Goal: Task Accomplishment & Management: Manage account settings

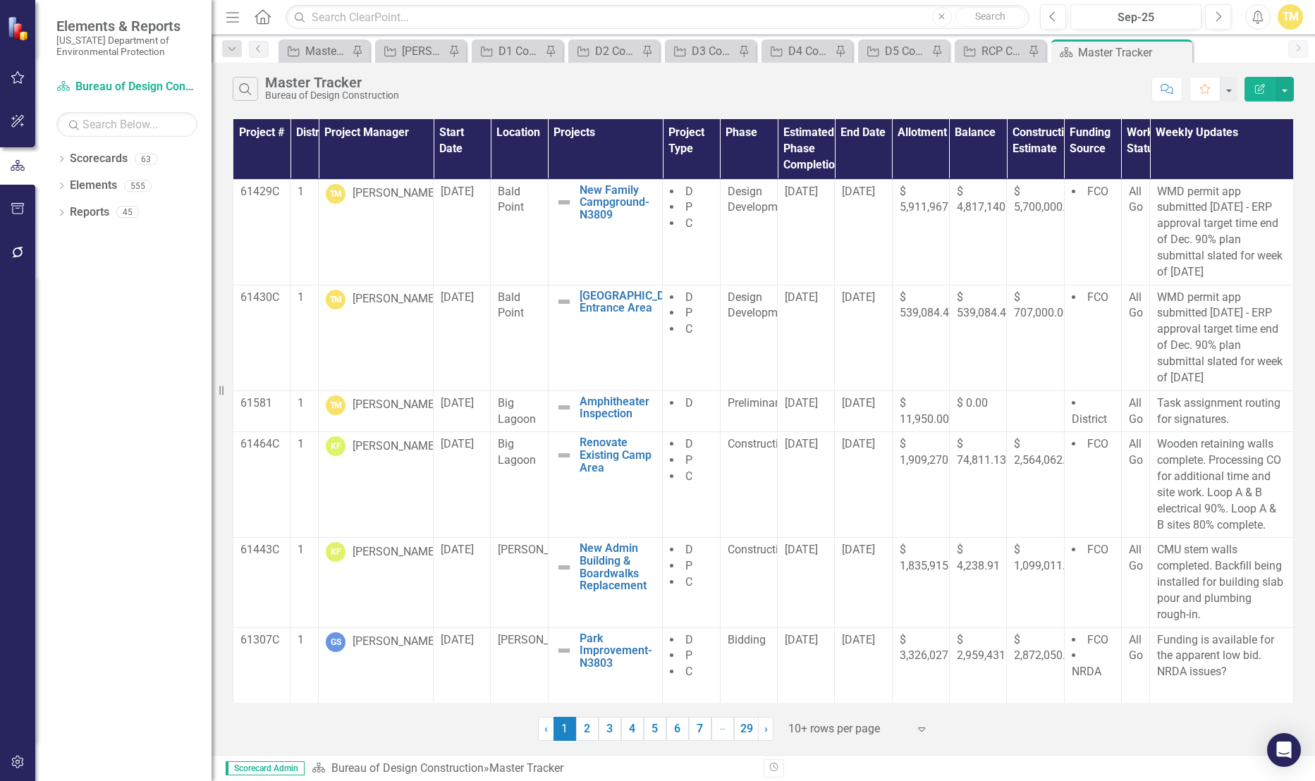
click at [225, 14] on icon "Menu" at bounding box center [233, 16] width 18 height 15
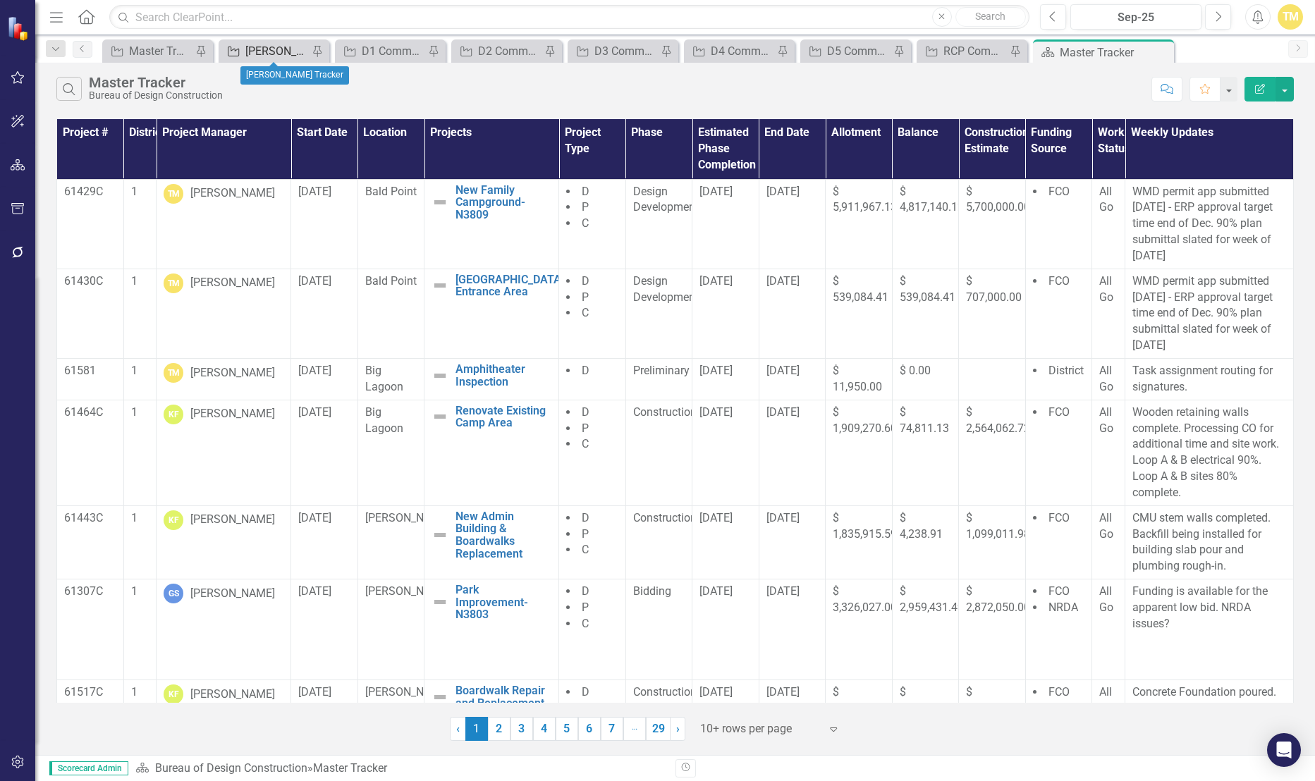
click at [252, 59] on div "[PERSON_NAME] Tracker" at bounding box center [276, 51] width 63 height 18
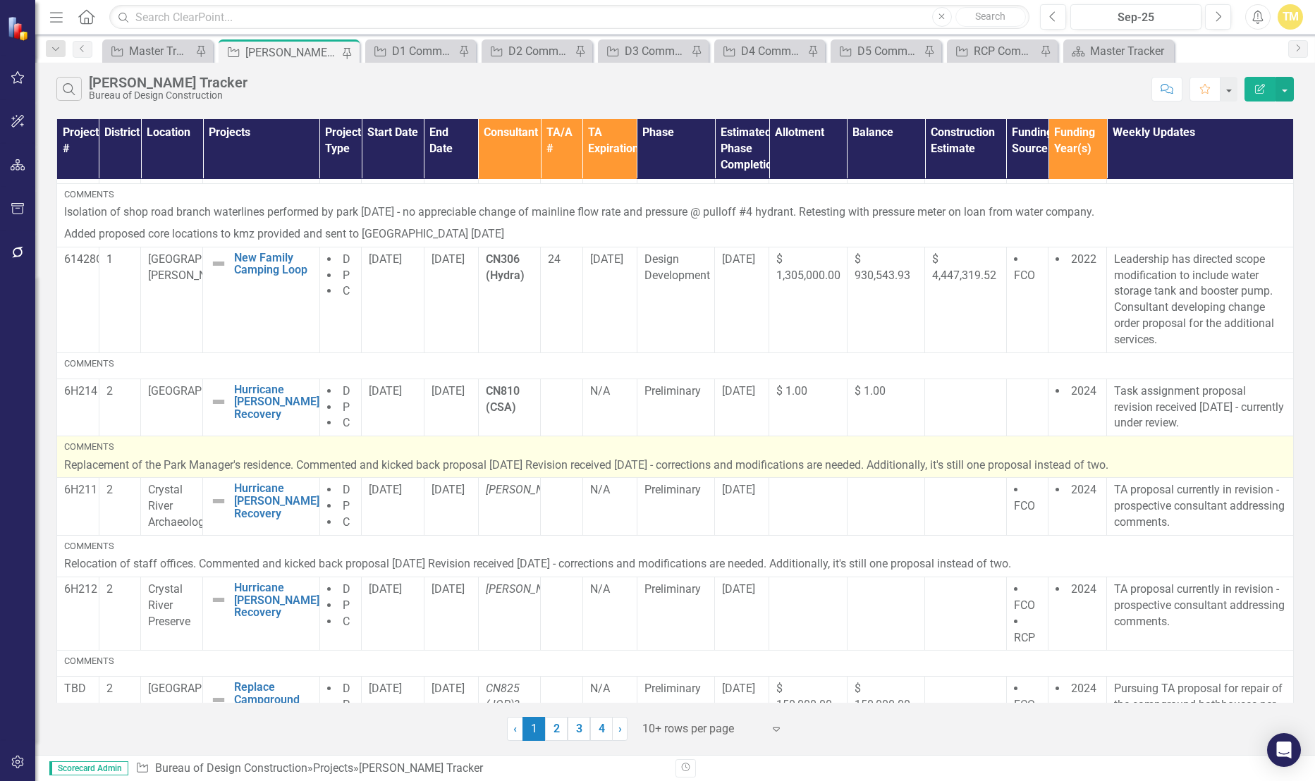
scroll to position [573, 0]
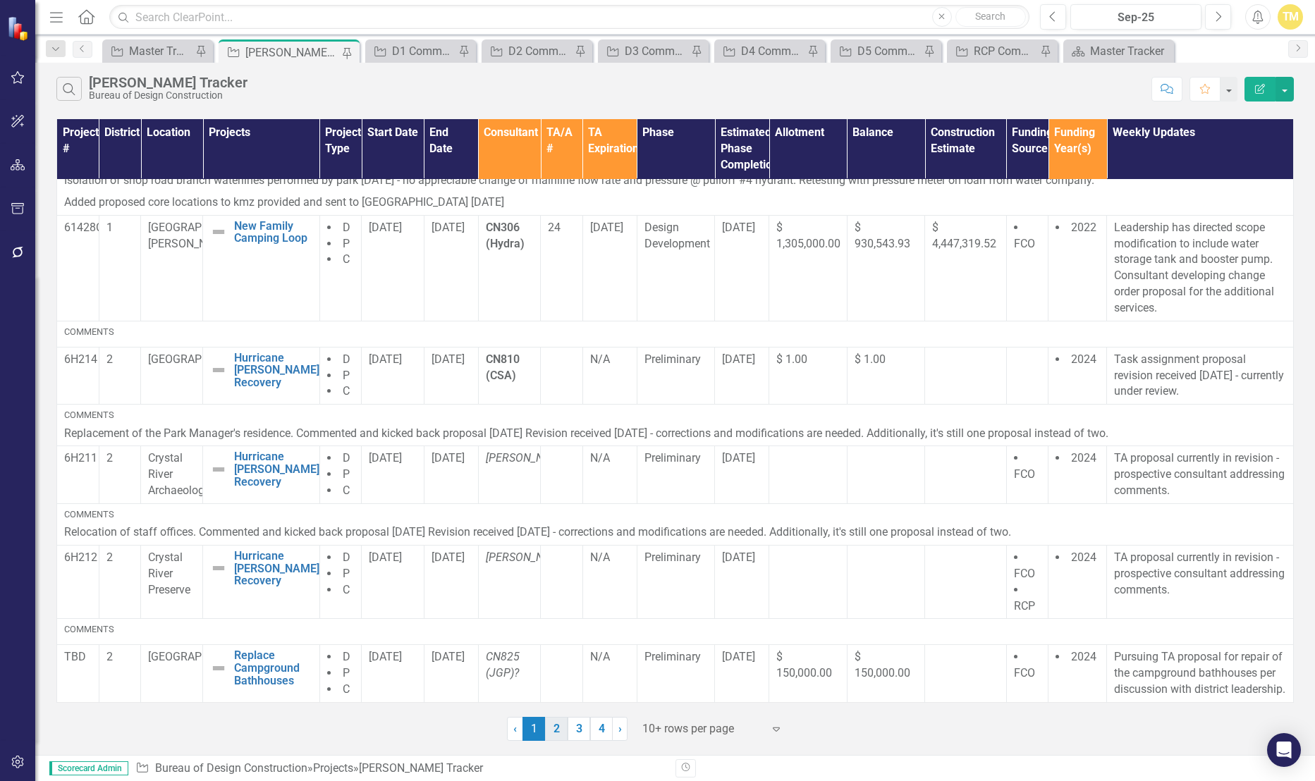
click at [556, 725] on link "2" at bounding box center [556, 729] width 23 height 24
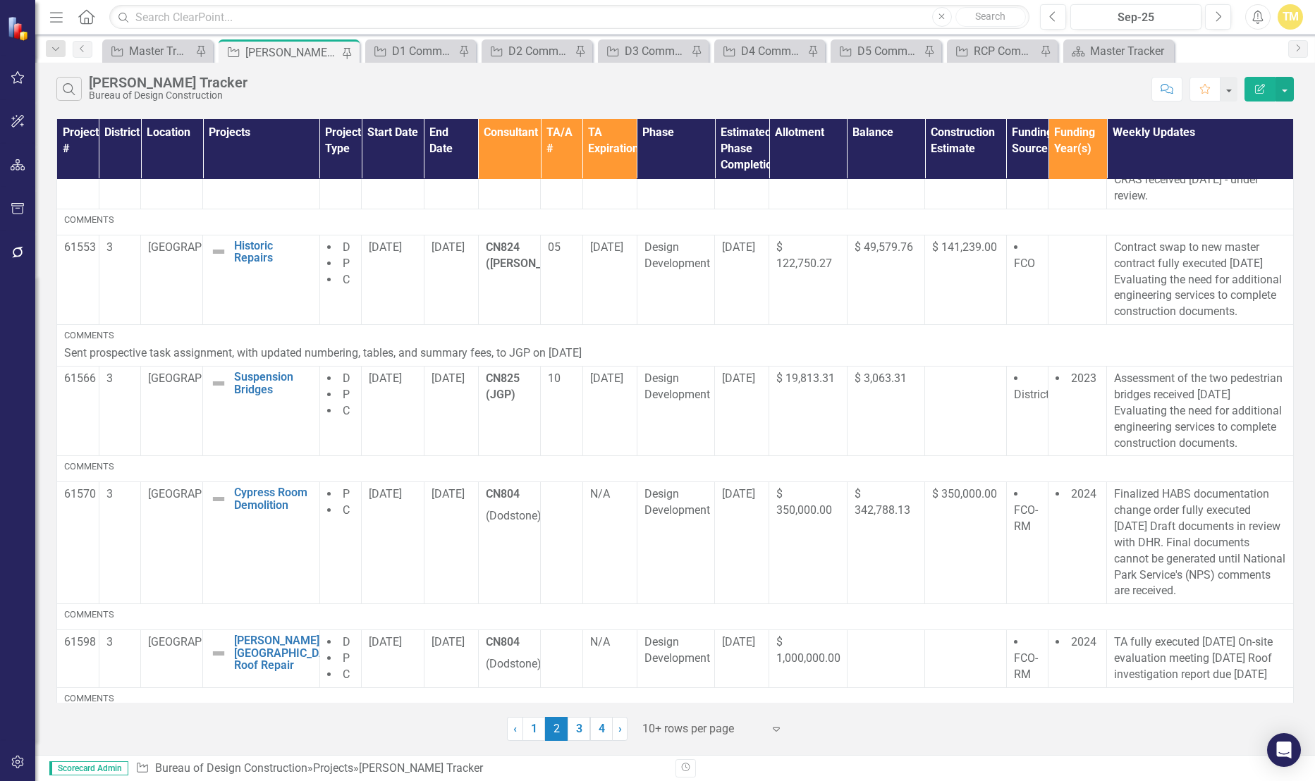
scroll to position [259, 0]
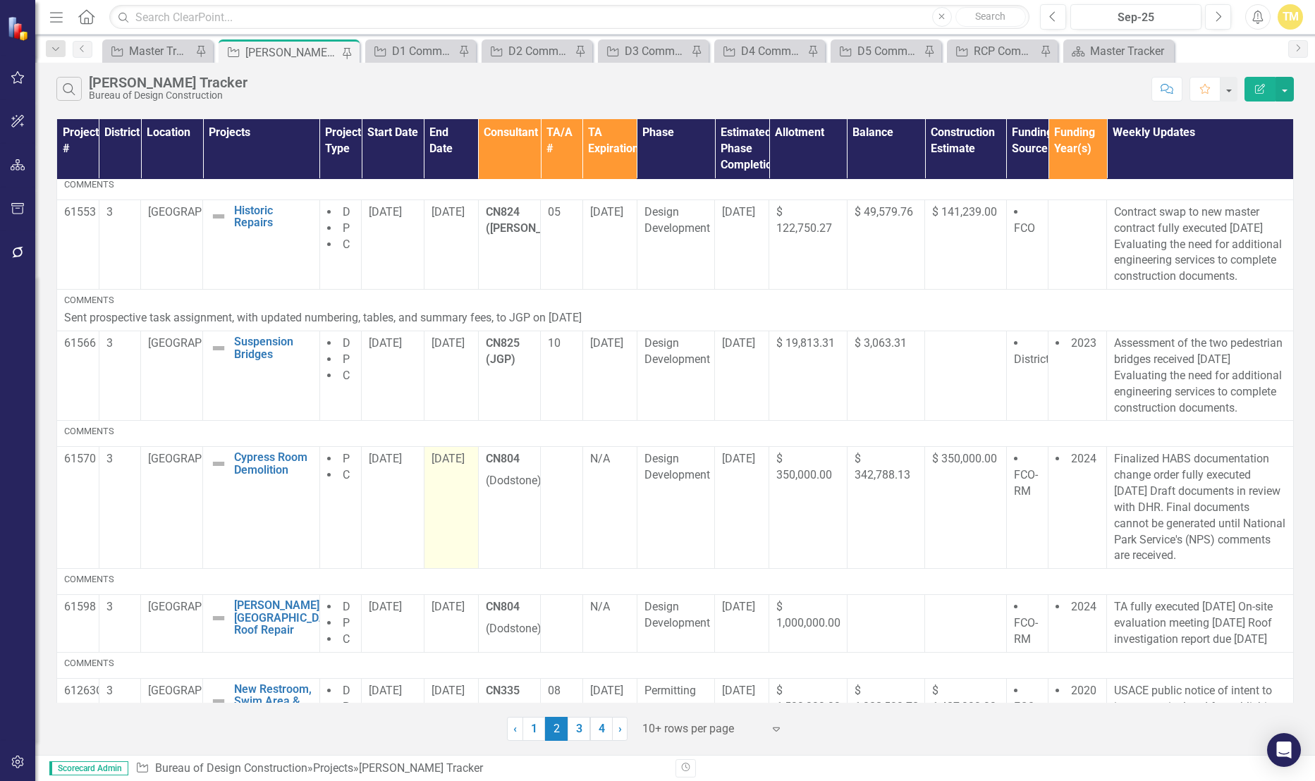
click at [437, 467] on div "8/29/25" at bounding box center [450, 459] width 39 height 16
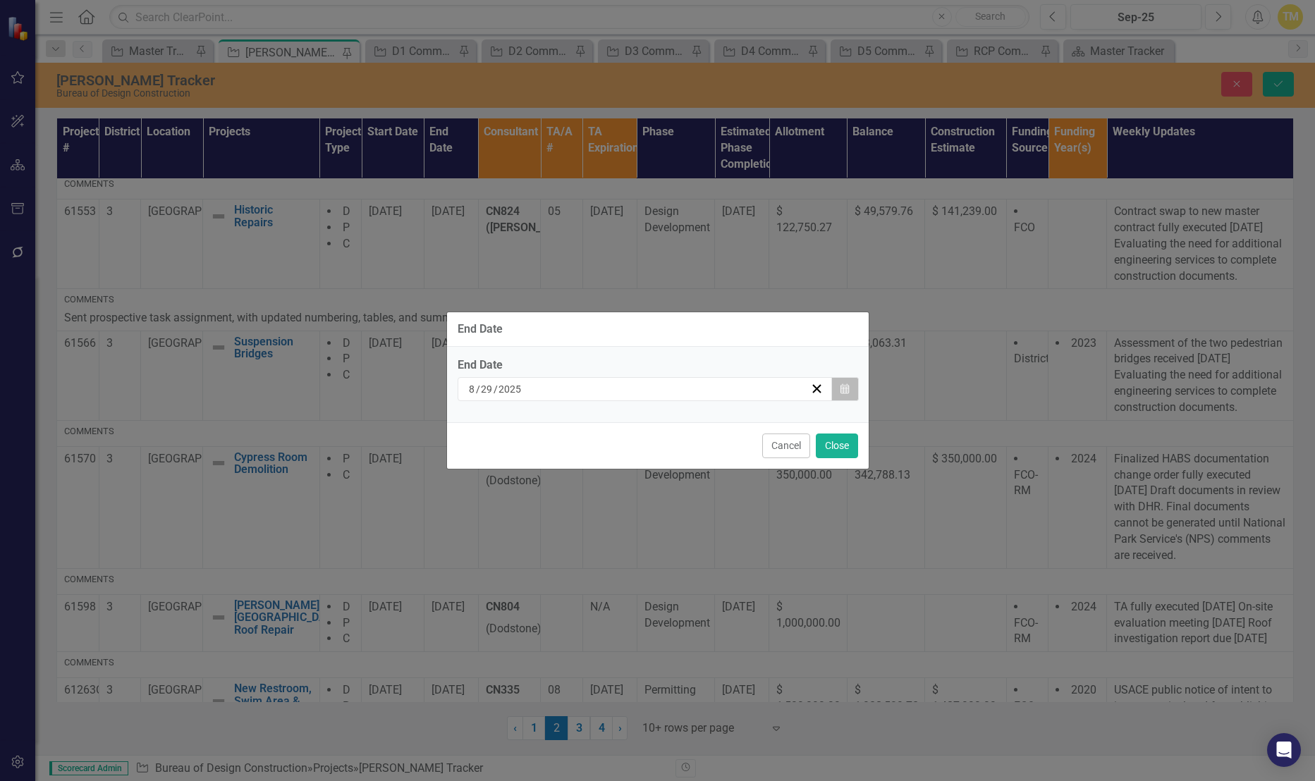
click at [844, 388] on icon "Calendar" at bounding box center [844, 389] width 8 height 10
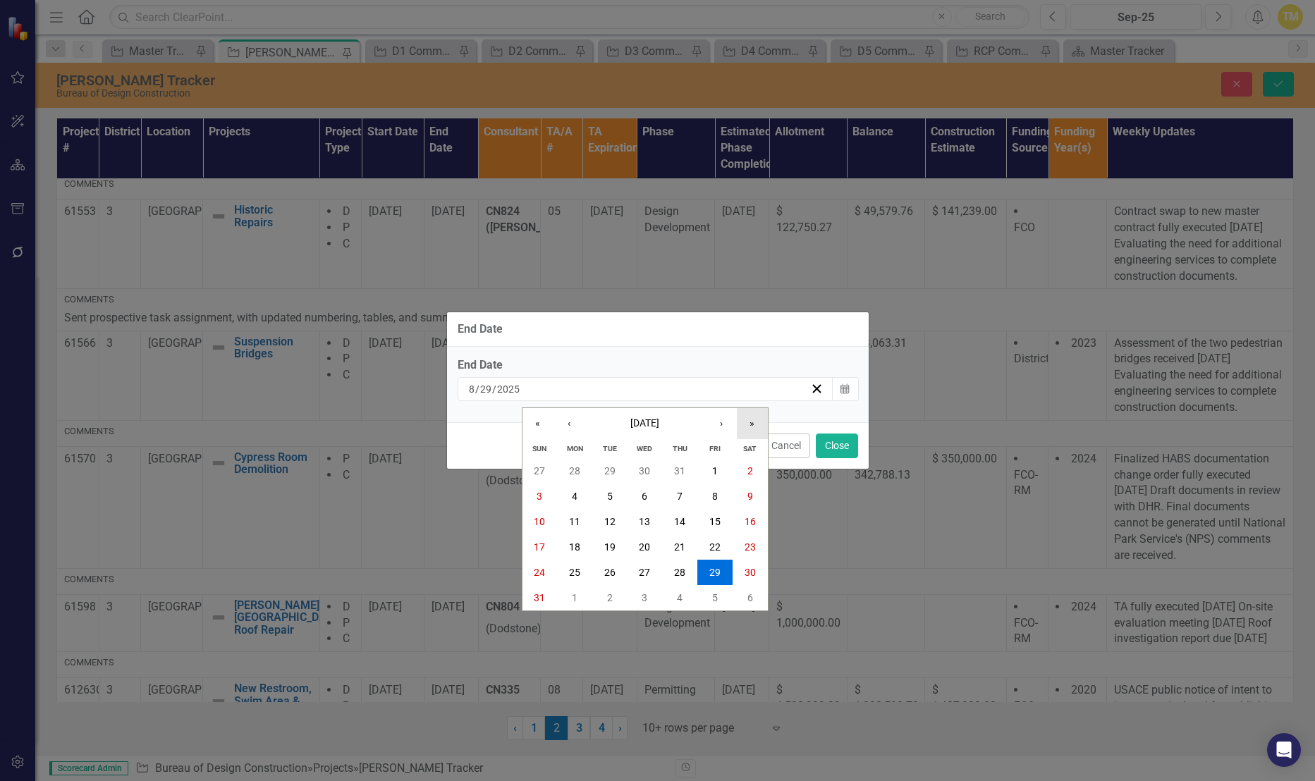
click at [759, 420] on button "»" at bounding box center [752, 423] width 31 height 31
click at [563, 596] on button "31" at bounding box center [574, 597] width 35 height 25
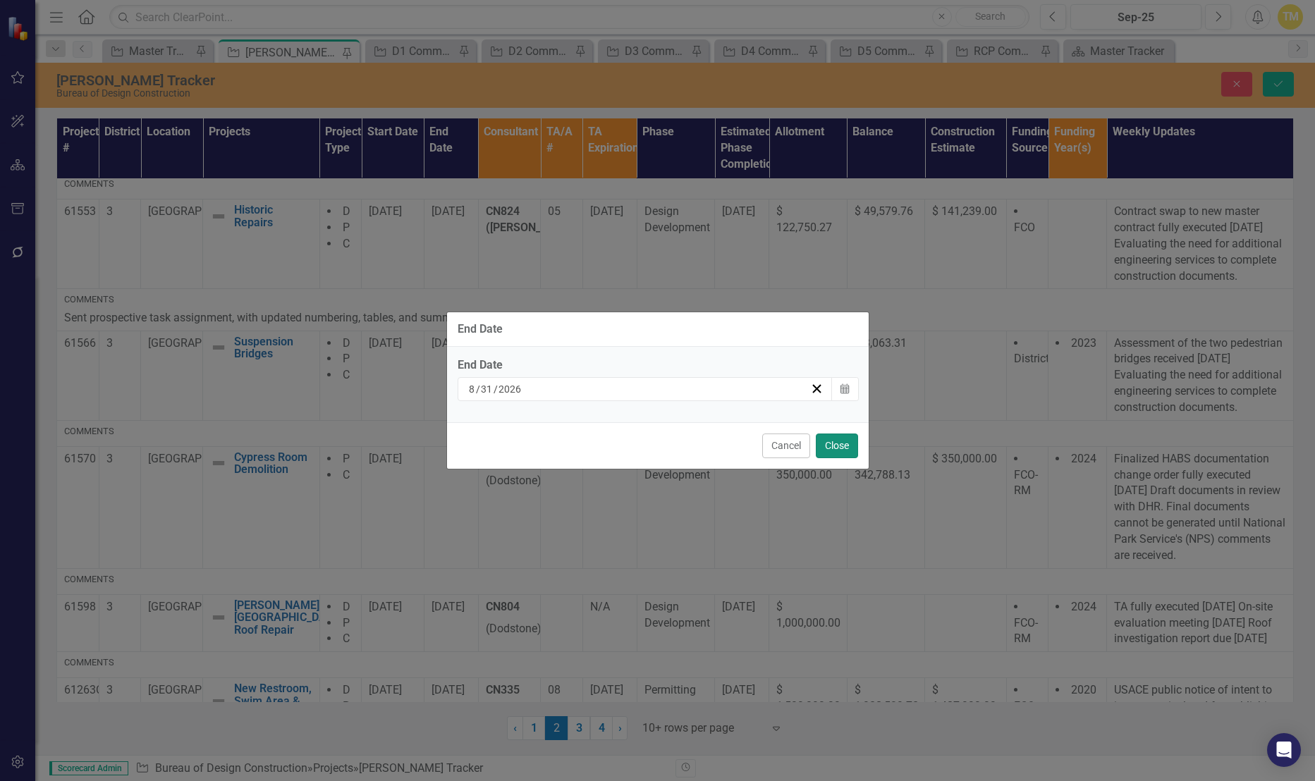
click at [828, 438] on button "Close" at bounding box center [837, 446] width 42 height 25
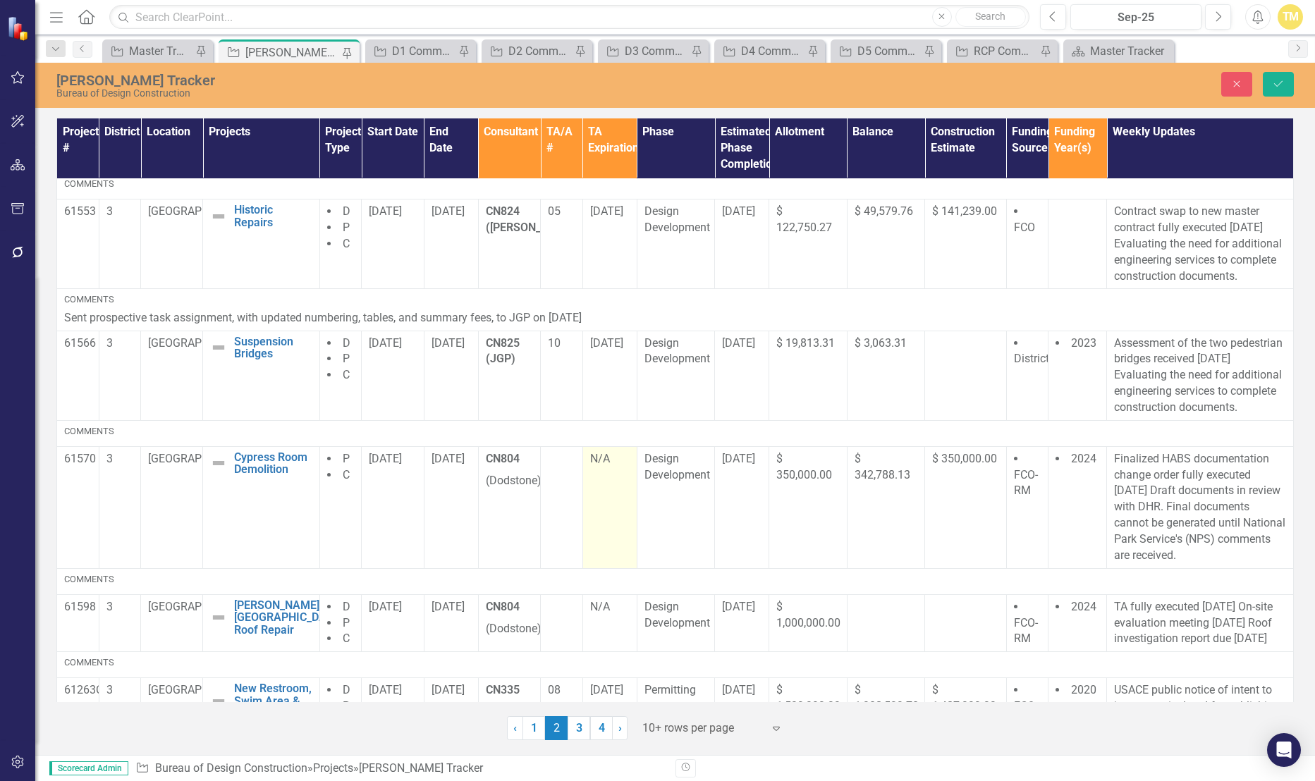
click at [600, 467] on div "N/A" at bounding box center [609, 459] width 39 height 16
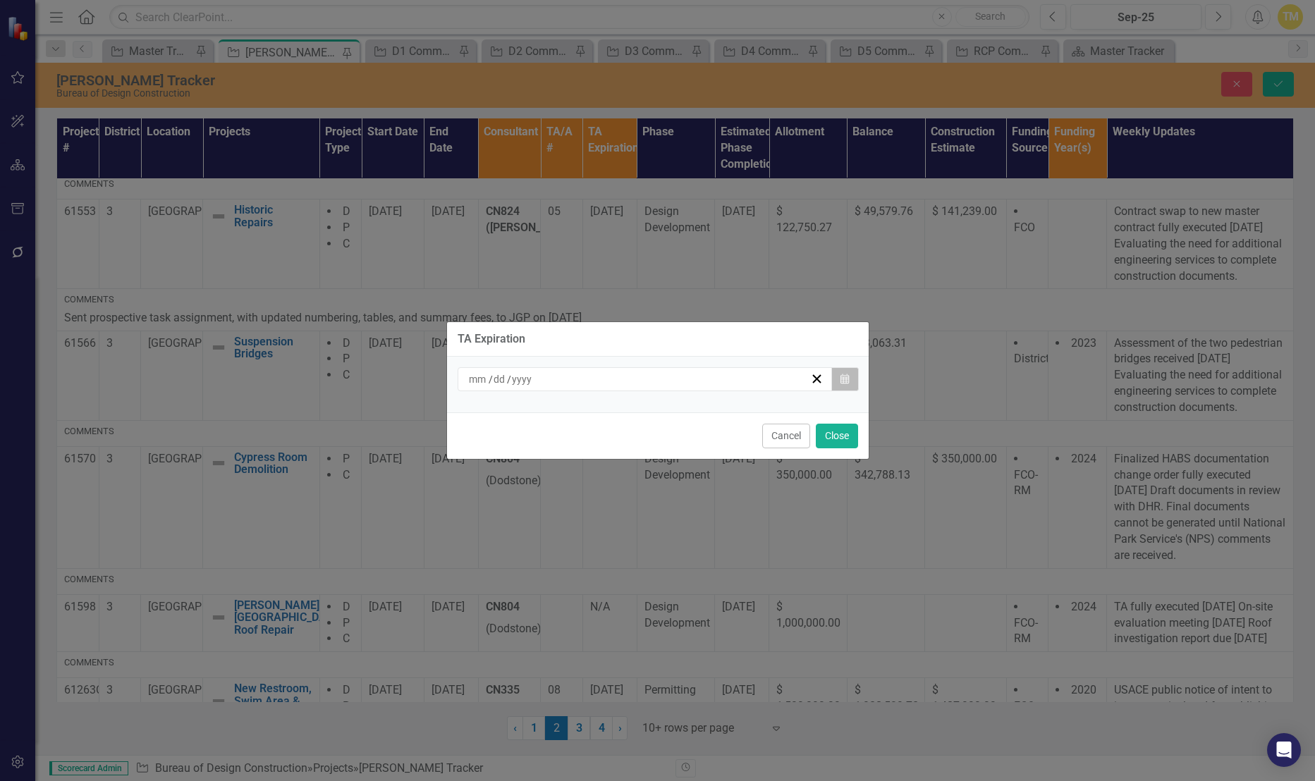
click at [838, 381] on button "Calendar" at bounding box center [844, 379] width 27 height 24
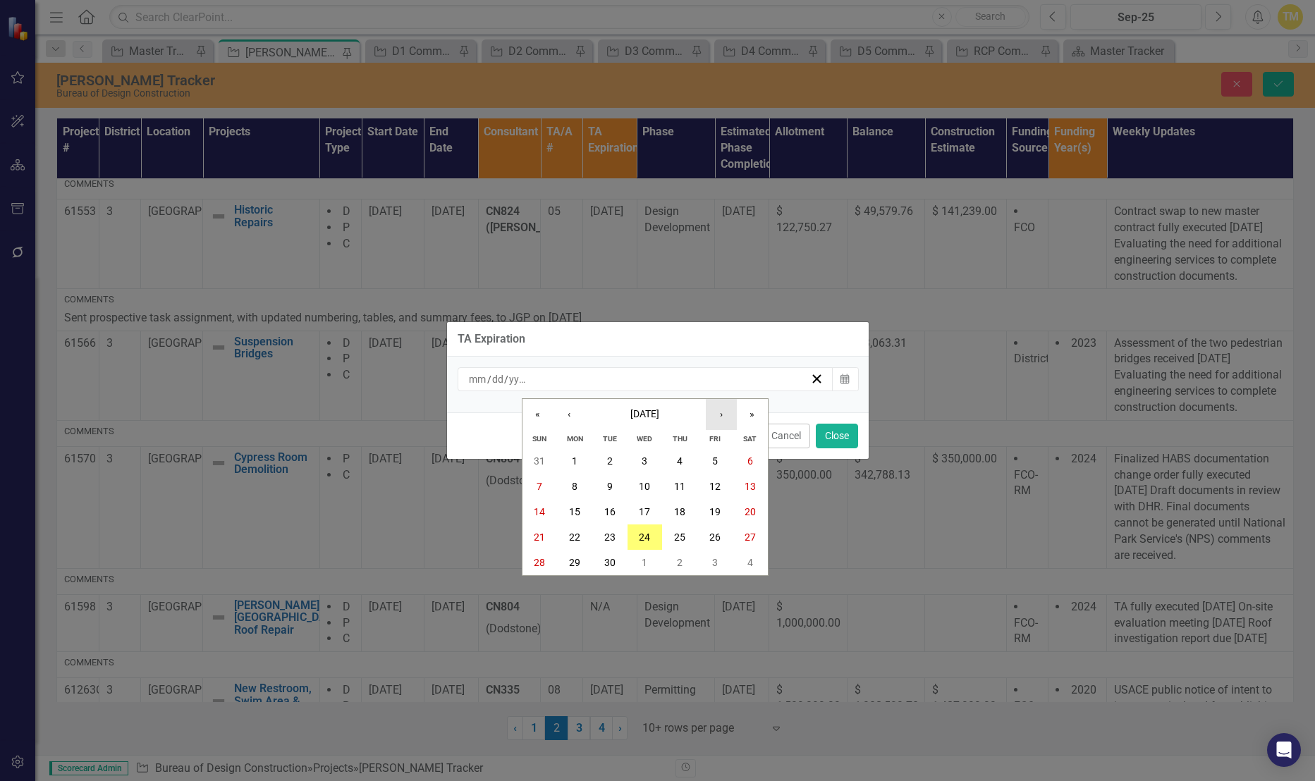
click at [728, 420] on button "›" at bounding box center [721, 414] width 31 height 31
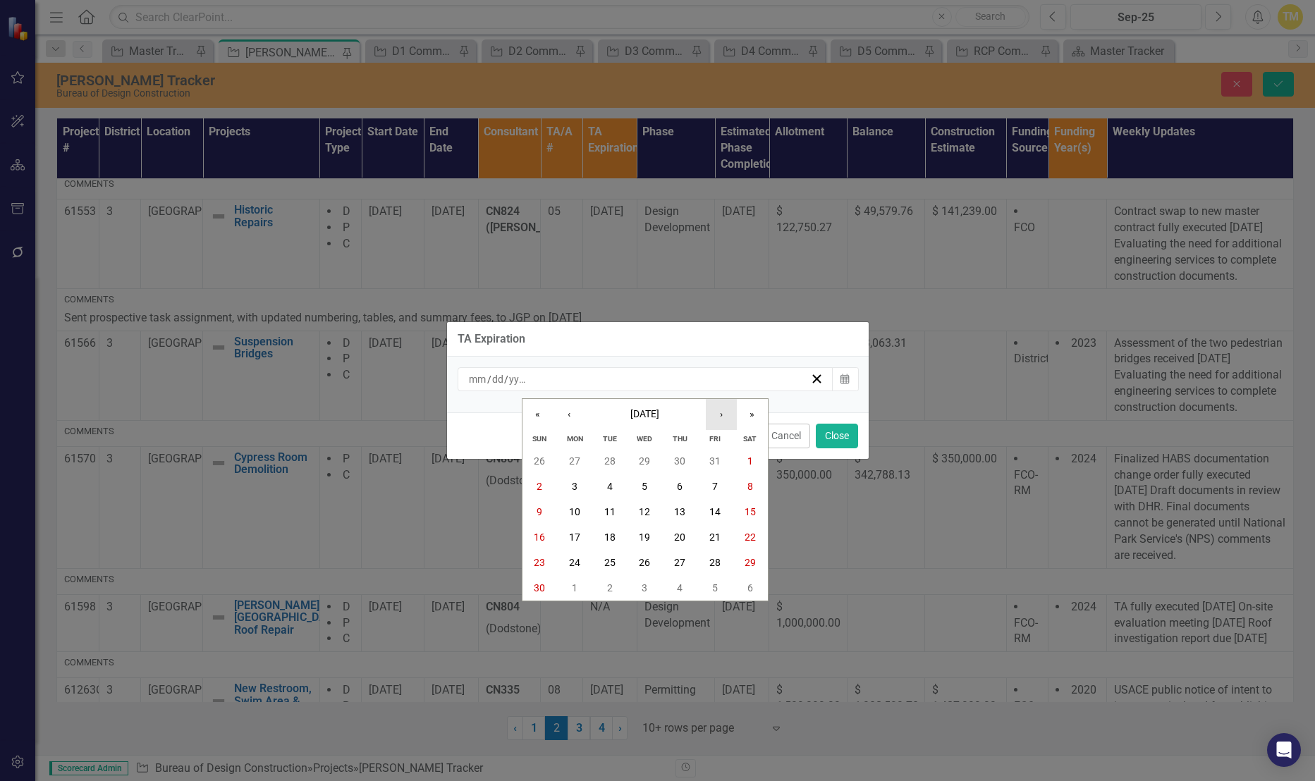
click at [728, 420] on button "›" at bounding box center [721, 414] width 31 height 31
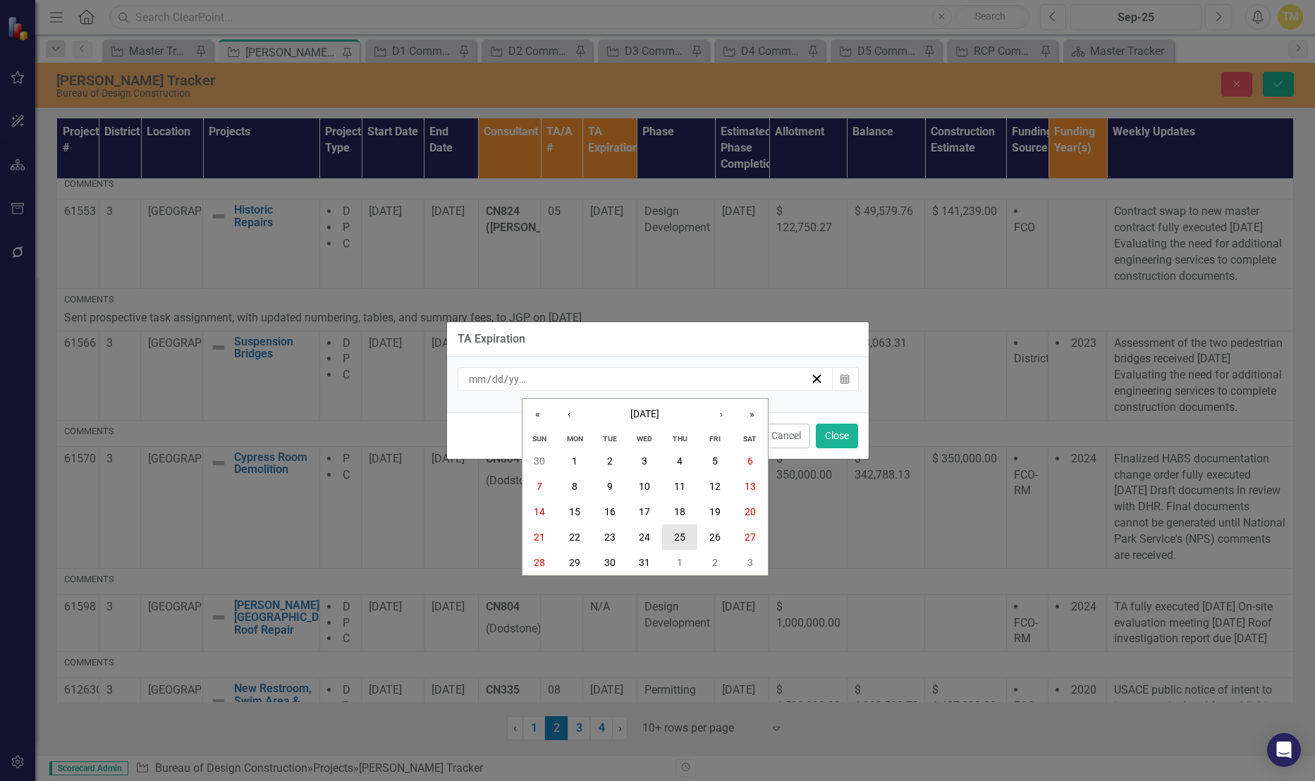
click at [668, 537] on button "25" at bounding box center [679, 537] width 35 height 25
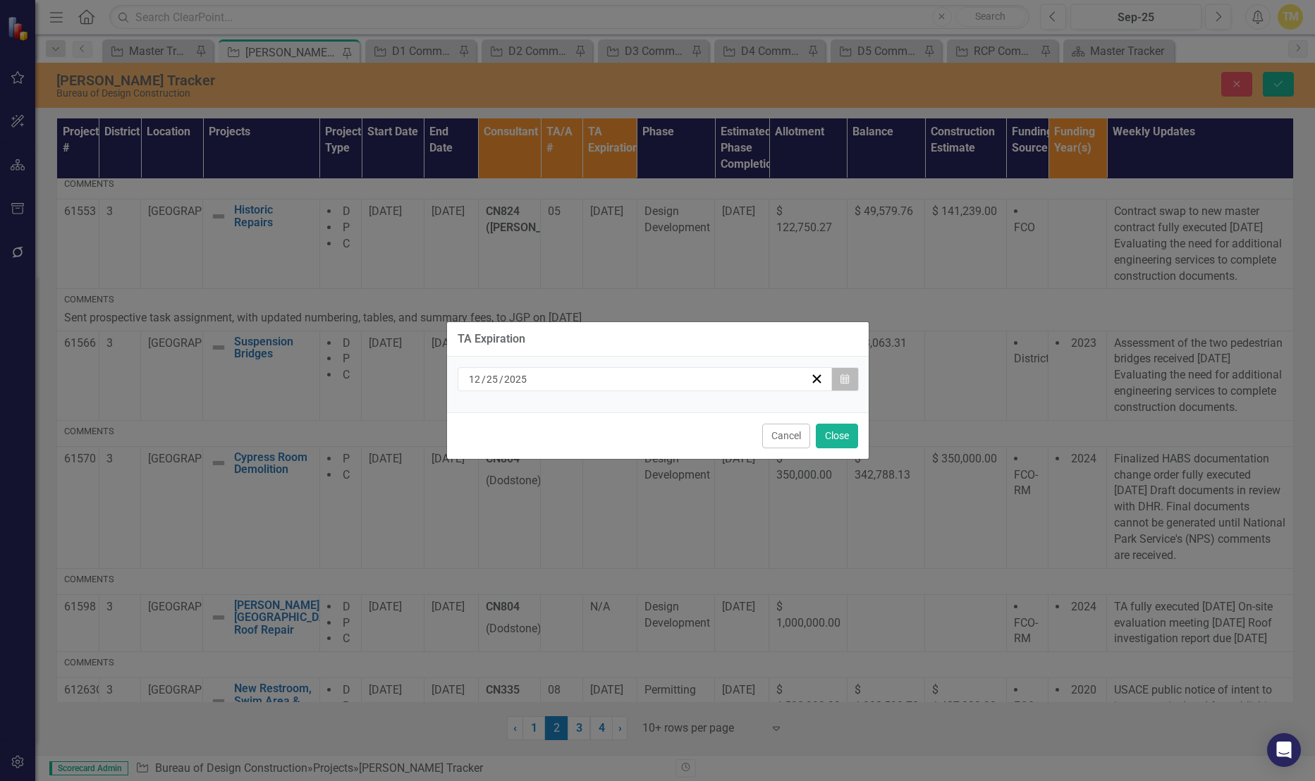
click at [843, 381] on icon "button" at bounding box center [844, 379] width 8 height 10
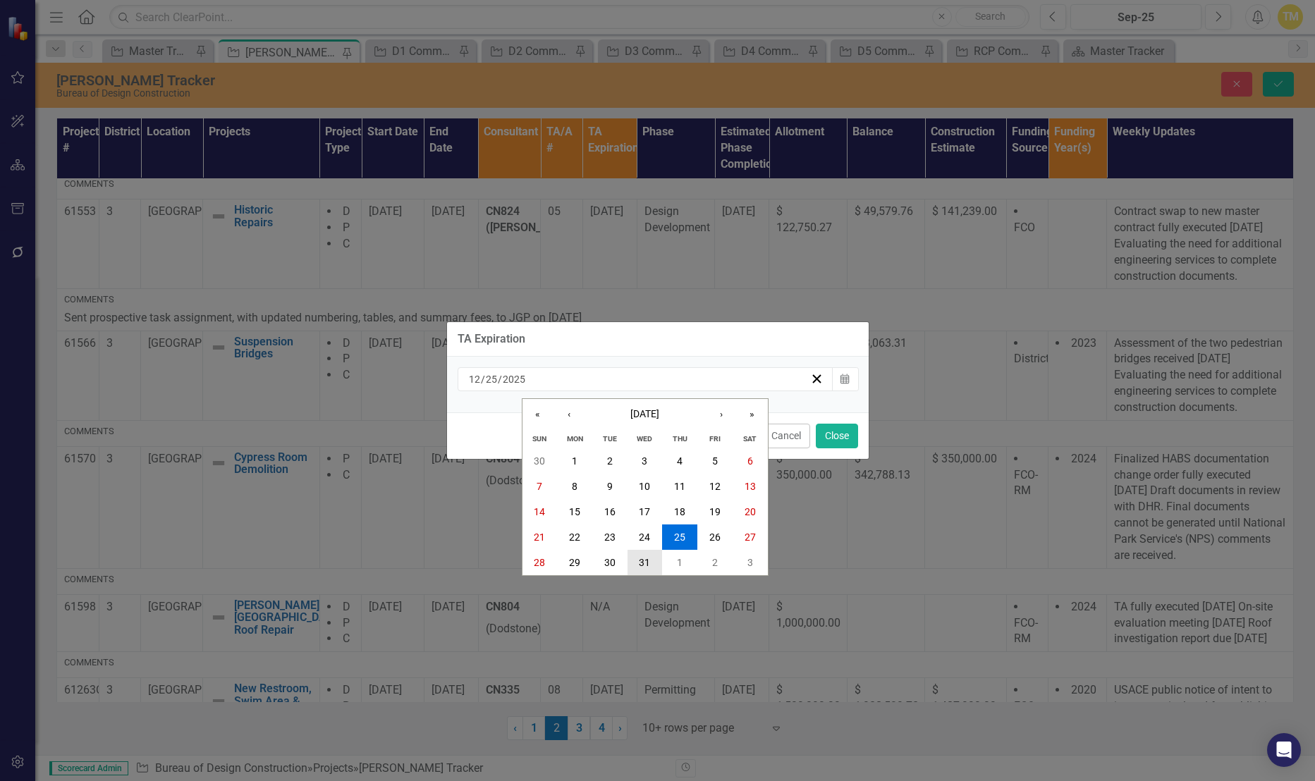
click at [653, 556] on button "31" at bounding box center [644, 562] width 35 height 25
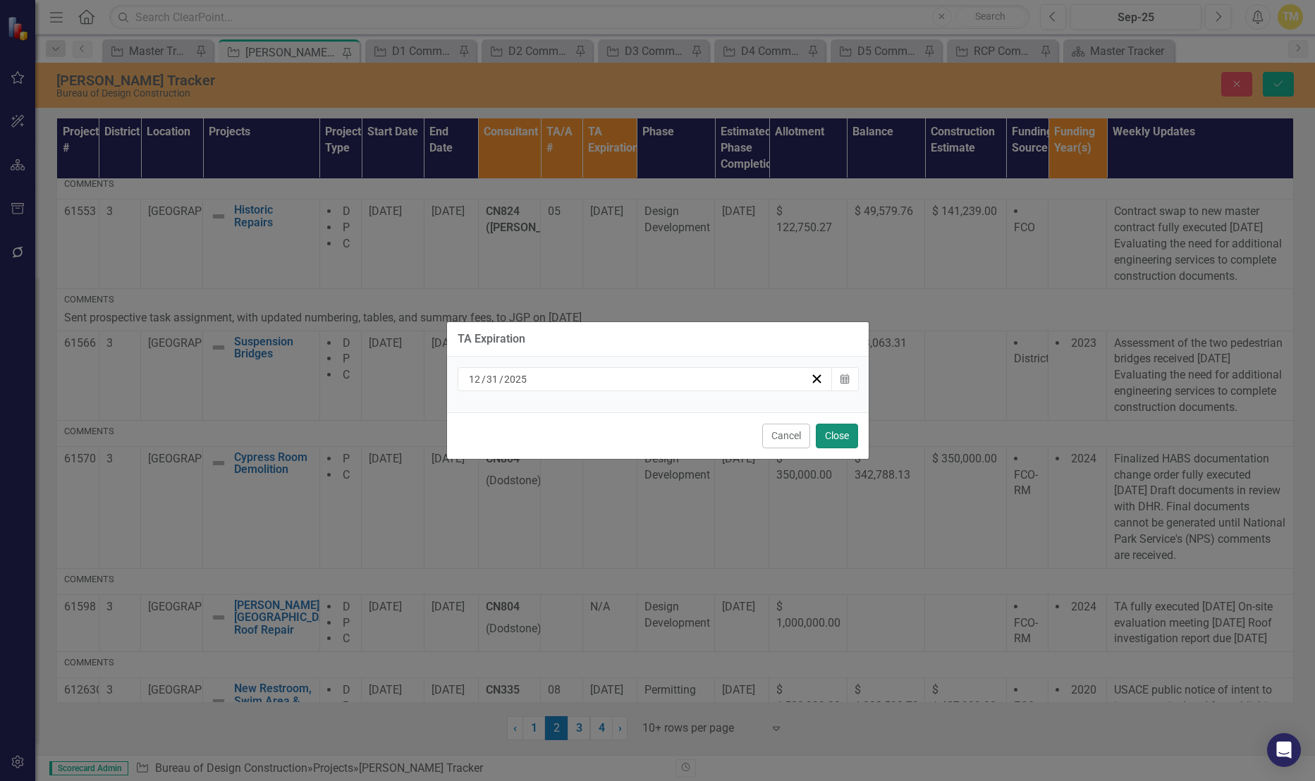
click at [833, 439] on button "Close" at bounding box center [837, 436] width 42 height 25
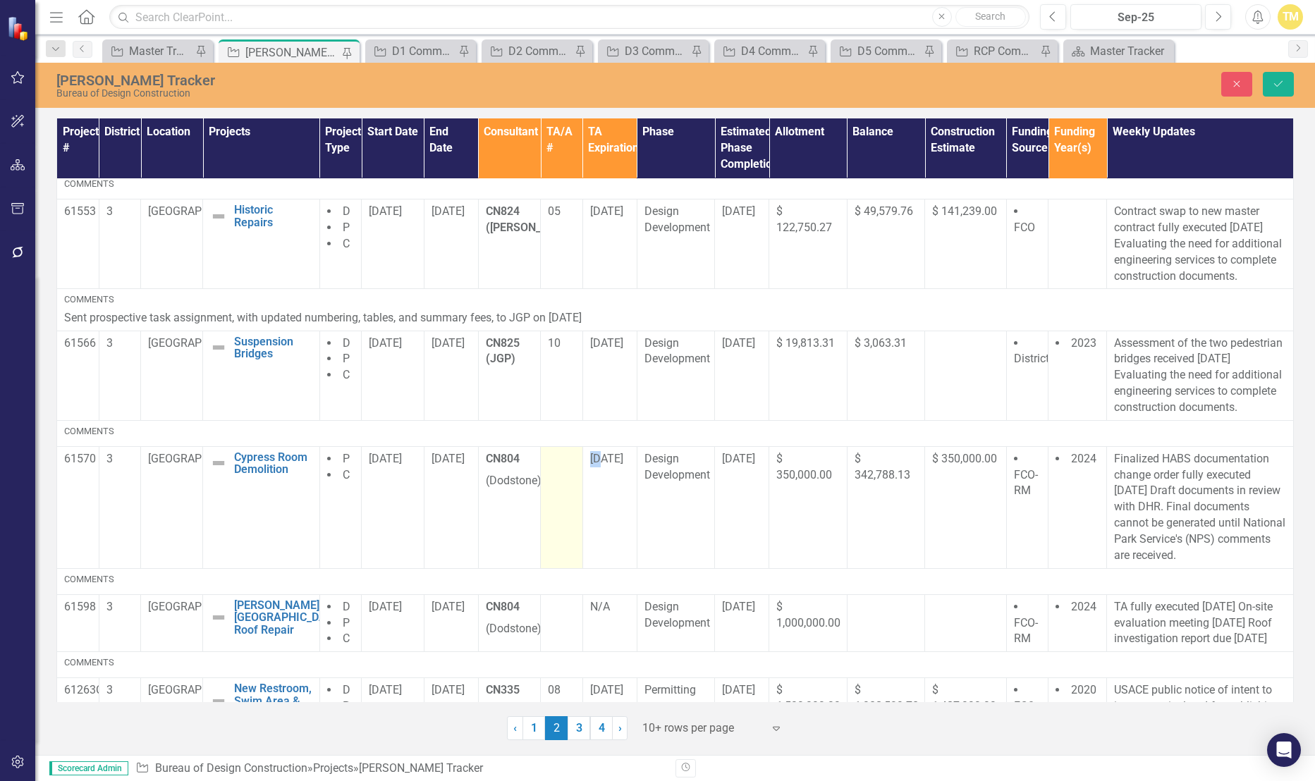
click at [559, 485] on td at bounding box center [562, 507] width 42 height 122
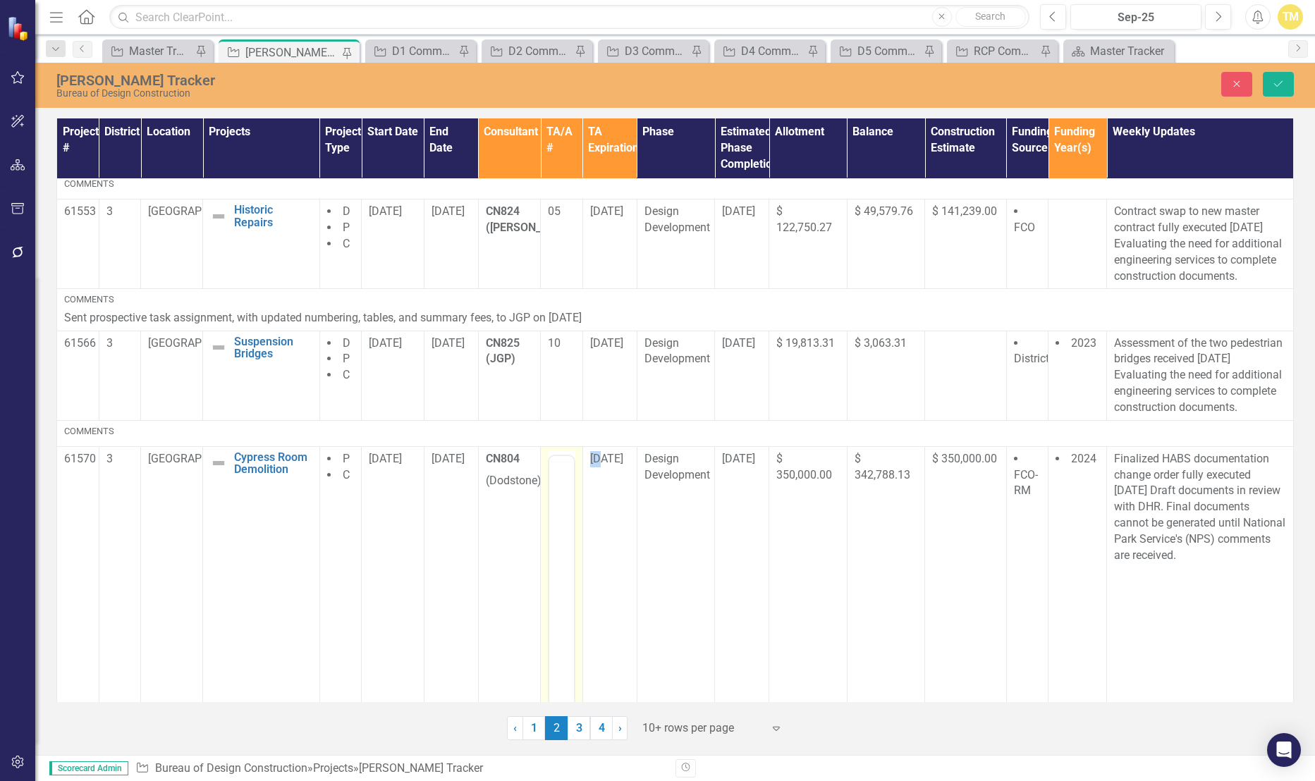
scroll to position [0, 0]
drag, startPoint x: 1108, startPoint y: 974, endPoint x: 557, endPoint y: 513, distance: 718.3
click at [557, 513] on body "Rich Text Area. Press ALT-0 for help." at bounding box center [561, 595] width 25 height 212
click at [1275, 90] on button "Save" at bounding box center [1278, 84] width 31 height 25
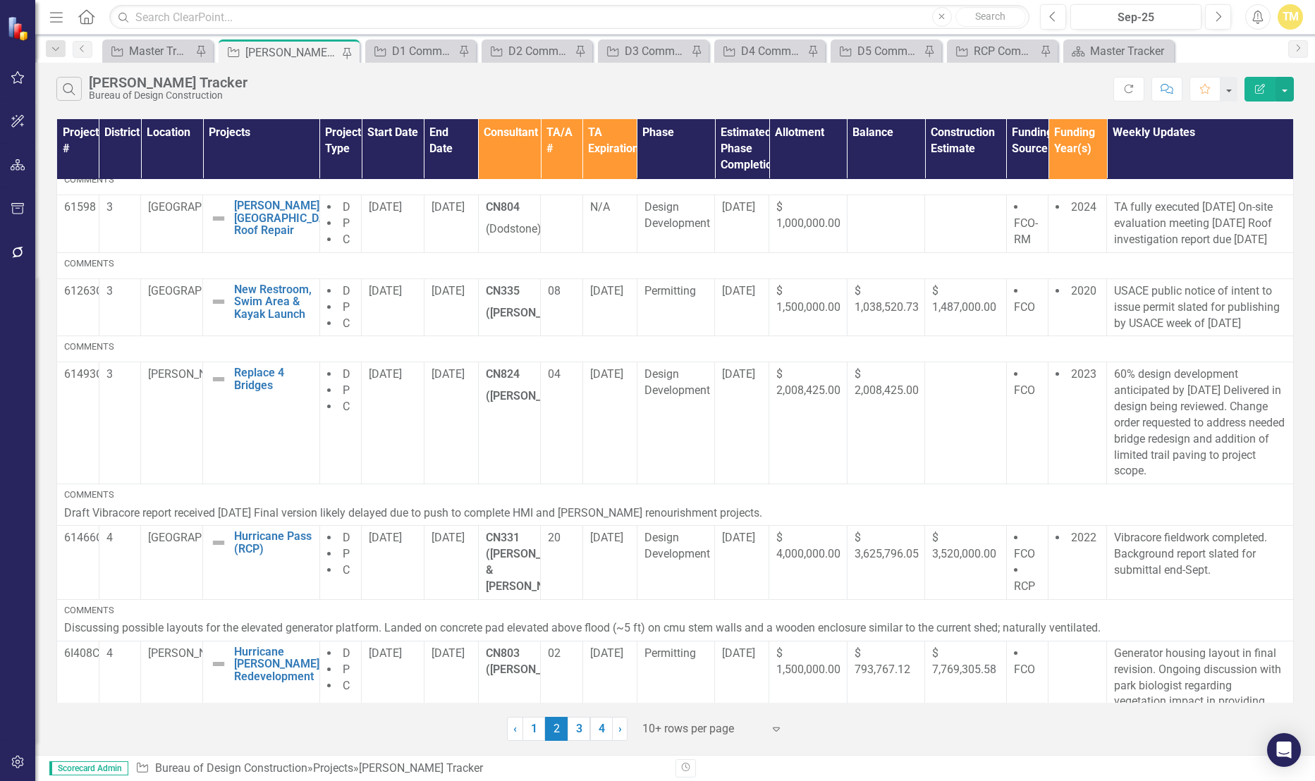
scroll to position [752, 0]
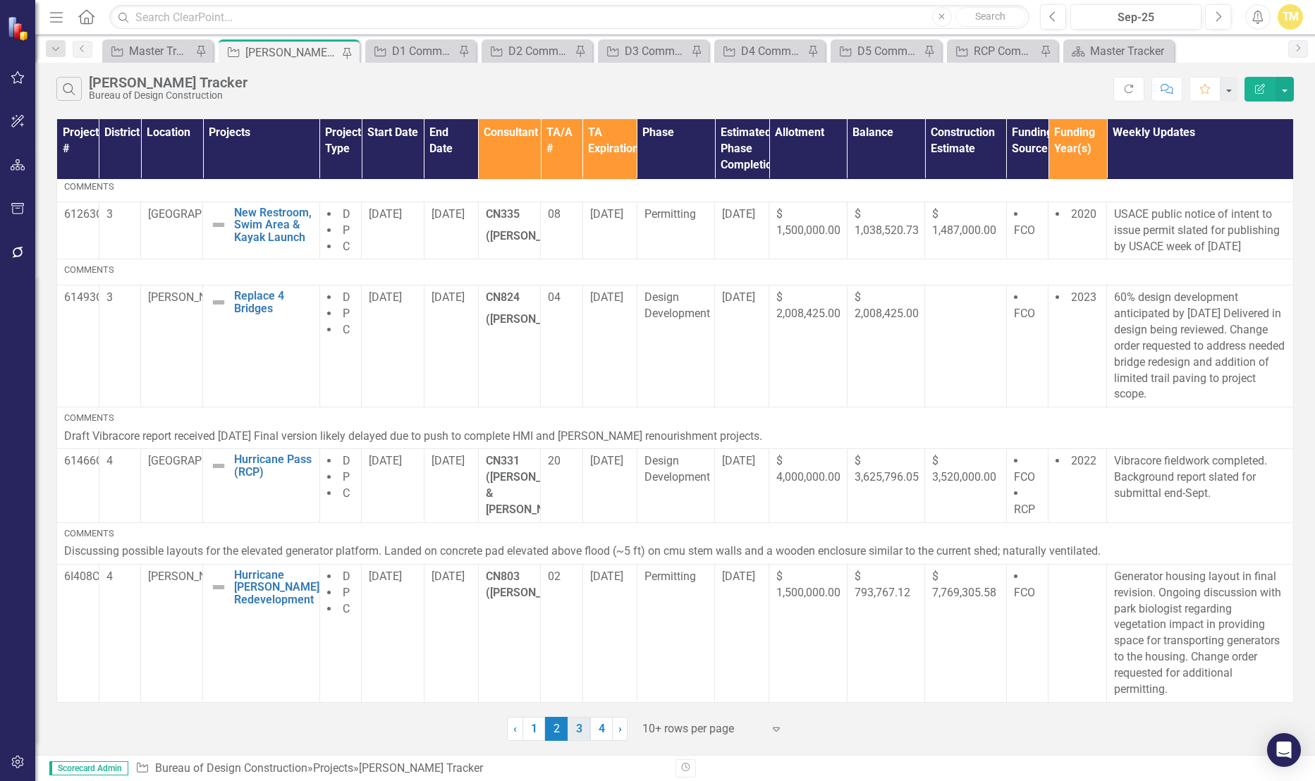
click at [576, 723] on link "3" at bounding box center [579, 729] width 23 height 24
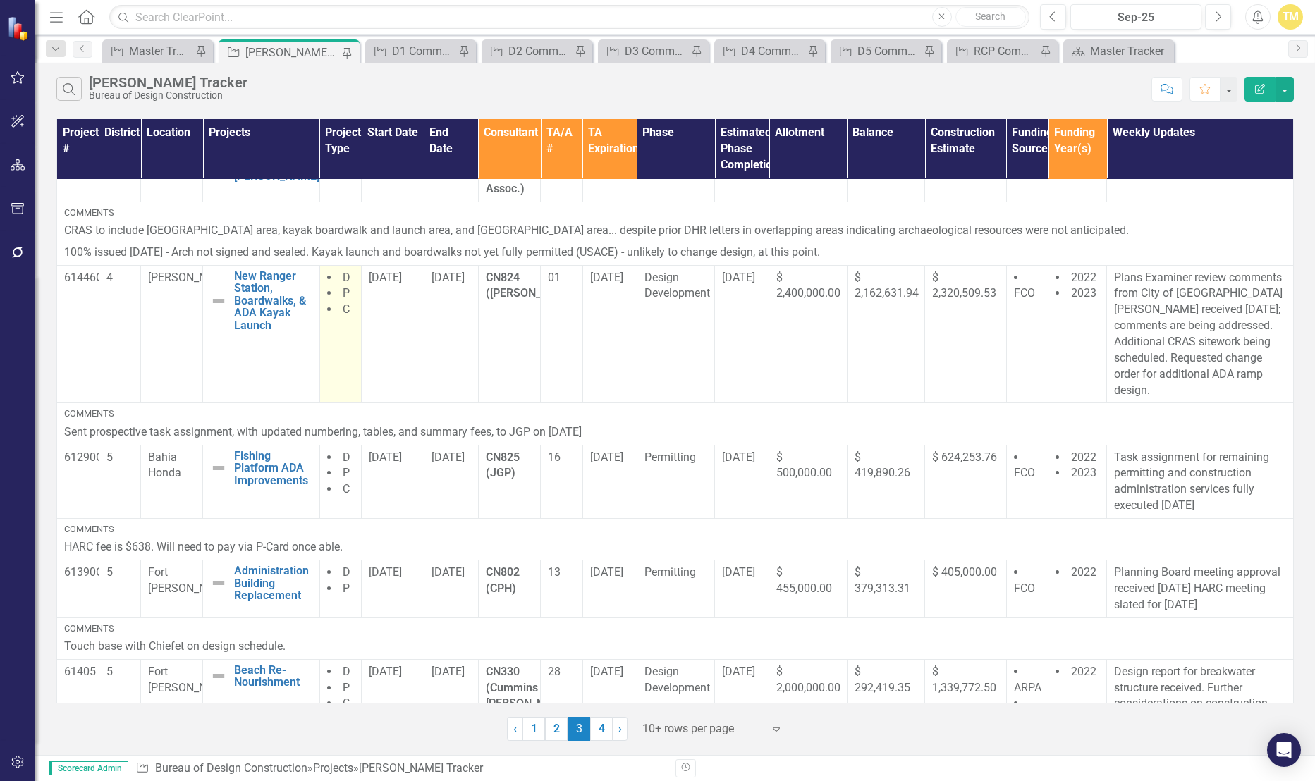
scroll to position [722, 0]
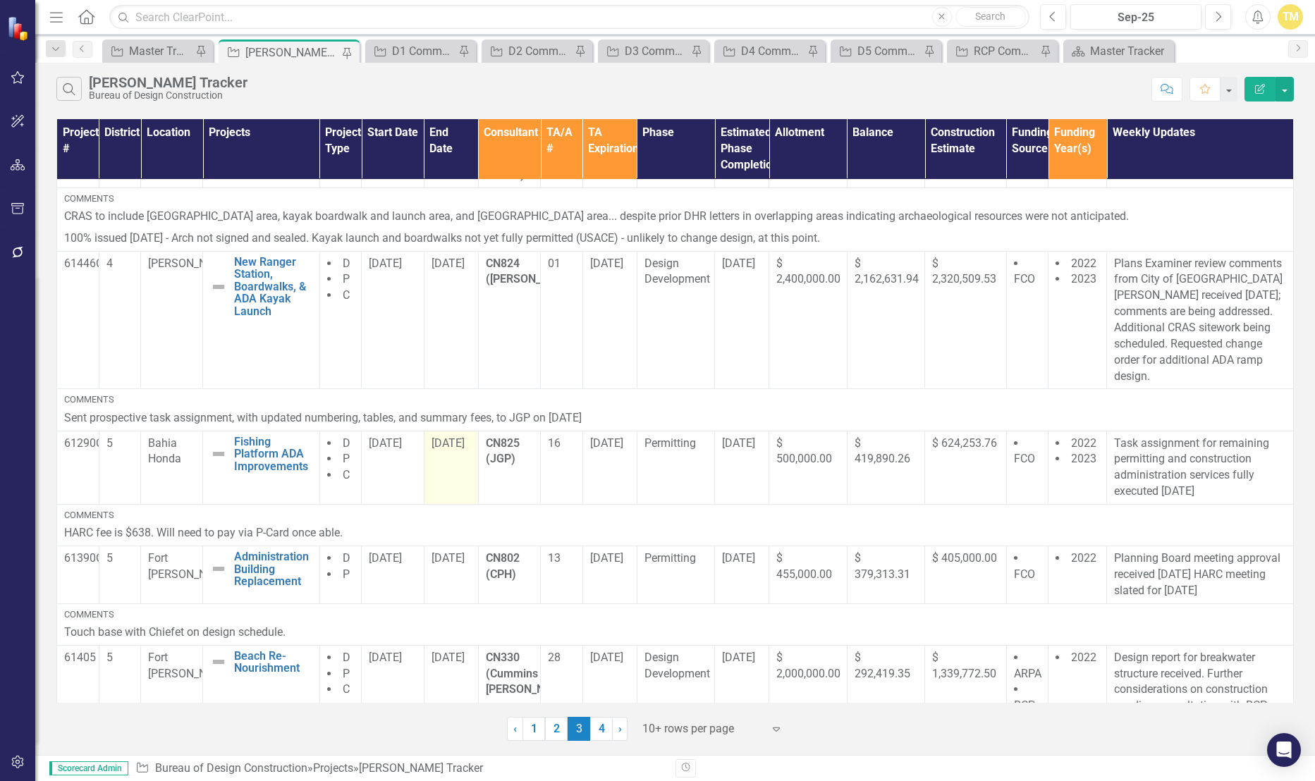
click at [453, 436] on span "12/31/24" at bounding box center [447, 442] width 33 height 13
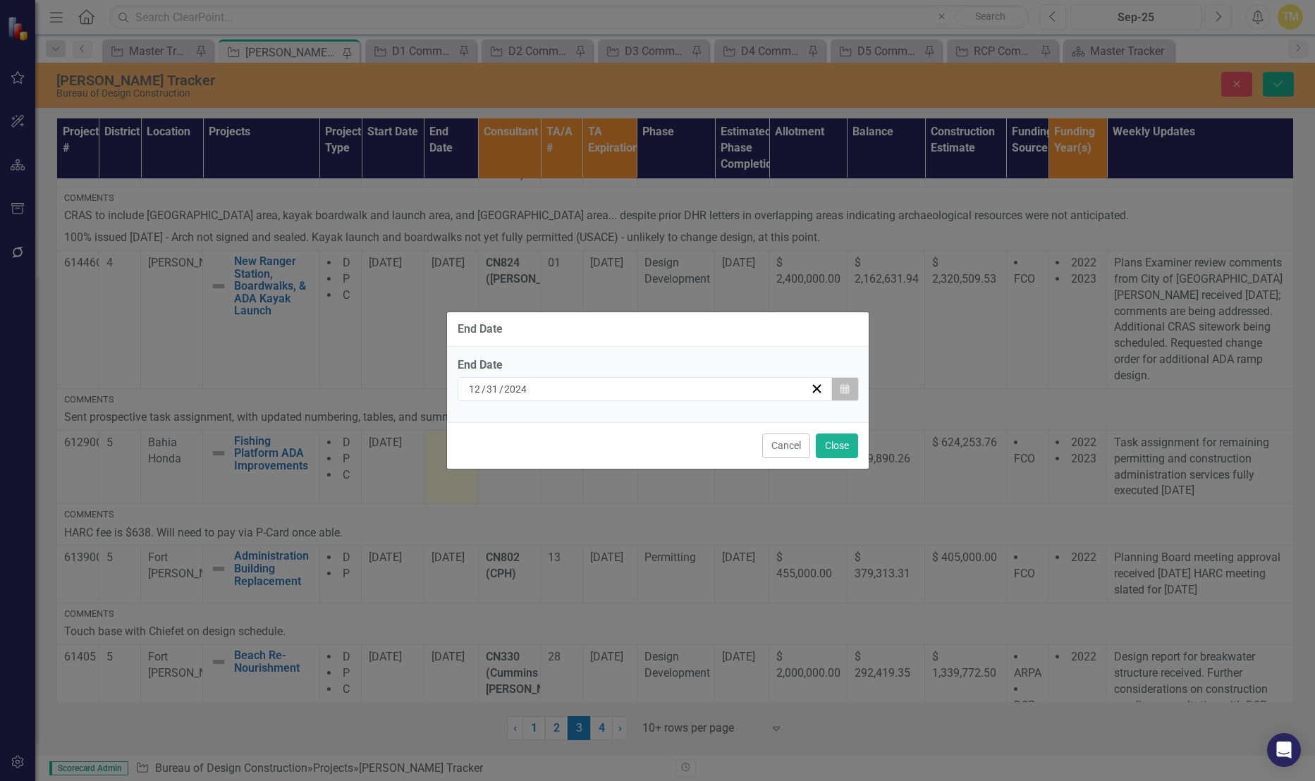
click at [851, 392] on button "Calendar" at bounding box center [844, 389] width 27 height 24
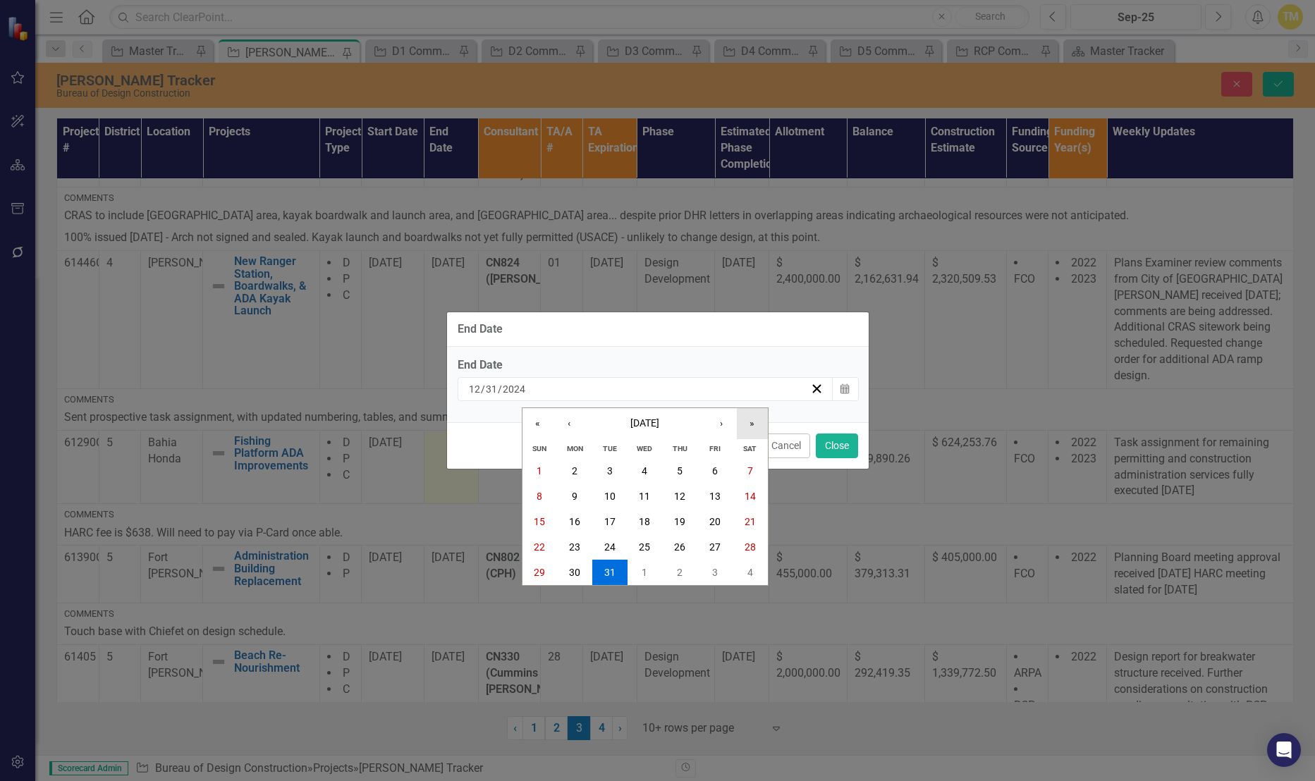
click at [741, 424] on button "»" at bounding box center [752, 423] width 31 height 31
click at [680, 568] on abbr "31" at bounding box center [679, 572] width 11 height 11
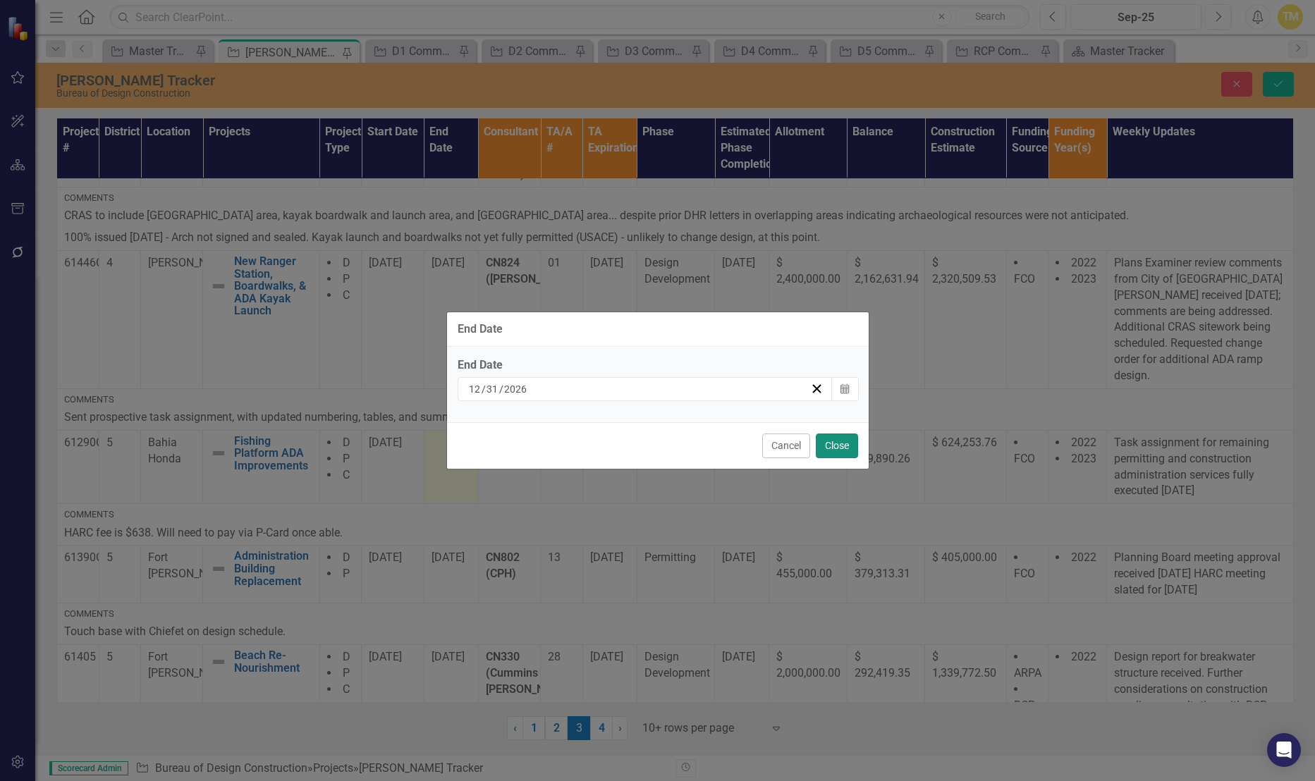
click at [821, 445] on button "Close" at bounding box center [837, 446] width 42 height 25
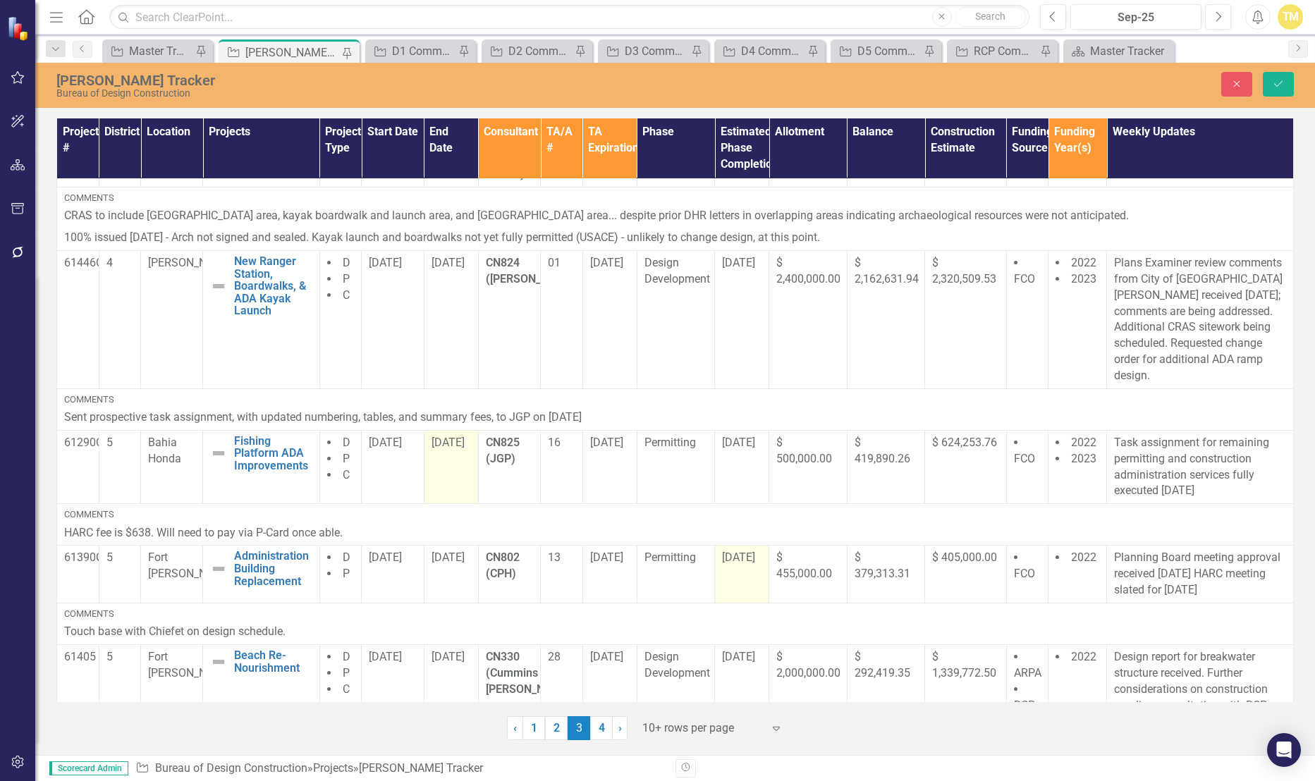
click at [730, 551] on span "9/19/25" at bounding box center [738, 557] width 33 height 13
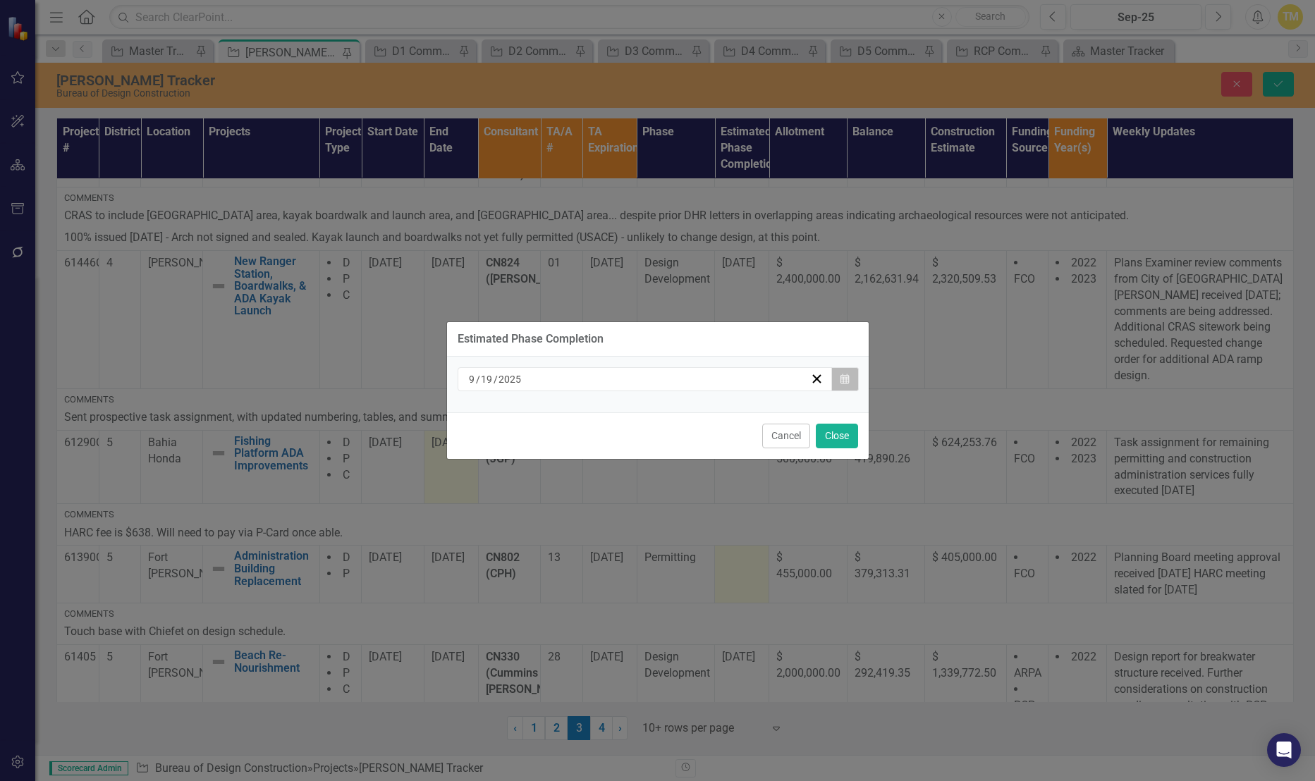
drag, startPoint x: 730, startPoint y: 548, endPoint x: 838, endPoint y: 381, distance: 198.9
click at [838, 381] on button "Calendar" at bounding box center [844, 379] width 27 height 24
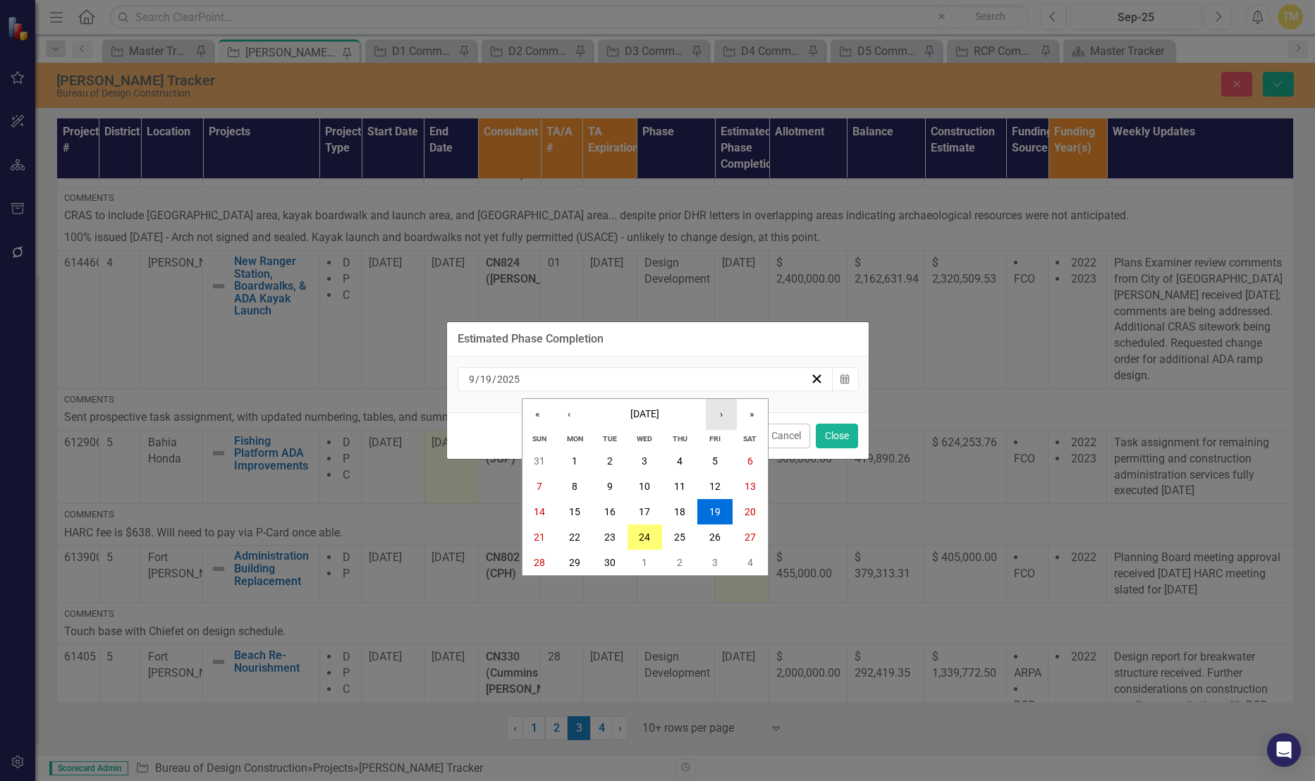
click at [729, 417] on button "›" at bounding box center [721, 414] width 31 height 31
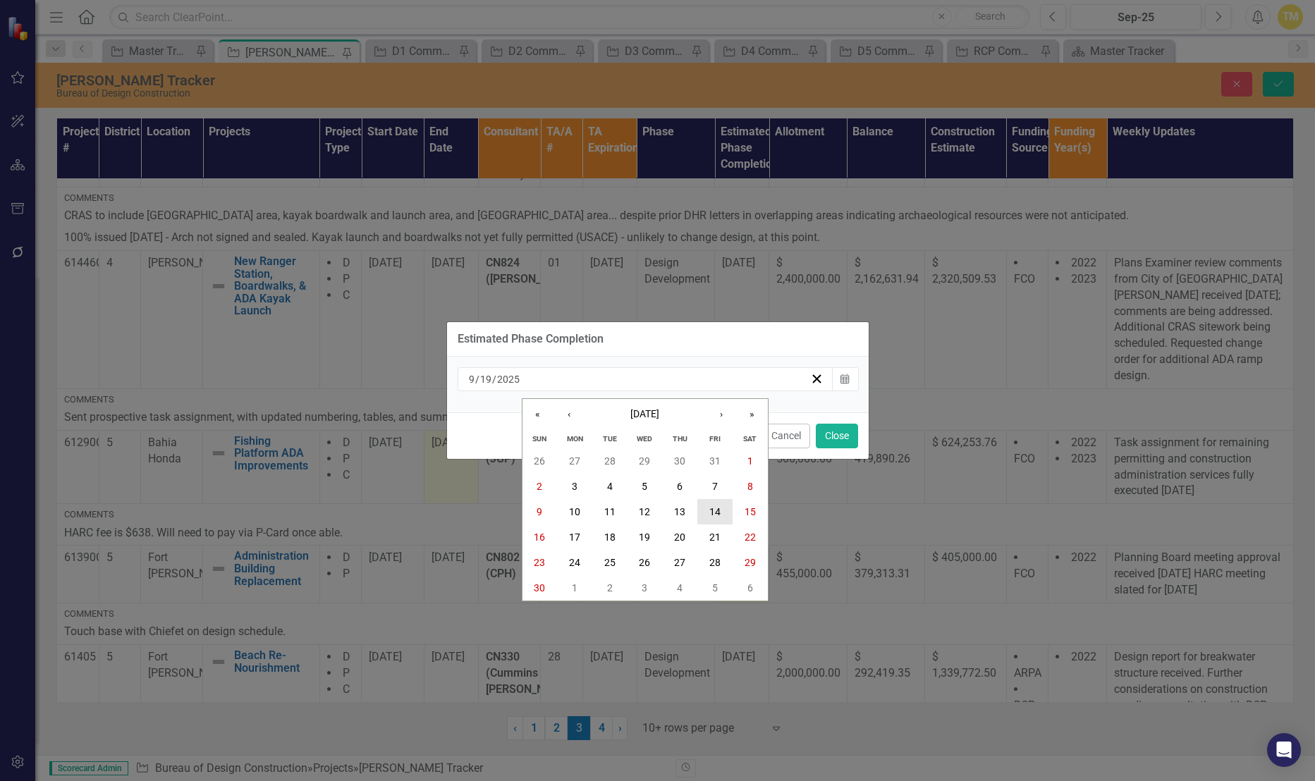
click at [717, 503] on button "14" at bounding box center [714, 511] width 35 height 25
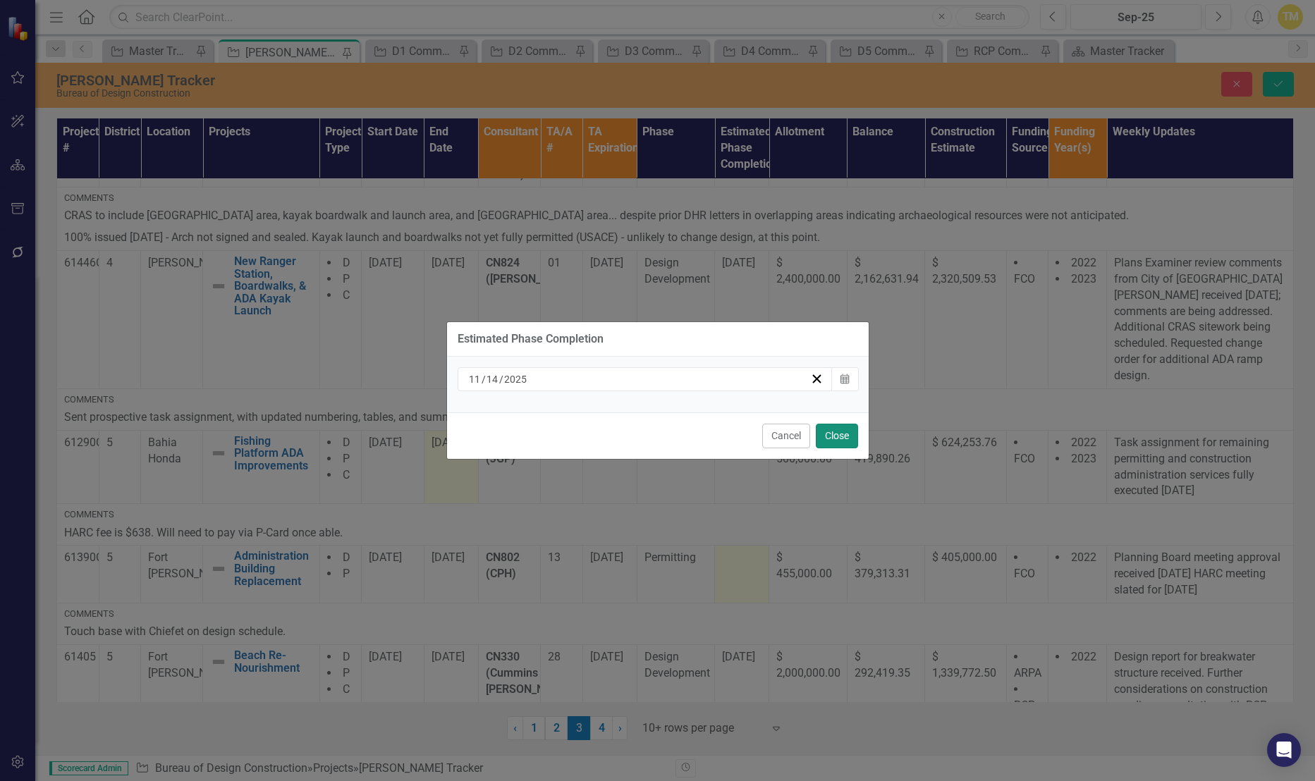
click at [822, 438] on button "Close" at bounding box center [837, 436] width 42 height 25
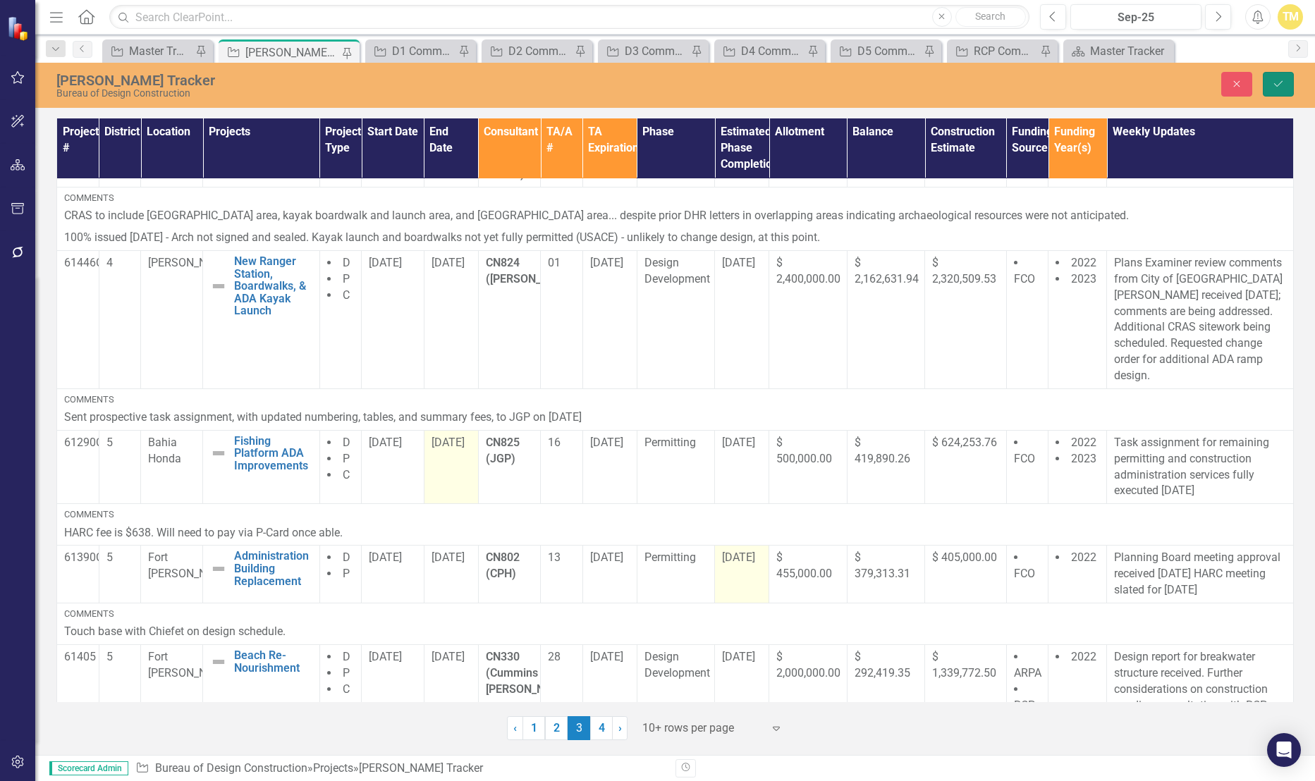
click at [1278, 79] on icon "Save" at bounding box center [1278, 84] width 13 height 10
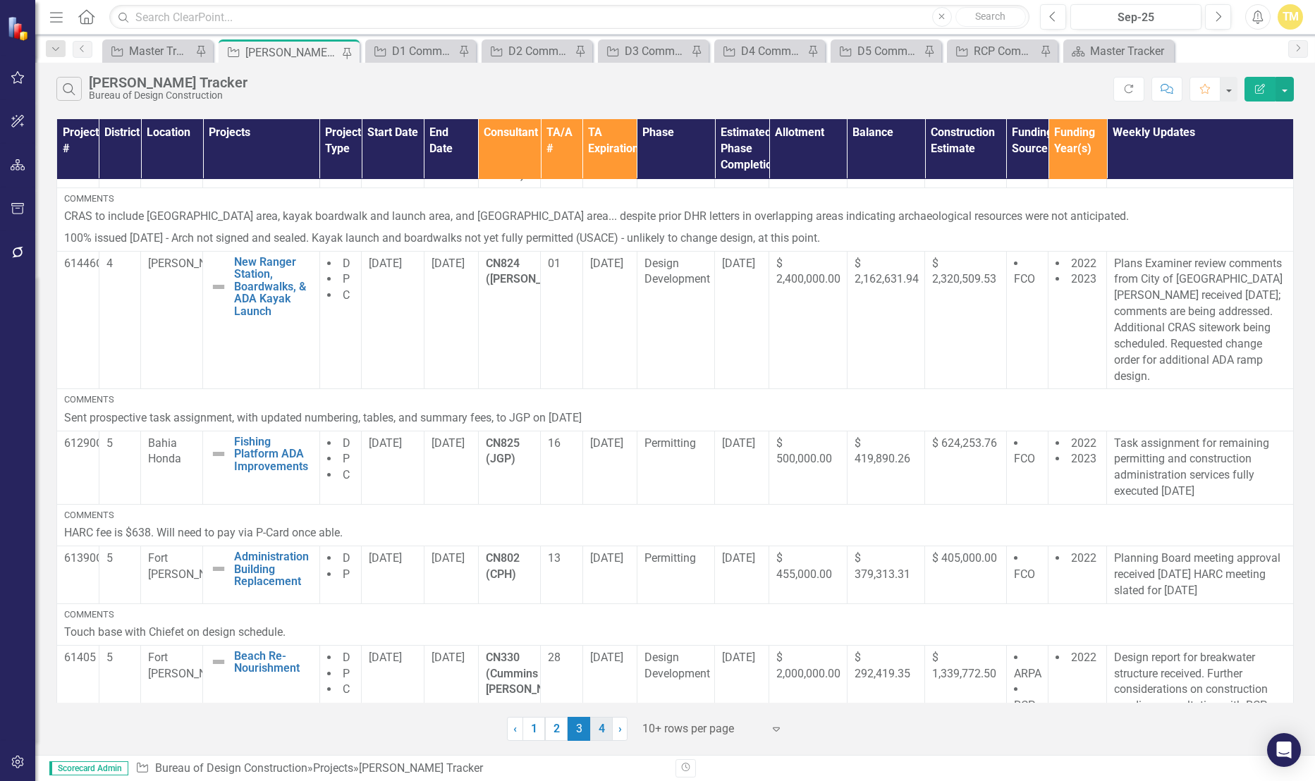
click at [599, 723] on link "4" at bounding box center [601, 729] width 23 height 24
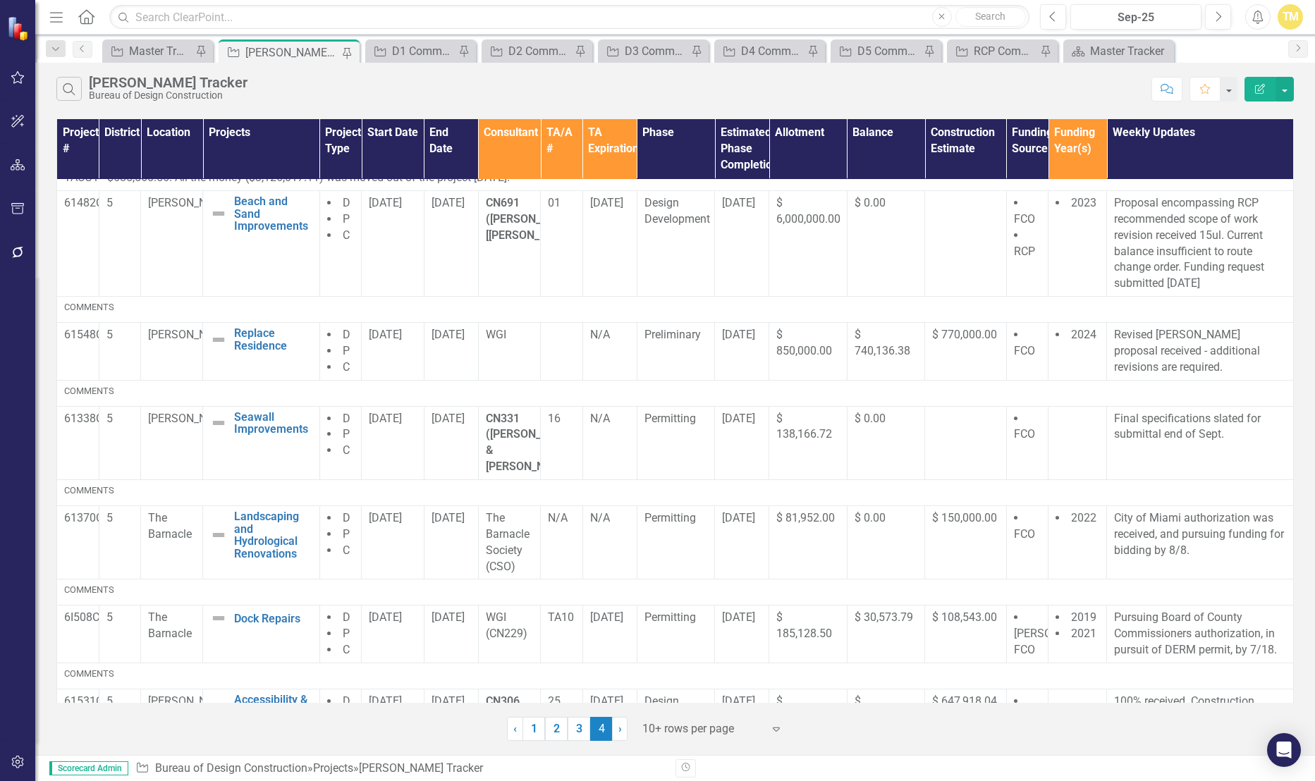
scroll to position [171, 0]
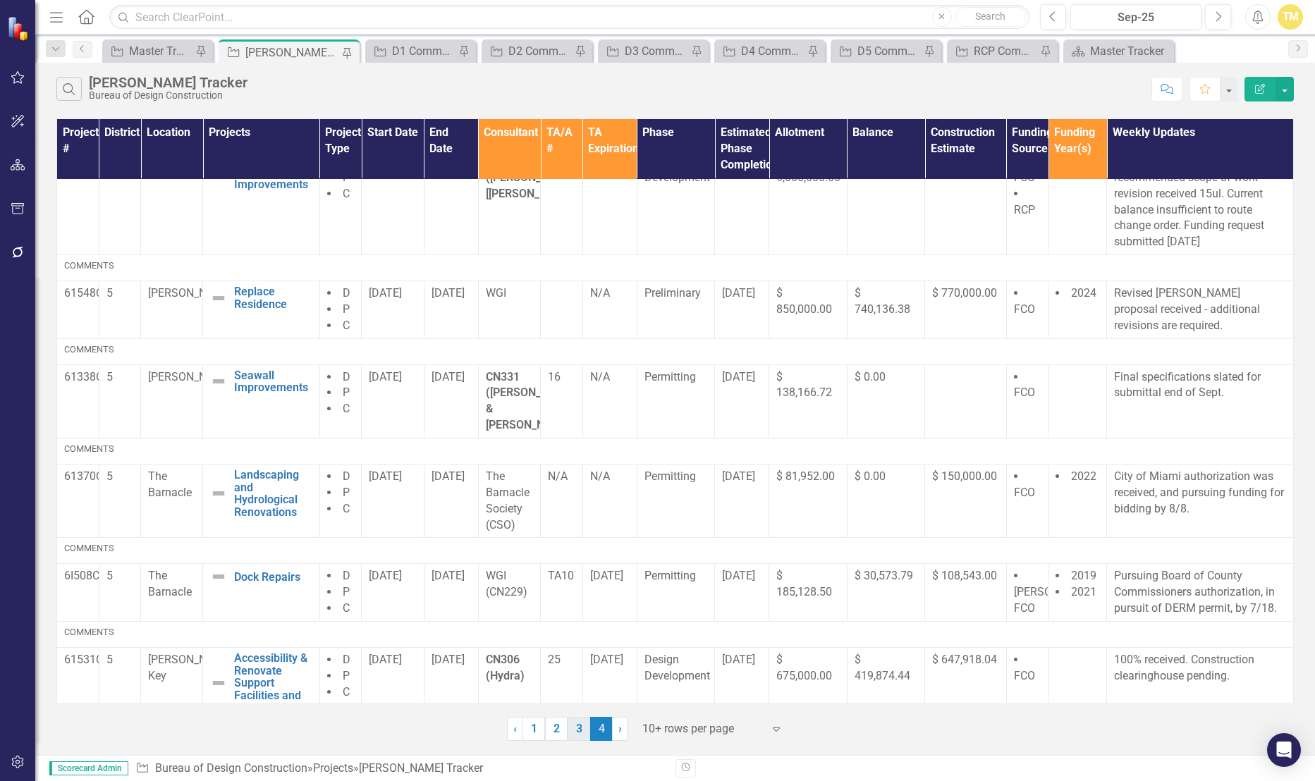
click at [576, 728] on link "3" at bounding box center [579, 729] width 23 height 24
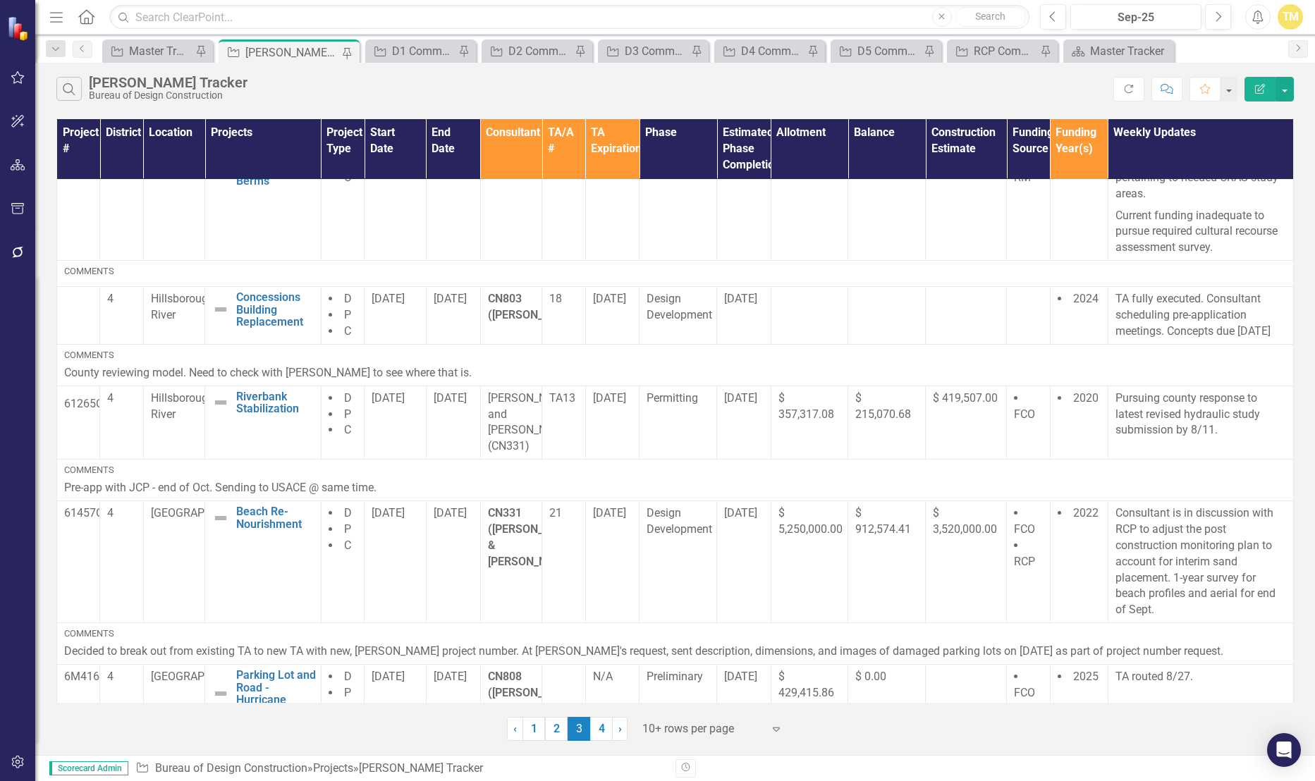
scroll to position [0, 0]
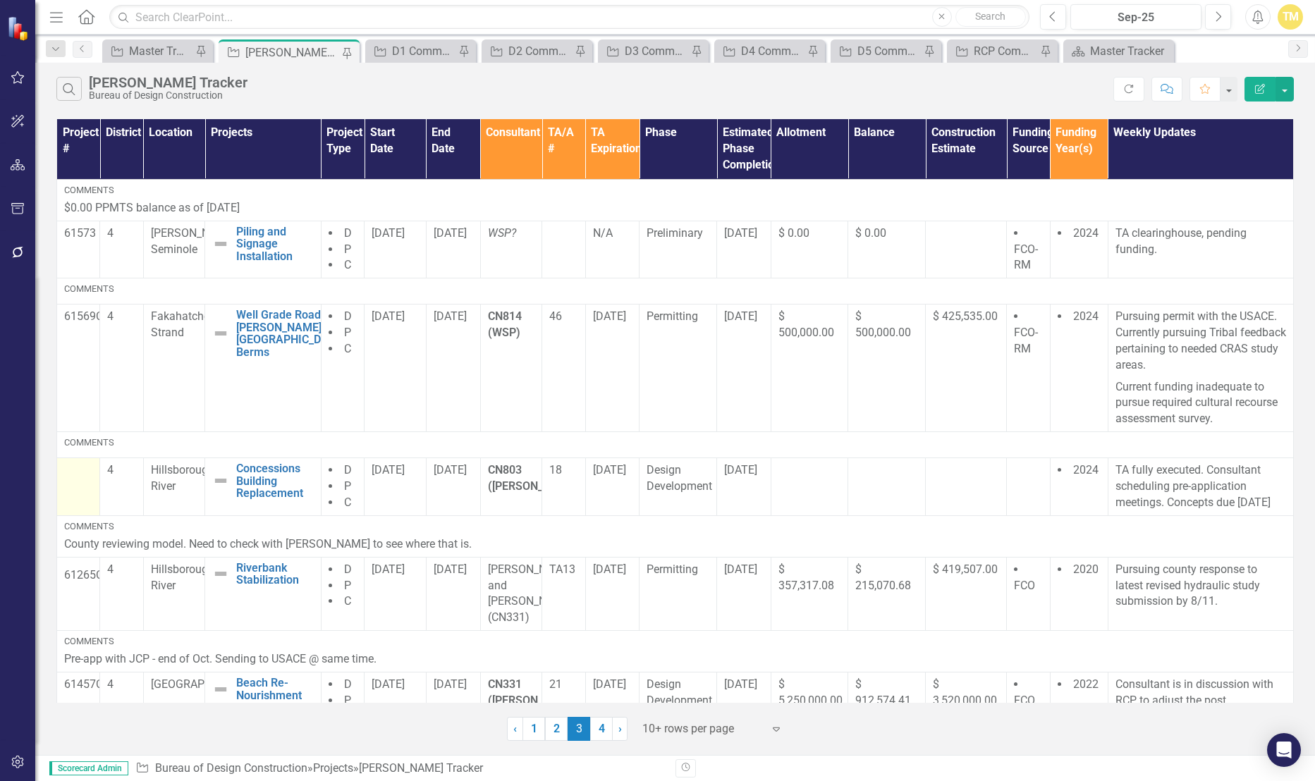
click at [73, 497] on td at bounding box center [78, 487] width 43 height 58
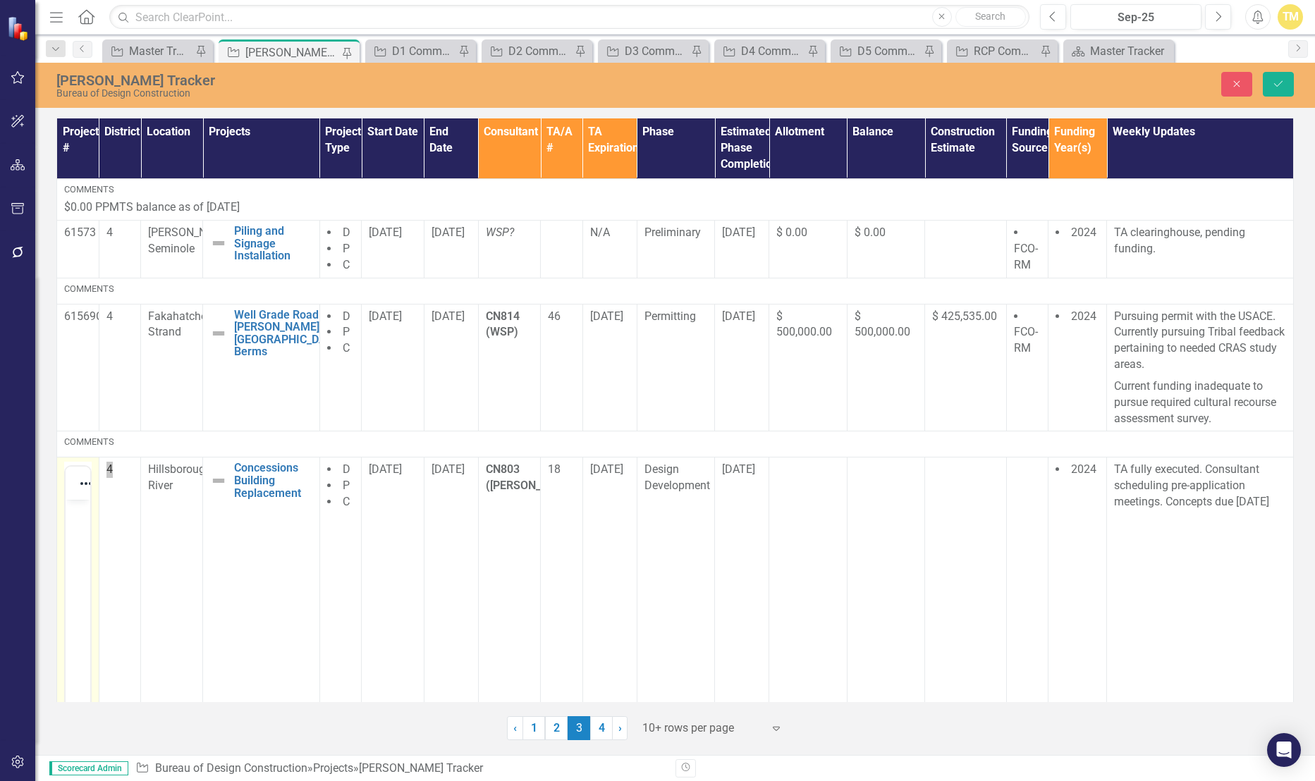
drag, startPoint x: 138, startPoint y: 997, endPoint x: 75, endPoint y: 519, distance: 482.1
click at [75, 519] on p "Rich Text Area. Press ALT-0 for help." at bounding box center [78, 511] width 18 height 17
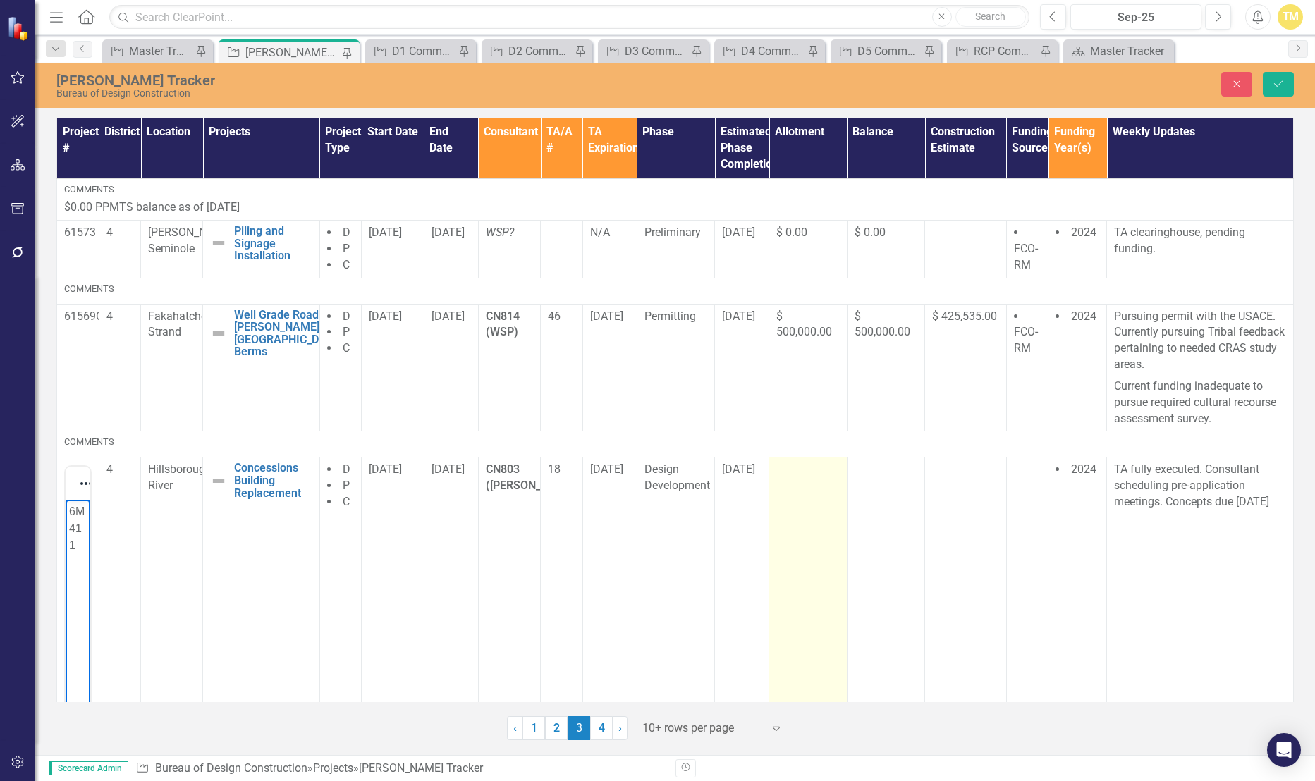
click at [802, 479] on td at bounding box center [808, 639] width 78 height 363
click at [802, 479] on input "number" at bounding box center [807, 475] width 63 height 26
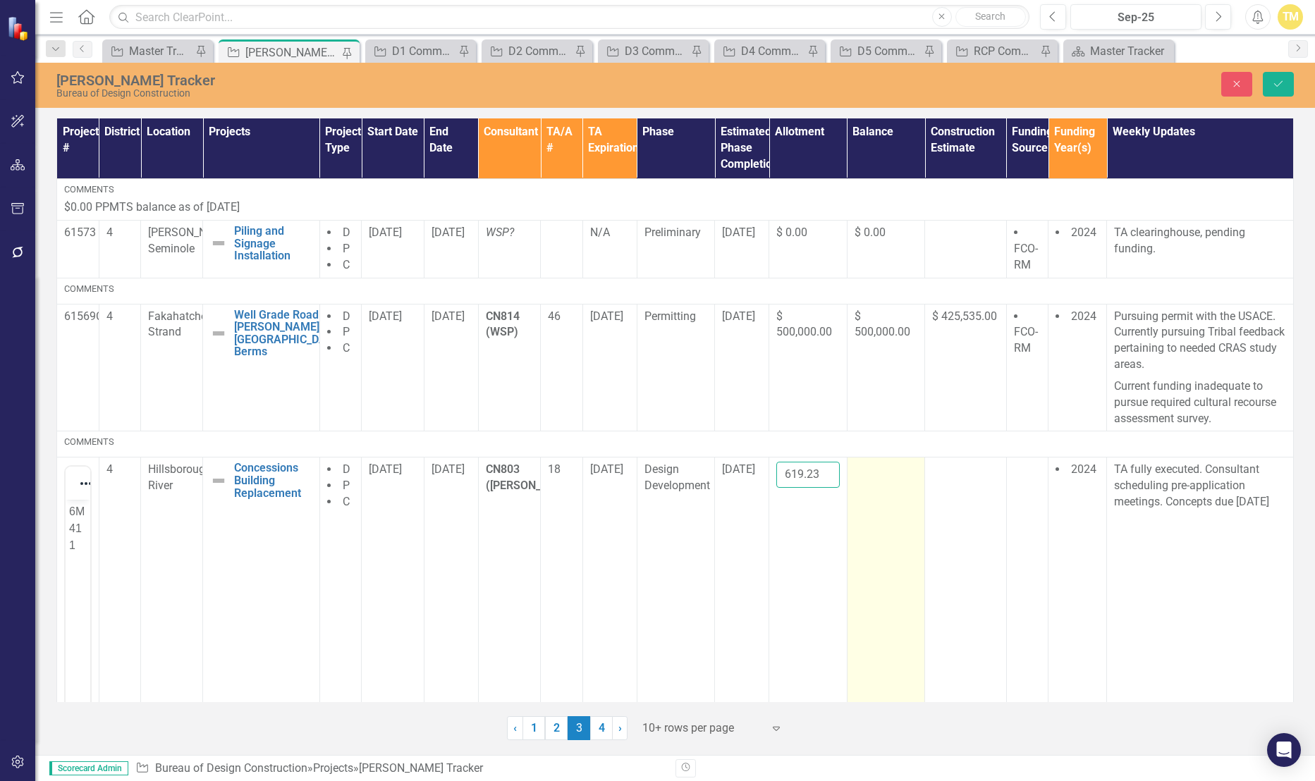
type input "50619.23"
click at [874, 473] on div at bounding box center [886, 470] width 63 height 17
click at [874, 473] on input "number" at bounding box center [886, 475] width 63 height 26
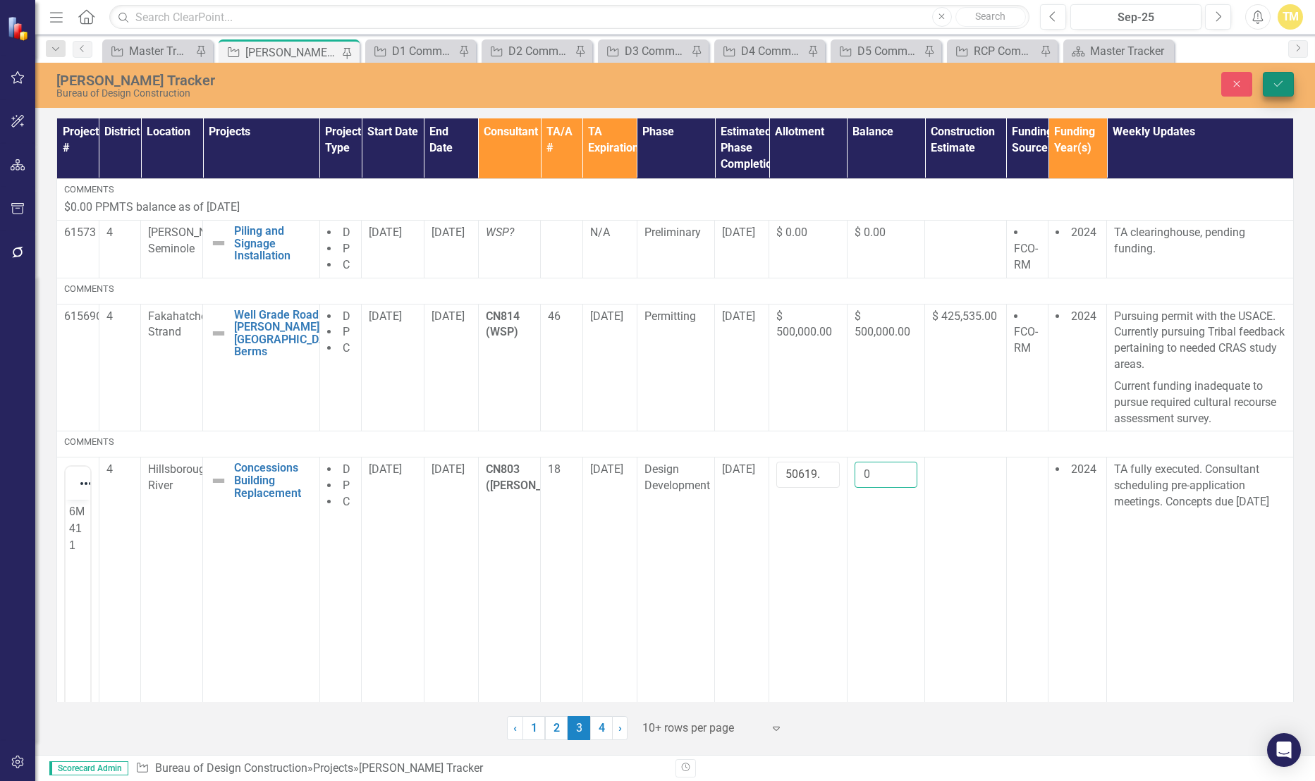
type input "0"
click at [1273, 86] on icon "Save" at bounding box center [1278, 84] width 13 height 10
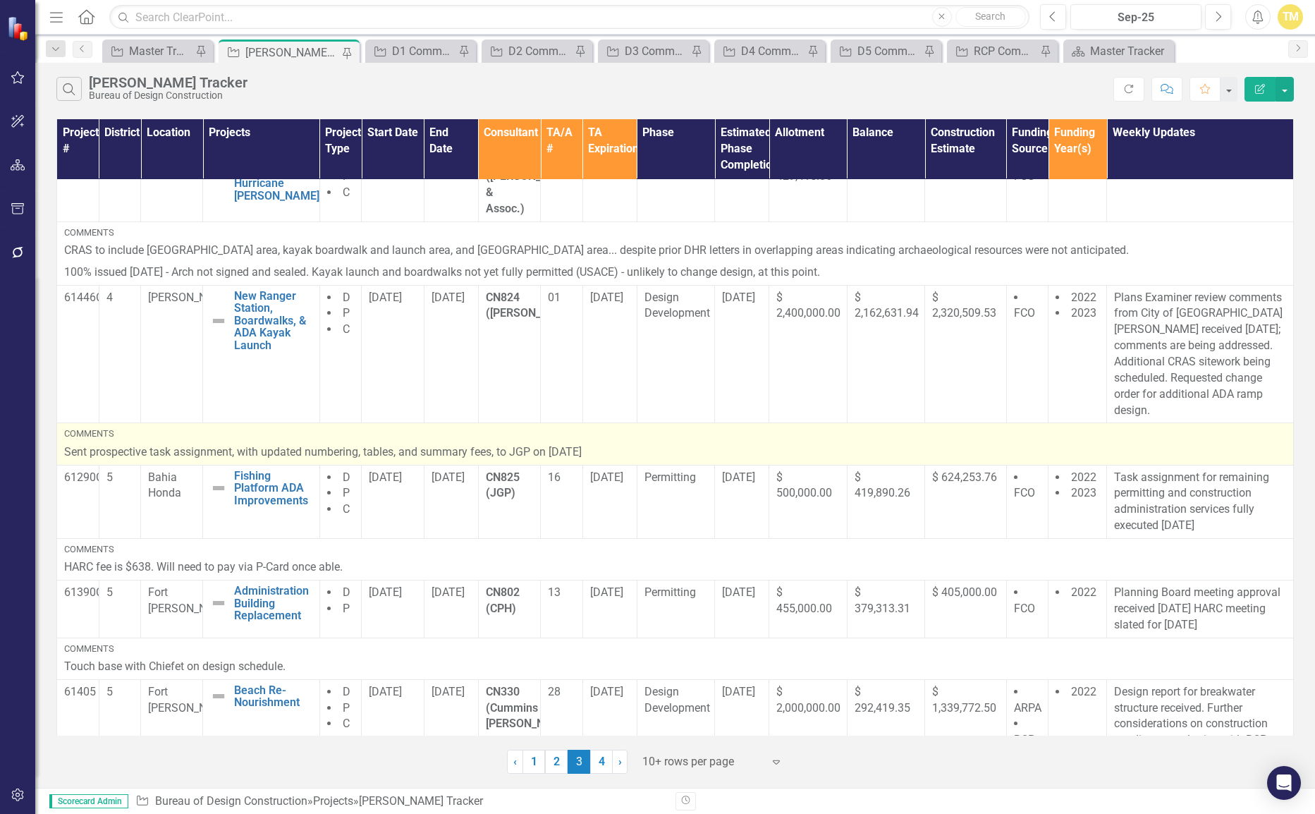
scroll to position [690, 0]
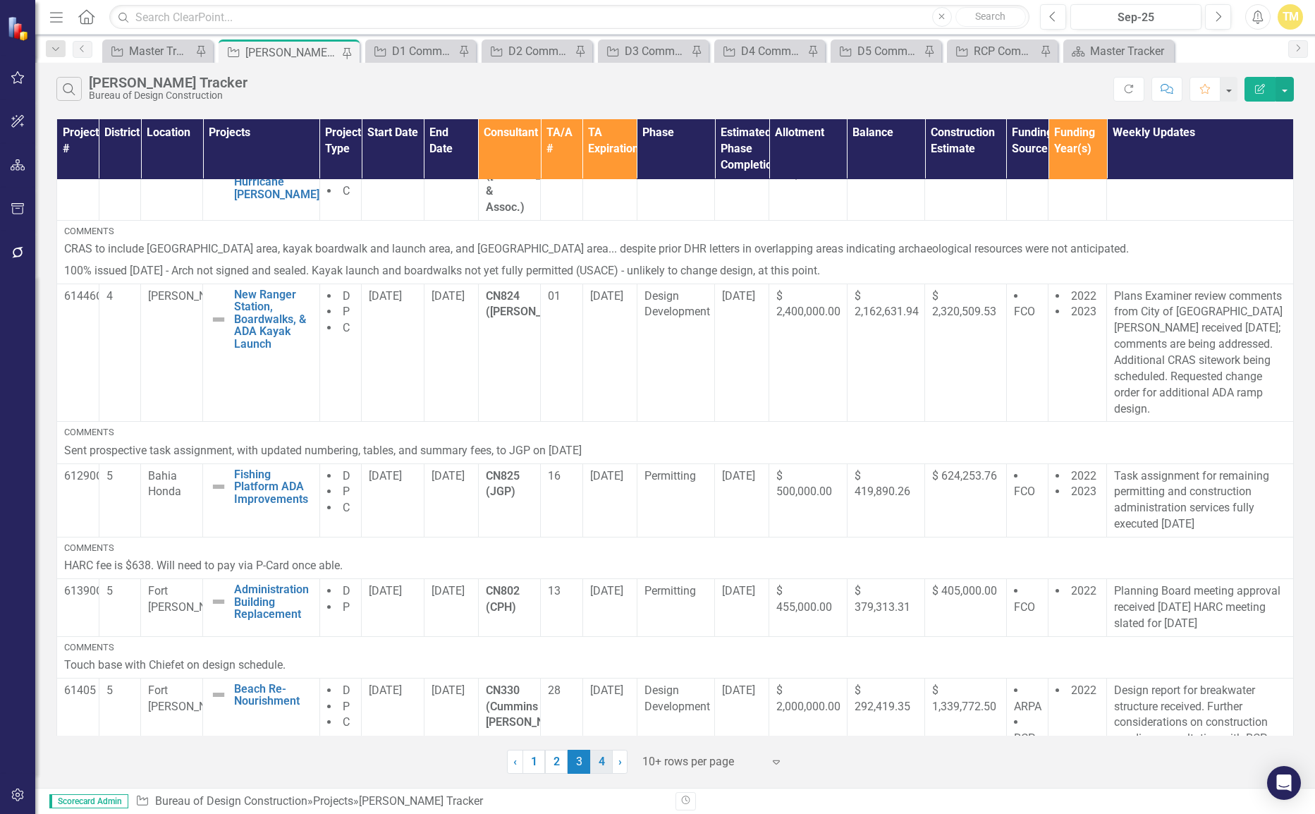
click at [596, 759] on link "4" at bounding box center [601, 761] width 23 height 24
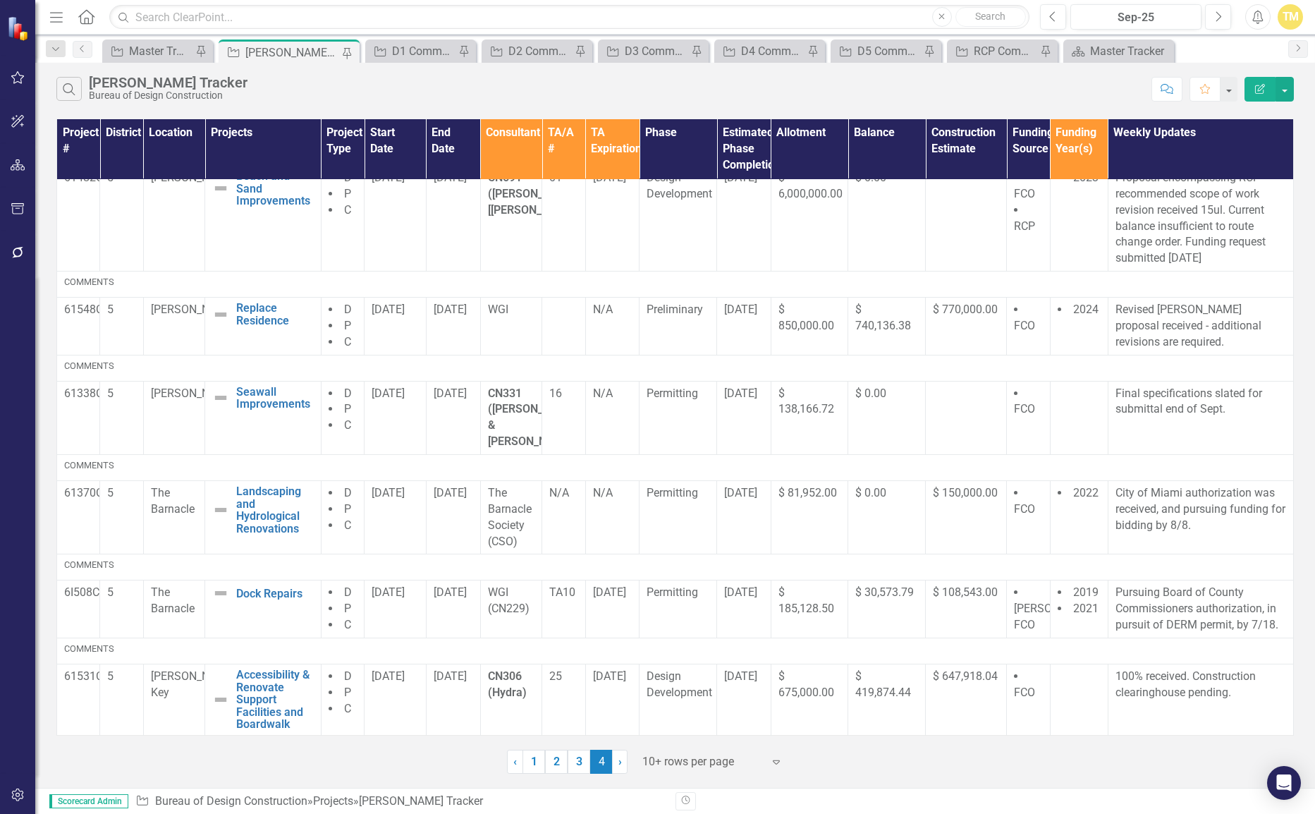
scroll to position [0, 0]
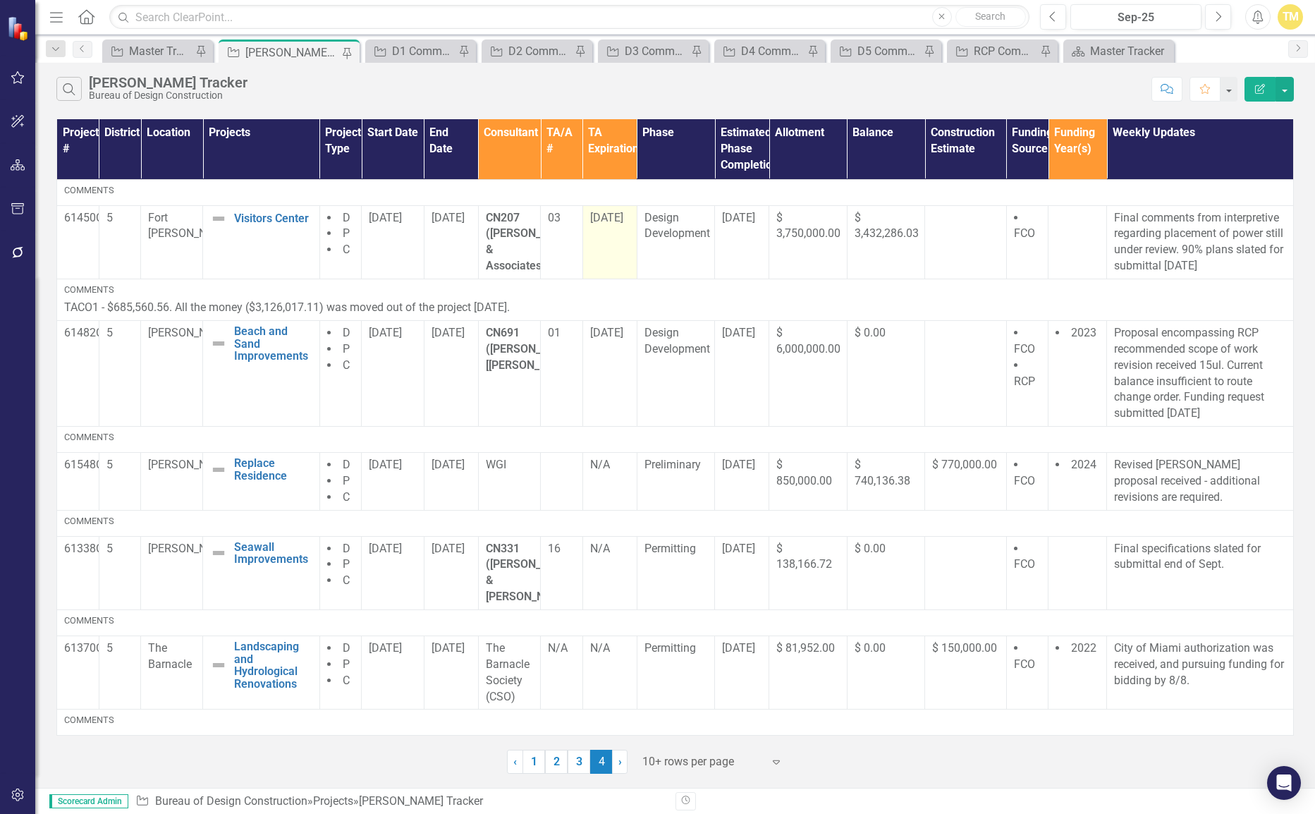
click at [608, 216] on span "8/25/25" at bounding box center [606, 217] width 33 height 13
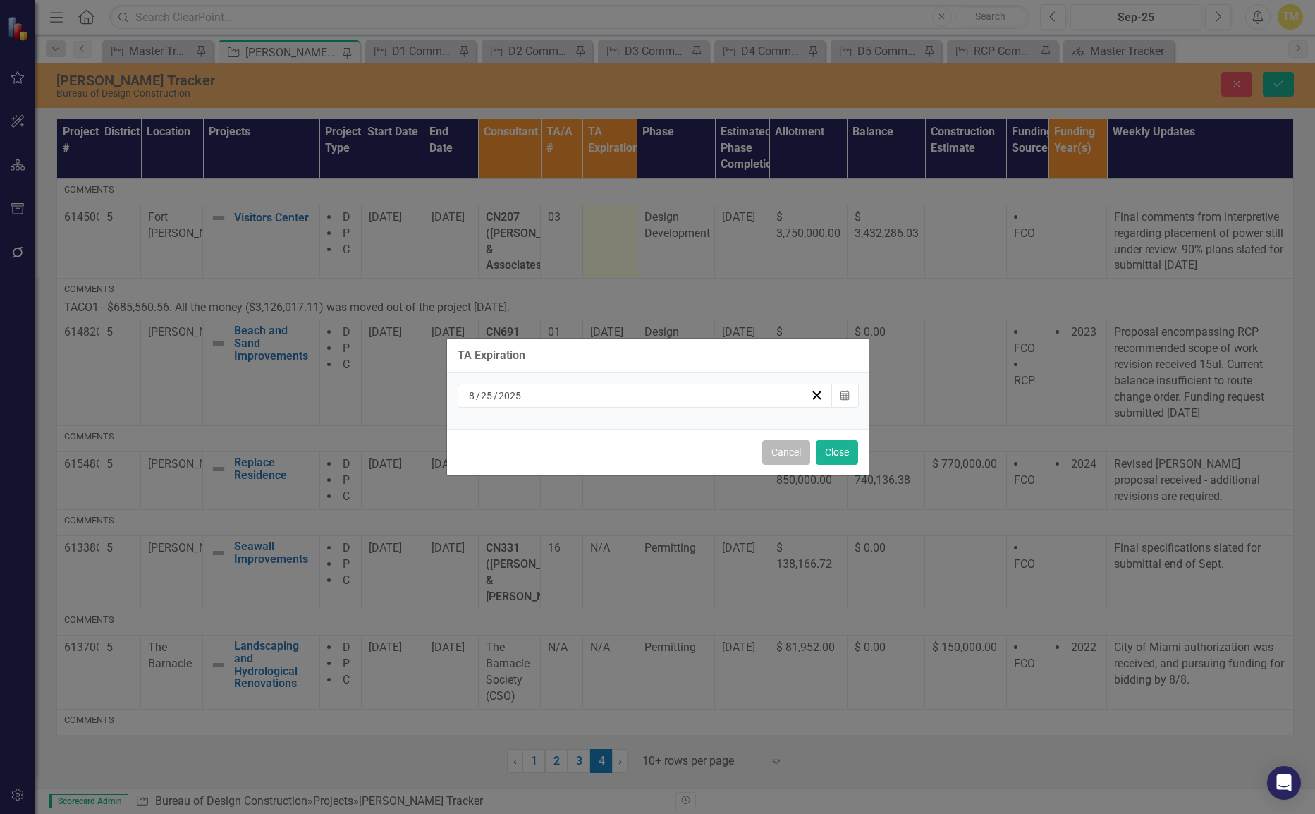
click at [783, 446] on button "Cancel" at bounding box center [786, 452] width 48 height 25
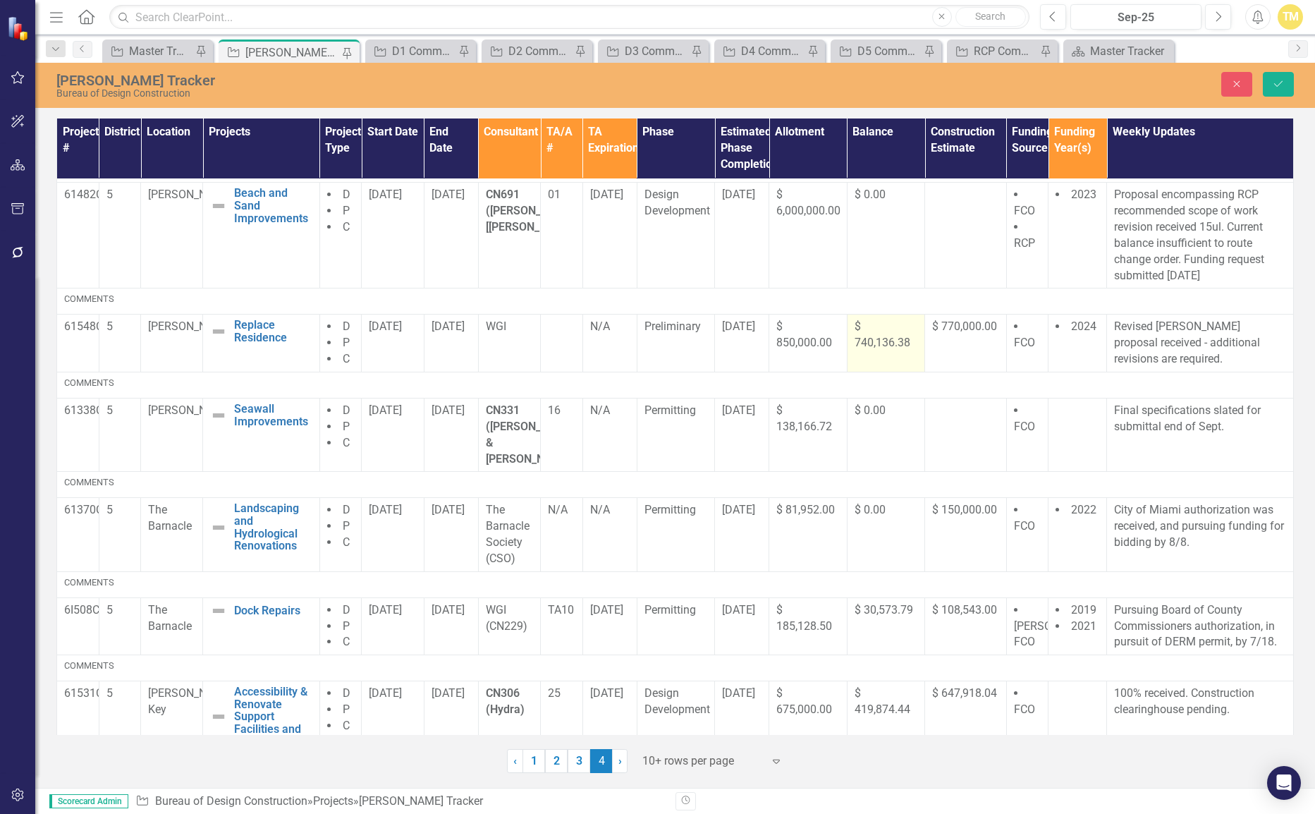
scroll to position [139, 0]
click at [1265, 87] on button "Save" at bounding box center [1278, 84] width 31 height 25
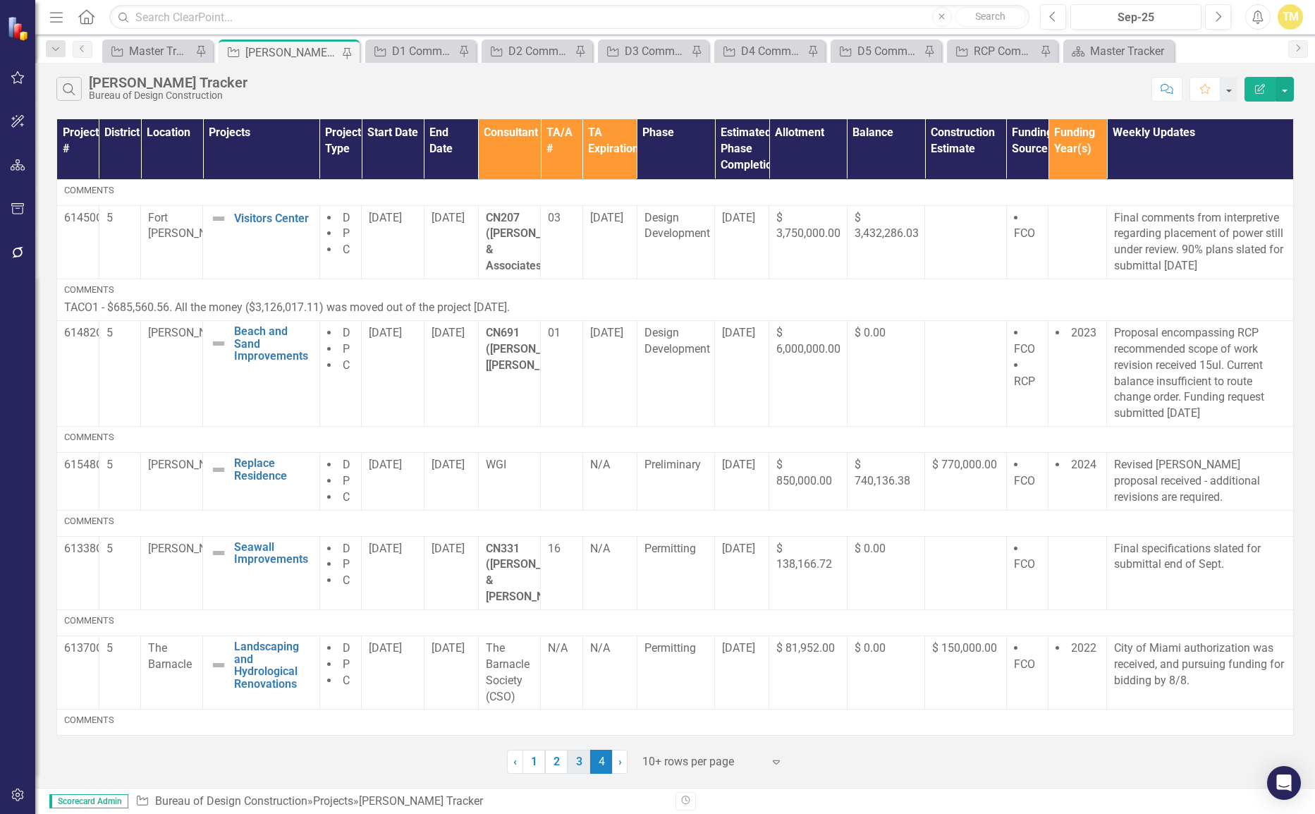
click at [584, 761] on link "3" at bounding box center [579, 761] width 23 height 24
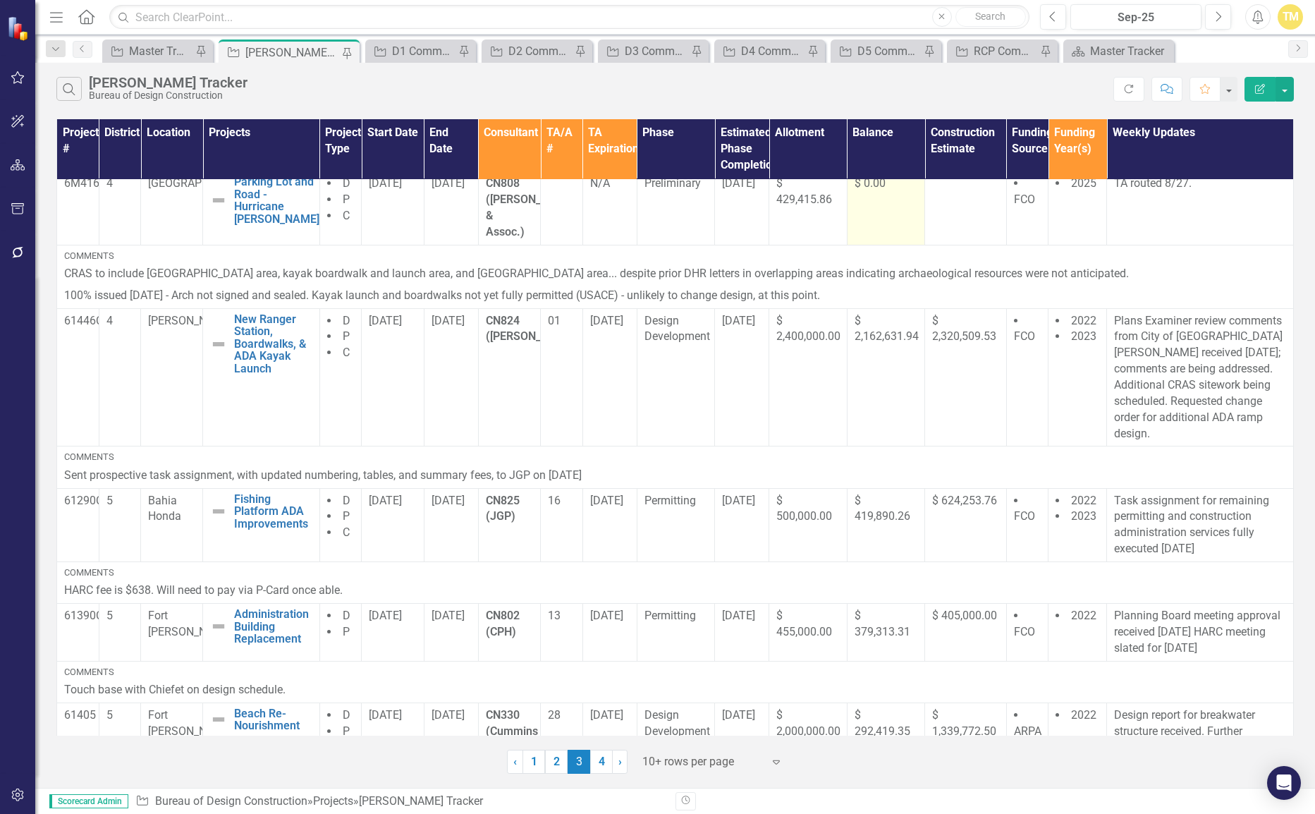
scroll to position [690, 0]
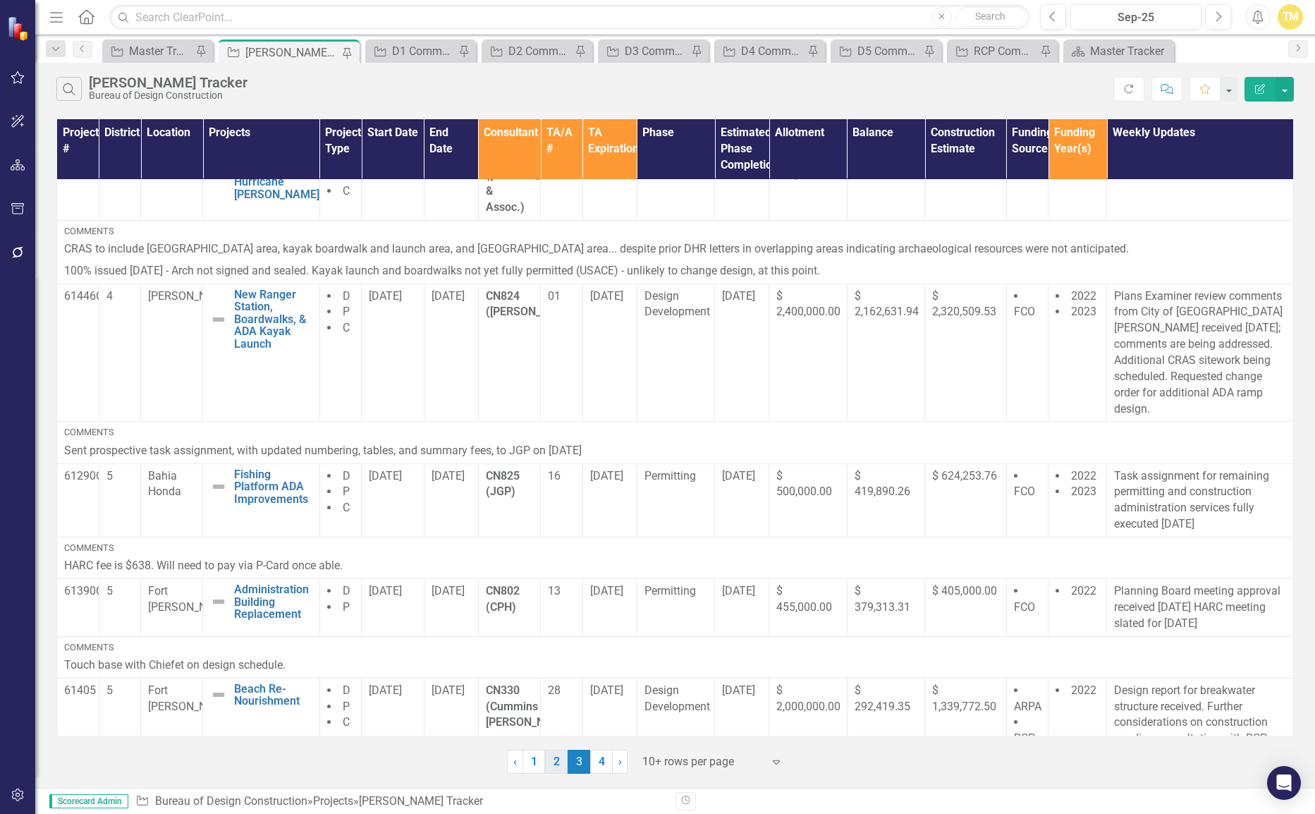
click at [551, 766] on link "2" at bounding box center [556, 761] width 23 height 24
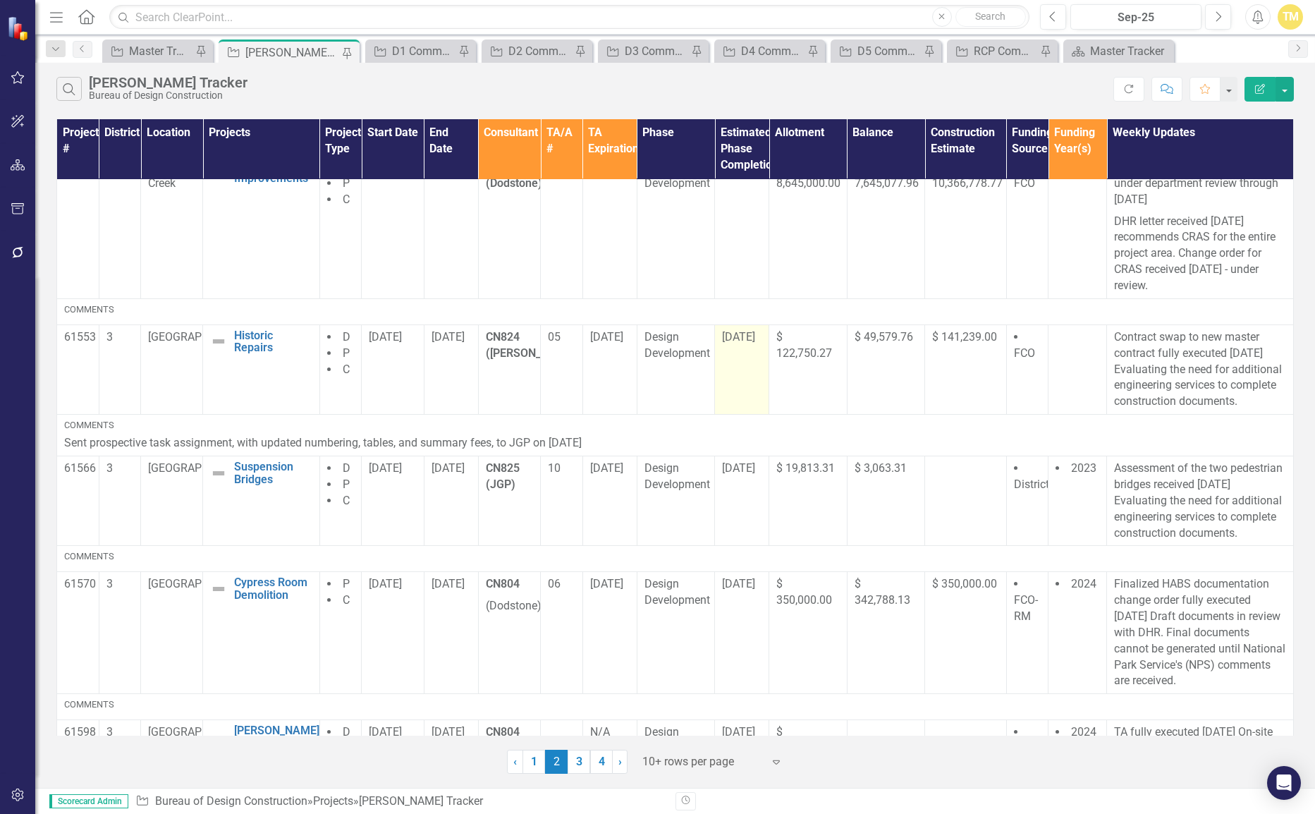
scroll to position [212, 0]
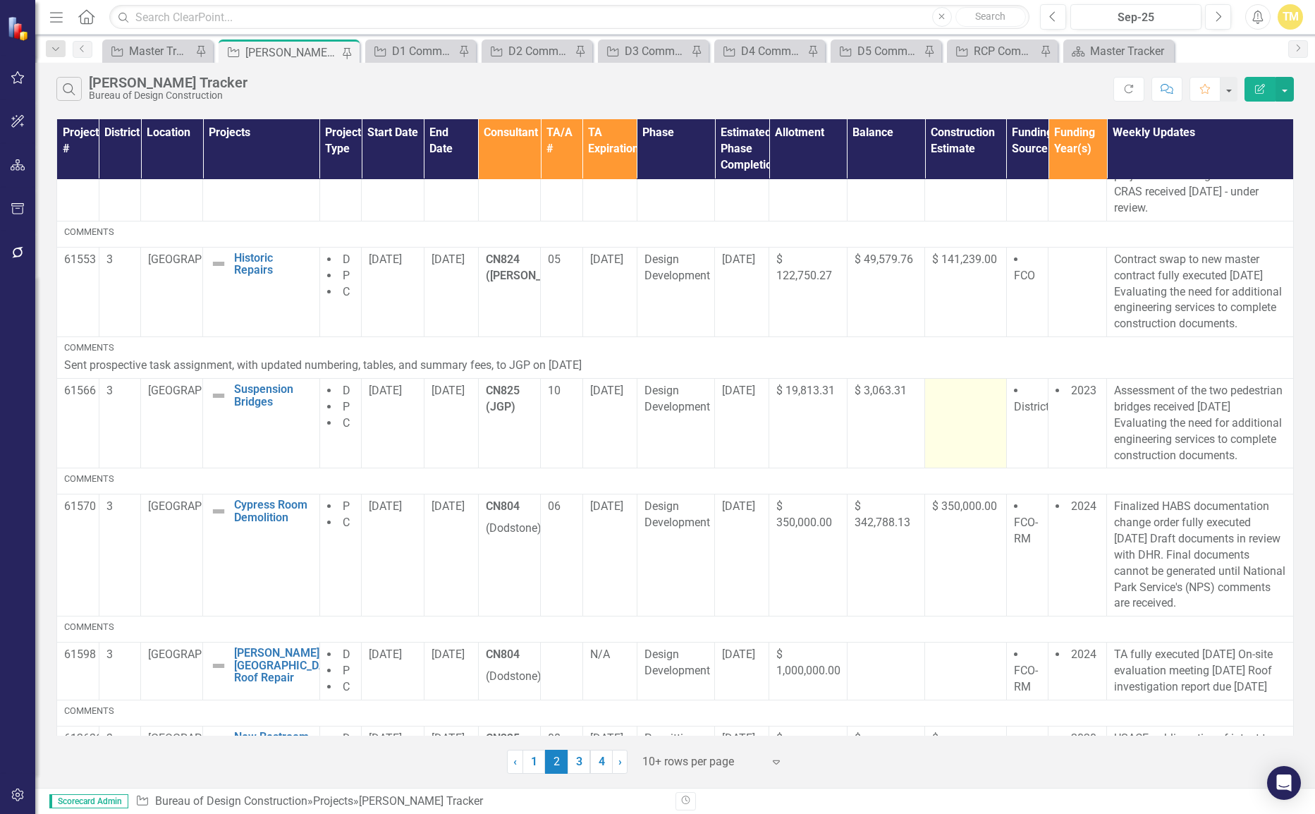
click at [942, 422] on td at bounding box center [966, 424] width 82 height 90
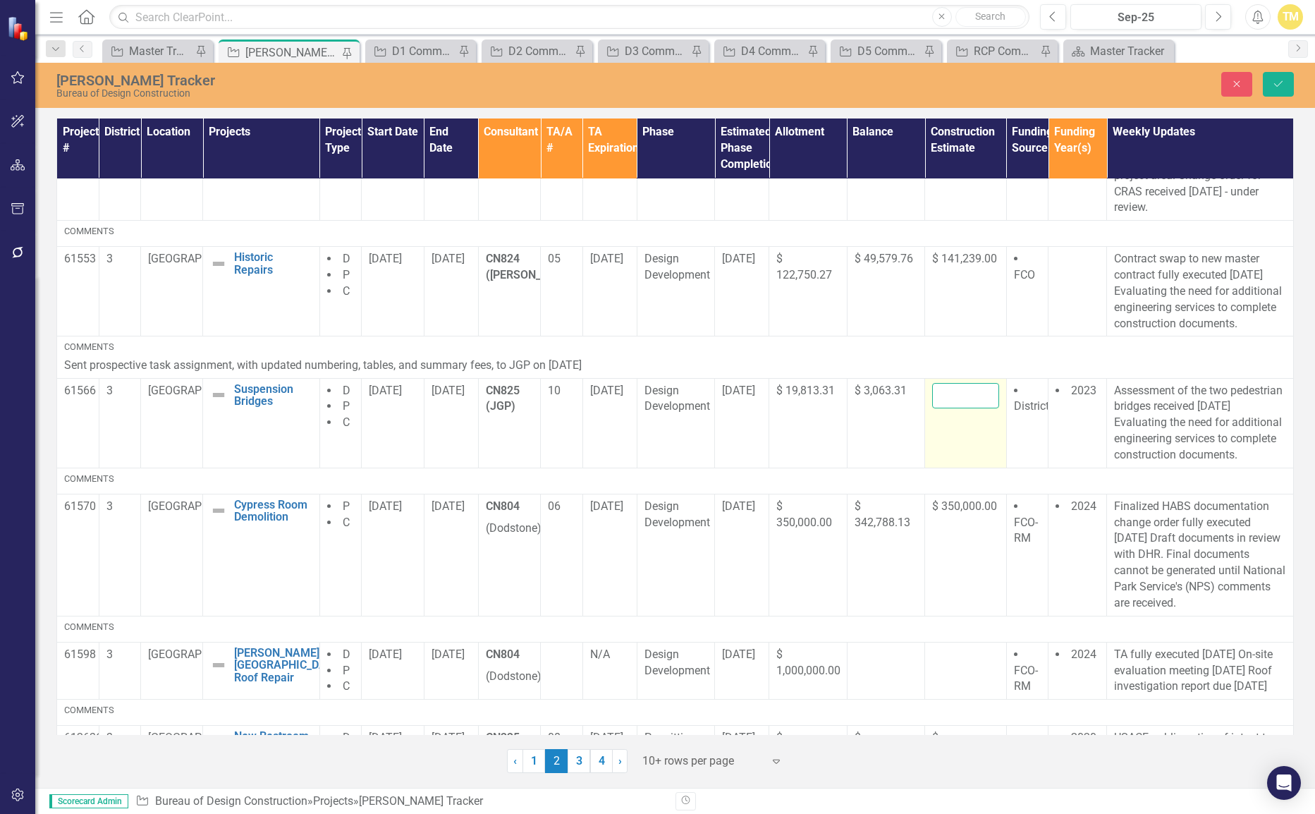
drag, startPoint x: 942, startPoint y: 422, endPoint x: 940, endPoint y: 401, distance: 21.3
click at [940, 401] on input "number" at bounding box center [965, 396] width 67 height 26
type input "472694.09"
click at [981, 437] on td "472694.09" at bounding box center [966, 423] width 82 height 90
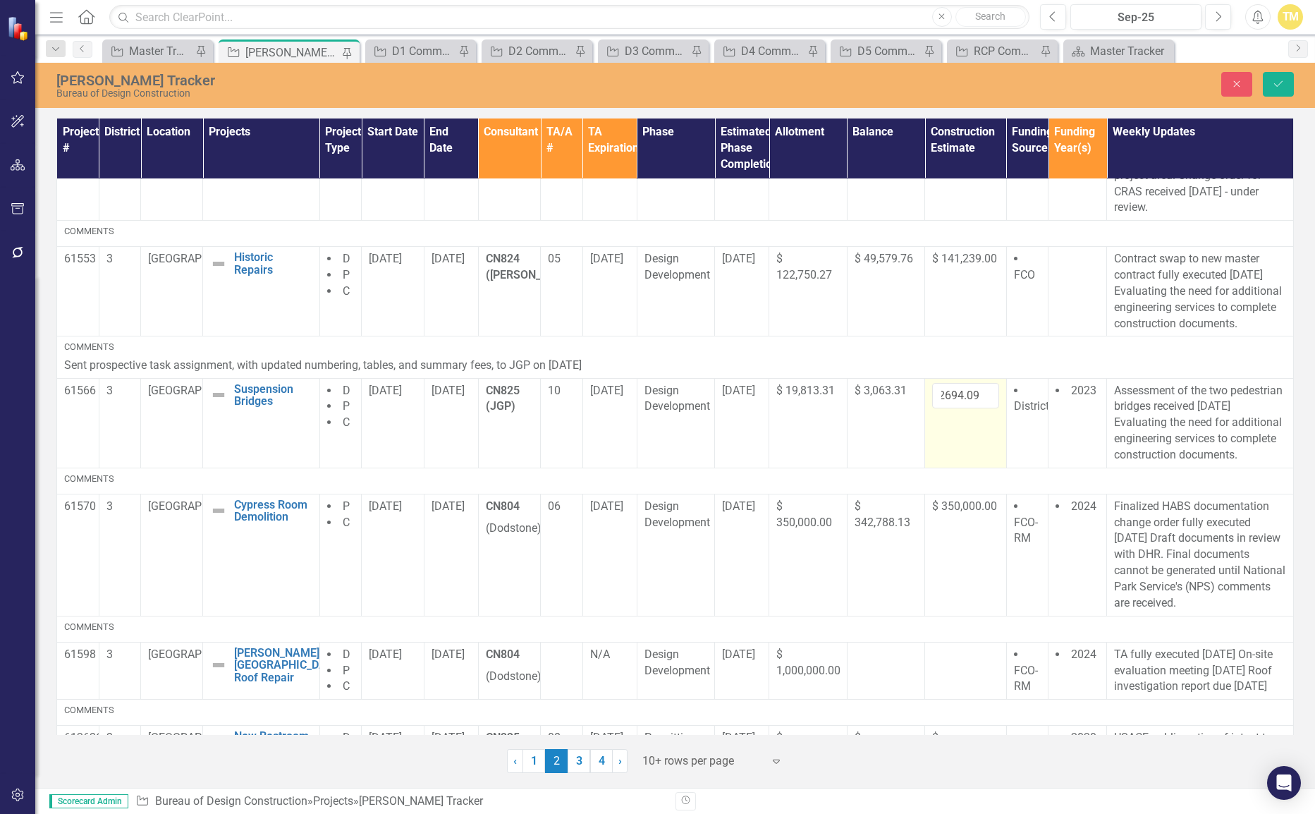
scroll to position [0, 0]
click at [1265, 89] on button "Save" at bounding box center [1278, 84] width 31 height 25
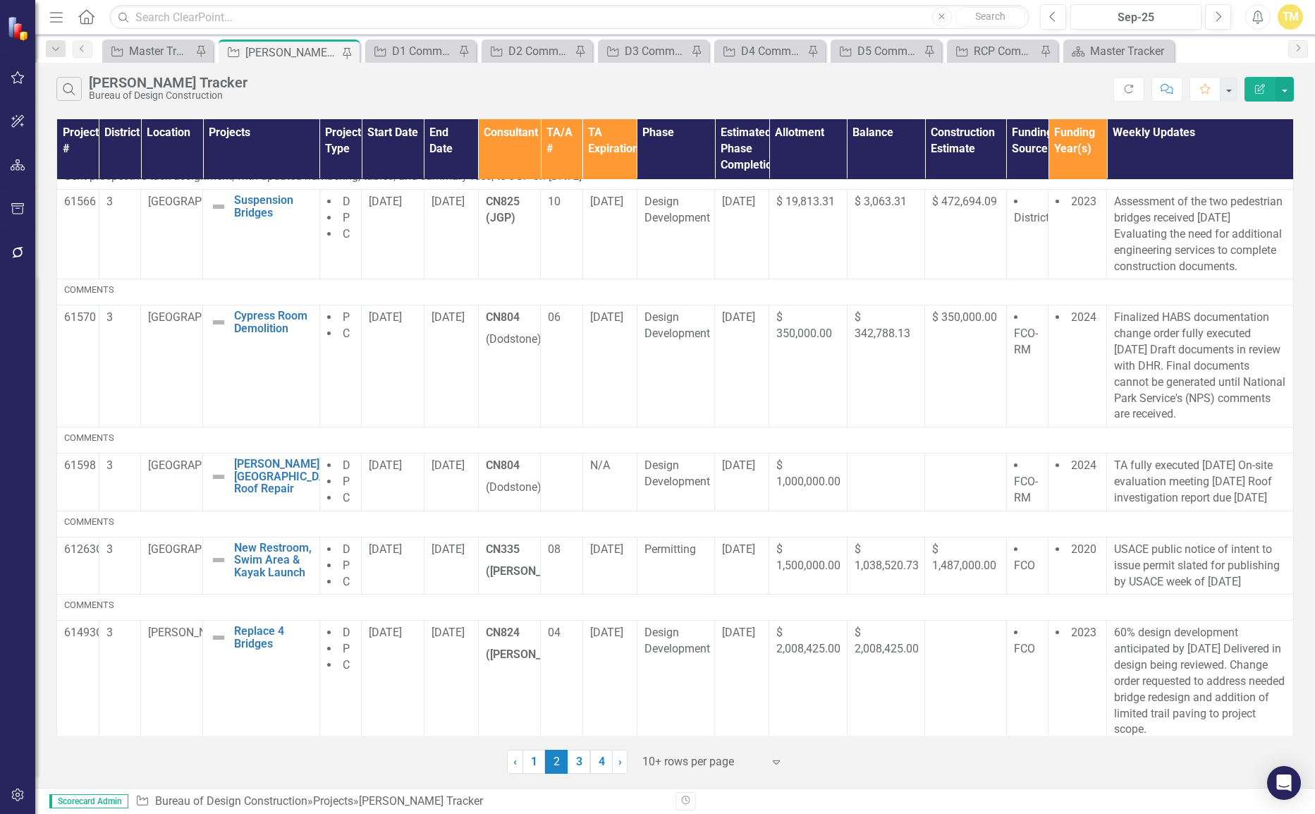
scroll to position [423, 0]
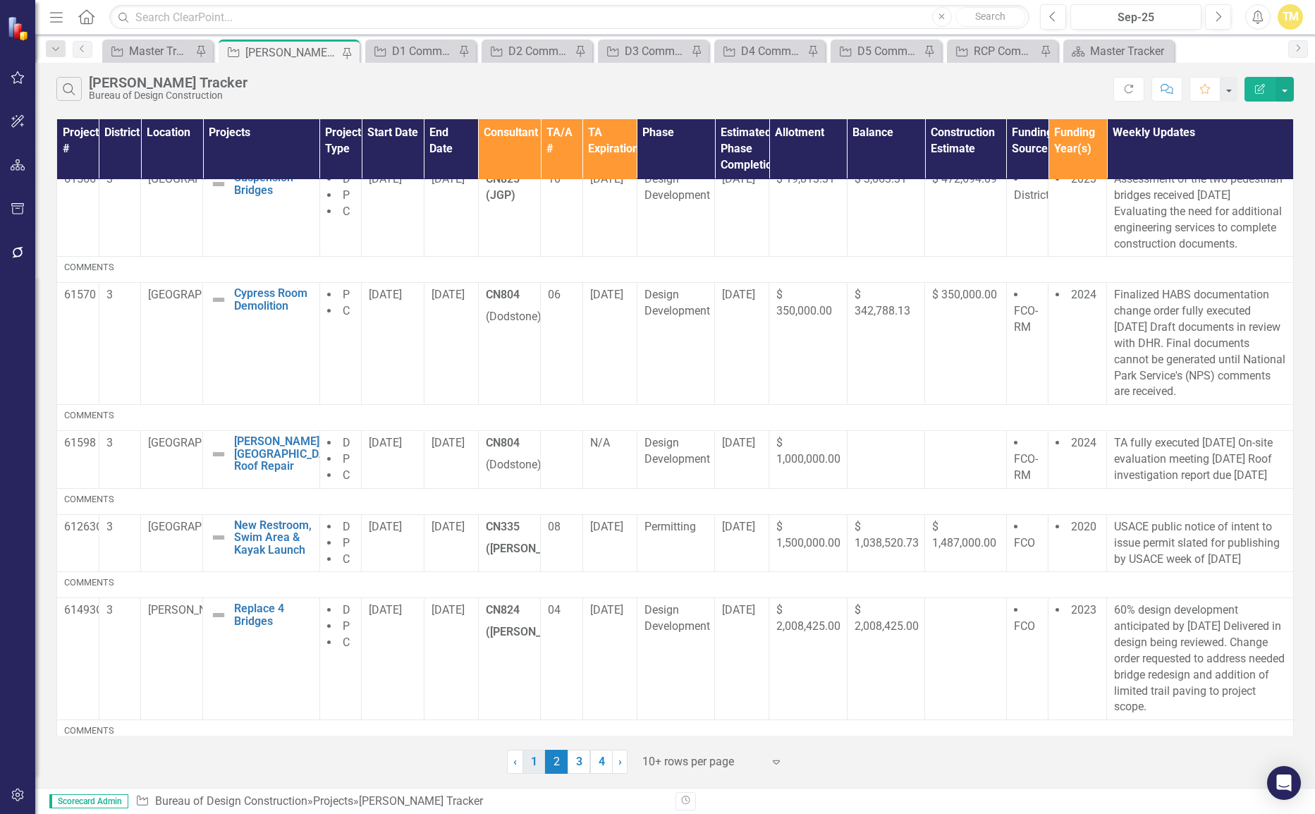
click at [537, 761] on link "1" at bounding box center [533, 761] width 23 height 24
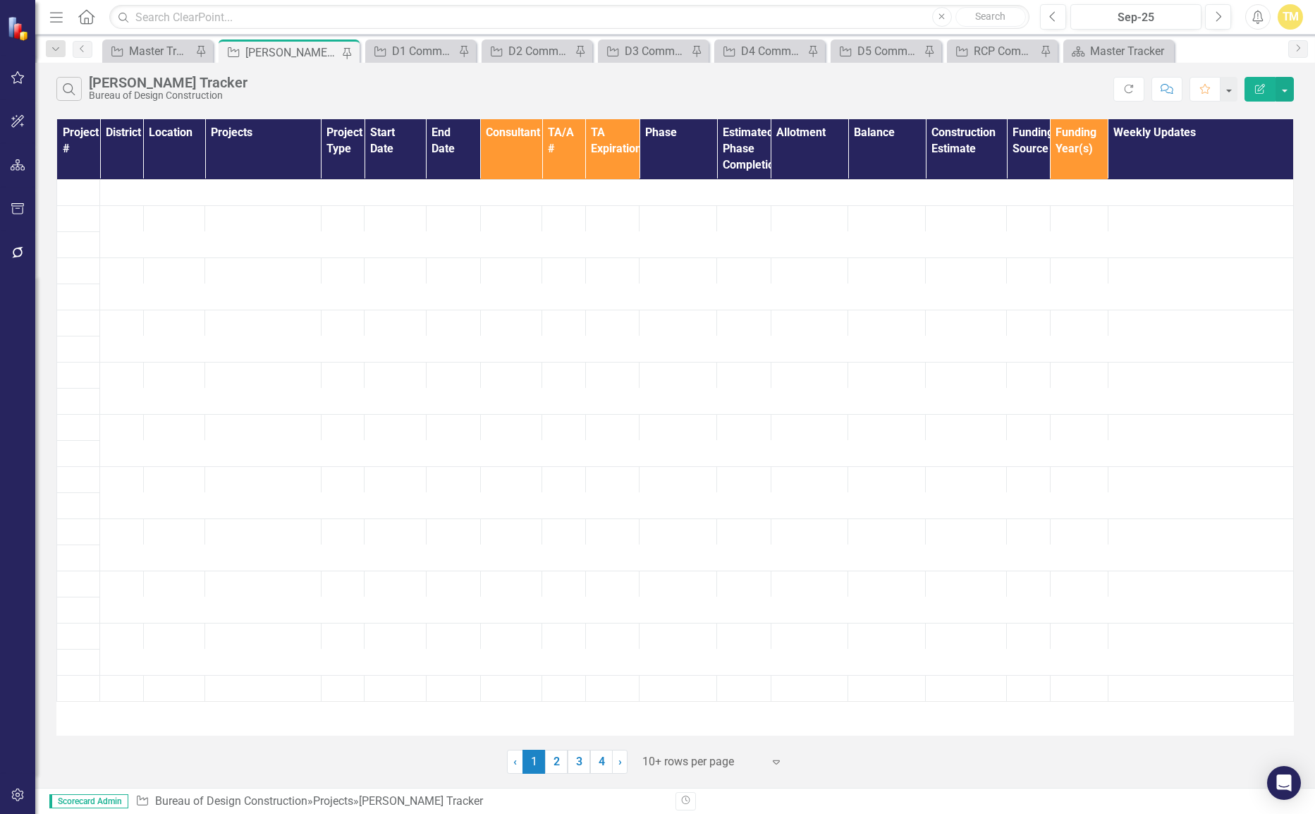
scroll to position [0, 0]
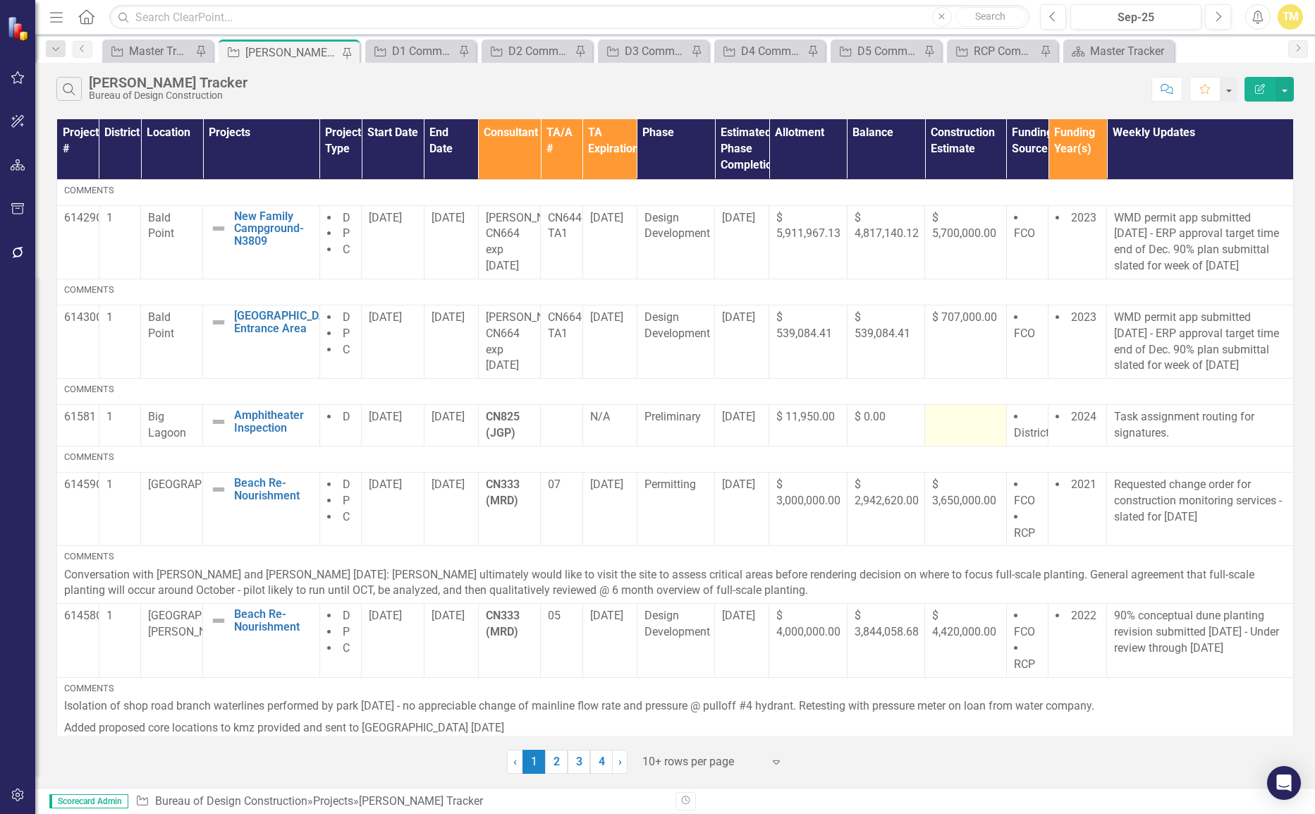
click at [933, 426] on div at bounding box center [965, 417] width 67 height 17
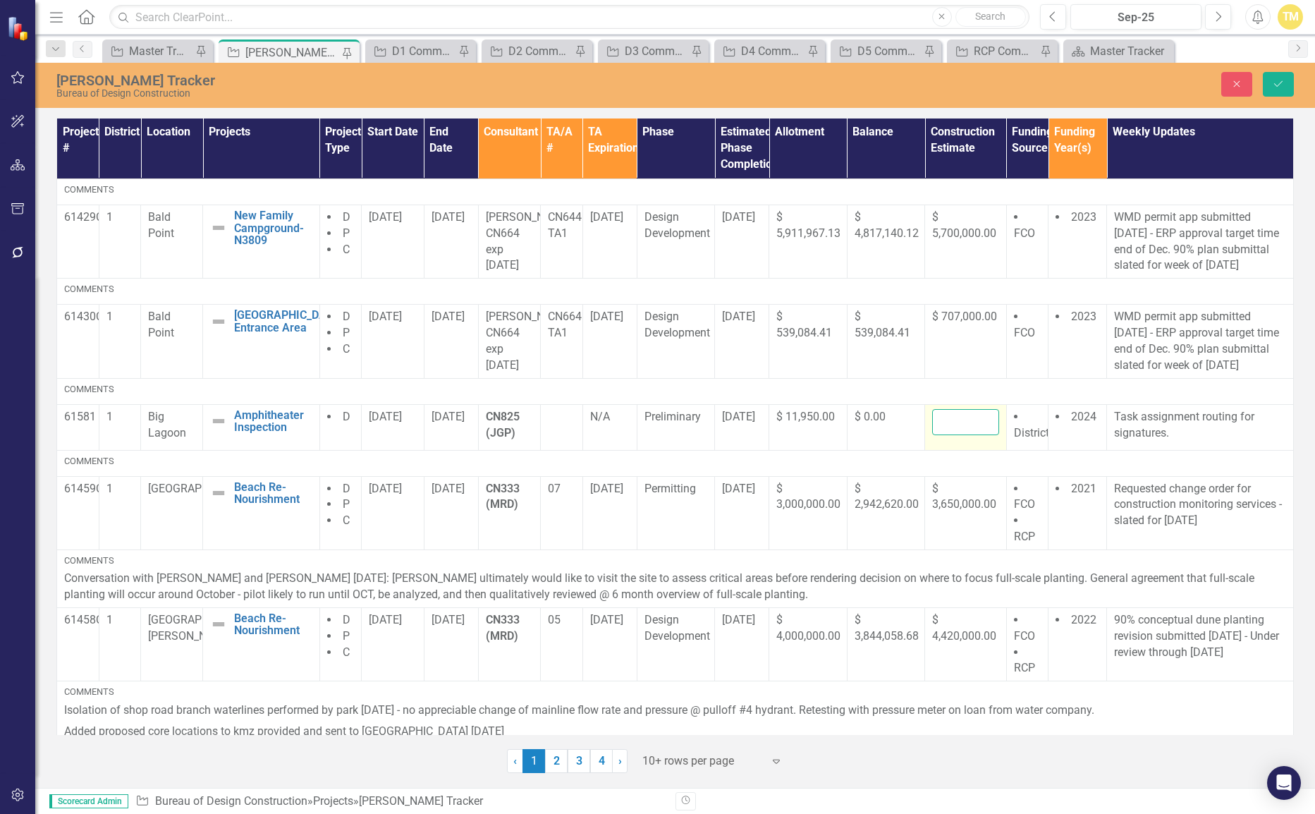
click at [938, 435] on input "number" at bounding box center [965, 422] width 67 height 26
click at [1240, 77] on button "Close" at bounding box center [1236, 84] width 31 height 25
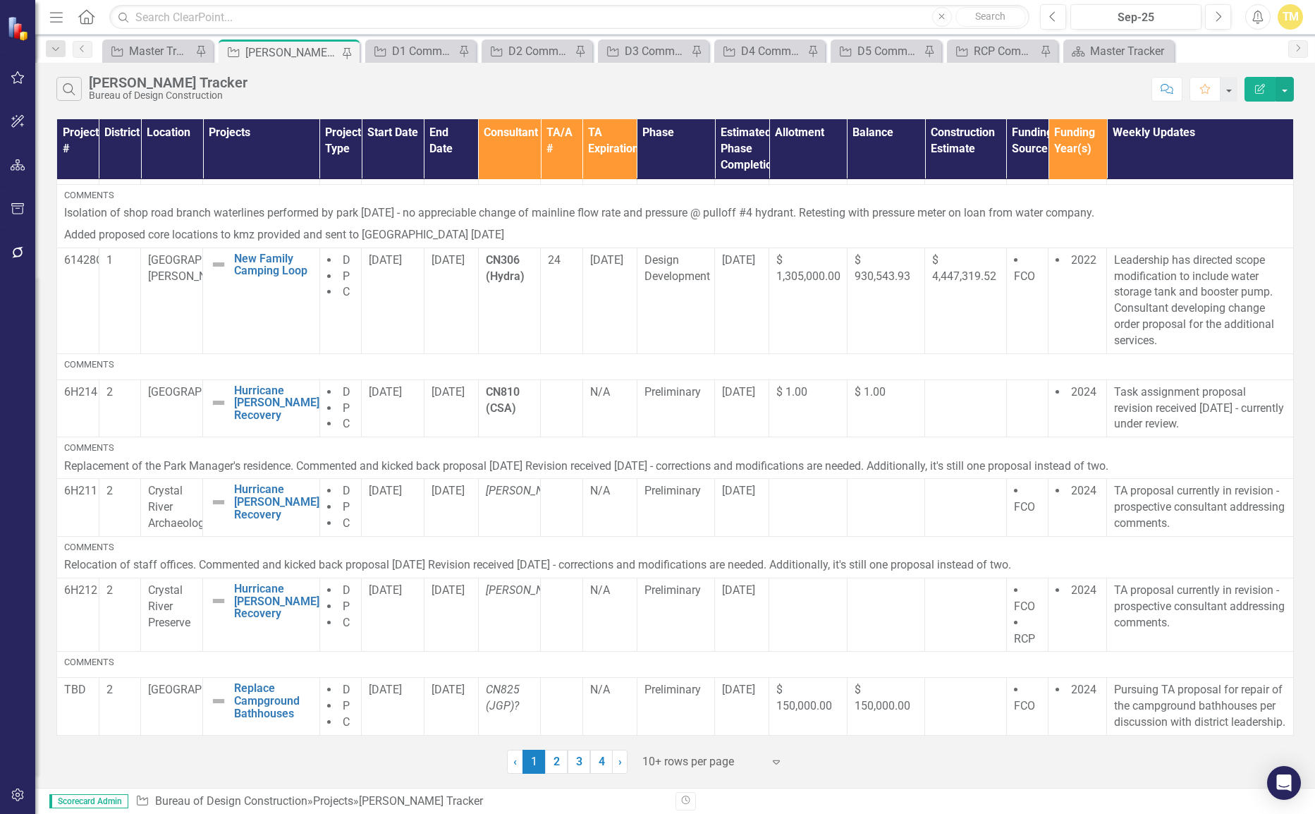
scroll to position [541, 0]
click at [14, 161] on icon "button" at bounding box center [18, 164] width 15 height 11
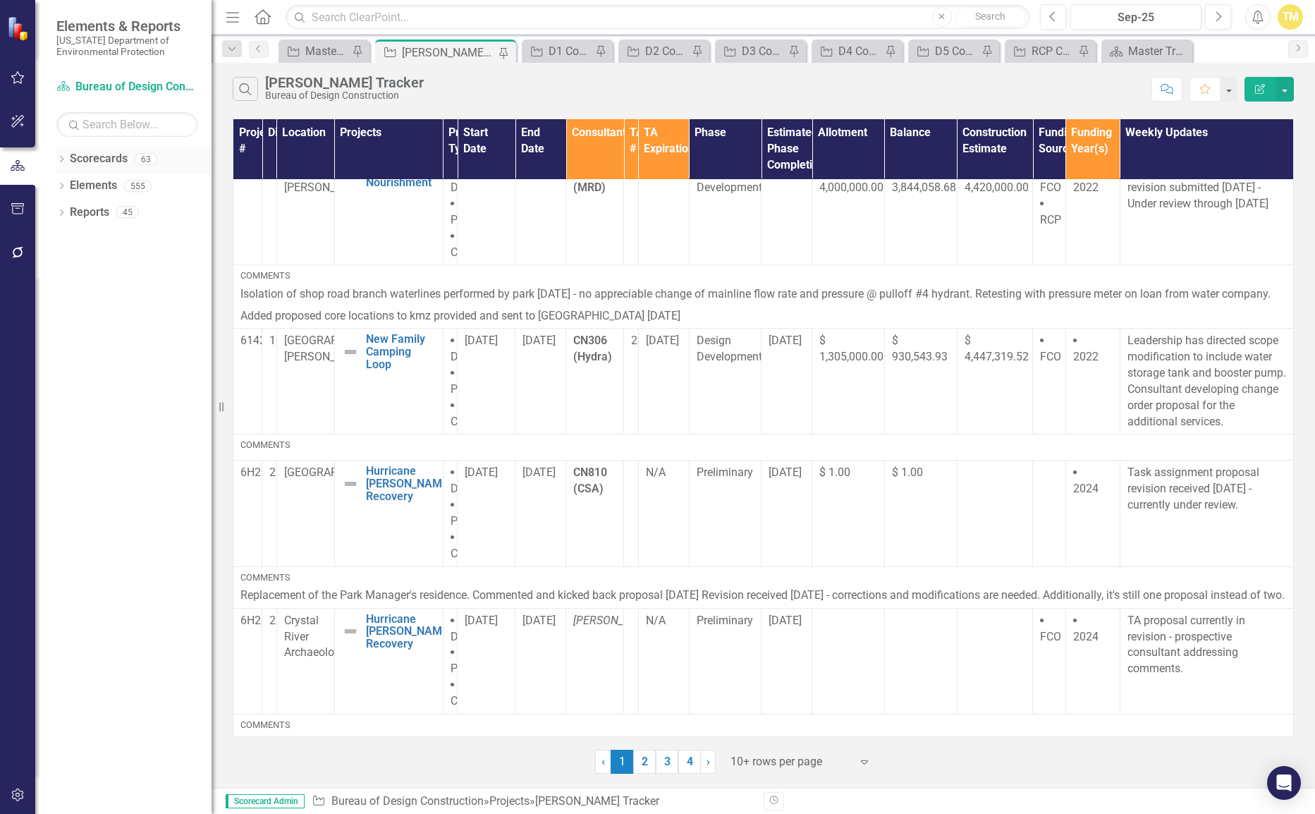
click at [60, 155] on div "Dropdown" at bounding box center [61, 161] width 10 height 12
click at [68, 187] on icon "Dropdown" at bounding box center [68, 185] width 11 height 8
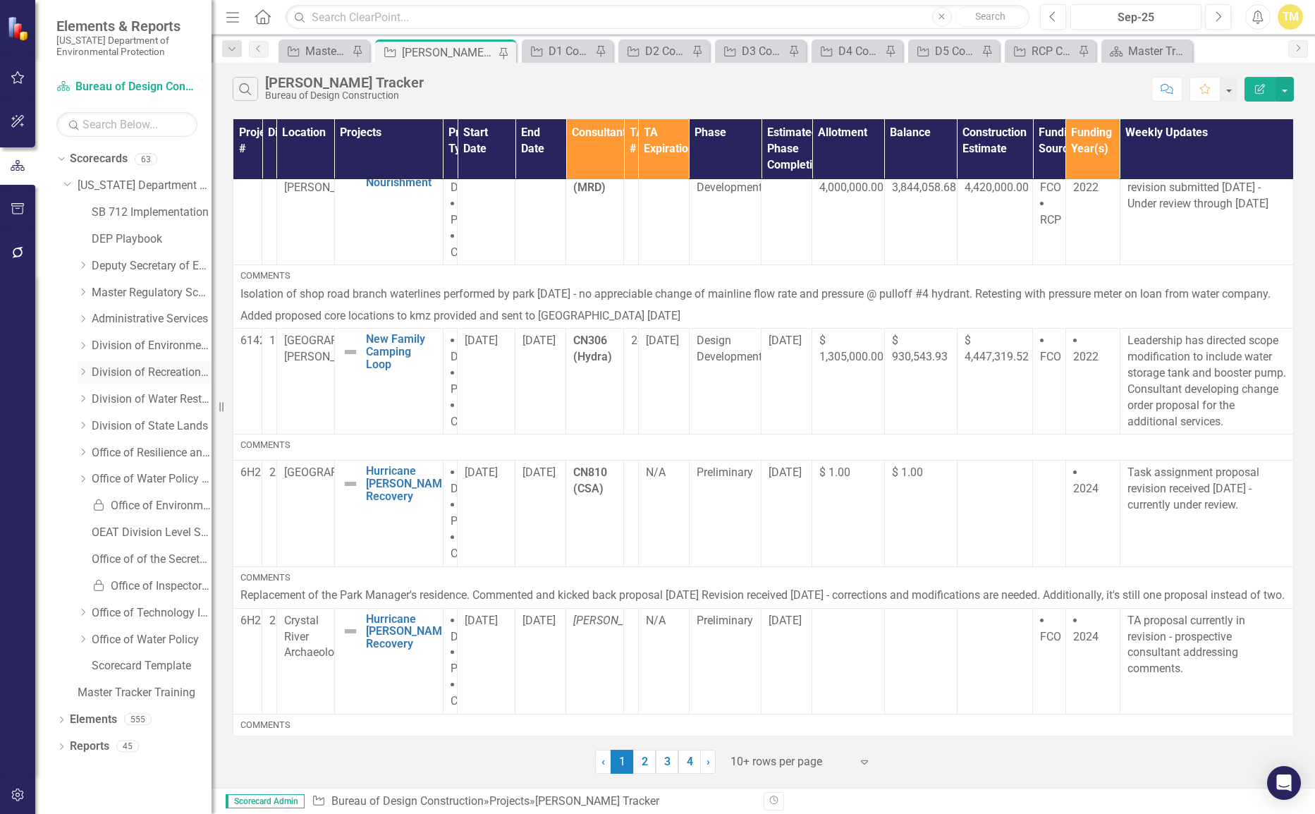
click at [79, 369] on icon "Dropdown" at bounding box center [83, 371] width 11 height 8
click at [63, 160] on icon "Dropdown" at bounding box center [60, 159] width 8 height 10
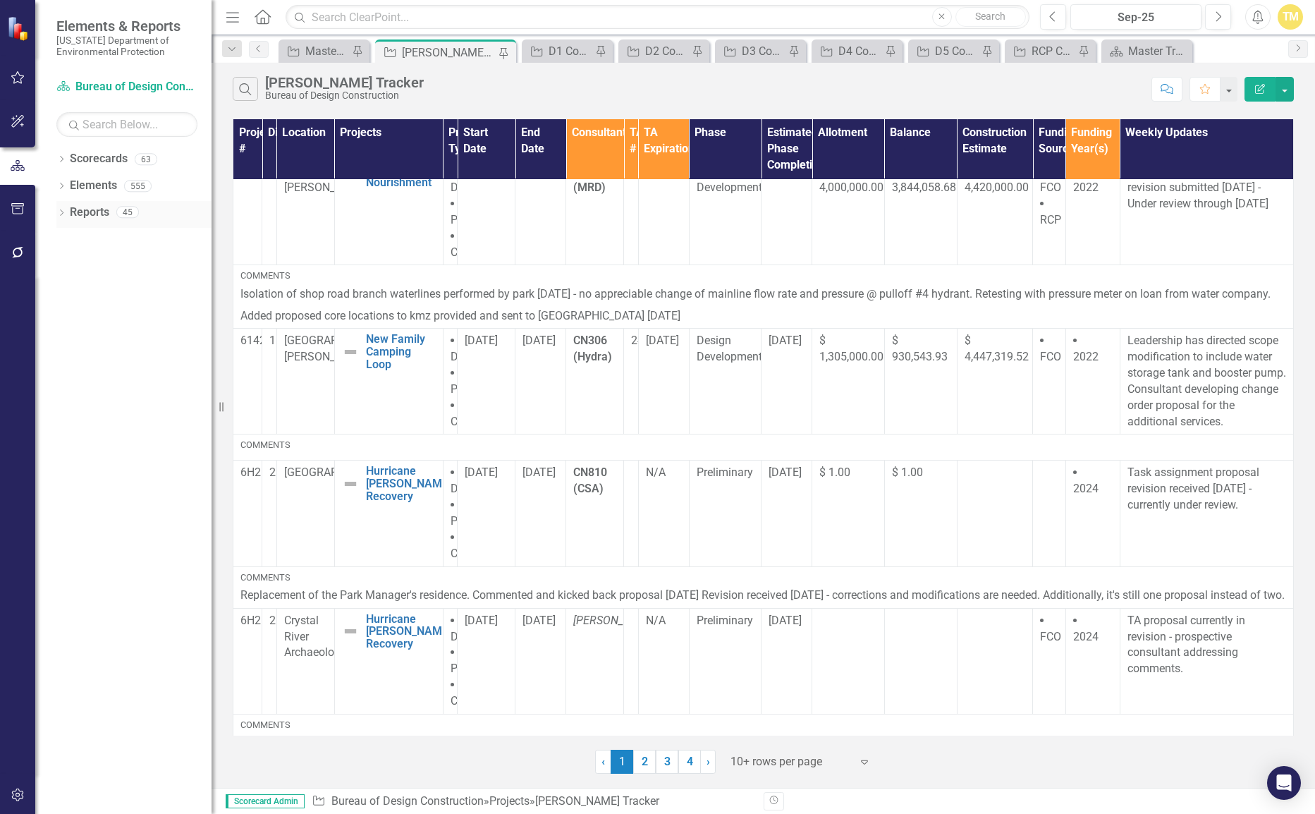
click at [65, 212] on icon "Dropdown" at bounding box center [61, 214] width 10 height 8
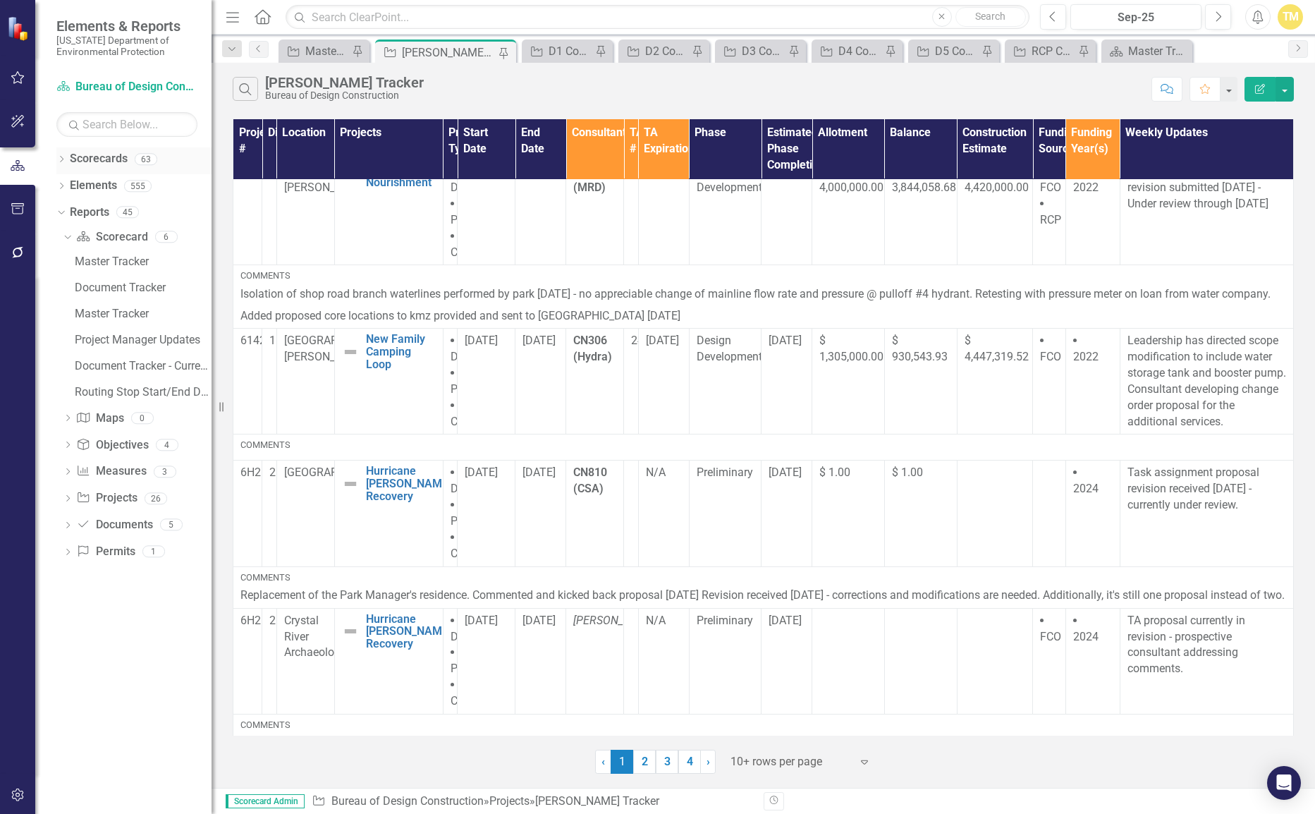
click at [61, 157] on icon at bounding box center [62, 159] width 4 height 6
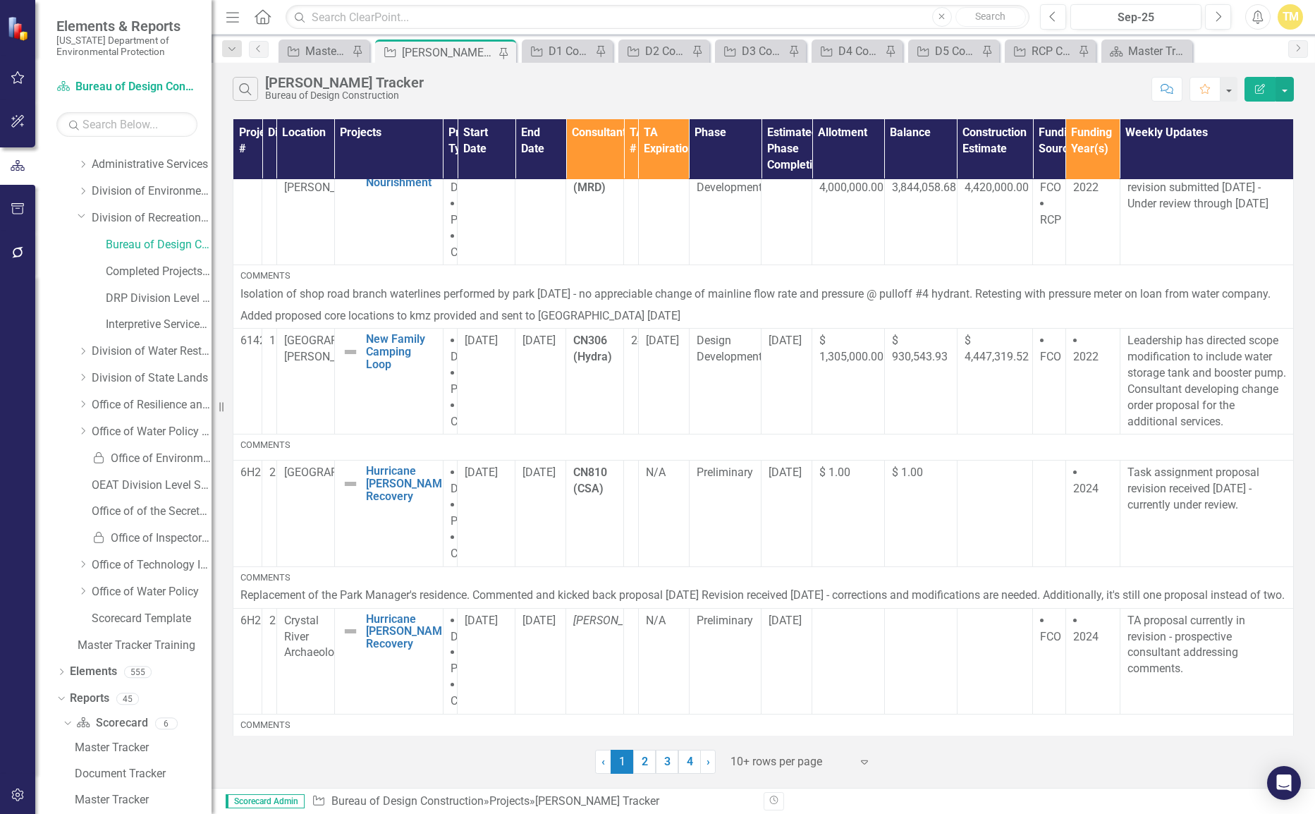
scroll to position [282, 0]
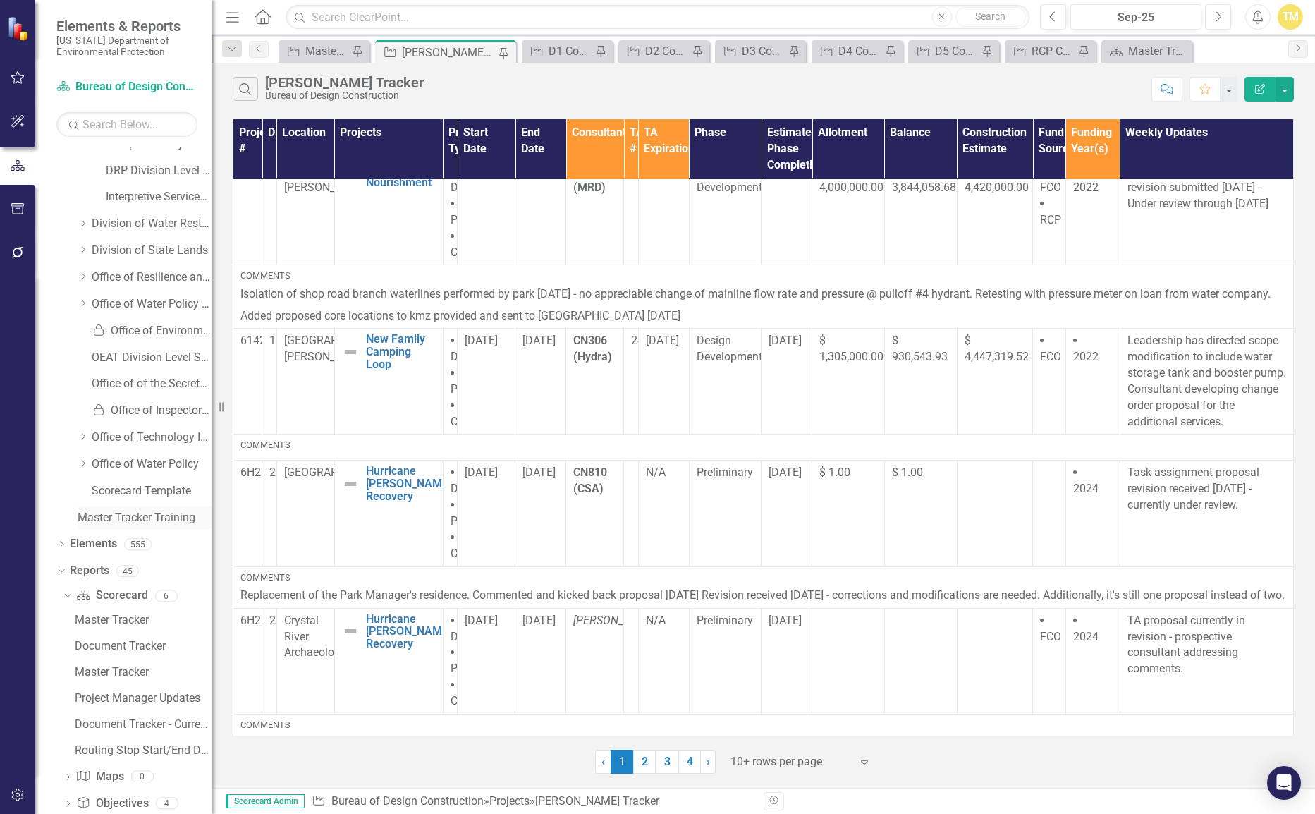
click at [123, 513] on link "Master Tracker Training" at bounding box center [145, 518] width 134 height 16
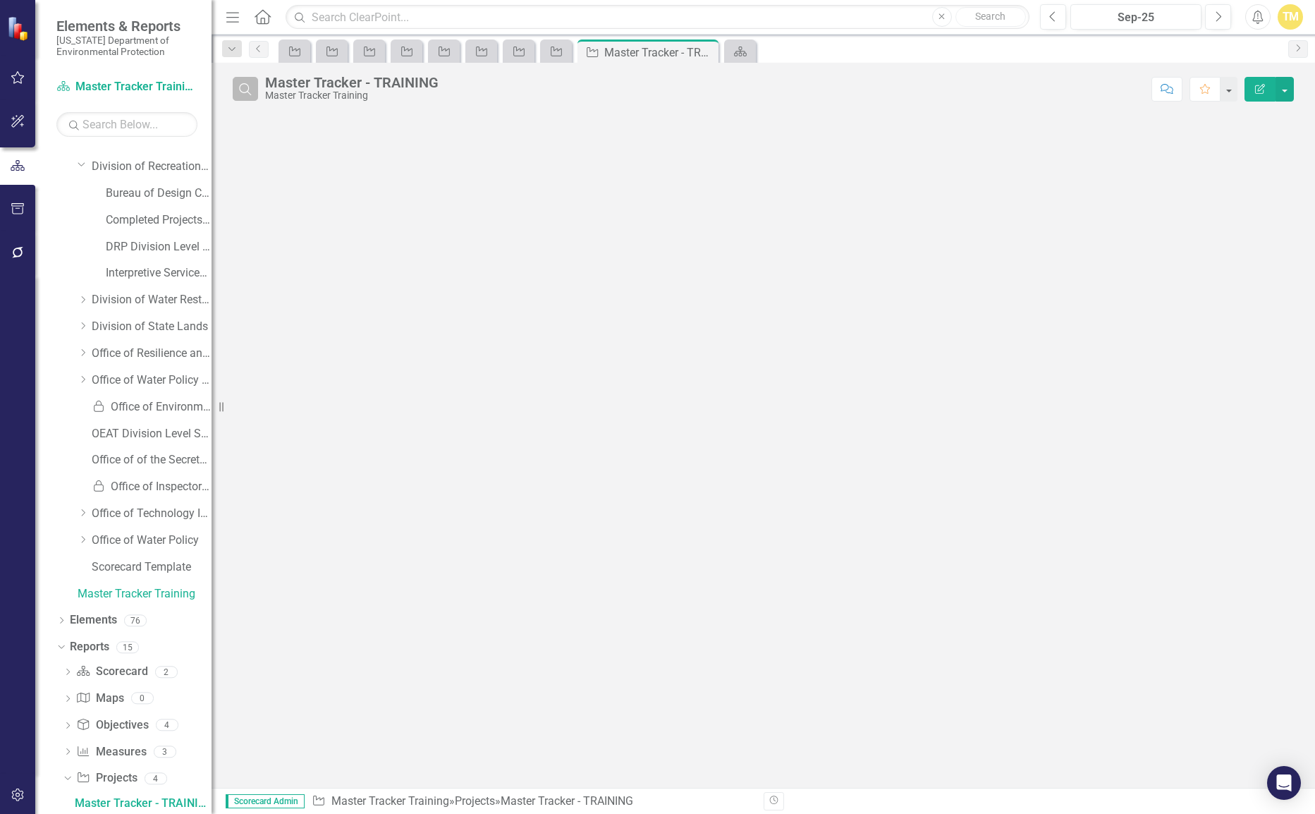
click at [242, 88] on icon "Search" at bounding box center [246, 88] width 16 height 13
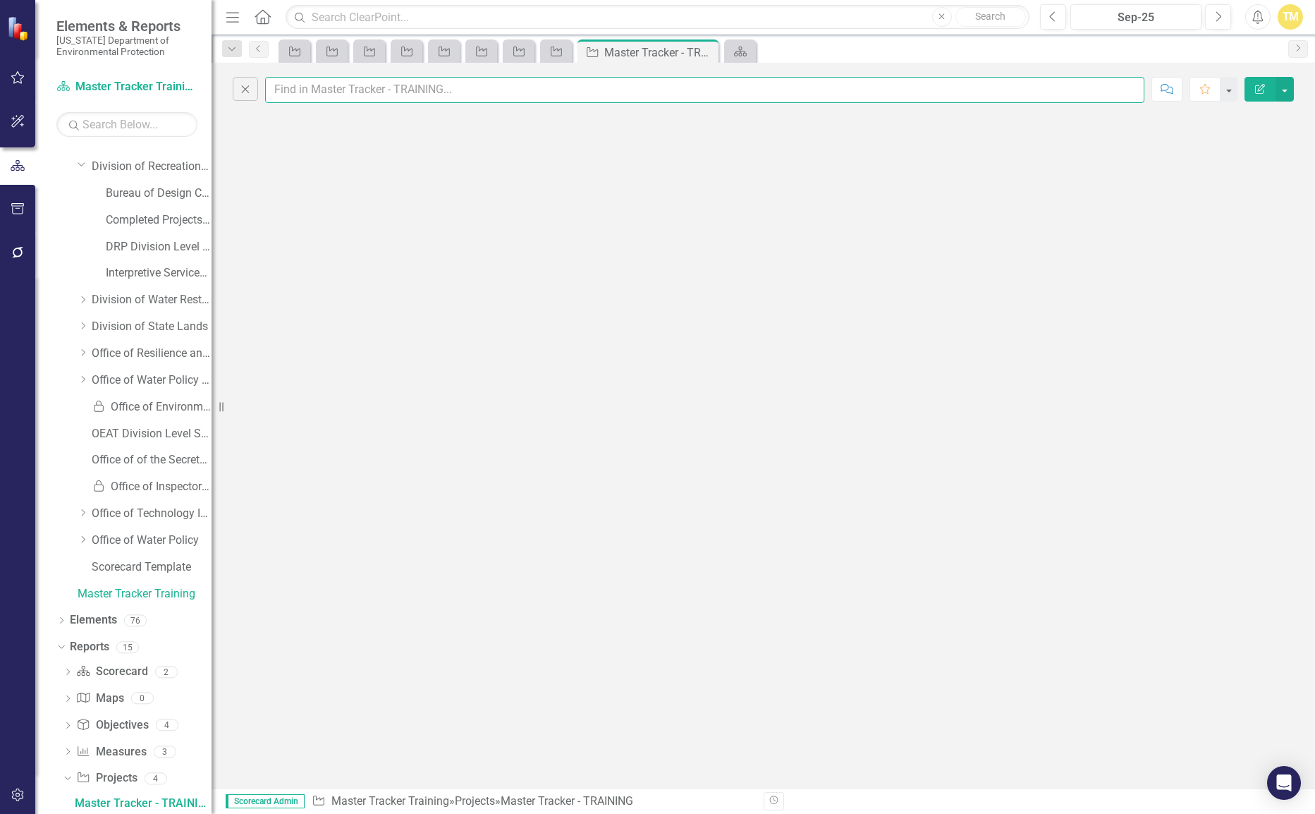
click at [293, 84] on input "text" at bounding box center [704, 90] width 879 height 26
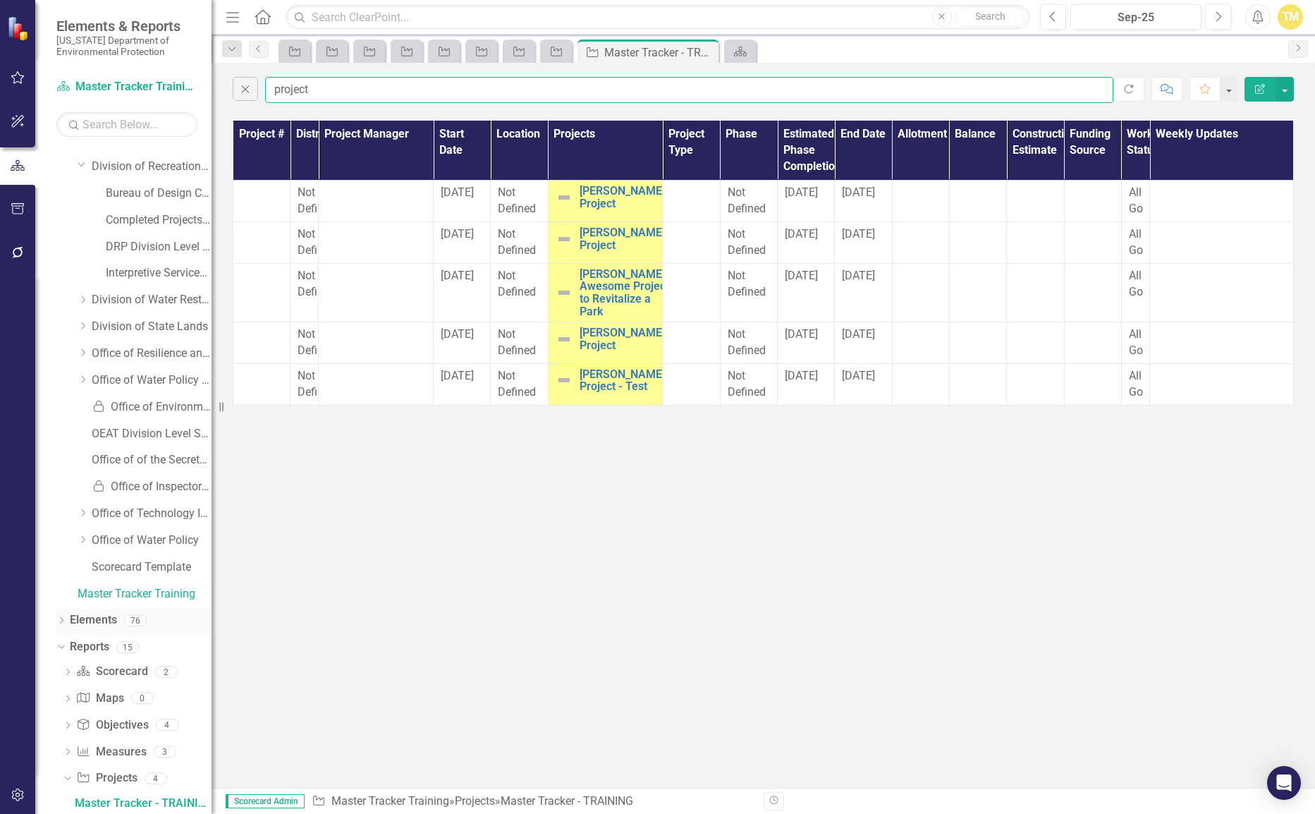
type input "project"
click at [90, 616] on link "Elements" at bounding box center [93, 620] width 47 height 16
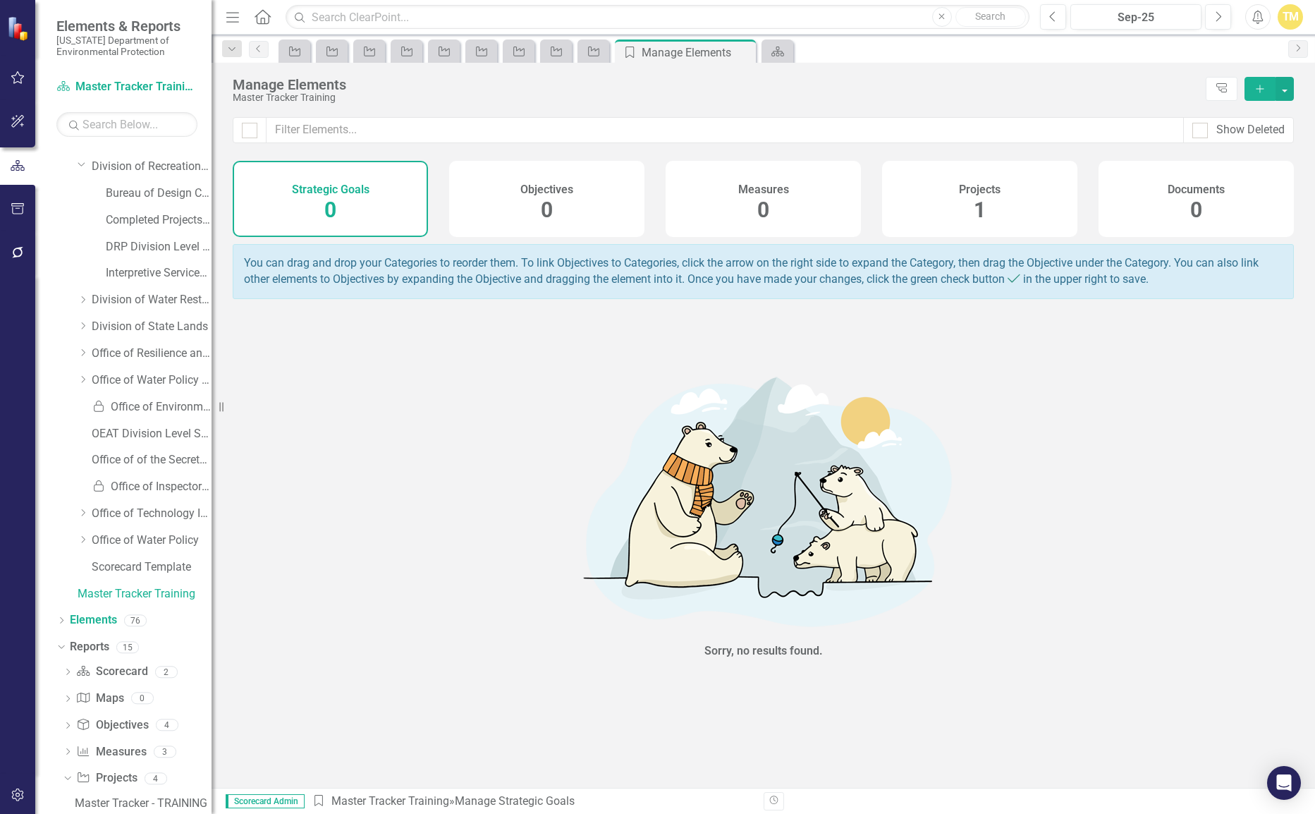
click at [963, 192] on h4 "Projects" at bounding box center [980, 189] width 42 height 13
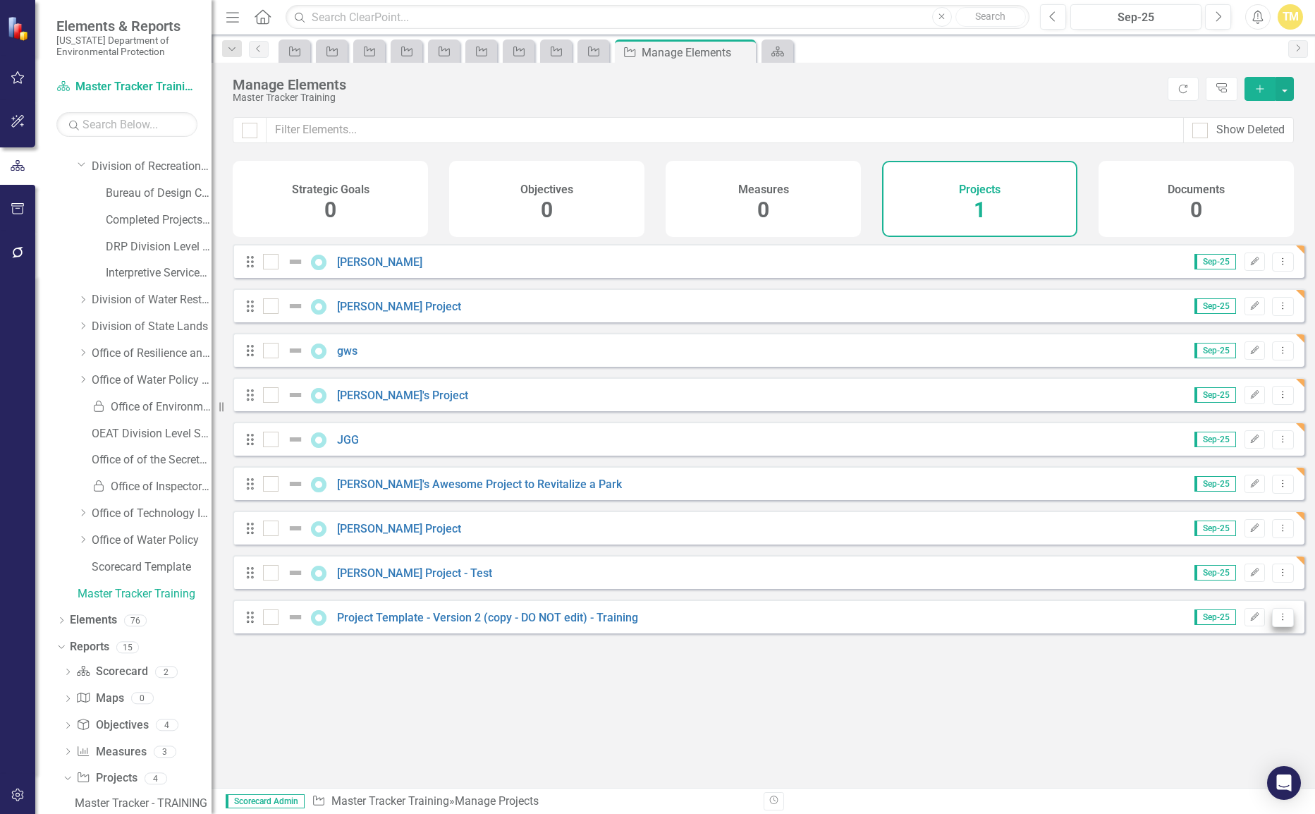
click at [1282, 620] on icon at bounding box center [1282, 616] width 1 height 7
click at [1217, 699] on link "Copy Duplicate Project" at bounding box center [1223, 703] width 118 height 26
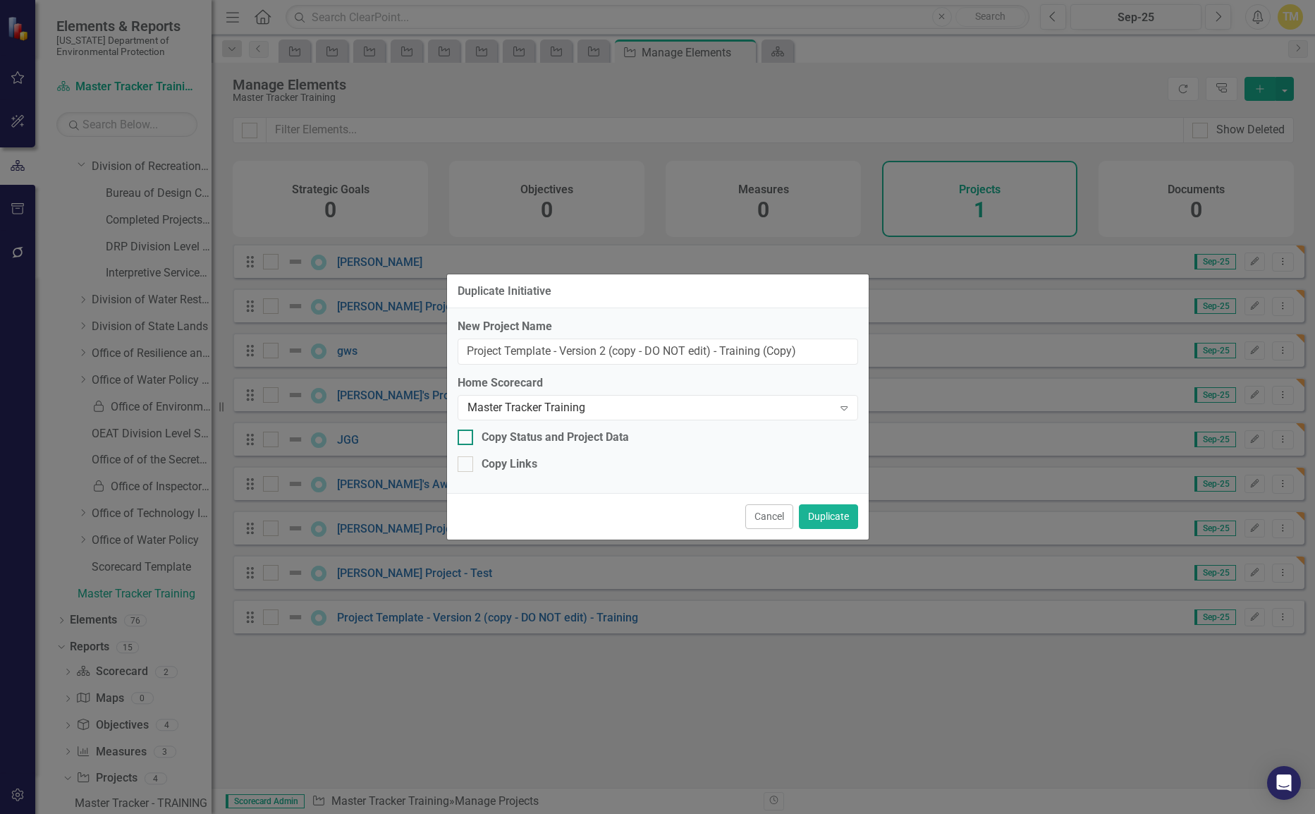
click at [499, 439] on div "Copy Status and Project Data" at bounding box center [555, 437] width 147 height 16
click at [467, 439] on input "Copy Status and Project Data" at bounding box center [462, 433] width 9 height 9
checkbox input "true"
click at [553, 354] on input "Project Template - Version 2 (copy - DO NOT edit) - Training (Copy)" at bounding box center [658, 351] width 400 height 26
drag, startPoint x: 797, startPoint y: 348, endPoint x: 409, endPoint y: 353, distance: 388.5
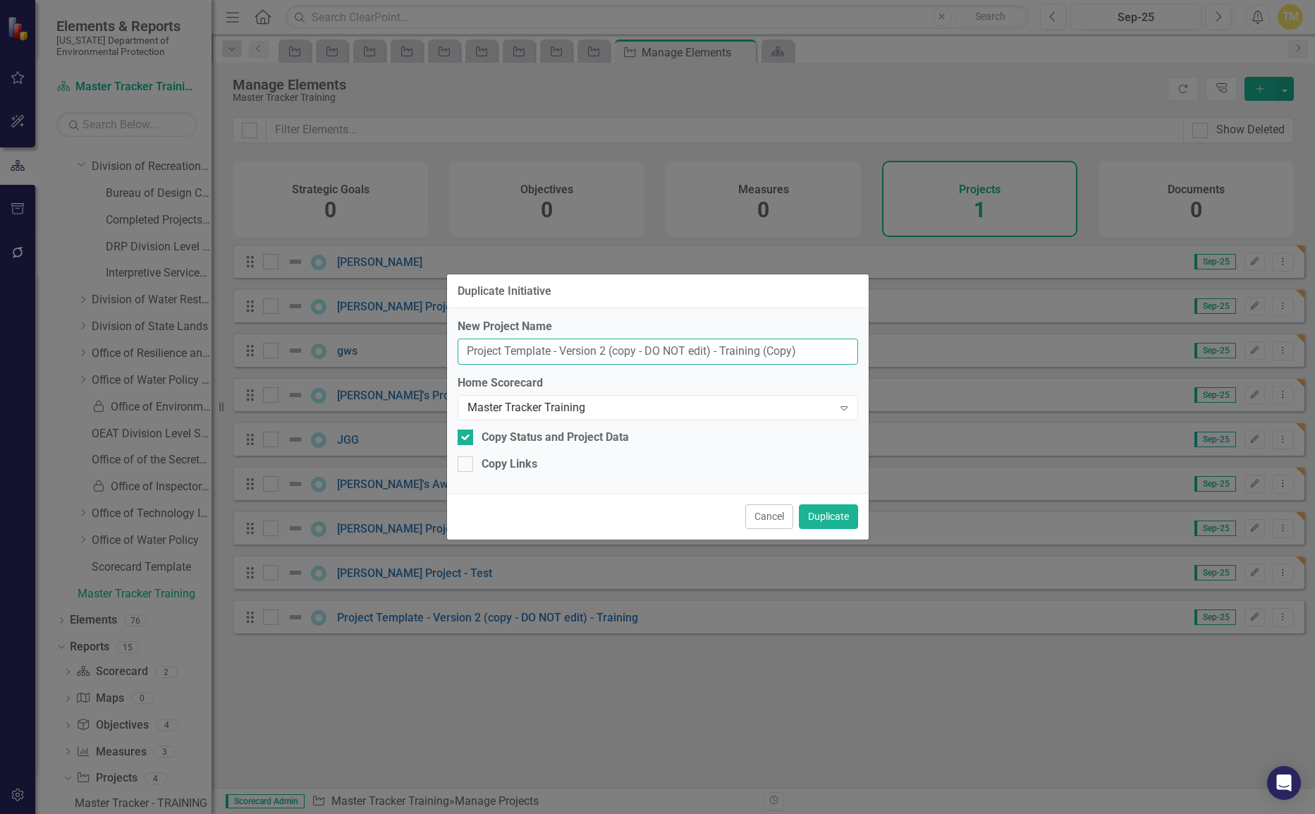
click at [409, 353] on div "Duplicate Initiative New Project Name Project Template - Version 2 (copy - DO N…" at bounding box center [657, 407] width 1315 height 814
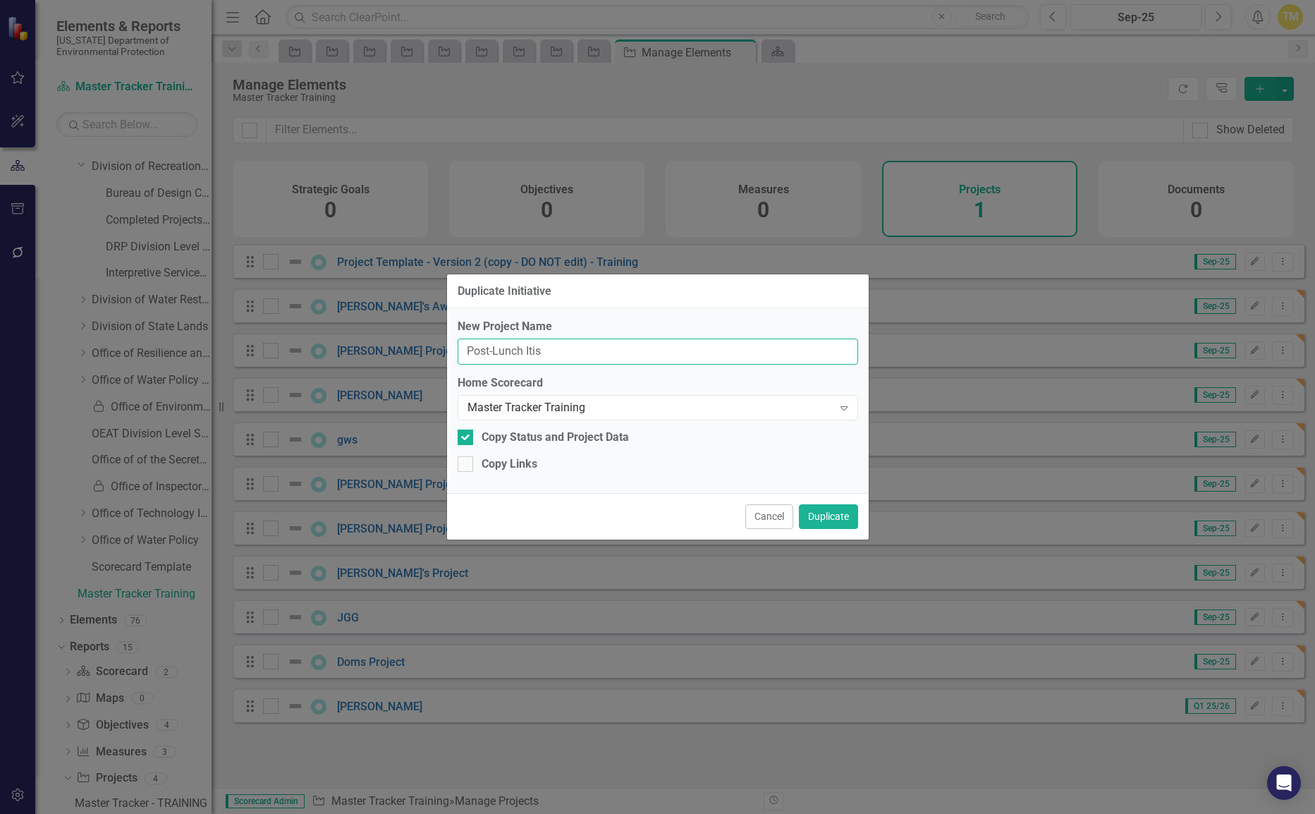
drag, startPoint x: 564, startPoint y: 350, endPoint x: 345, endPoint y: 365, distance: 219.1
click at [345, 365] on div "Duplicate Initiative New Project Name Post-Lunch Itis Home Scorecard Master Tra…" at bounding box center [657, 407] width 1315 height 814
type input "TLMJ"
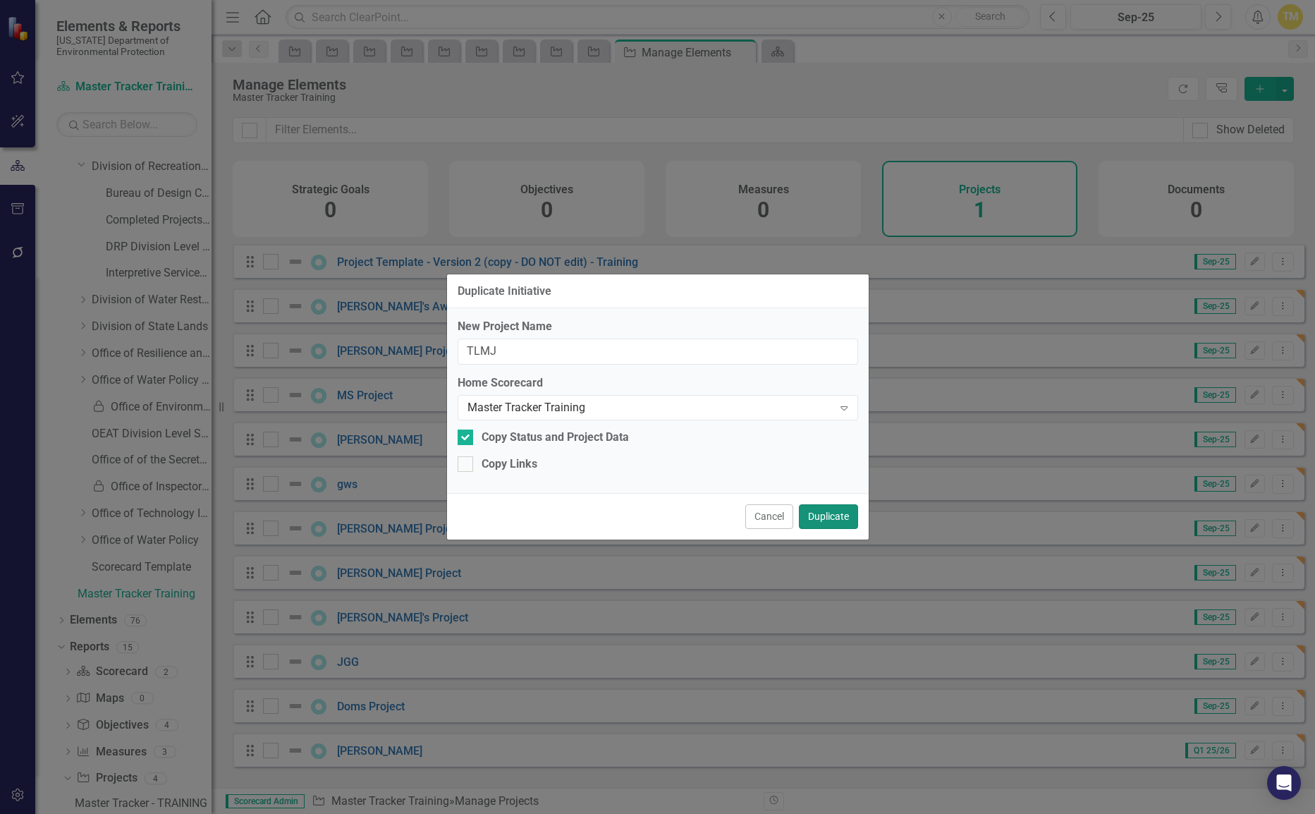
click at [821, 513] on button "Duplicate" at bounding box center [828, 516] width 59 height 25
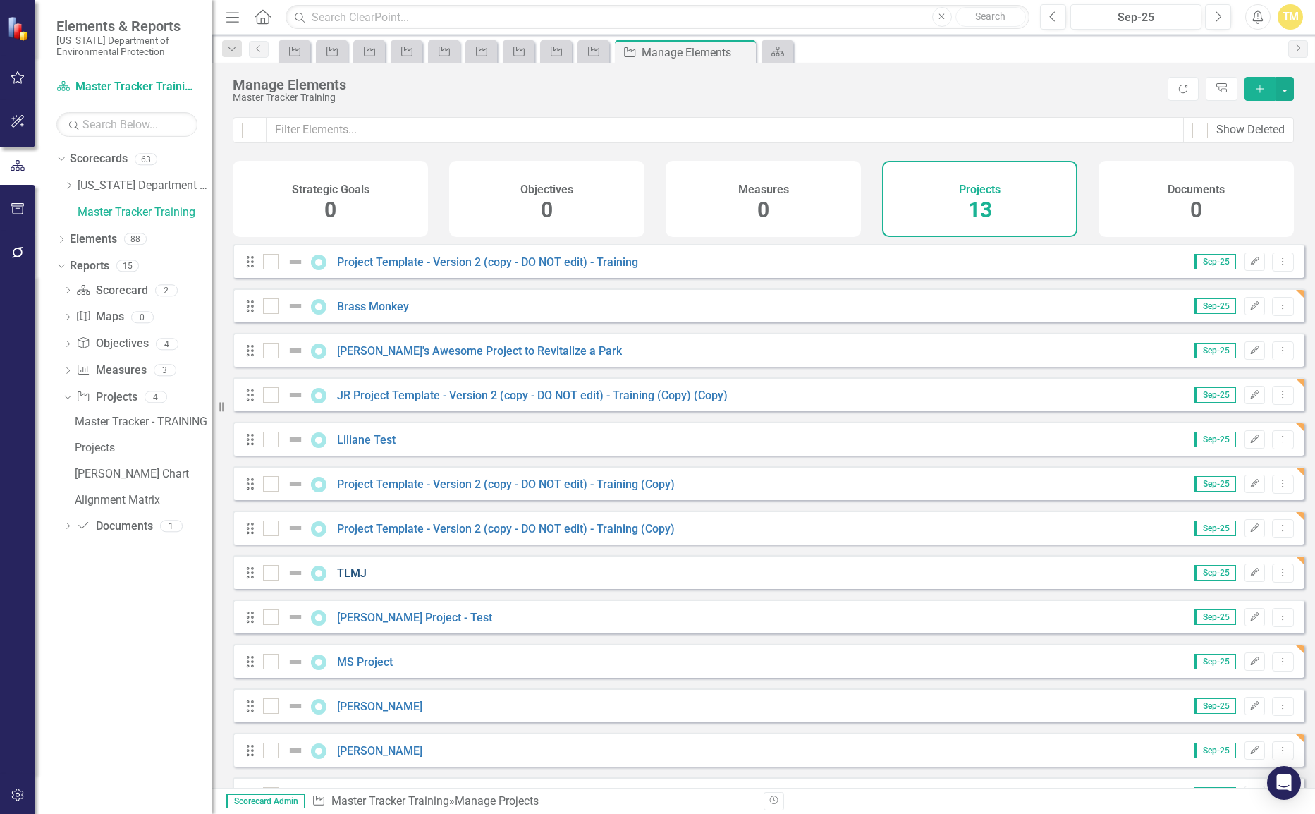
click at [348, 580] on link "TLMJ" at bounding box center [352, 572] width 30 height 13
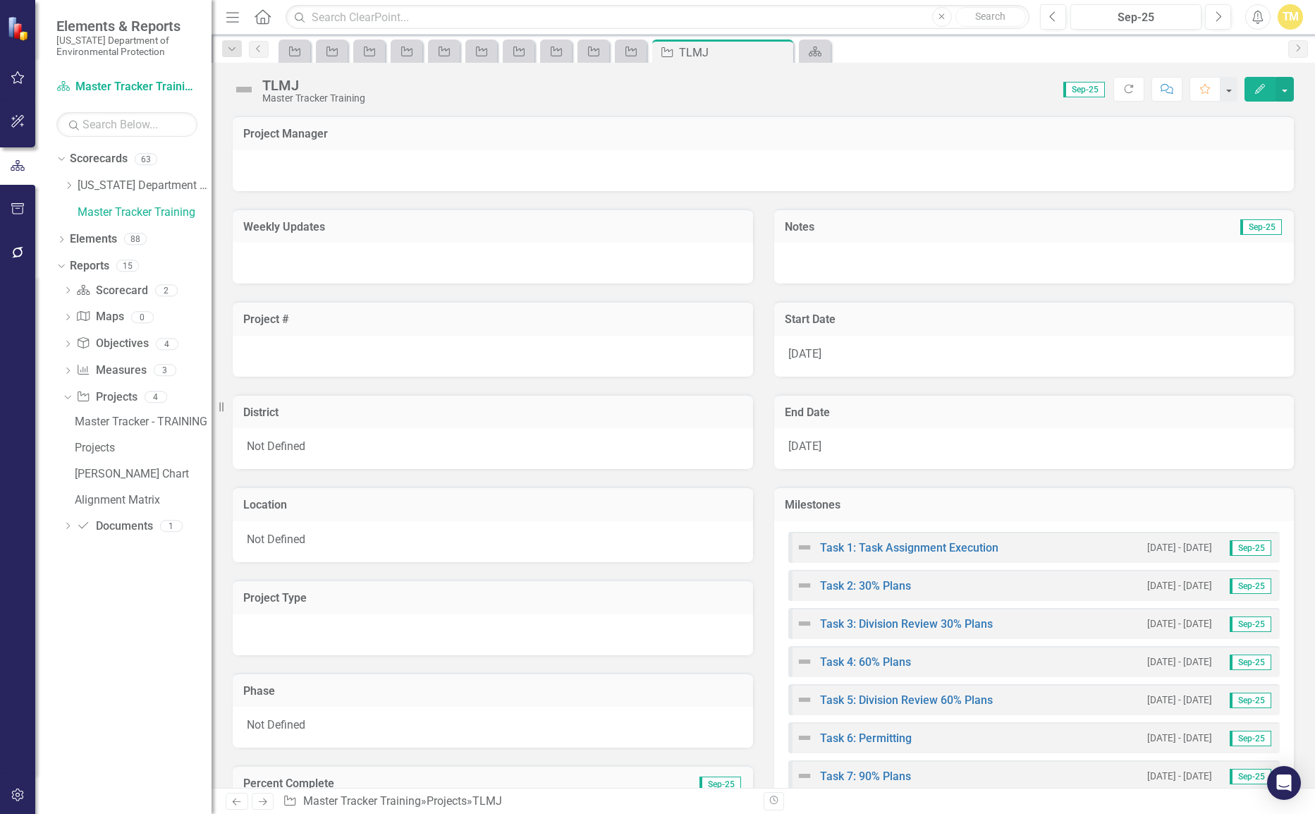
click at [281, 451] on span "Not Defined" at bounding box center [276, 445] width 59 height 13
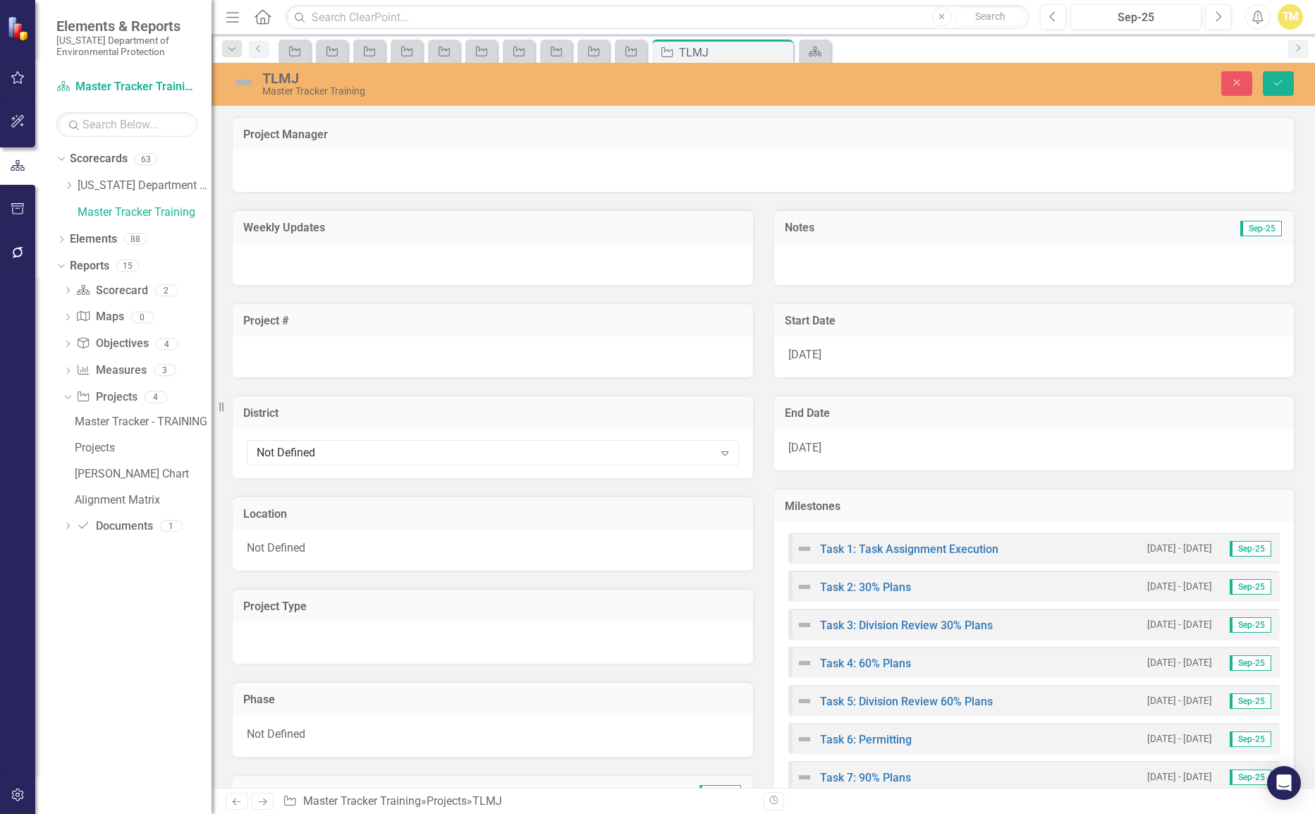
click at [281, 451] on div "Not Defined" at bounding box center [485, 452] width 457 height 16
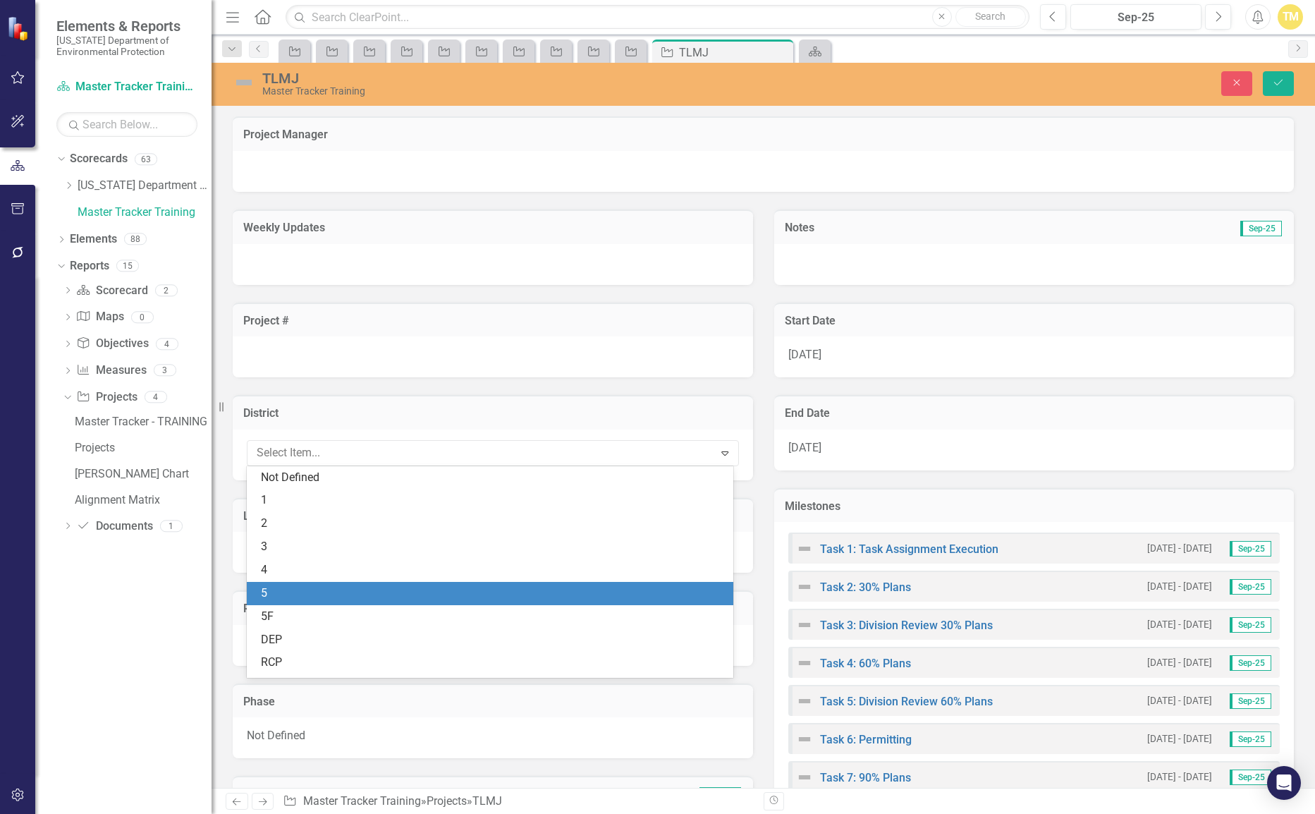
scroll to position [43, 0]
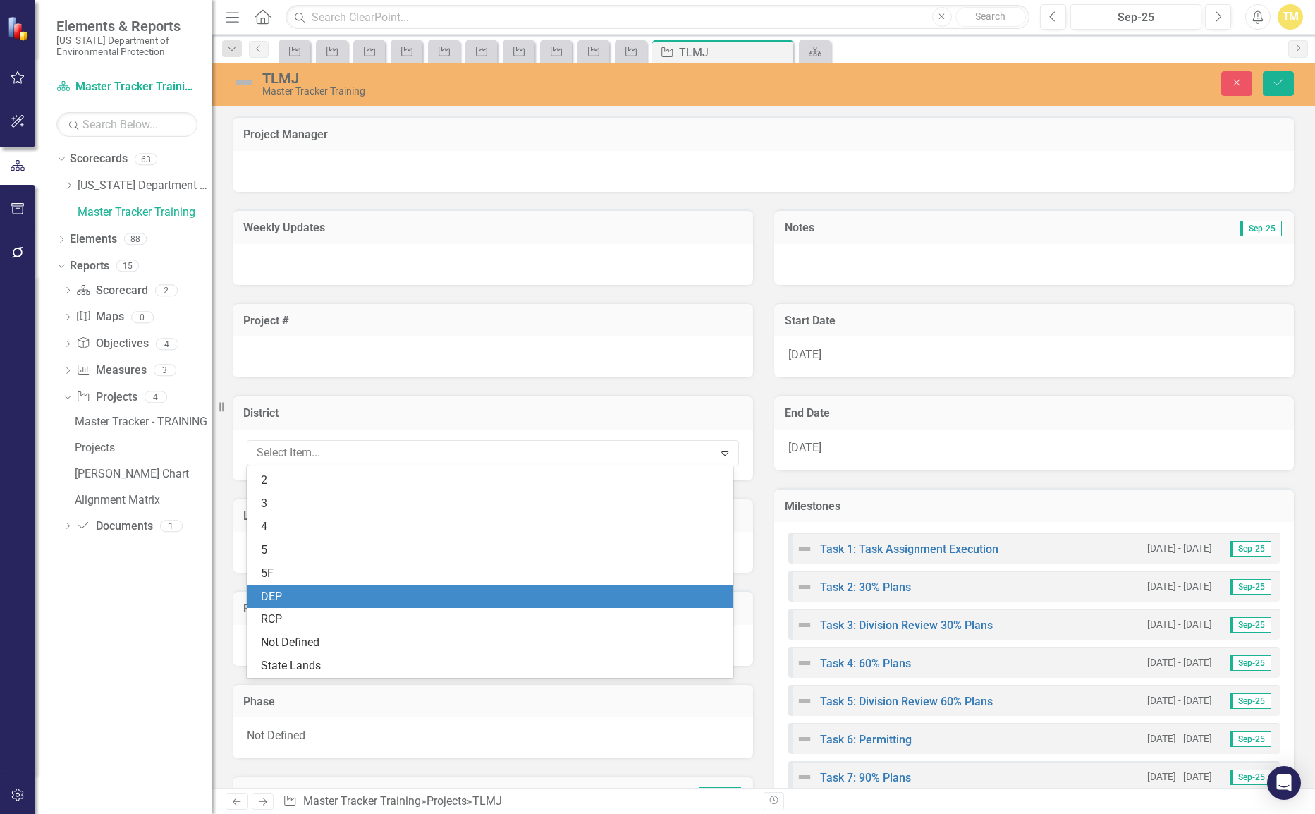
click at [319, 589] on div "DEP" at bounding box center [493, 597] width 464 height 16
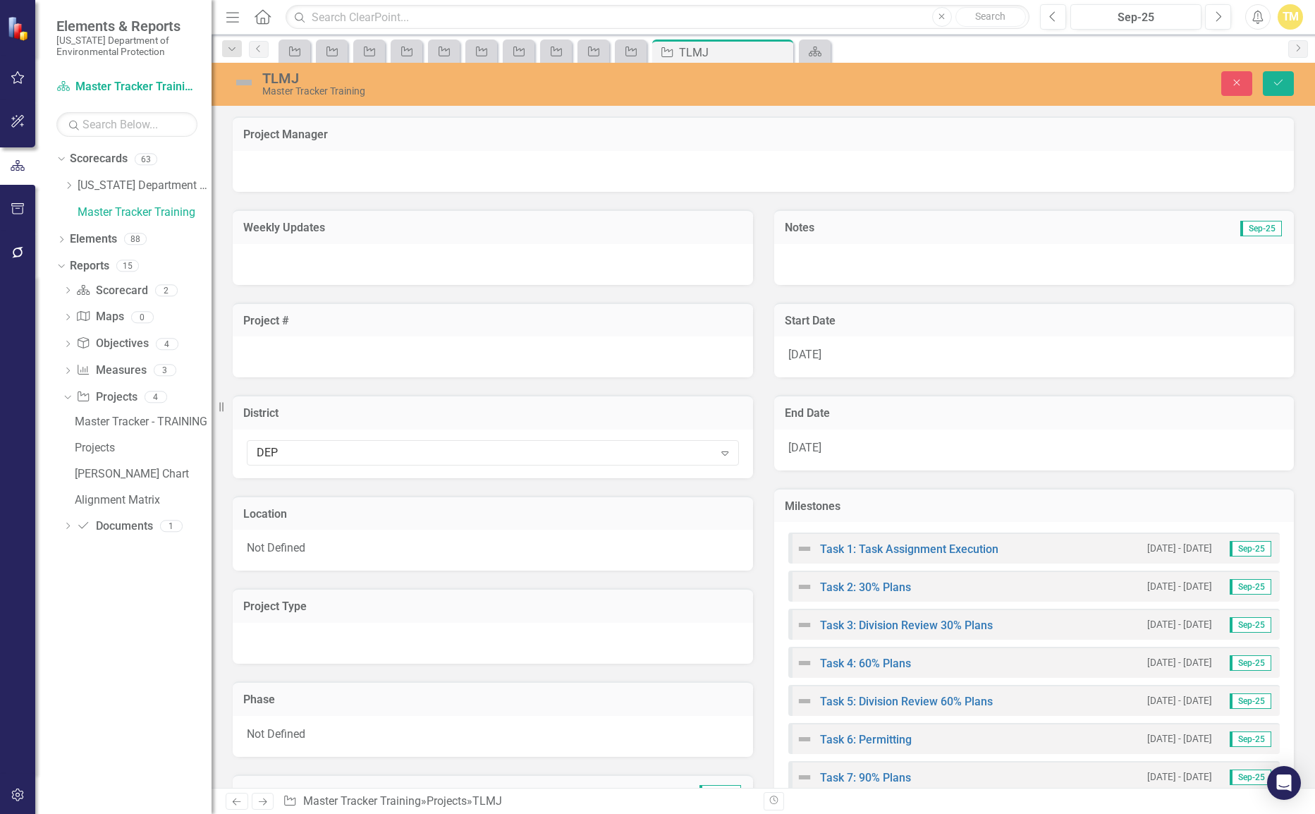
click at [328, 544] on div "Not Defined" at bounding box center [493, 549] width 520 height 41
click at [328, 544] on div "Not Defined Expand" at bounding box center [493, 552] width 492 height 25
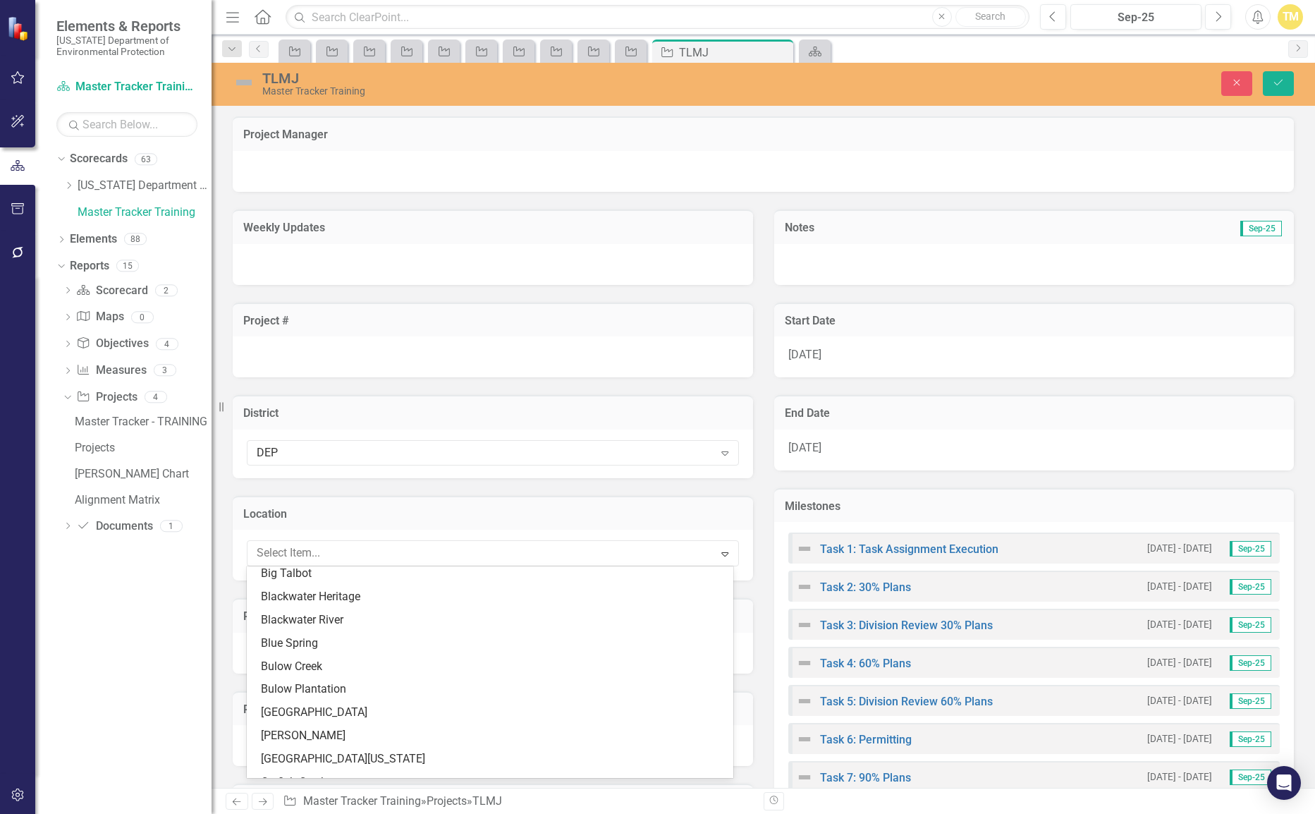
scroll to position [0, 0]
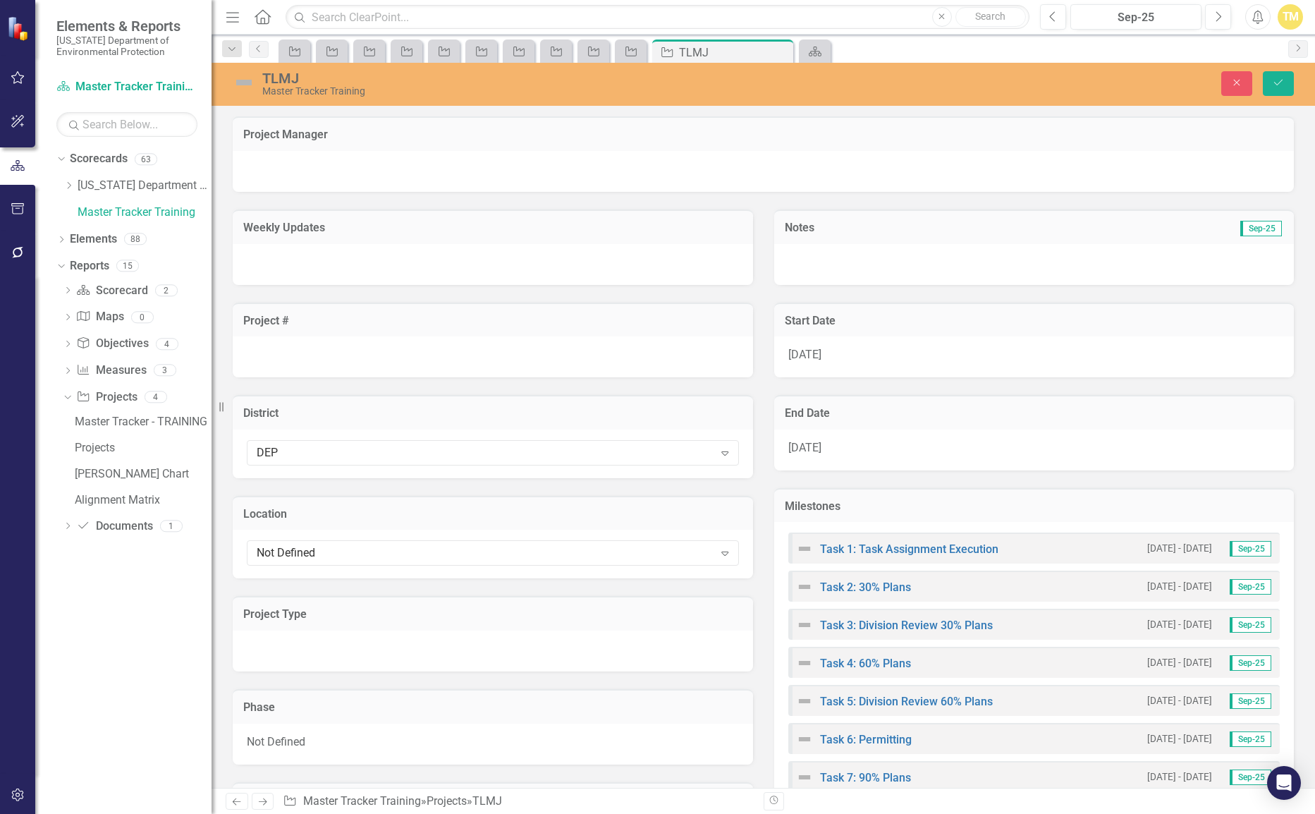
click at [225, 590] on div "Project Type" at bounding box center [492, 624] width 541 height 93
click at [286, 646] on div at bounding box center [493, 650] width 520 height 41
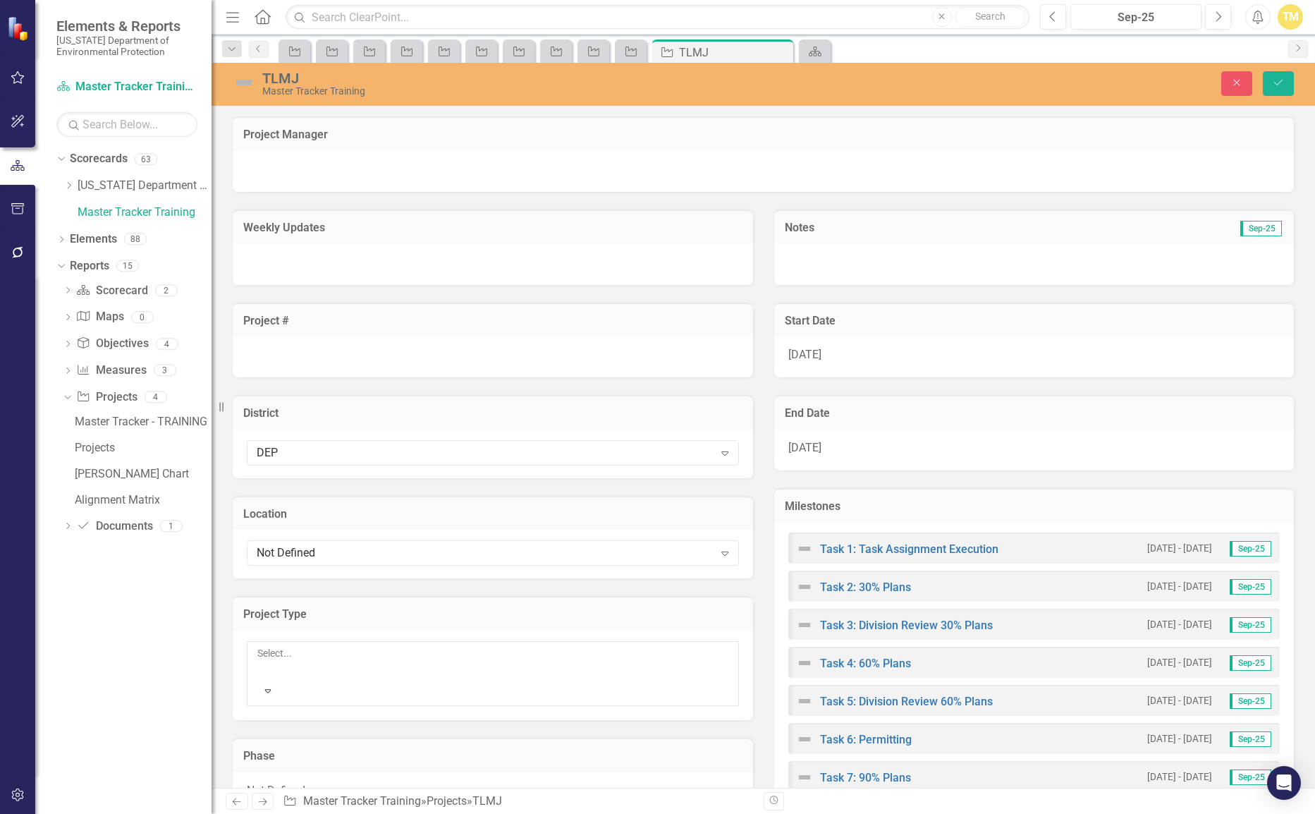
click at [259, 661] on div at bounding box center [258, 669] width 2 height 17
click at [263, 664] on div at bounding box center [261, 673] width 3 height 19
click at [283, 767] on span "Not Defined" at bounding box center [276, 773] width 59 height 13
click at [283, 780] on span "Not Defined" at bounding box center [276, 789] width 59 height 13
click at [283, 780] on div "Not Defined Expand" at bounding box center [493, 795] width 492 height 25
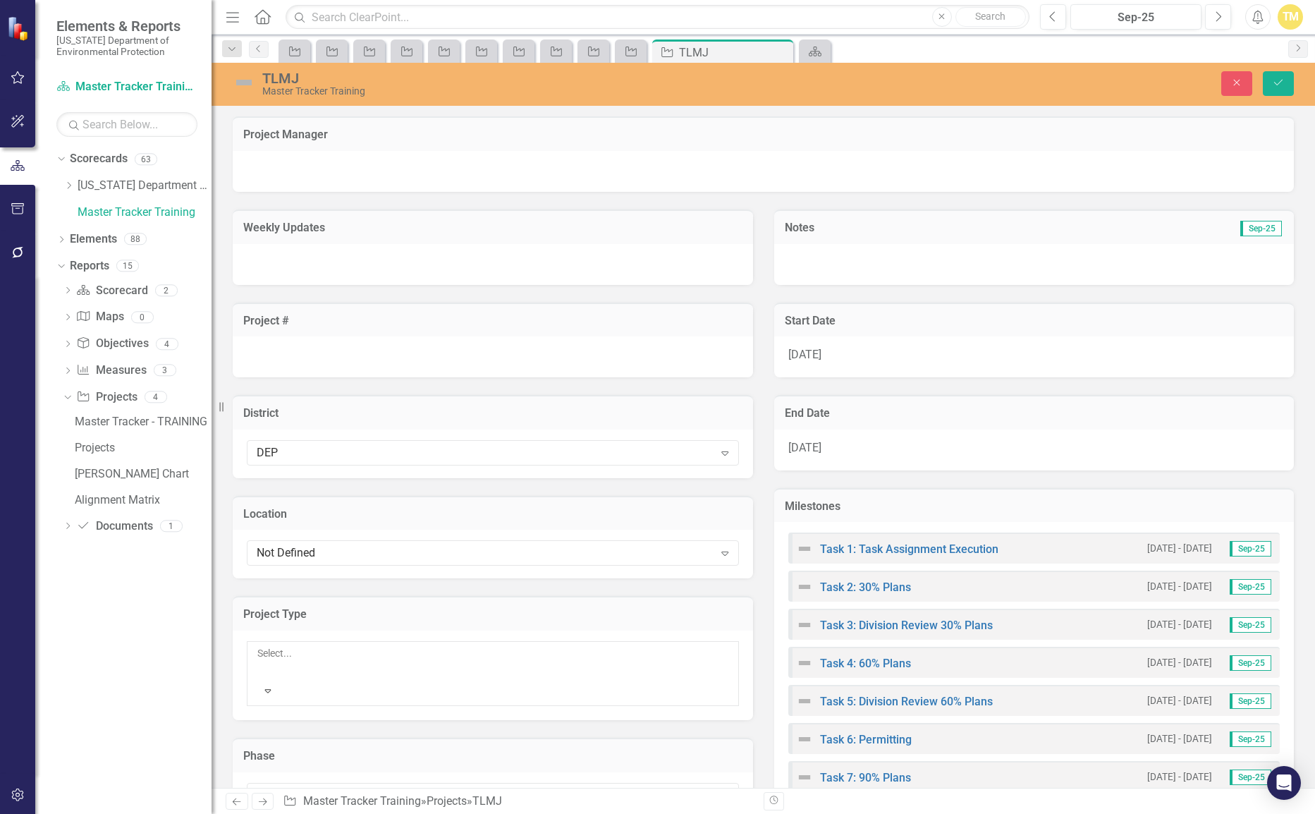
scroll to position [23, 0]
click at [859, 264] on div at bounding box center [1034, 264] width 520 height 41
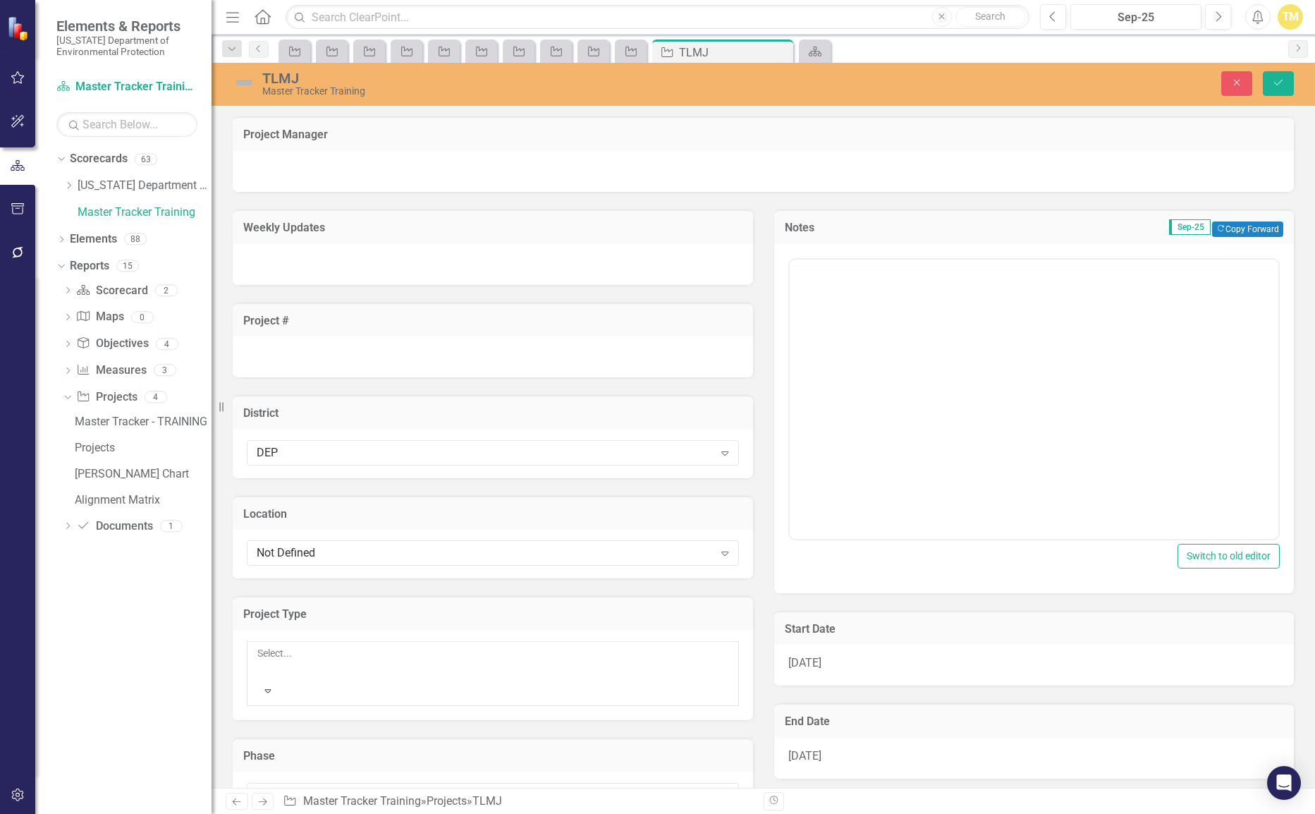
scroll to position [0, 0]
click at [749, 269] on div "Weekly Updates" at bounding box center [492, 238] width 541 height 93
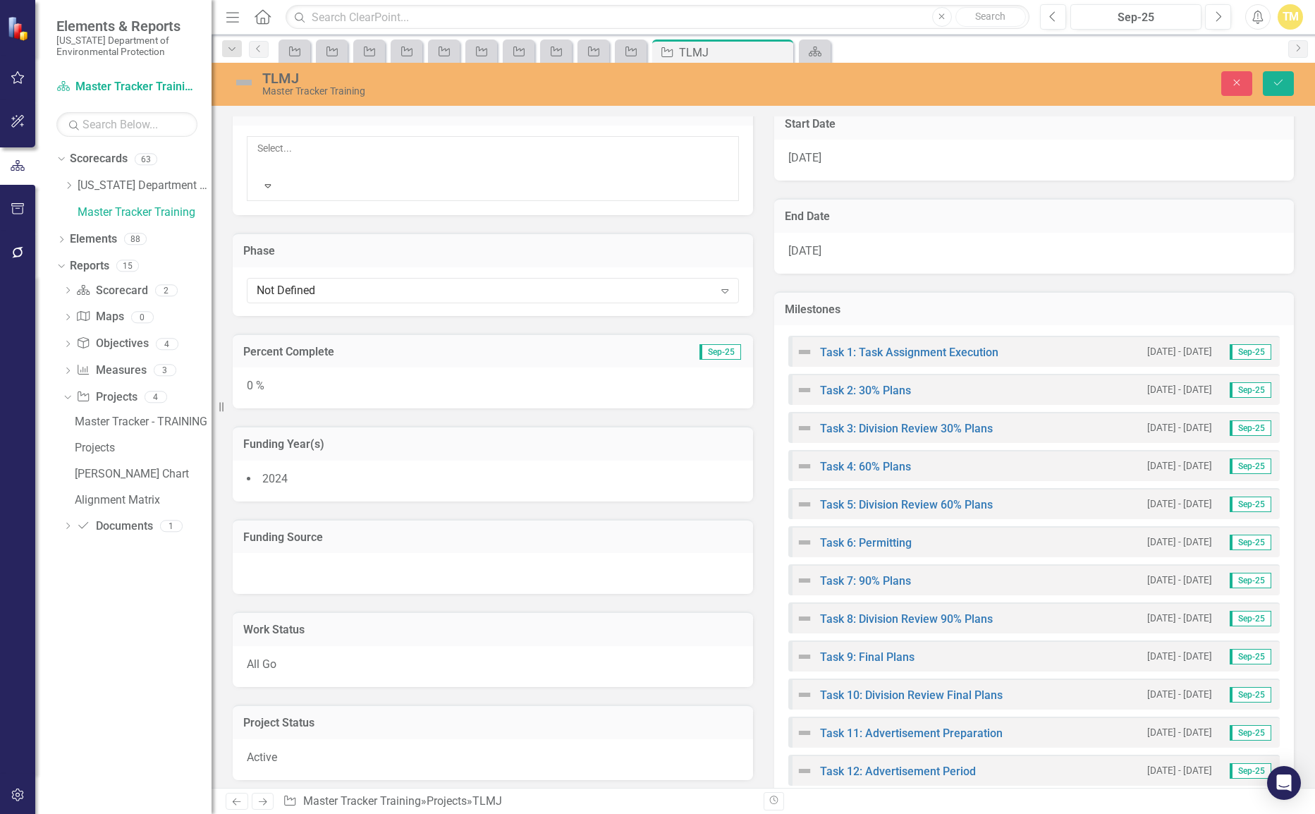
scroll to position [564, 0]
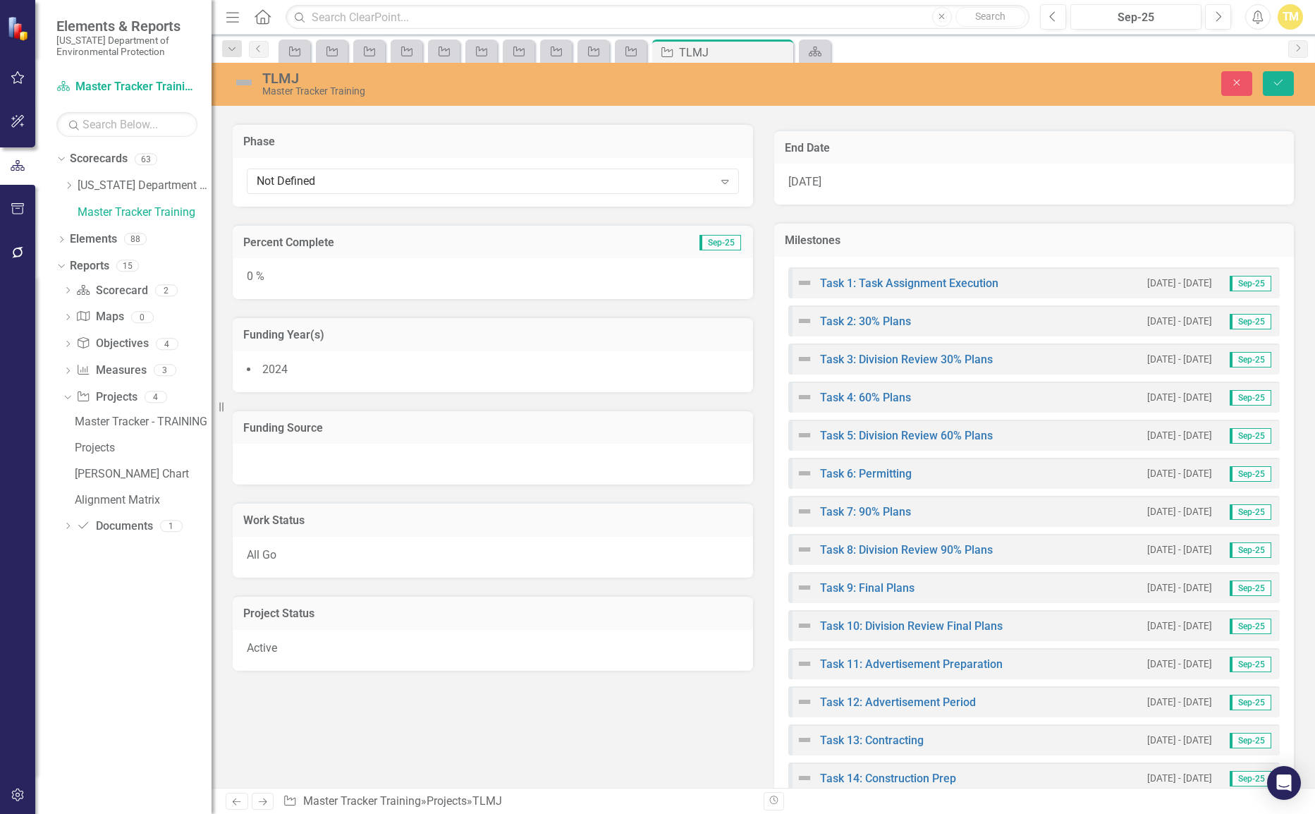
scroll to position [564, 0]
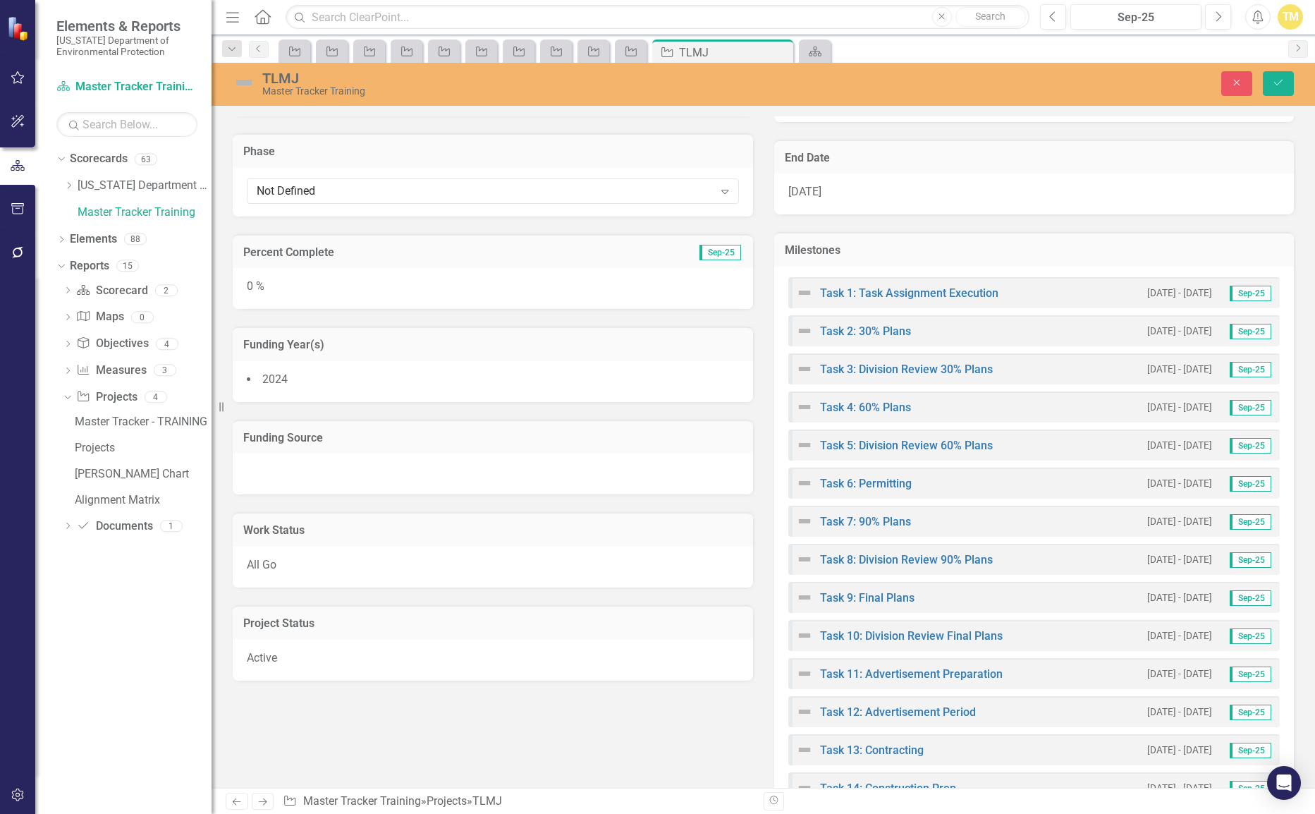
click at [850, 252] on h3 "Milestones" at bounding box center [1034, 250] width 499 height 13
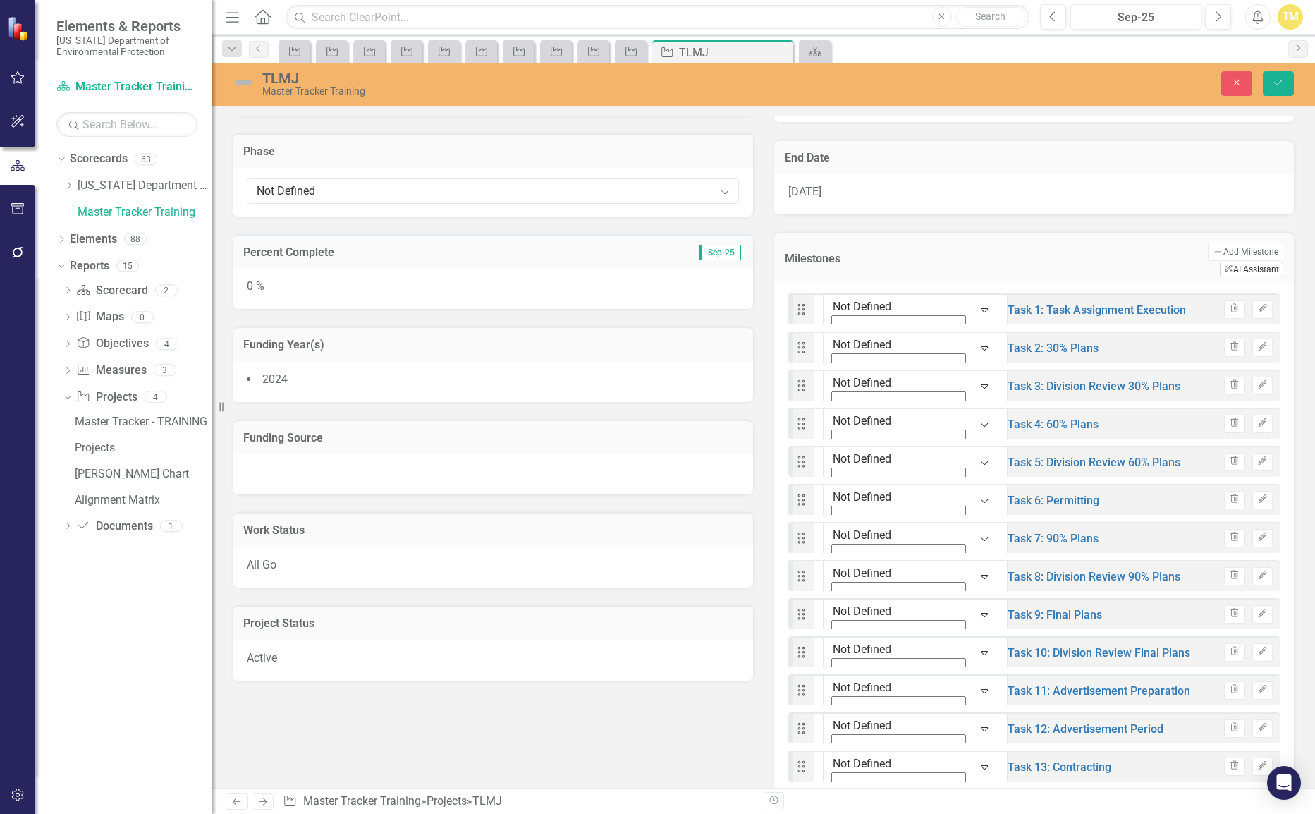
click at [1240, 262] on button "ClearPoint AI AI Assistant" at bounding box center [1251, 270] width 63 height 16
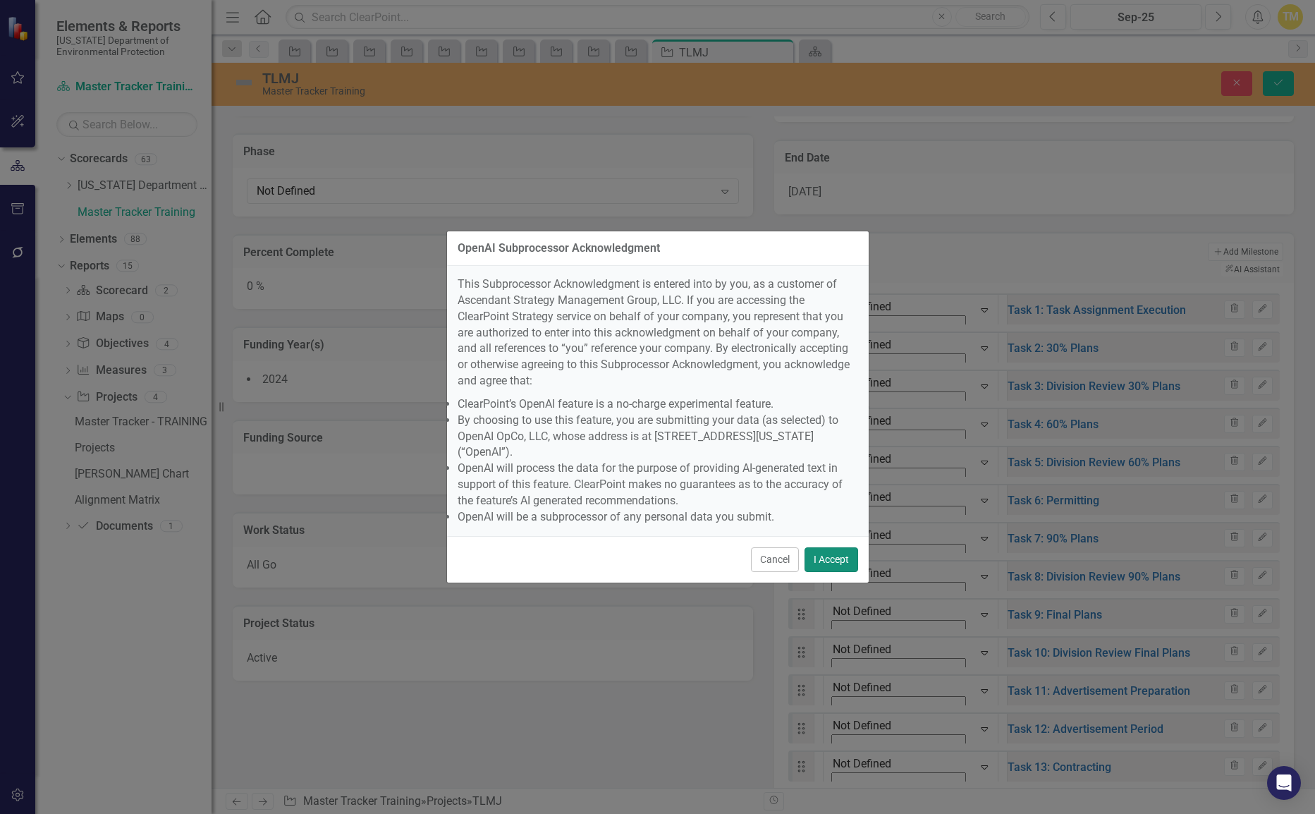
click at [831, 547] on button "I Accept" at bounding box center [831, 559] width 54 height 25
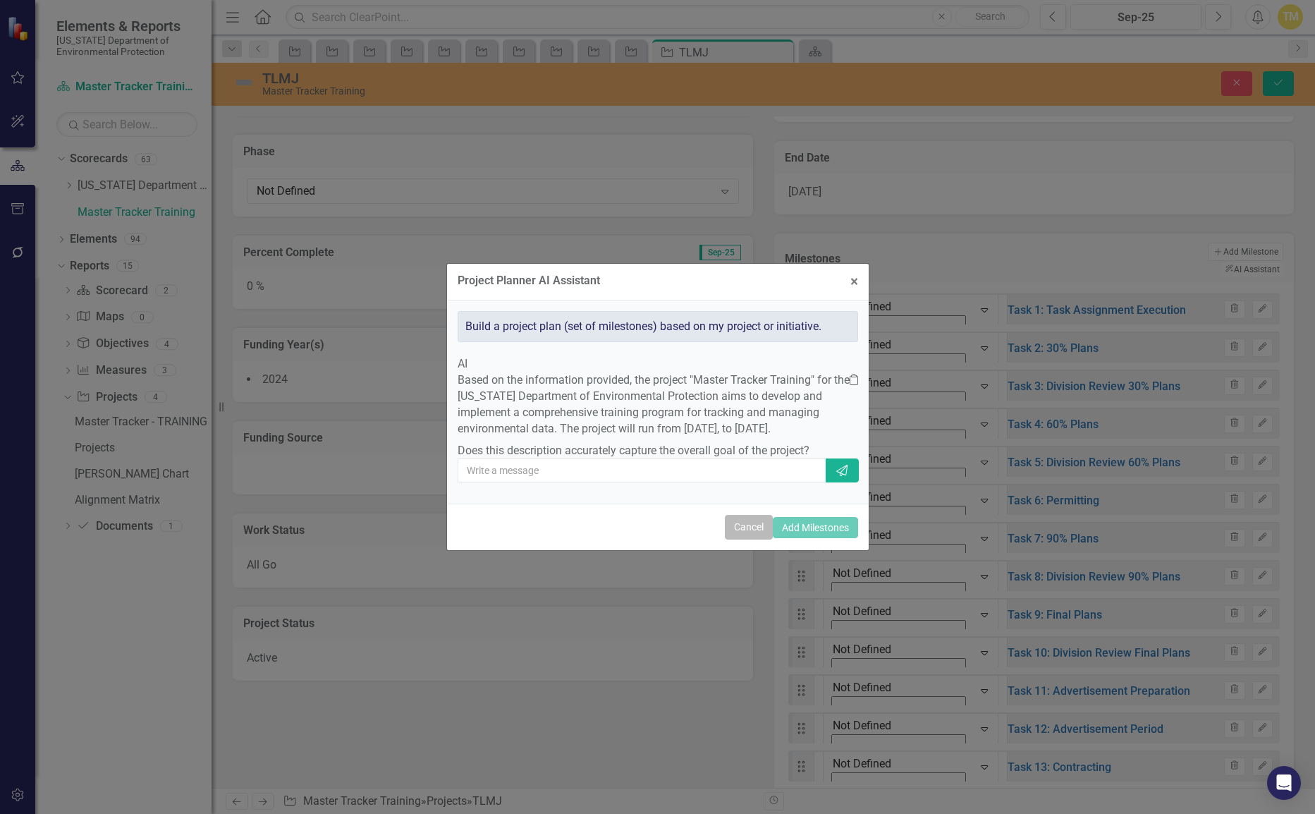
click at [728, 539] on button "Cancel" at bounding box center [749, 527] width 48 height 25
click at [728, 546] on div "All Go" at bounding box center [493, 566] width 520 height 41
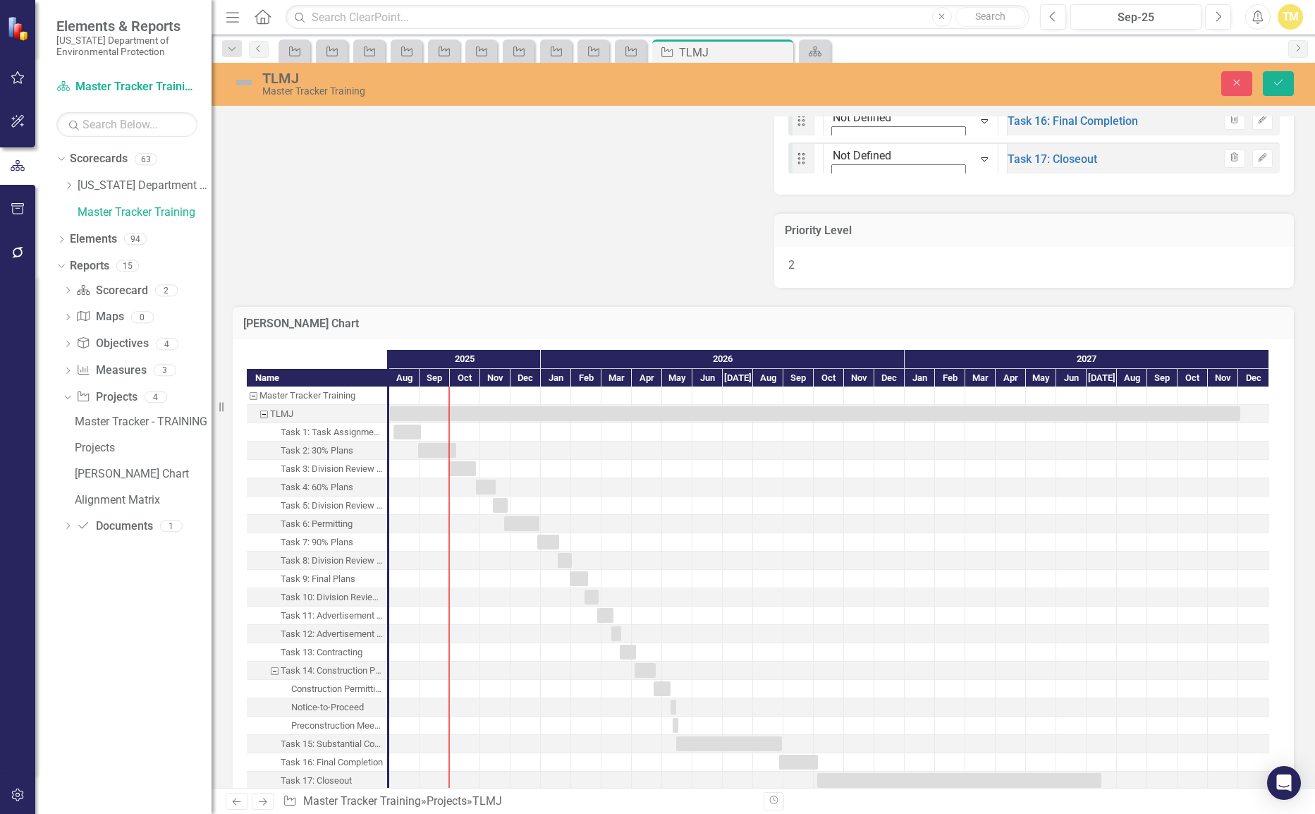
scroll to position [1452, 0]
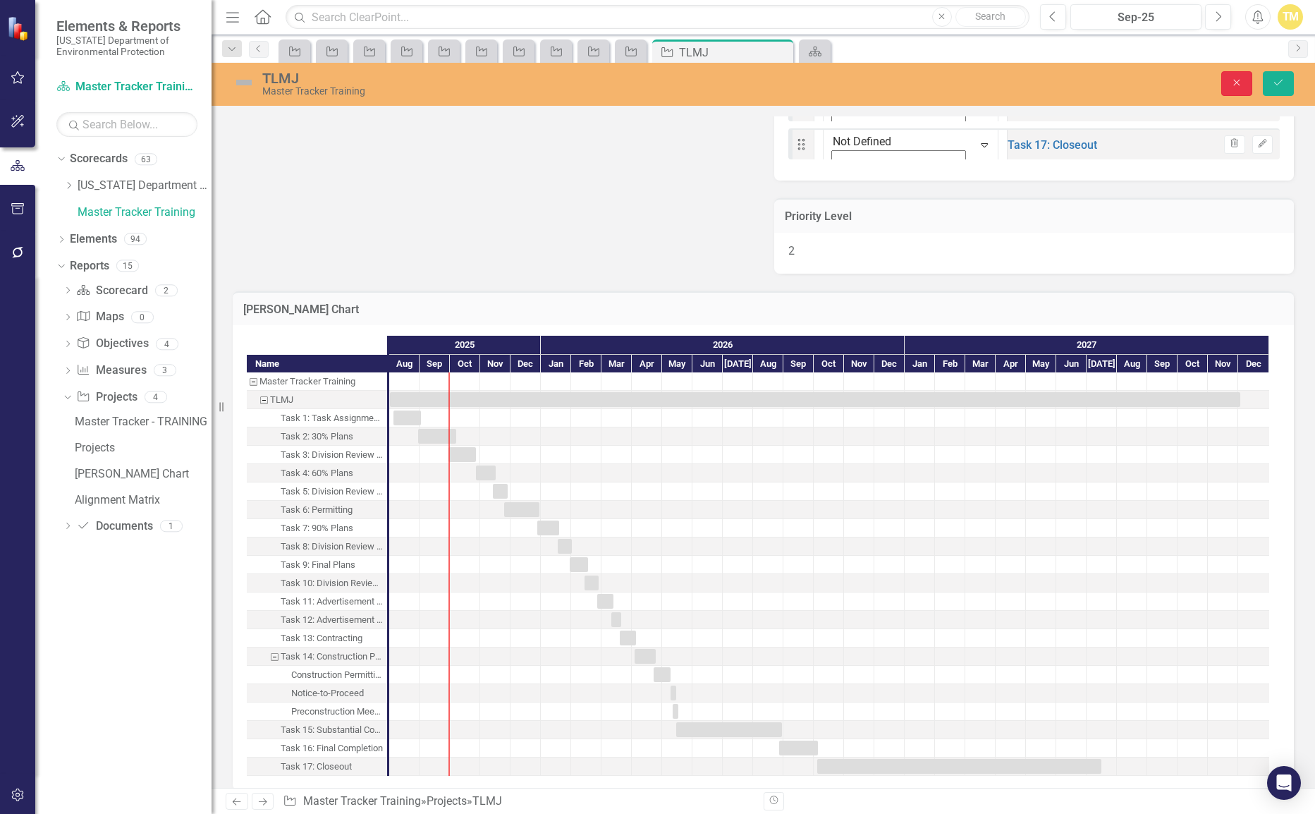
click at [1226, 78] on button "Close" at bounding box center [1236, 83] width 31 height 25
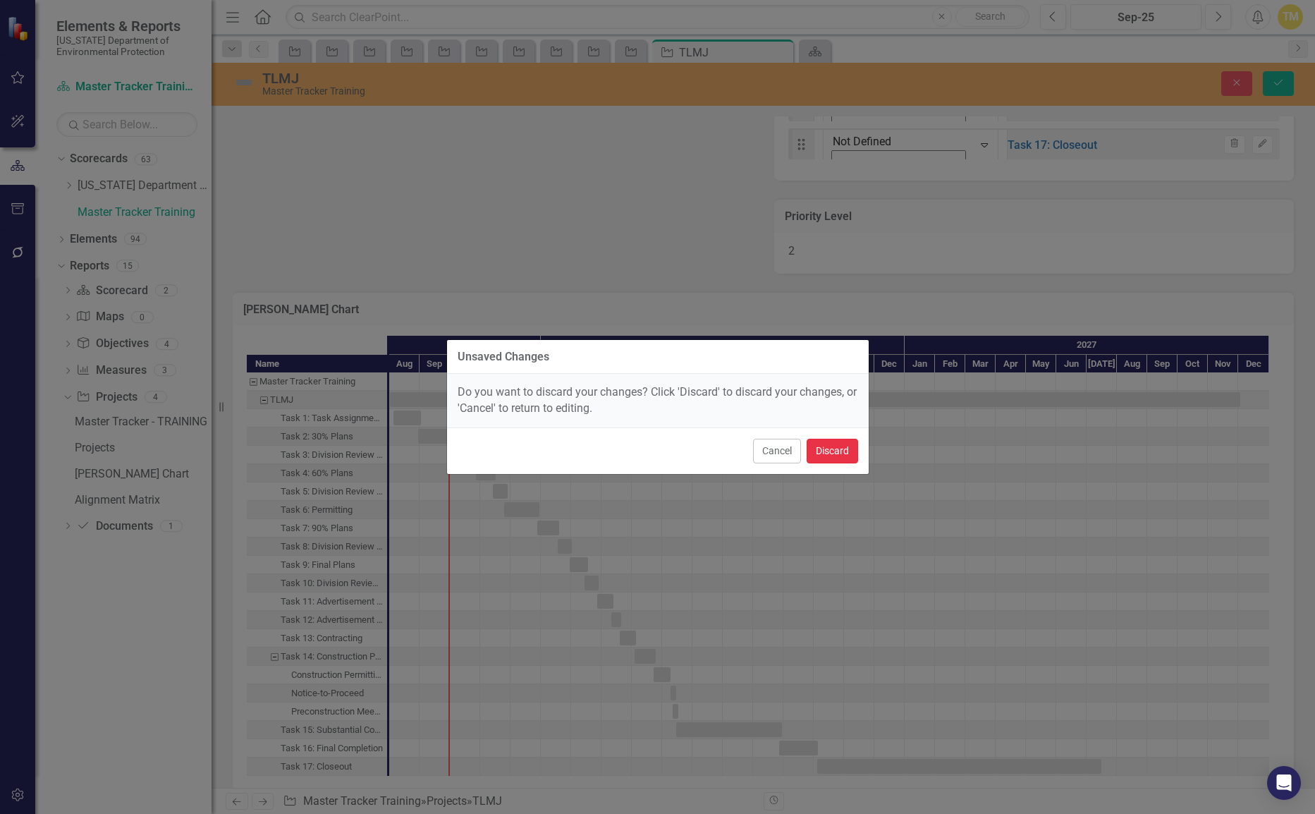
click at [837, 443] on button "Discard" at bounding box center [832, 451] width 51 height 25
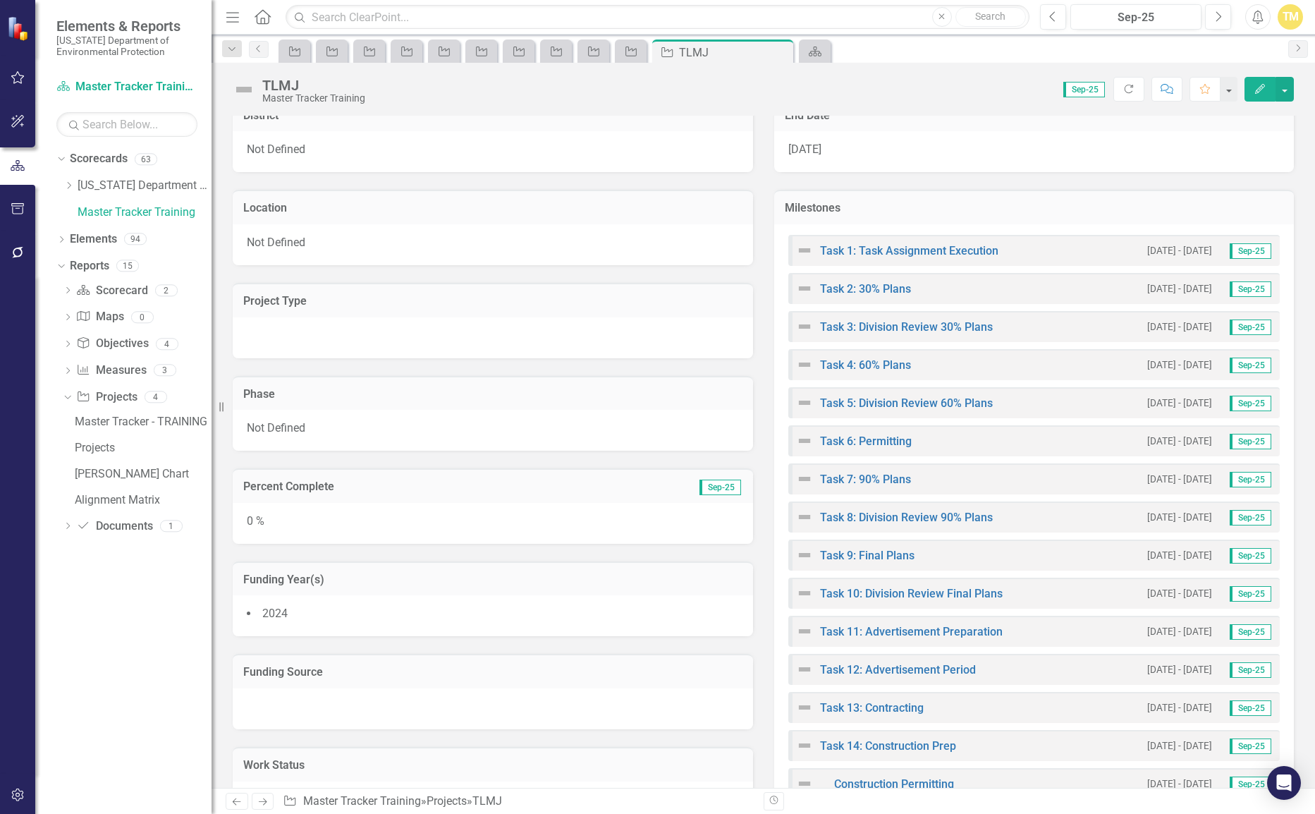
scroll to position [0, 0]
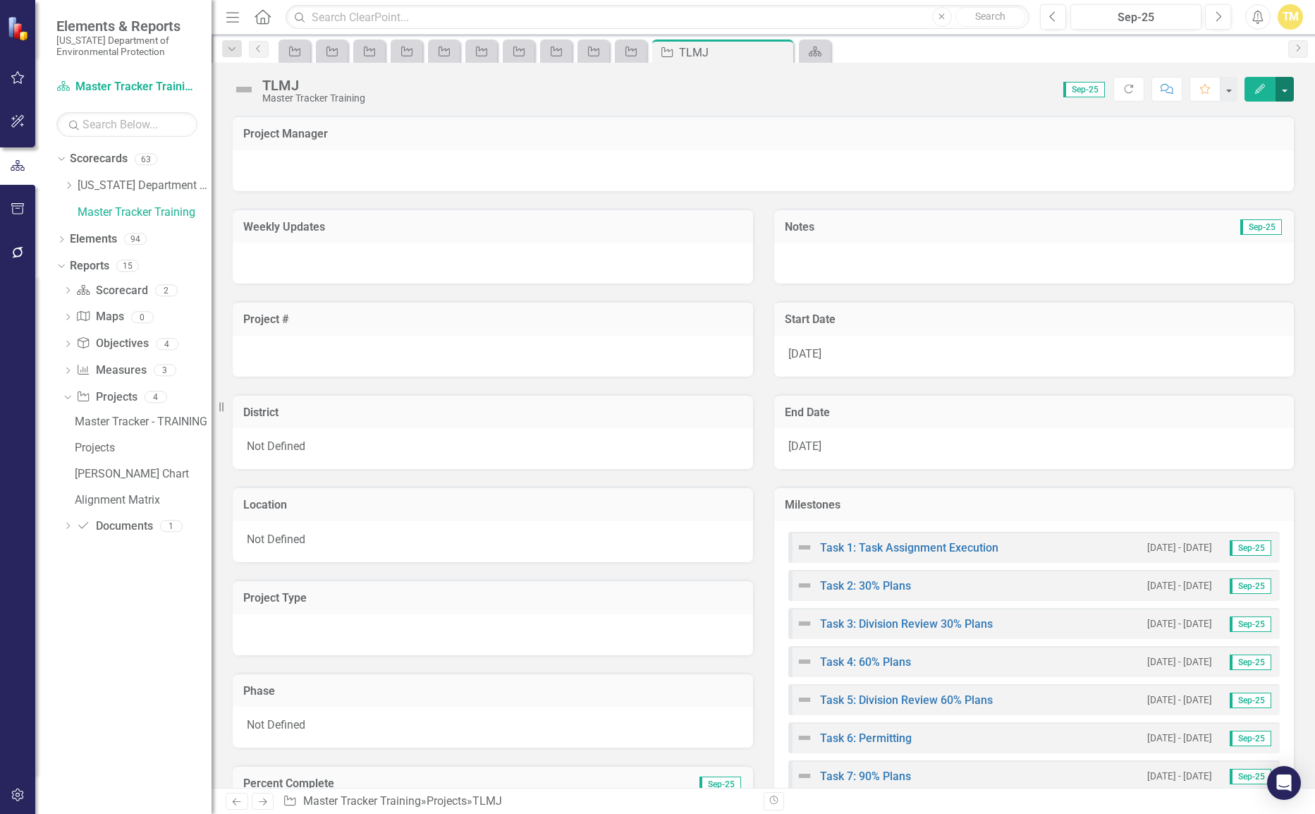
click at [1292, 90] on button "button" at bounding box center [1284, 89] width 18 height 25
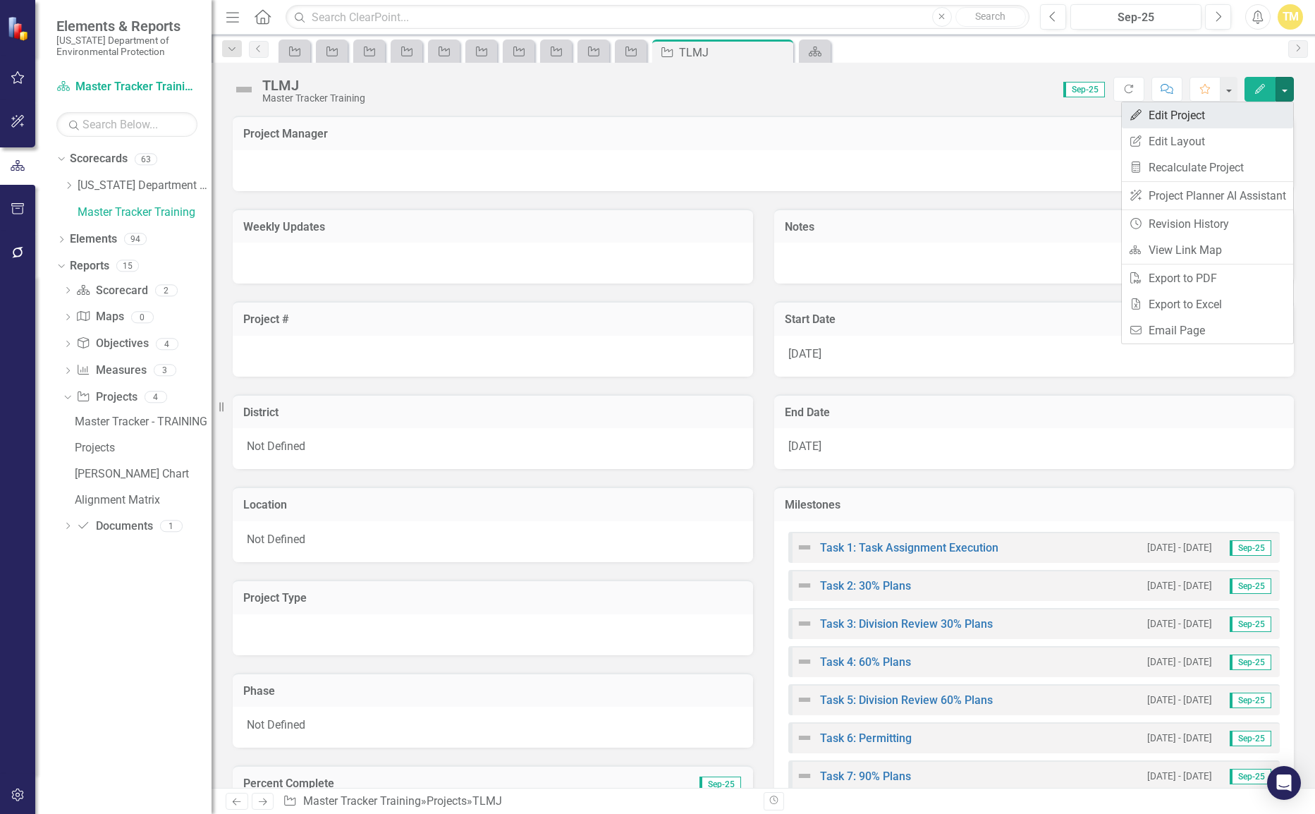
click at [1254, 126] on link "Edit Edit Project" at bounding box center [1207, 115] width 171 height 26
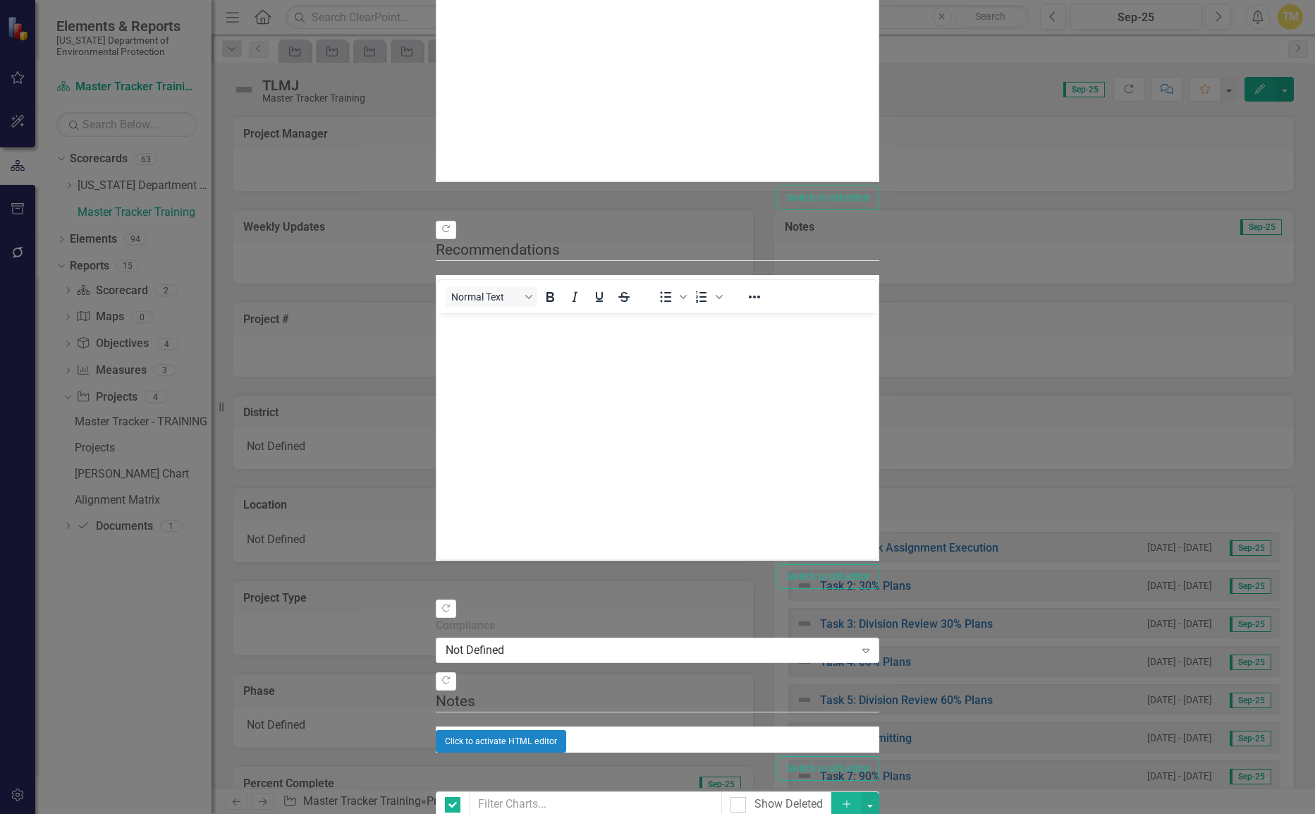
checkbox input "false"
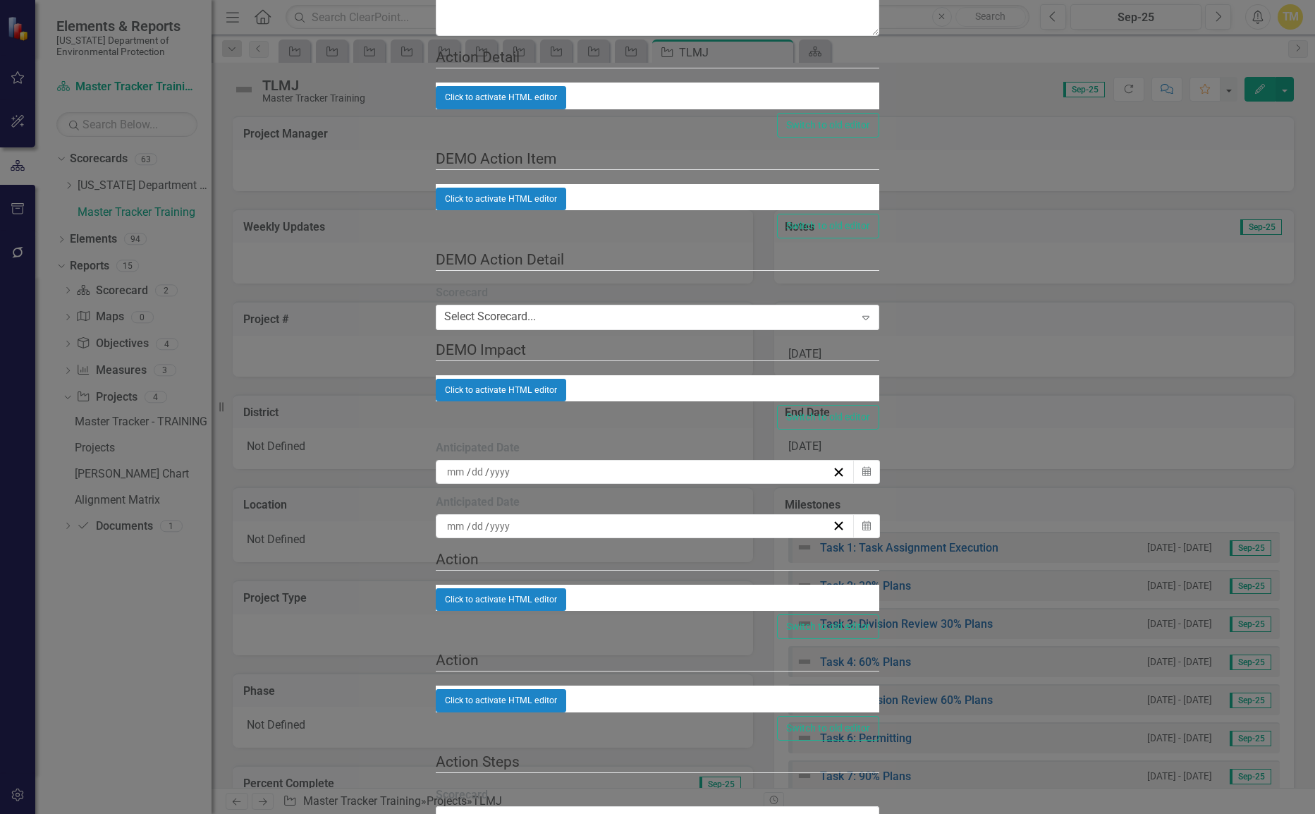
checkbox input "false"
type input "https://"
checkbox input "false"
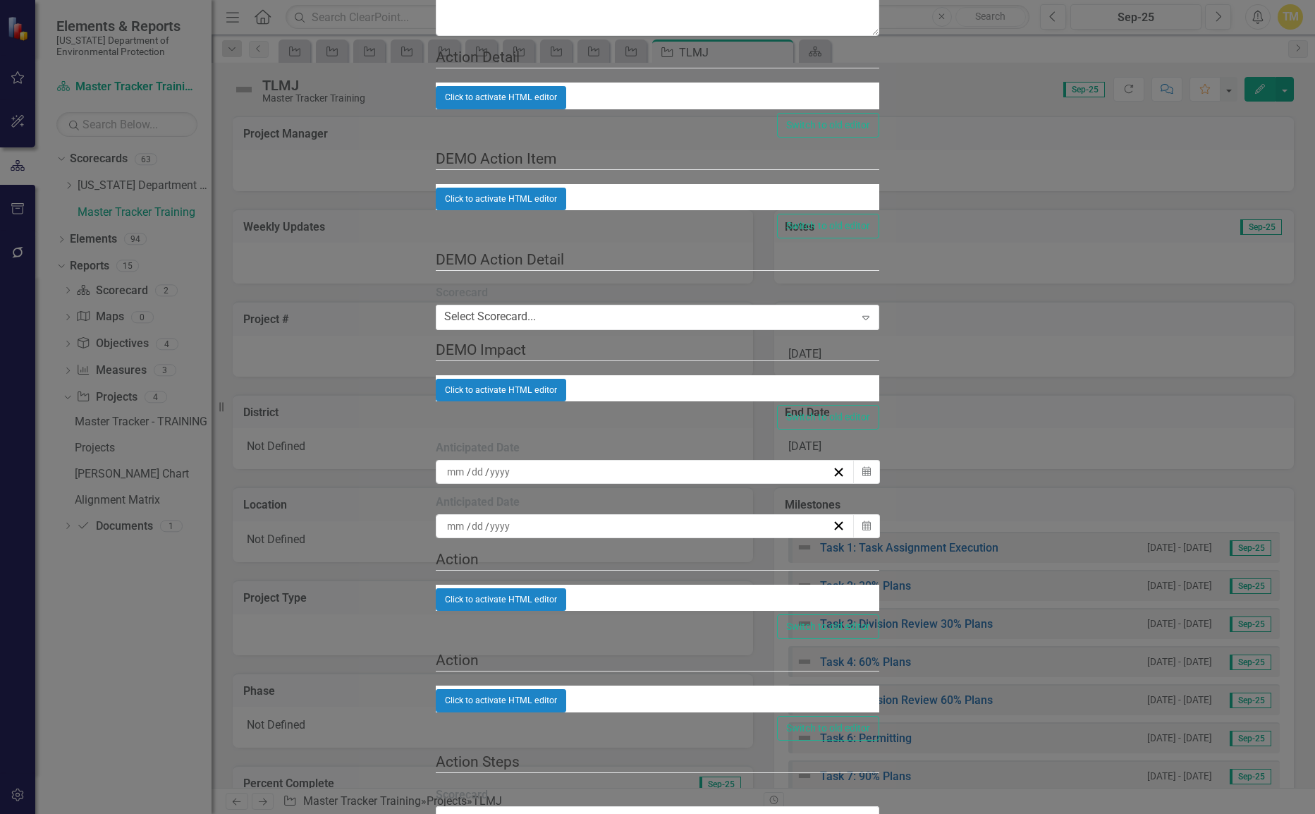
checkbox input "false"
type input "https://"
checkbox input "false"
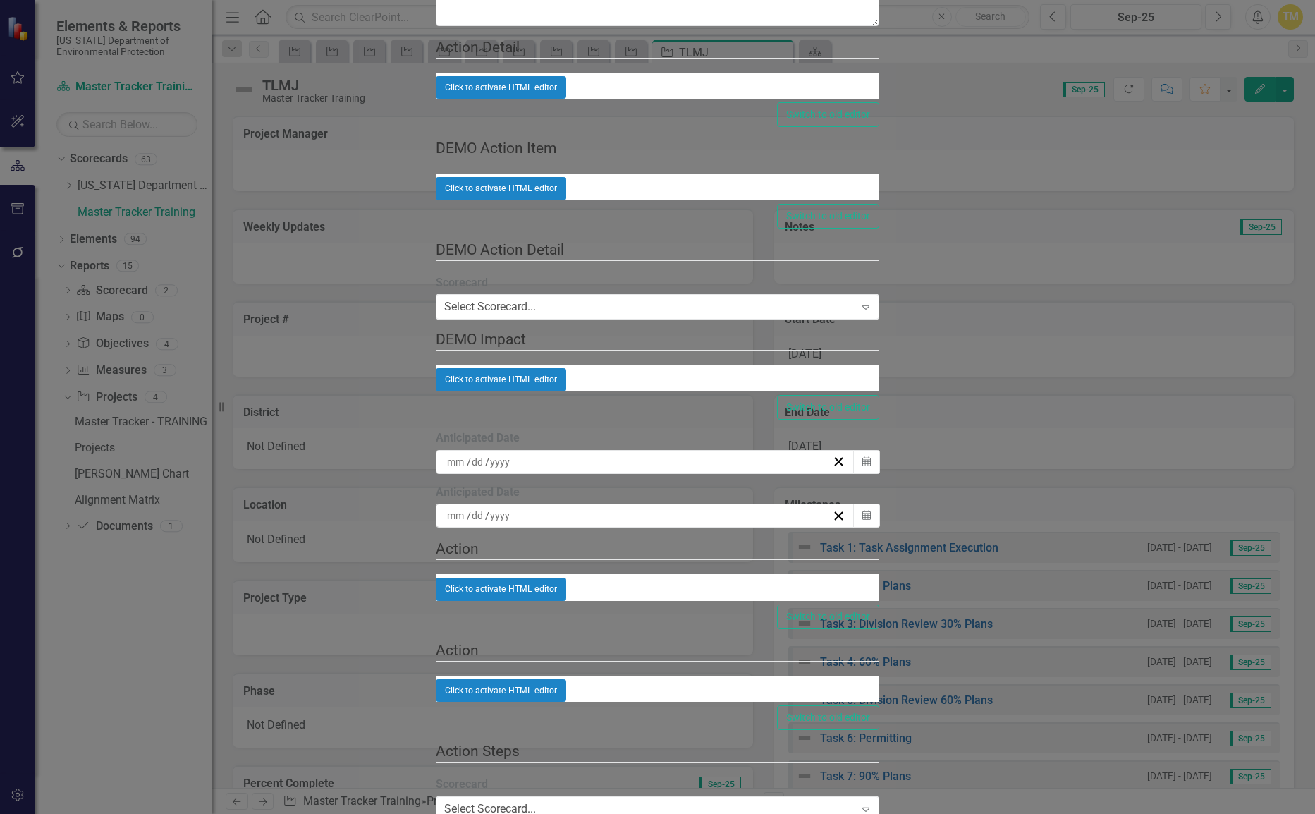
scroll to position [21878, 0]
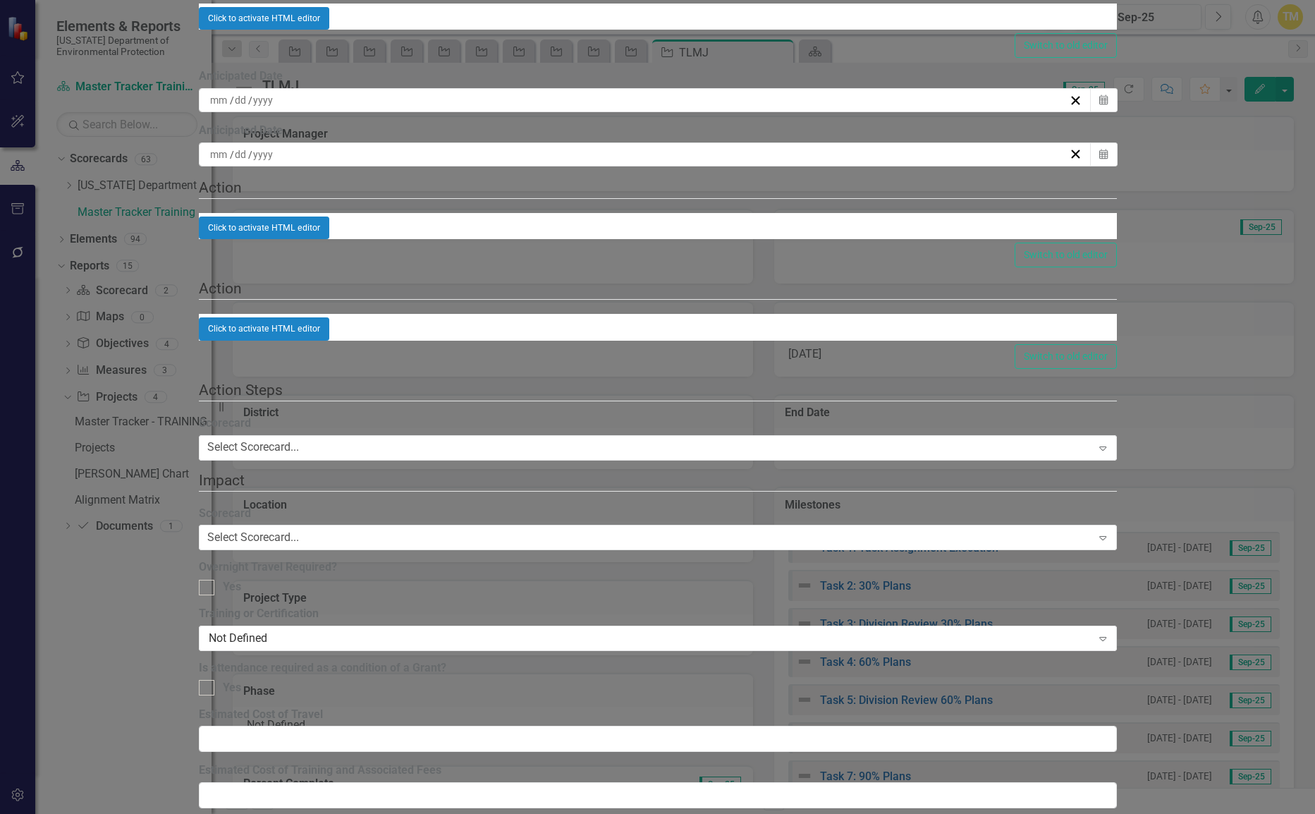
scroll to position [1481, 0]
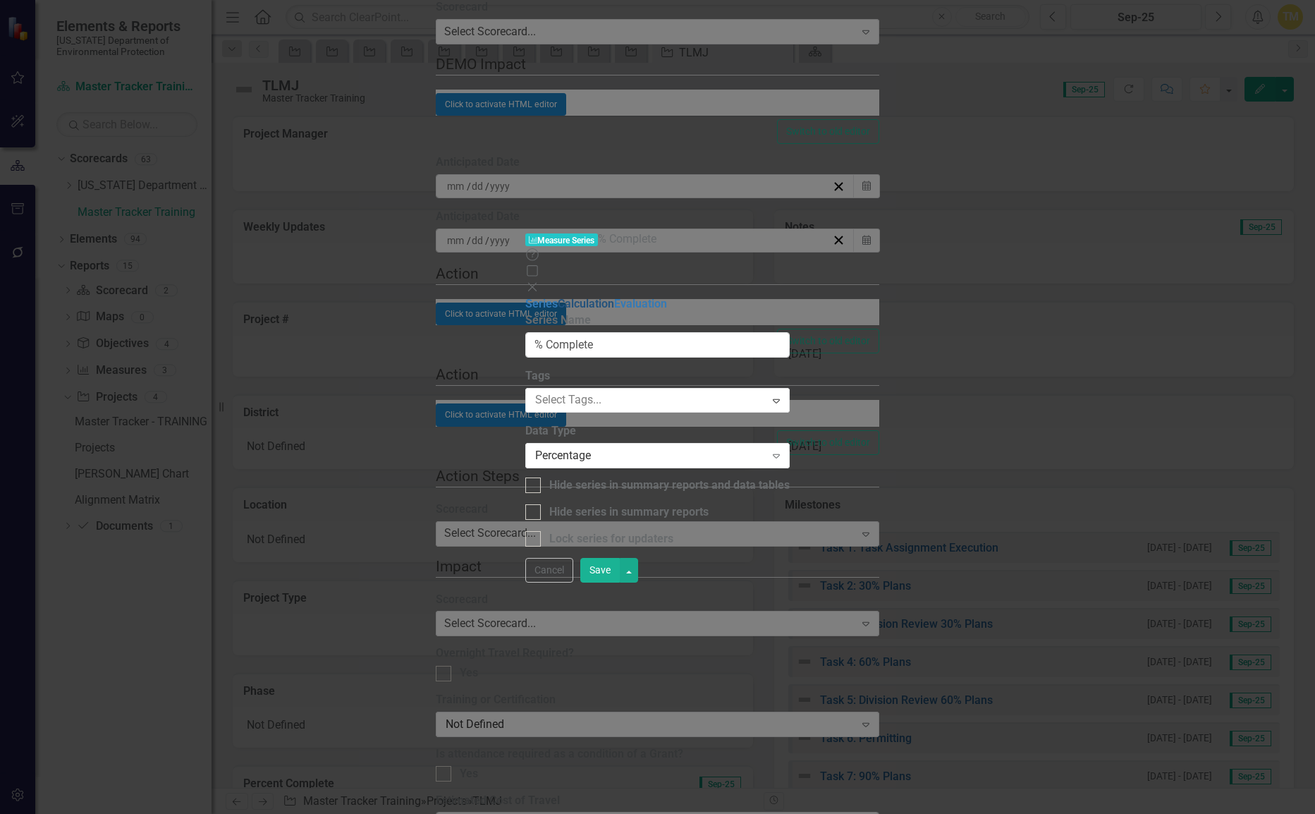
click at [558, 297] on link "Calculation" at bounding box center [586, 303] width 56 height 13
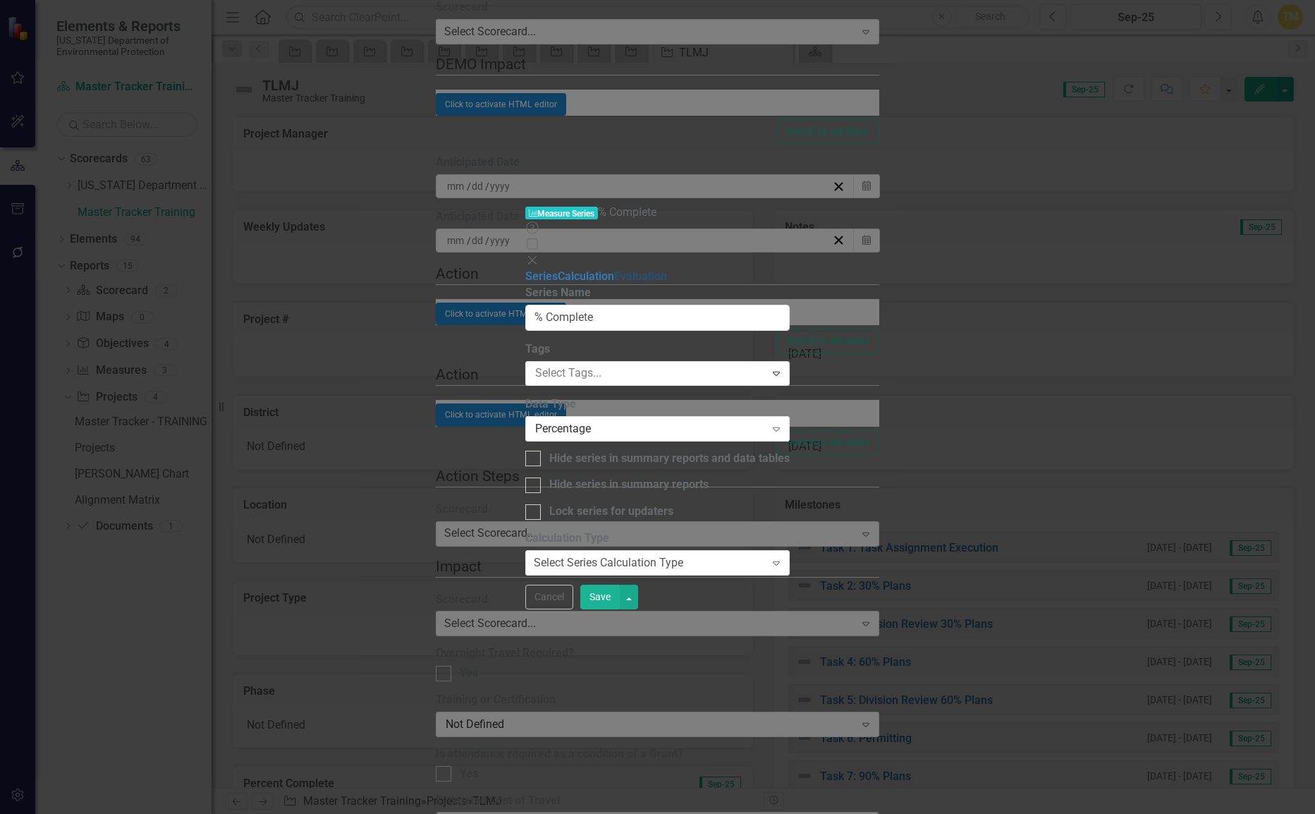
click at [614, 269] on link "Evaluation" at bounding box center [640, 275] width 53 height 13
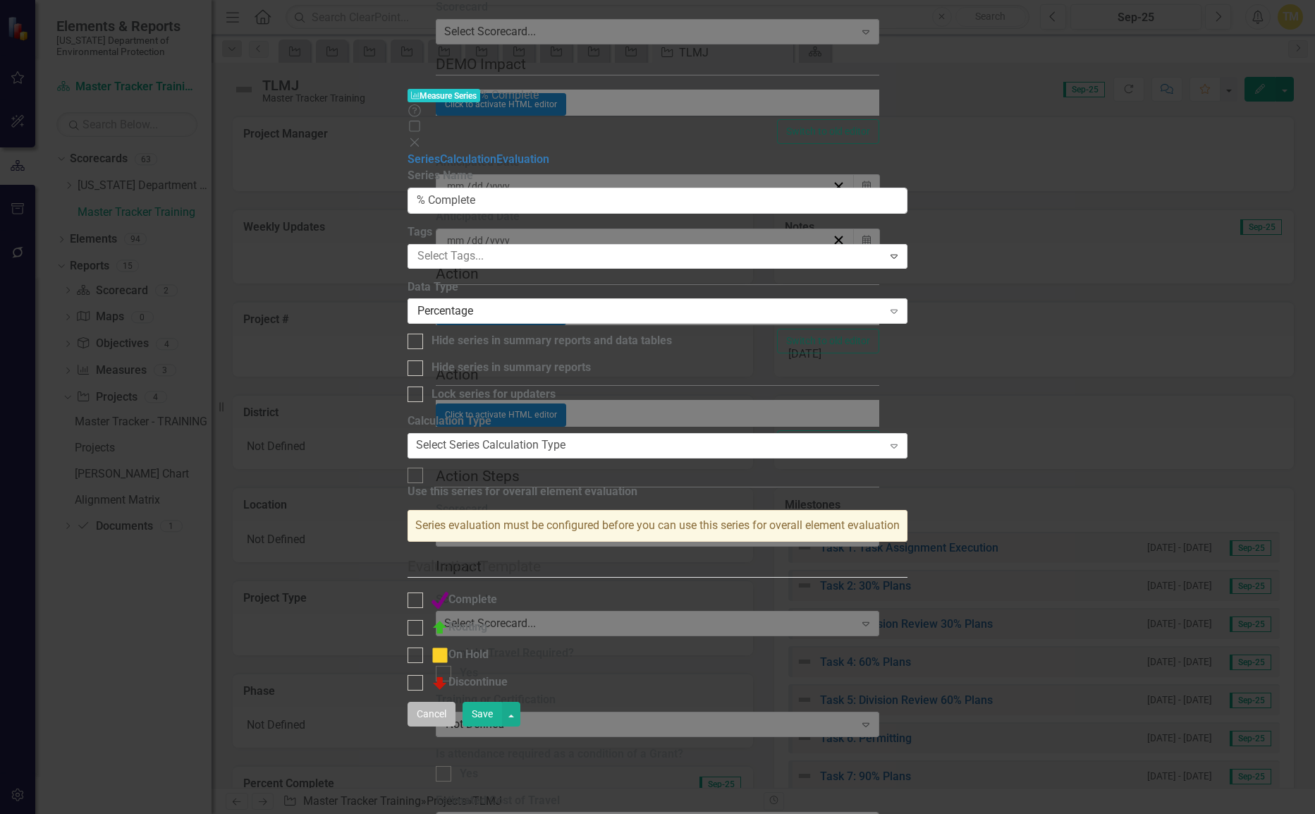
click at [455, 726] on button "Cancel" at bounding box center [432, 714] width 48 height 25
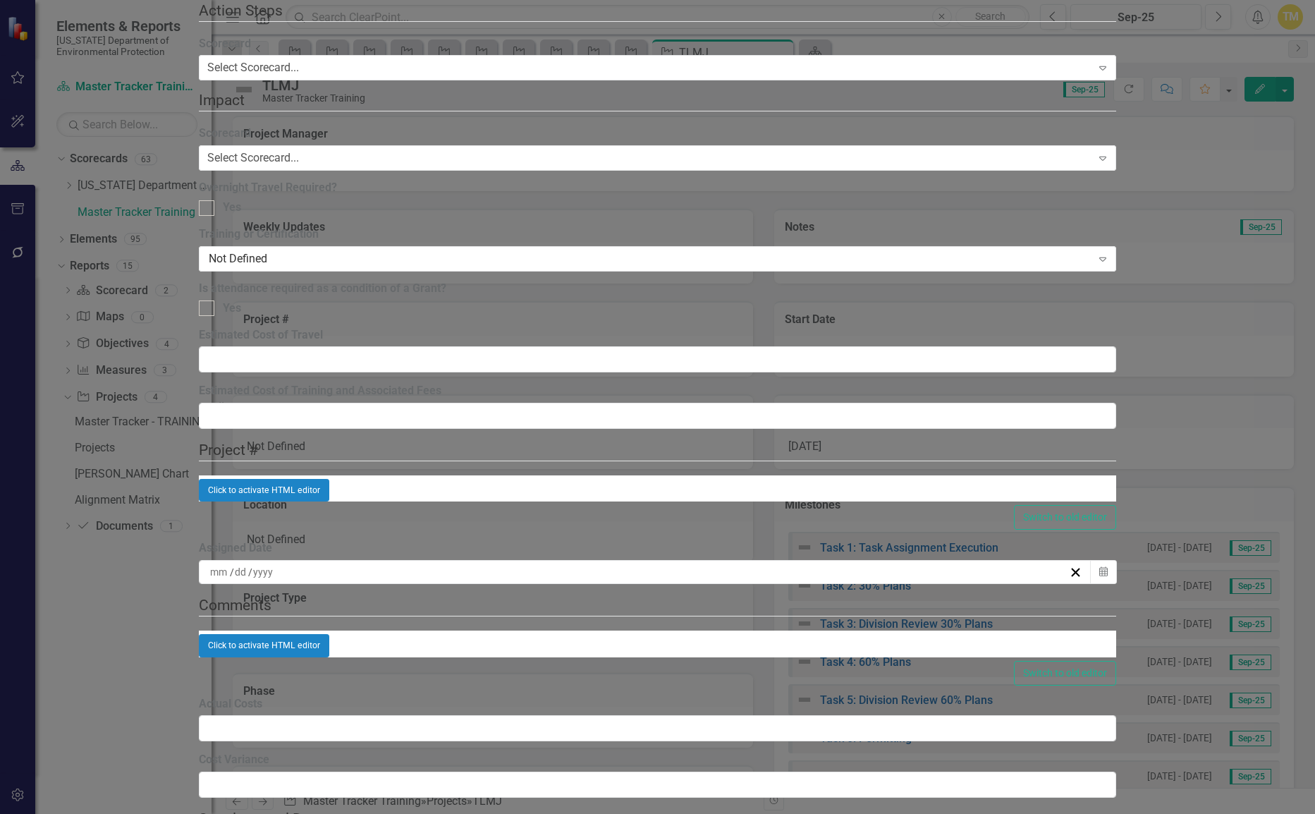
checkbox input "true"
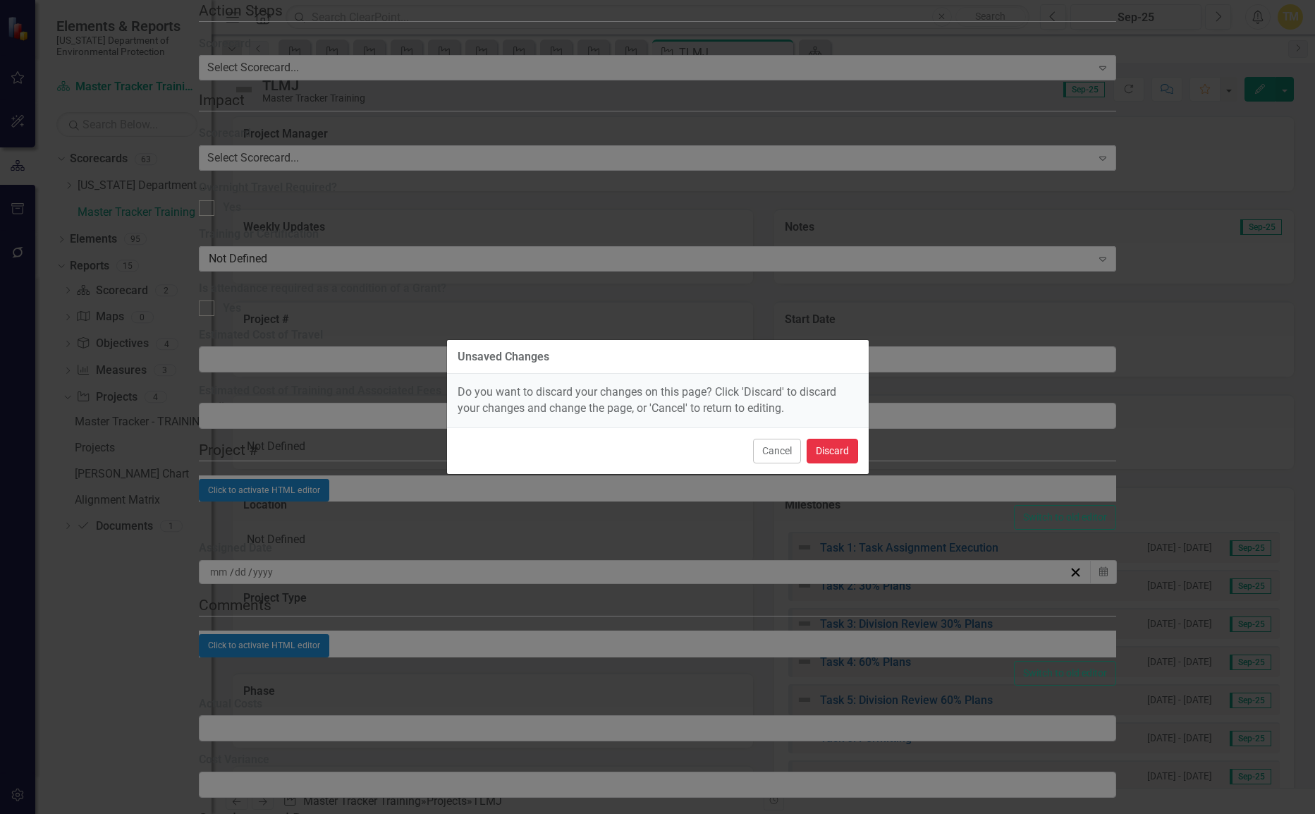
click at [821, 446] on button "Discard" at bounding box center [832, 451] width 51 height 25
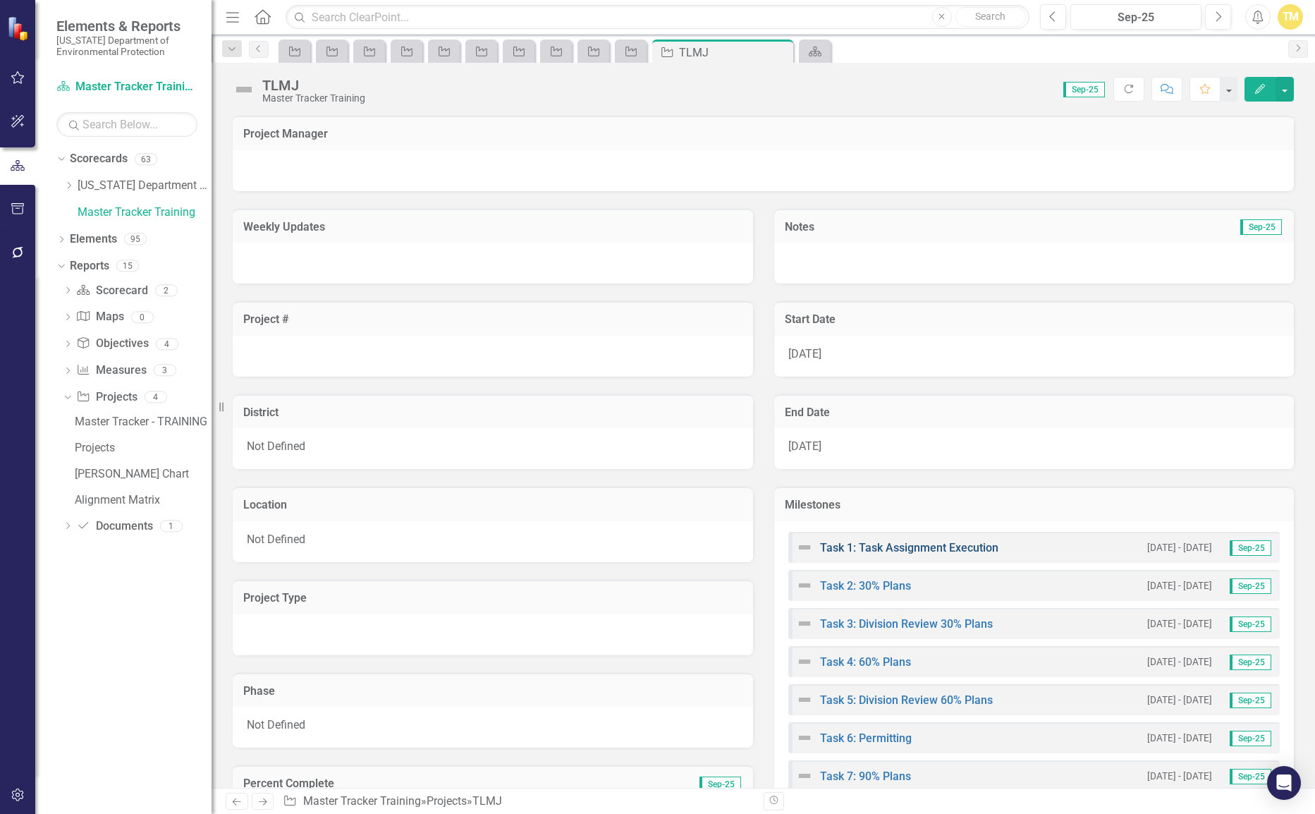
click at [851, 547] on link "Task 1: Task Assignment Execution" at bounding box center [909, 547] width 178 height 13
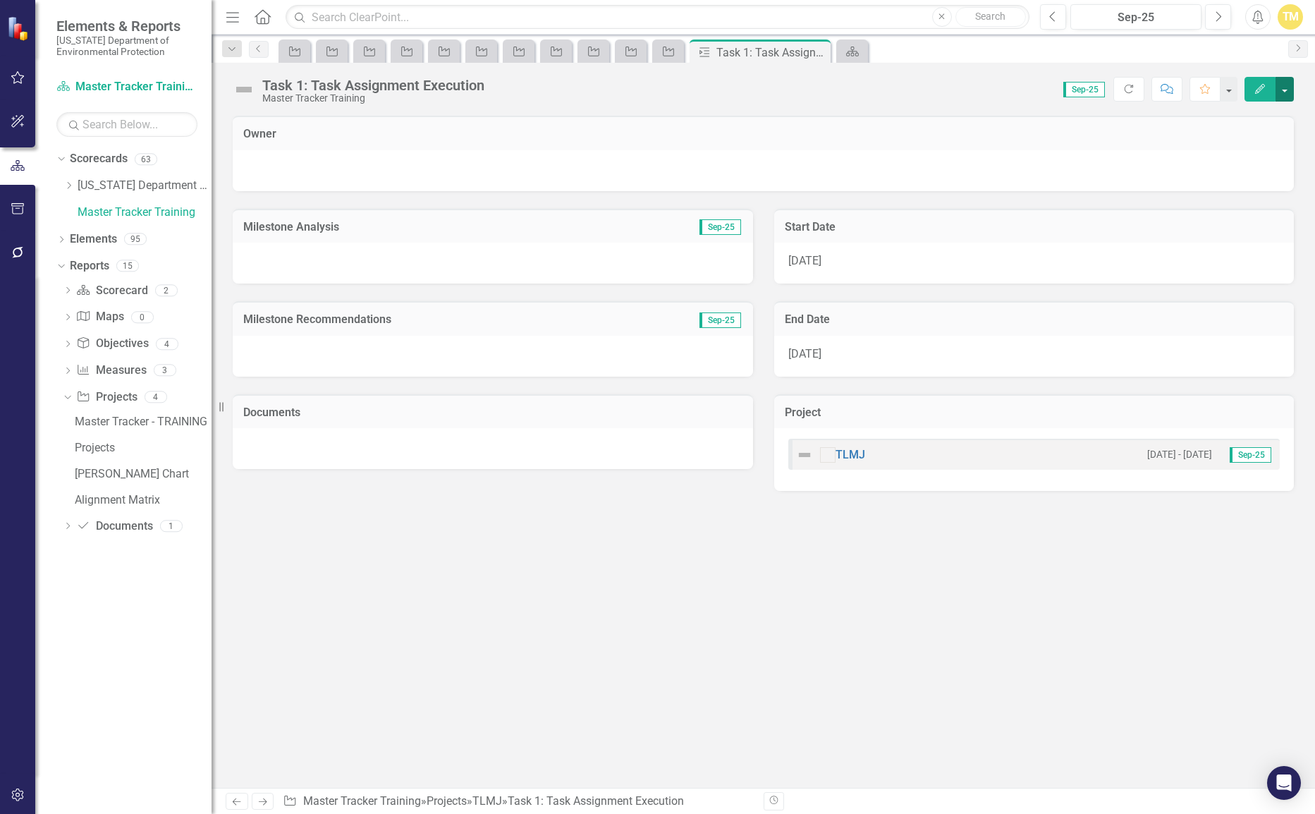
click at [1286, 86] on button "button" at bounding box center [1284, 89] width 18 height 25
click at [1223, 133] on link "Edit Report Edit Layout" at bounding box center [1221, 141] width 143 height 26
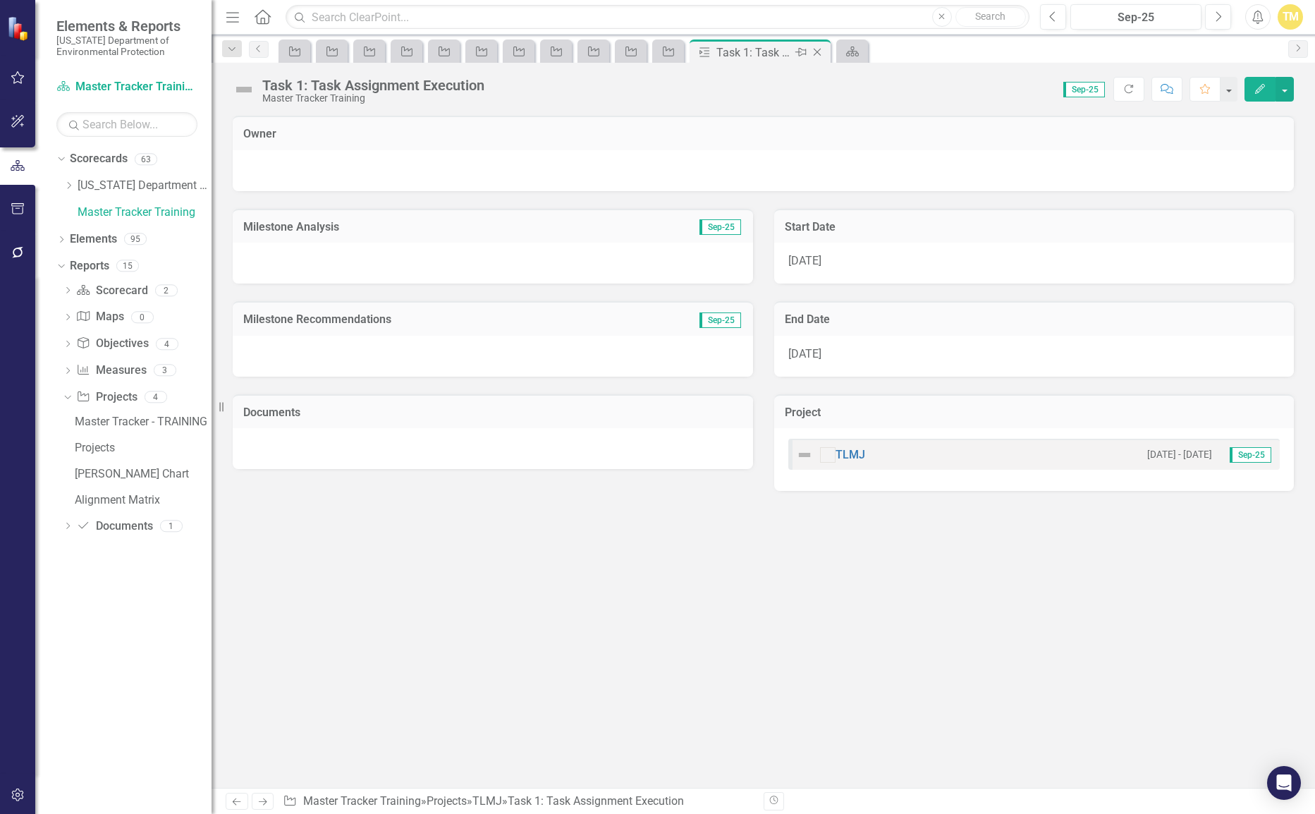
click at [820, 52] on icon "Close" at bounding box center [817, 52] width 14 height 11
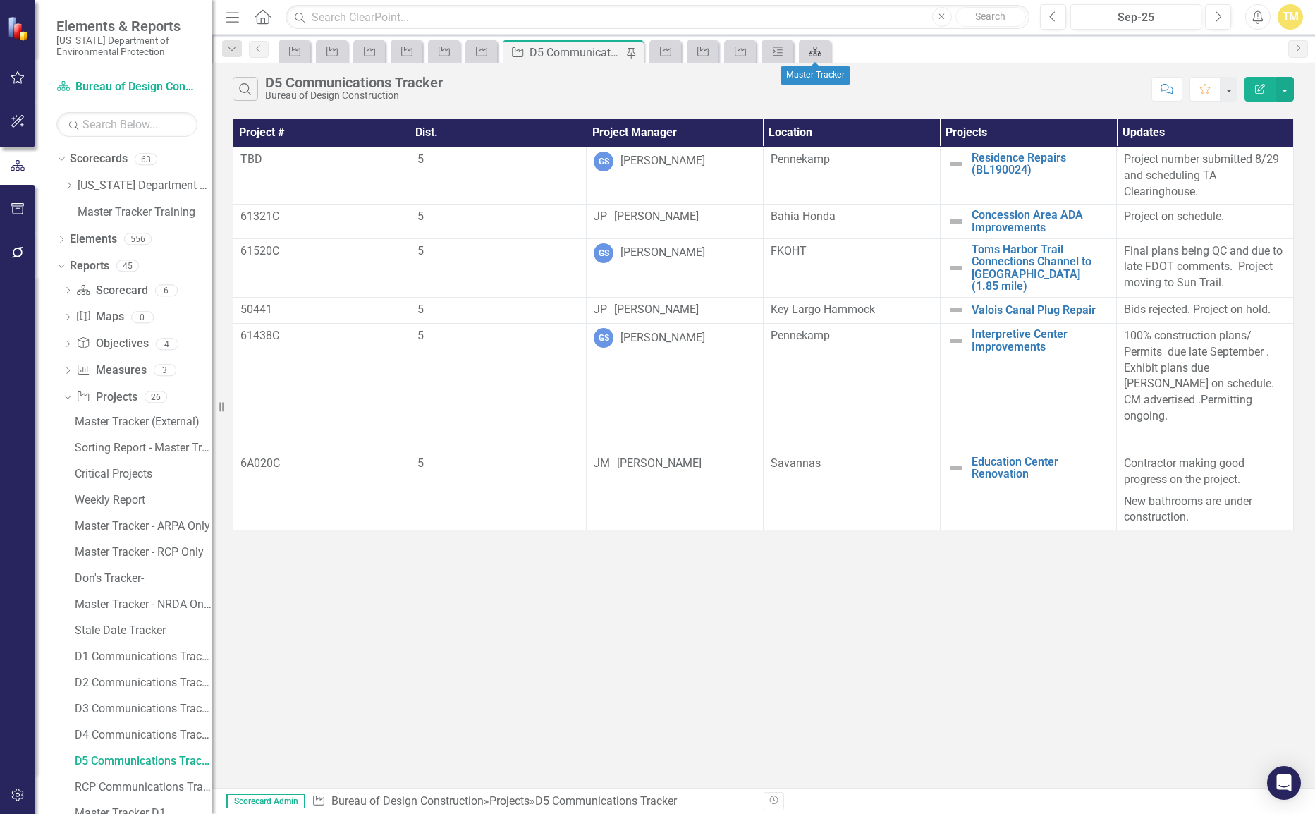
click at [808, 55] on icon "Scorecard" at bounding box center [815, 51] width 14 height 11
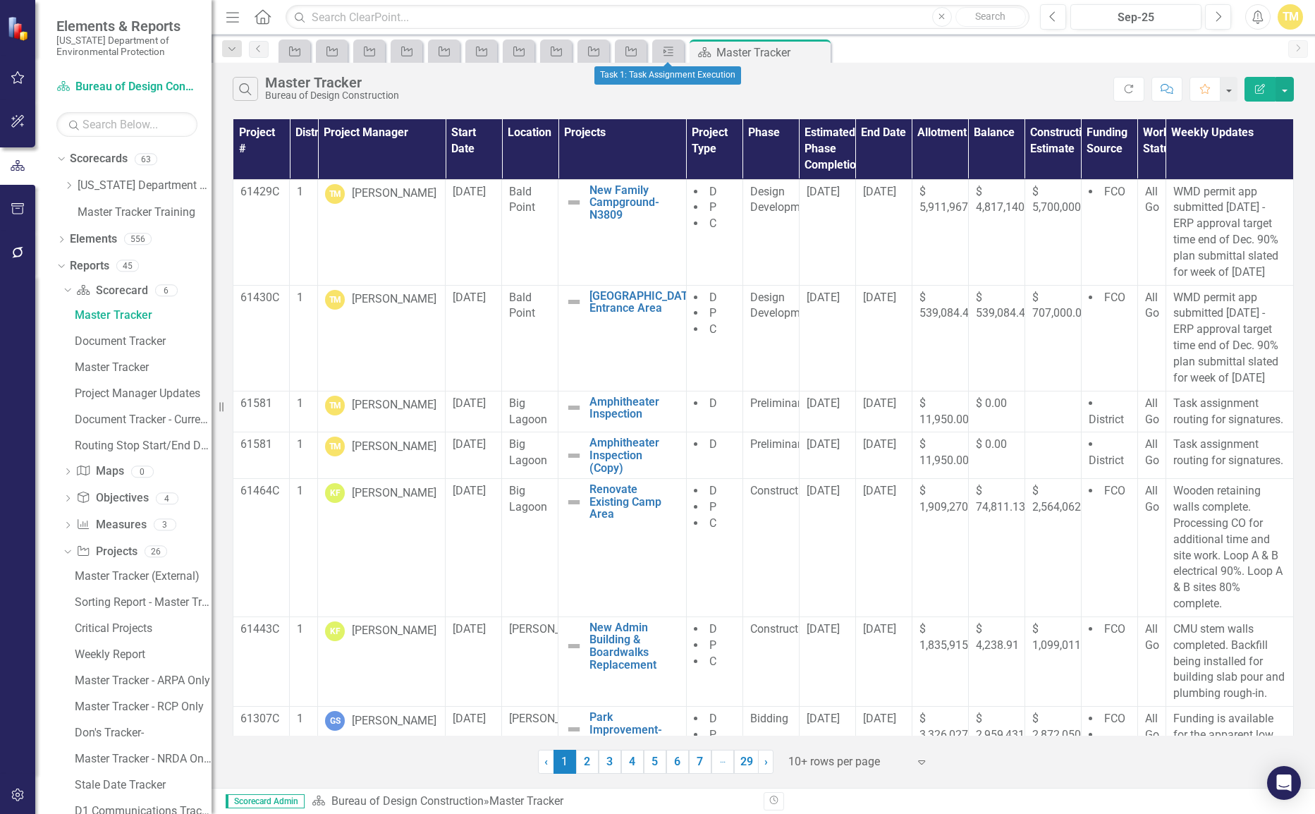
click at [671, 62] on div at bounding box center [667, 64] width 9 height 4
click at [664, 54] on icon "Task" at bounding box center [668, 51] width 14 height 11
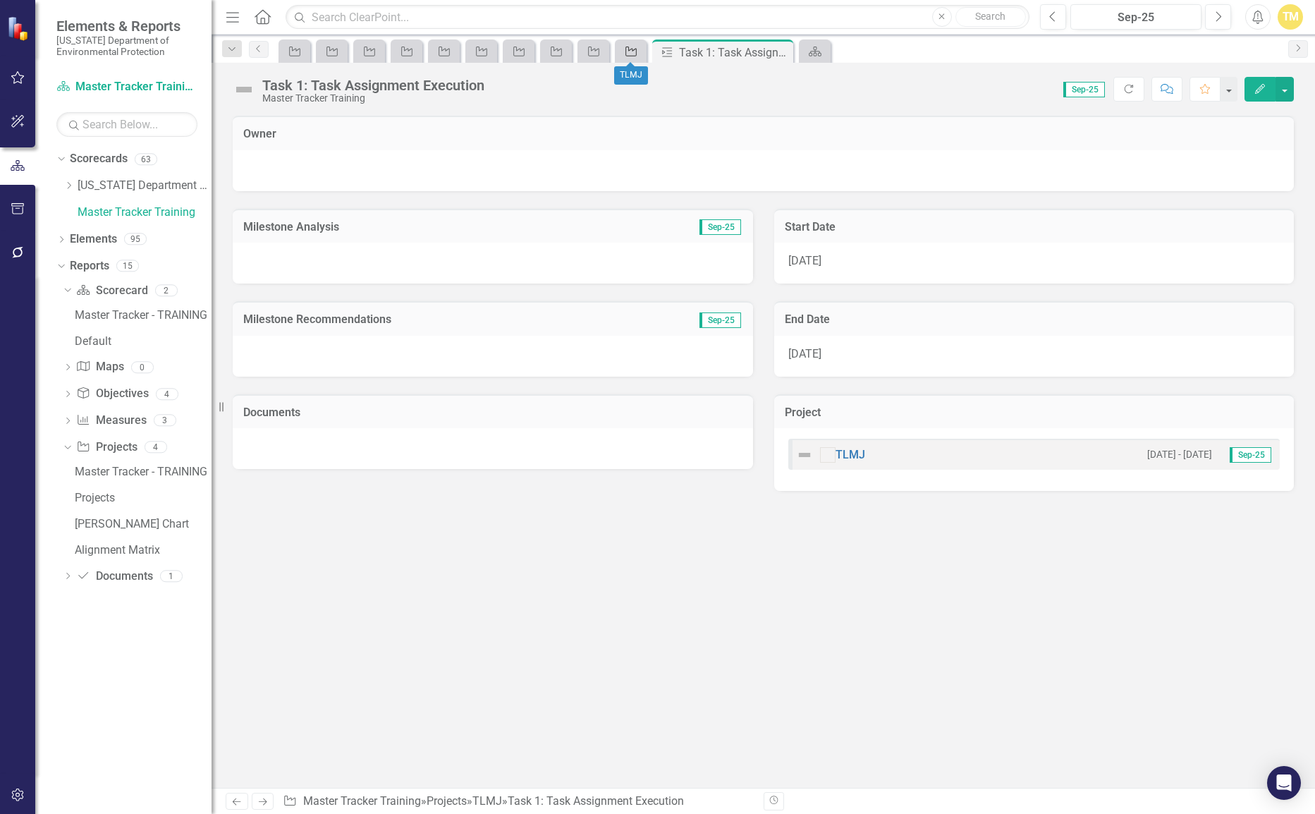
click at [637, 56] on icon "Project" at bounding box center [631, 51] width 14 height 11
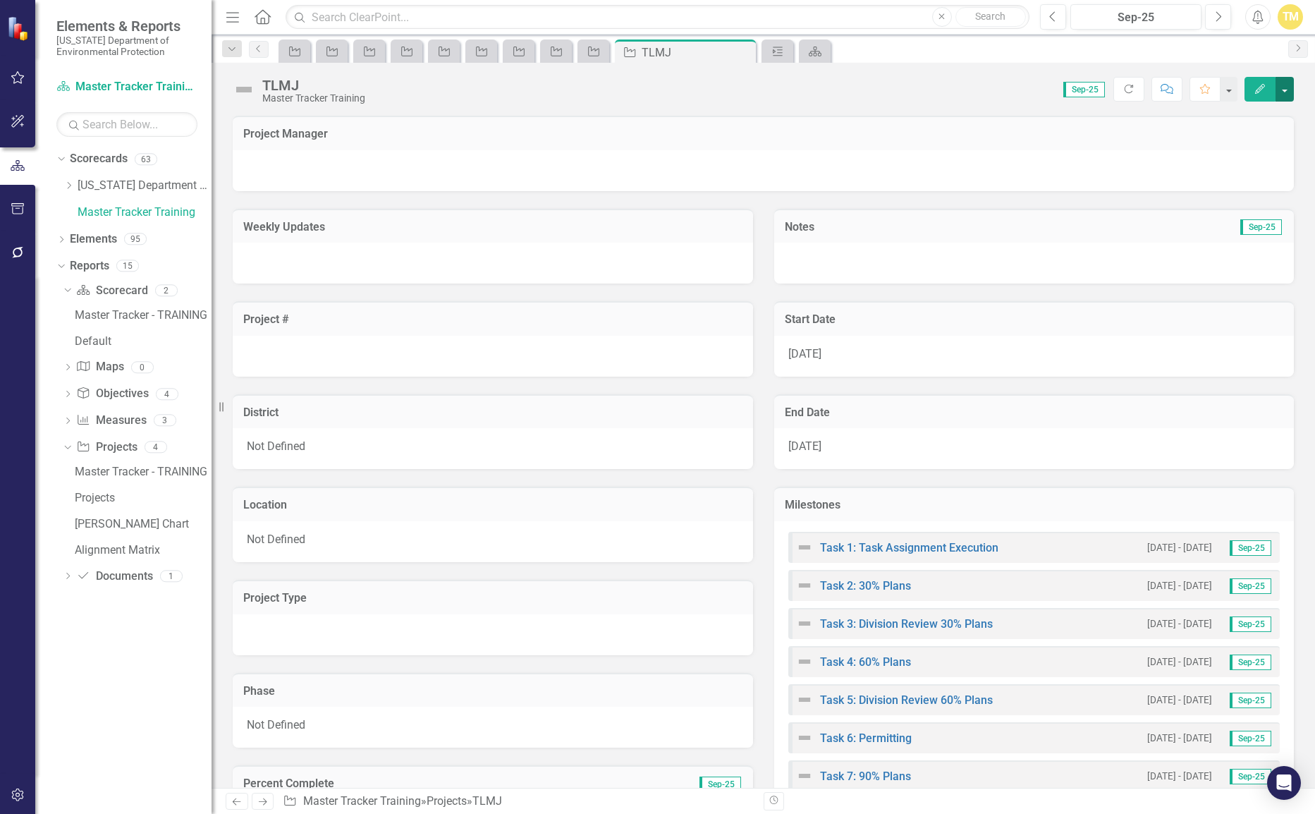
click at [1287, 81] on button "button" at bounding box center [1284, 89] width 18 height 25
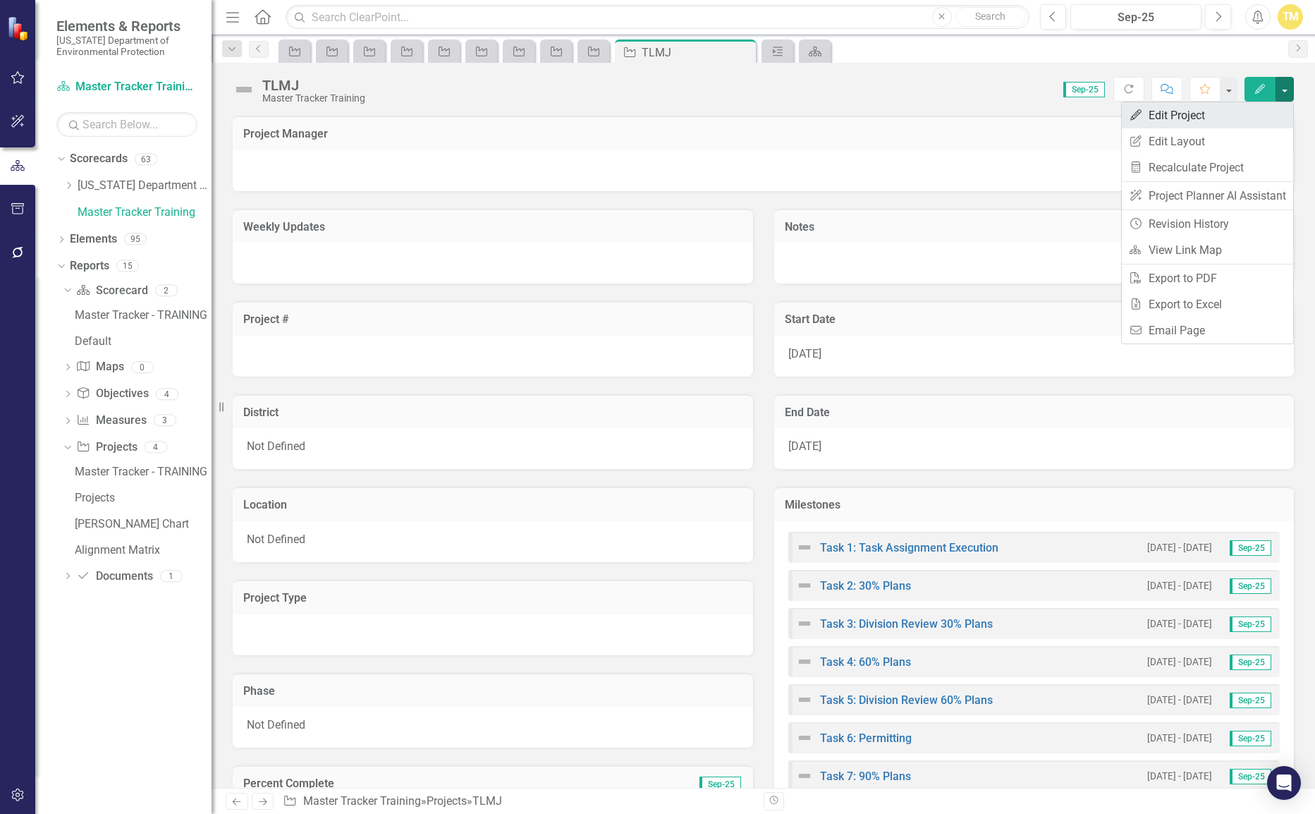
click at [1174, 121] on link "Edit Edit Project" at bounding box center [1207, 115] width 171 height 26
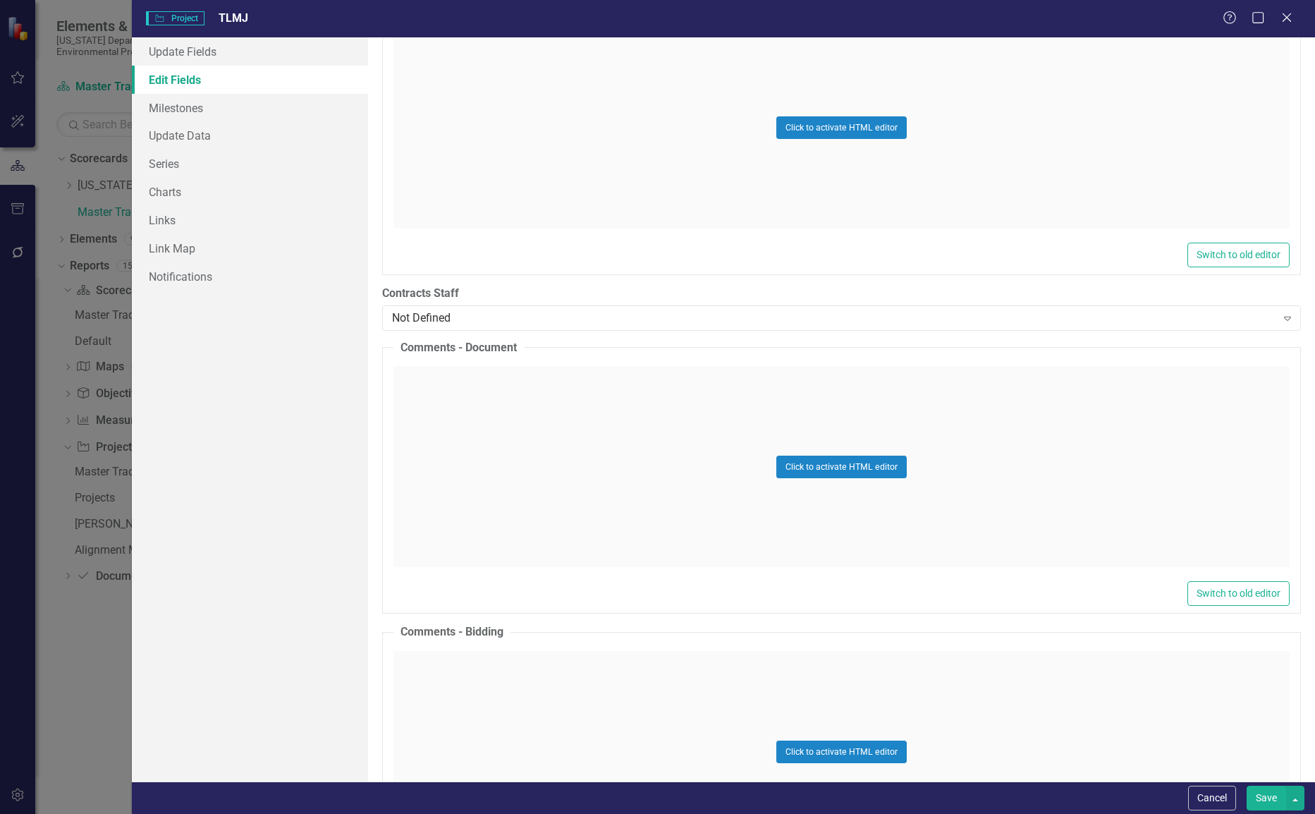
scroll to position [21878, 0]
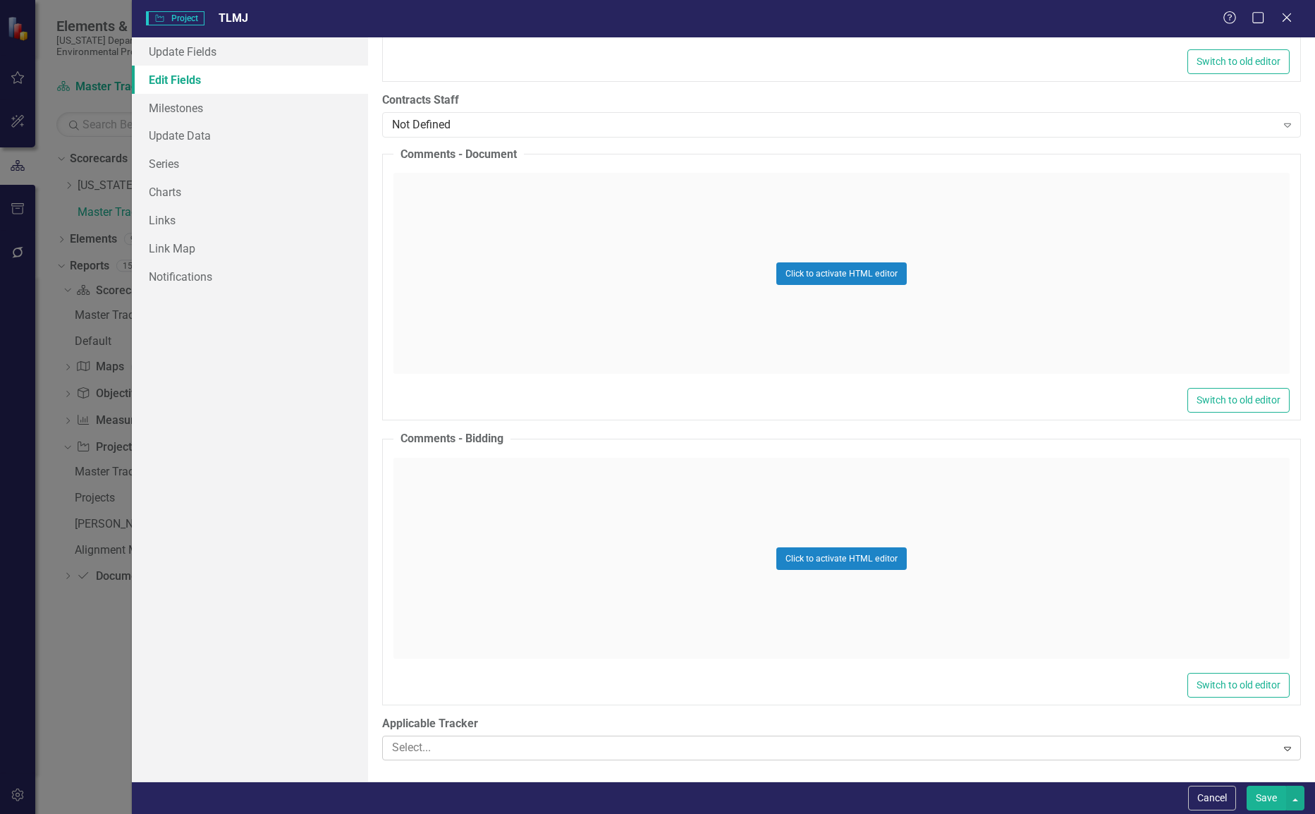
click at [1280, 752] on icon "Expand" at bounding box center [1287, 747] width 14 height 11
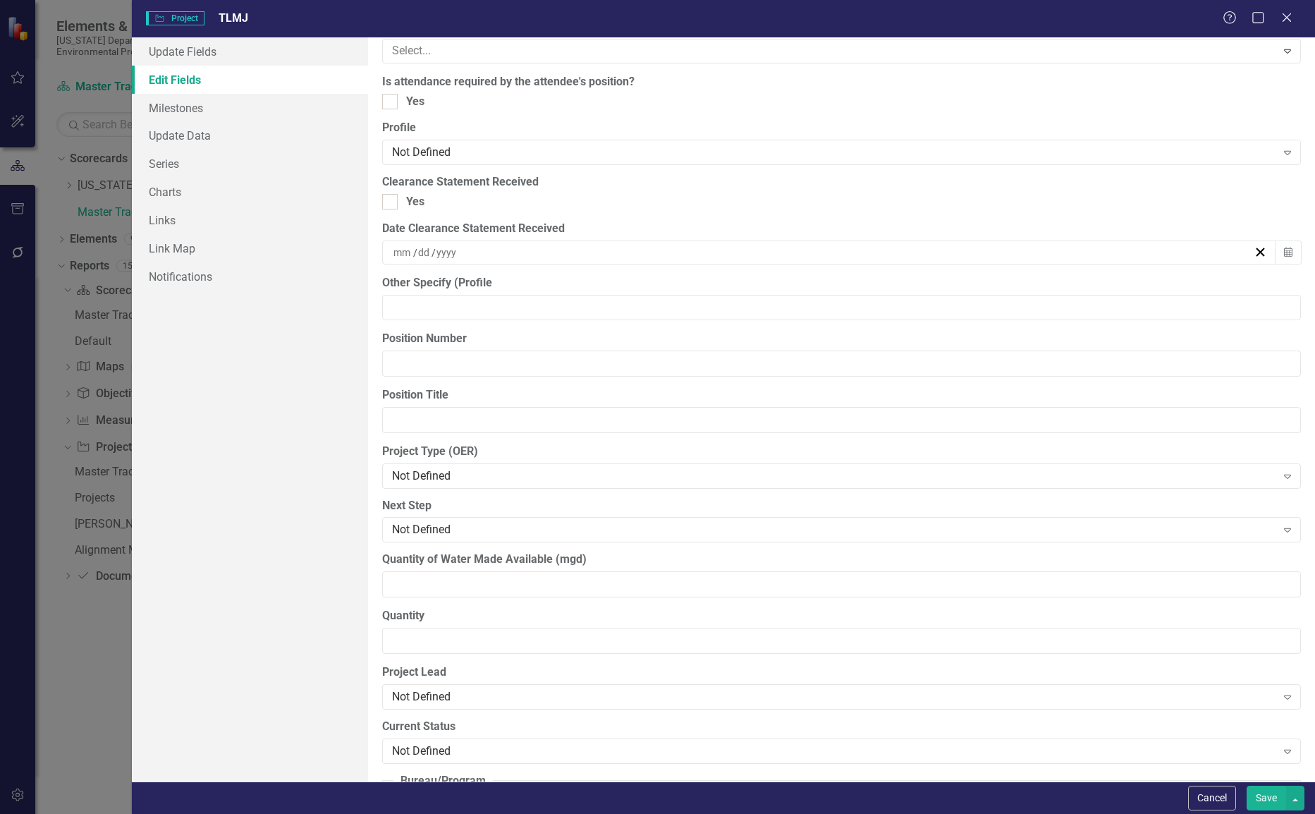
scroll to position [776, 0]
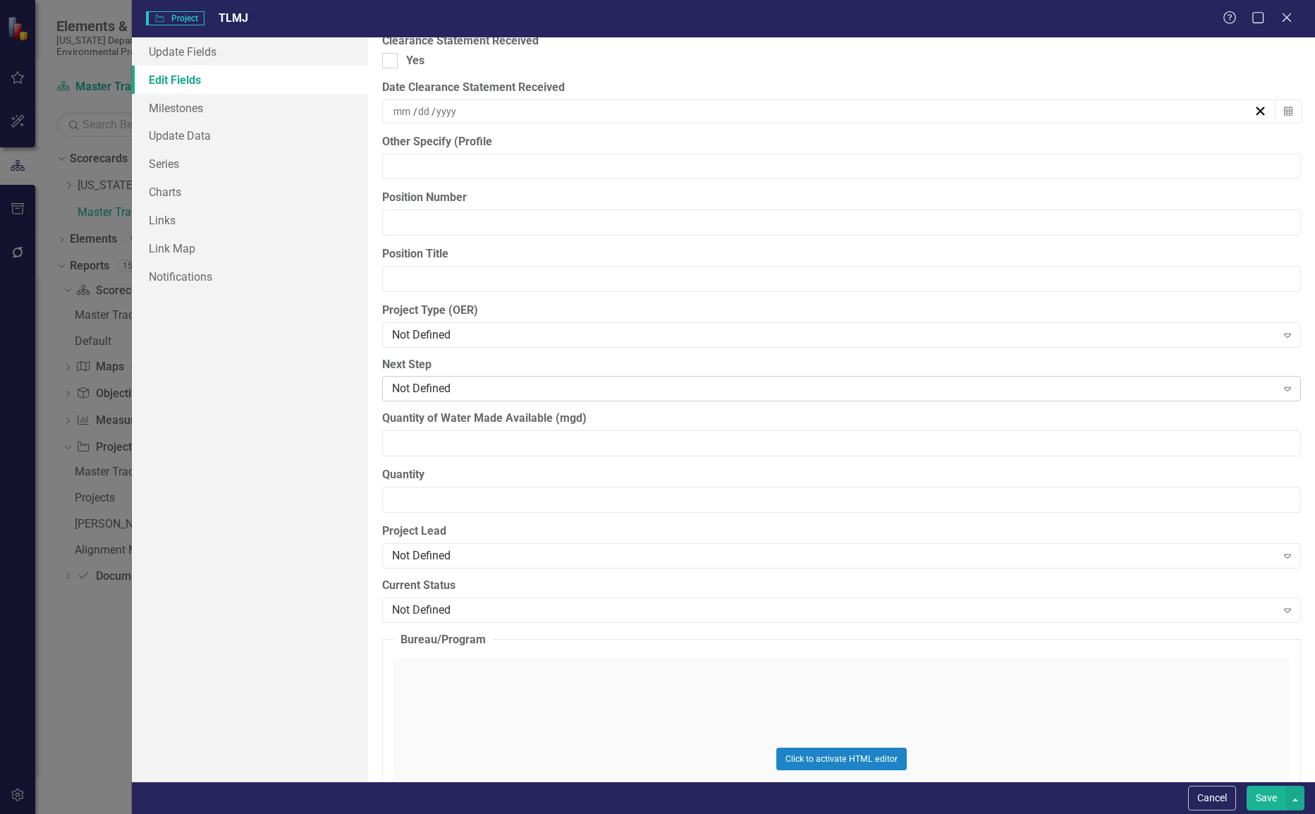
click at [491, 386] on div "Not Defined" at bounding box center [833, 389] width 883 height 16
click at [318, 377] on div "Update Fields Edit Fields Milestones Update Data Series Charts Links Link Map N…" at bounding box center [250, 409] width 237 height 744
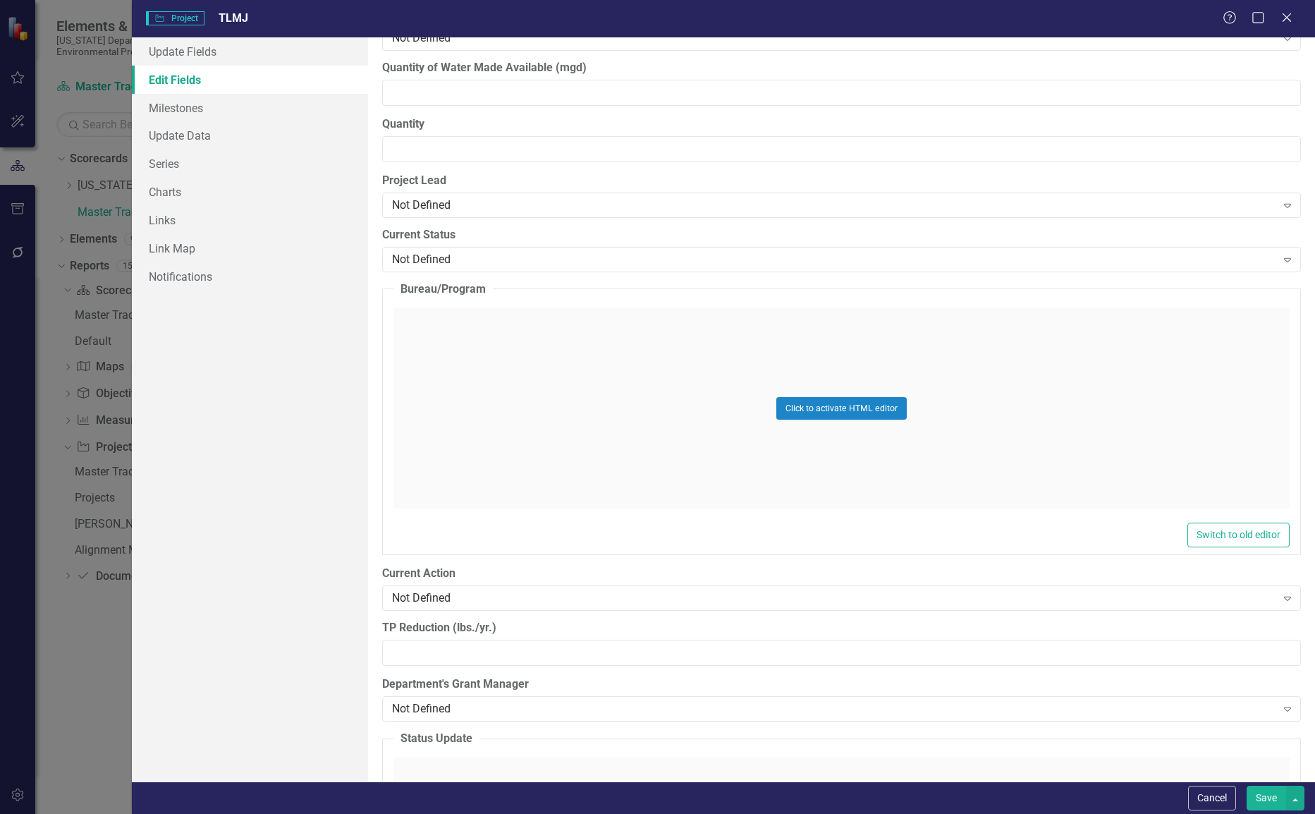
scroll to position [1128, 0]
click at [201, 165] on link "Series" at bounding box center [250, 163] width 237 height 28
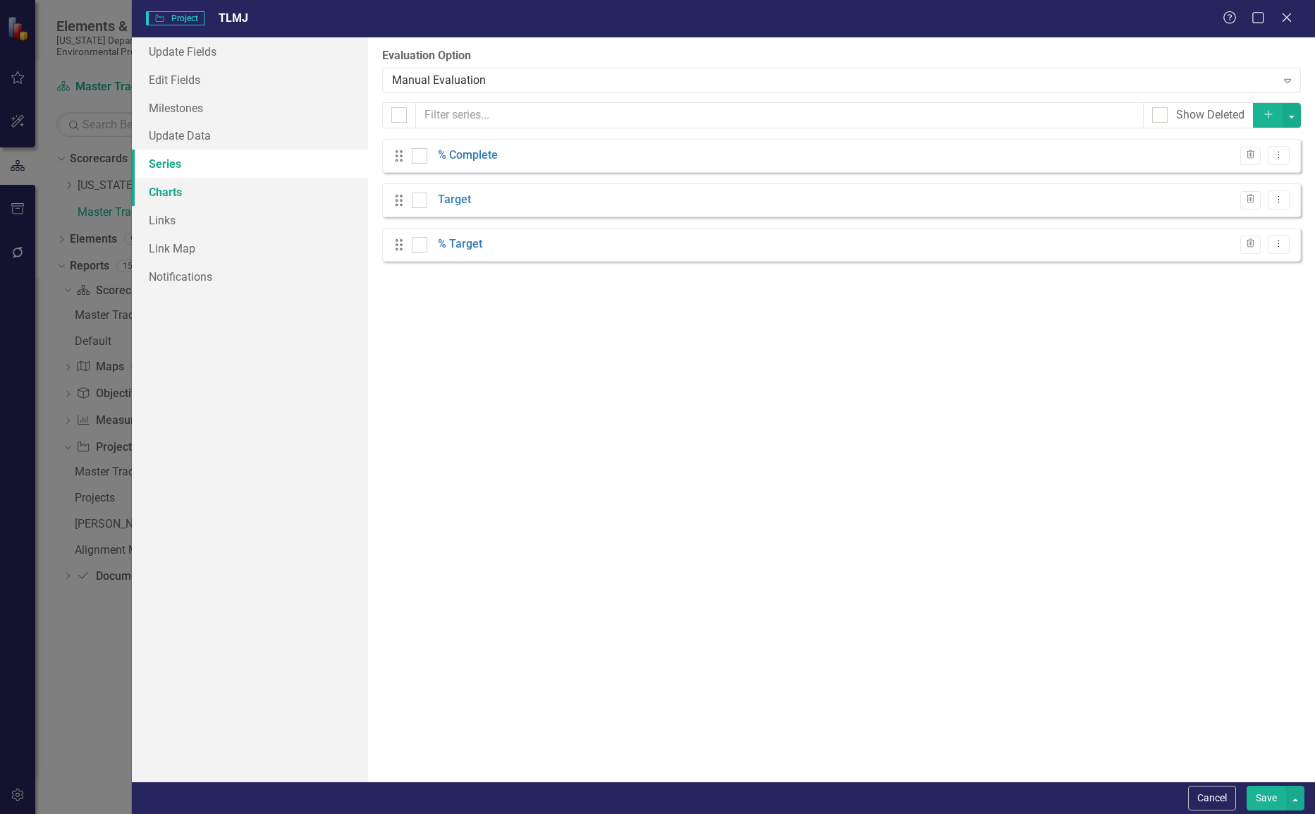
click at [205, 193] on link "Charts" at bounding box center [250, 192] width 237 height 28
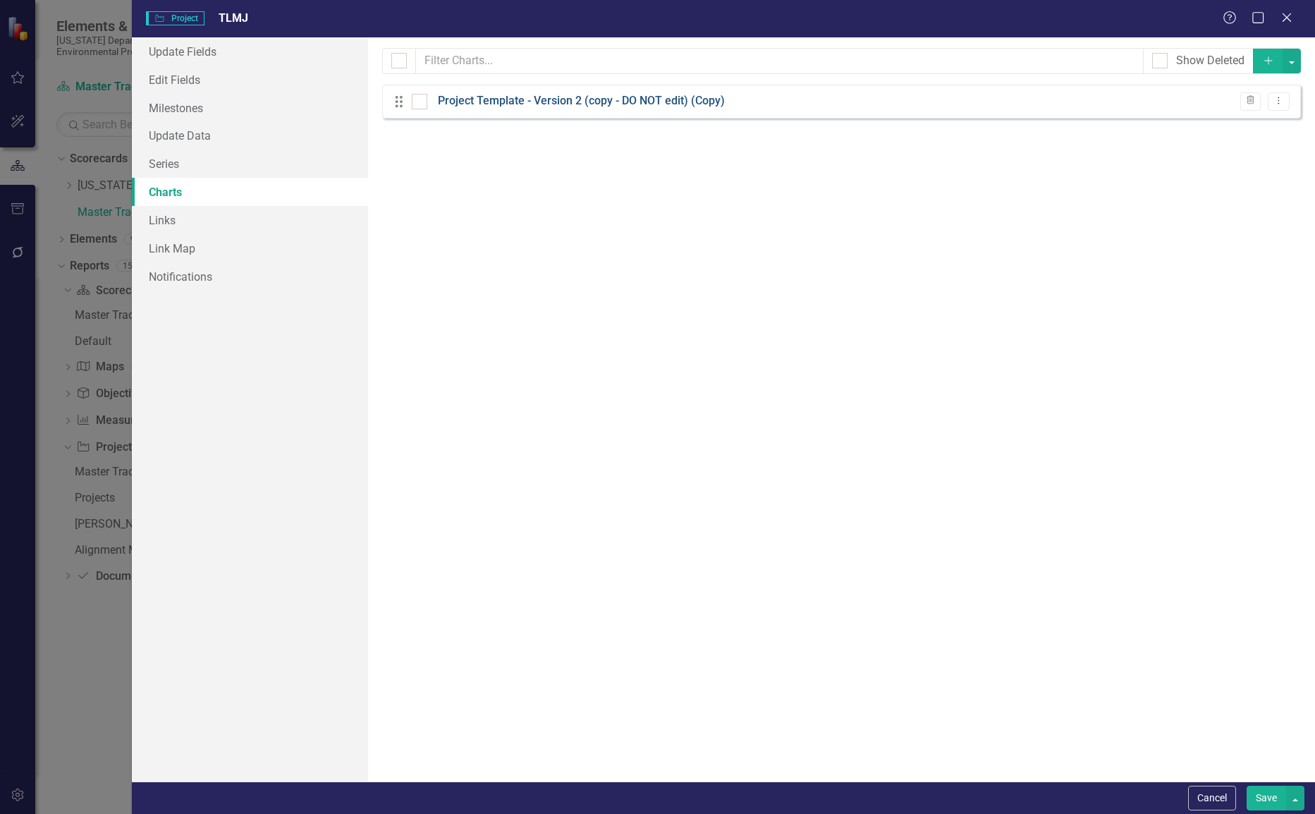
click at [589, 97] on link "Project Template - Version 2 (copy - DO NOT edit) (Copy)" at bounding box center [581, 101] width 287 height 16
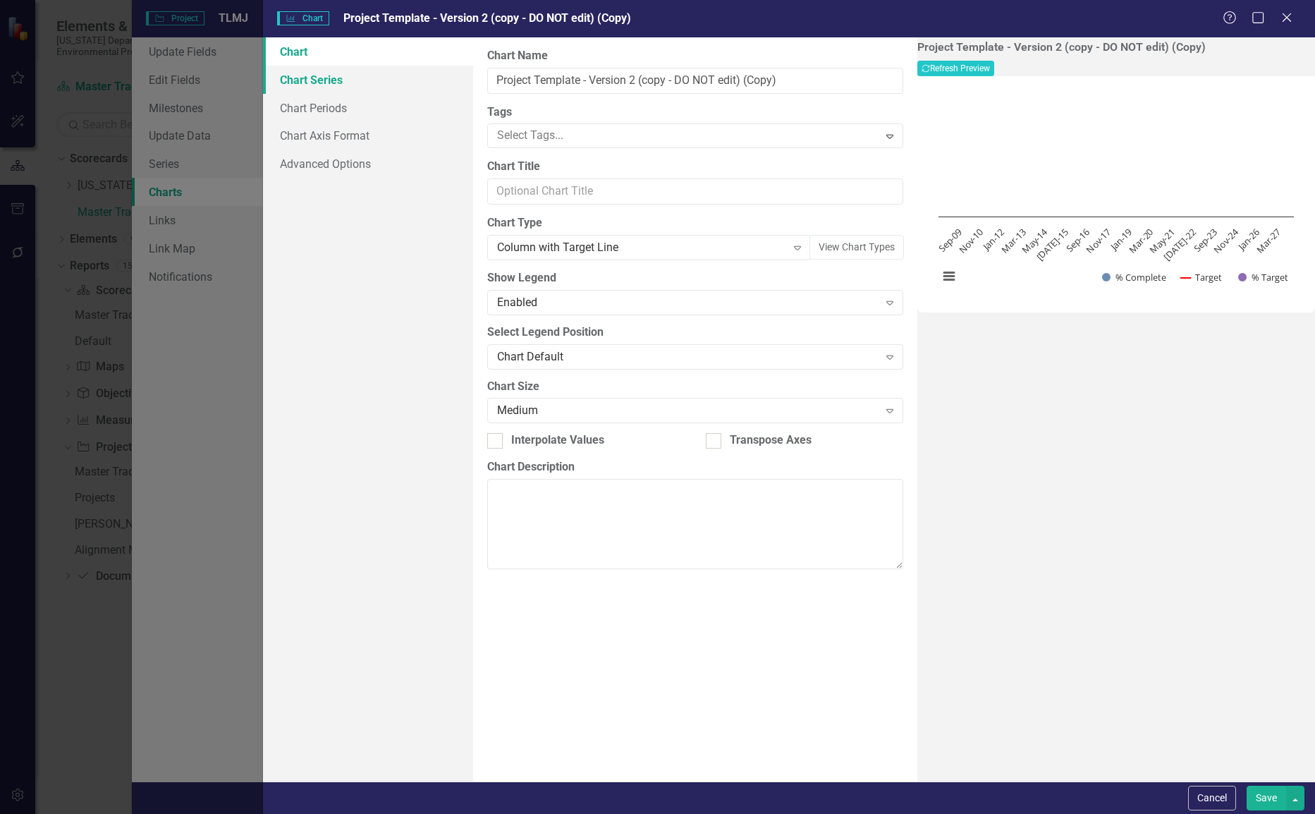
click at [334, 86] on link "Chart Series" at bounding box center [368, 80] width 210 height 28
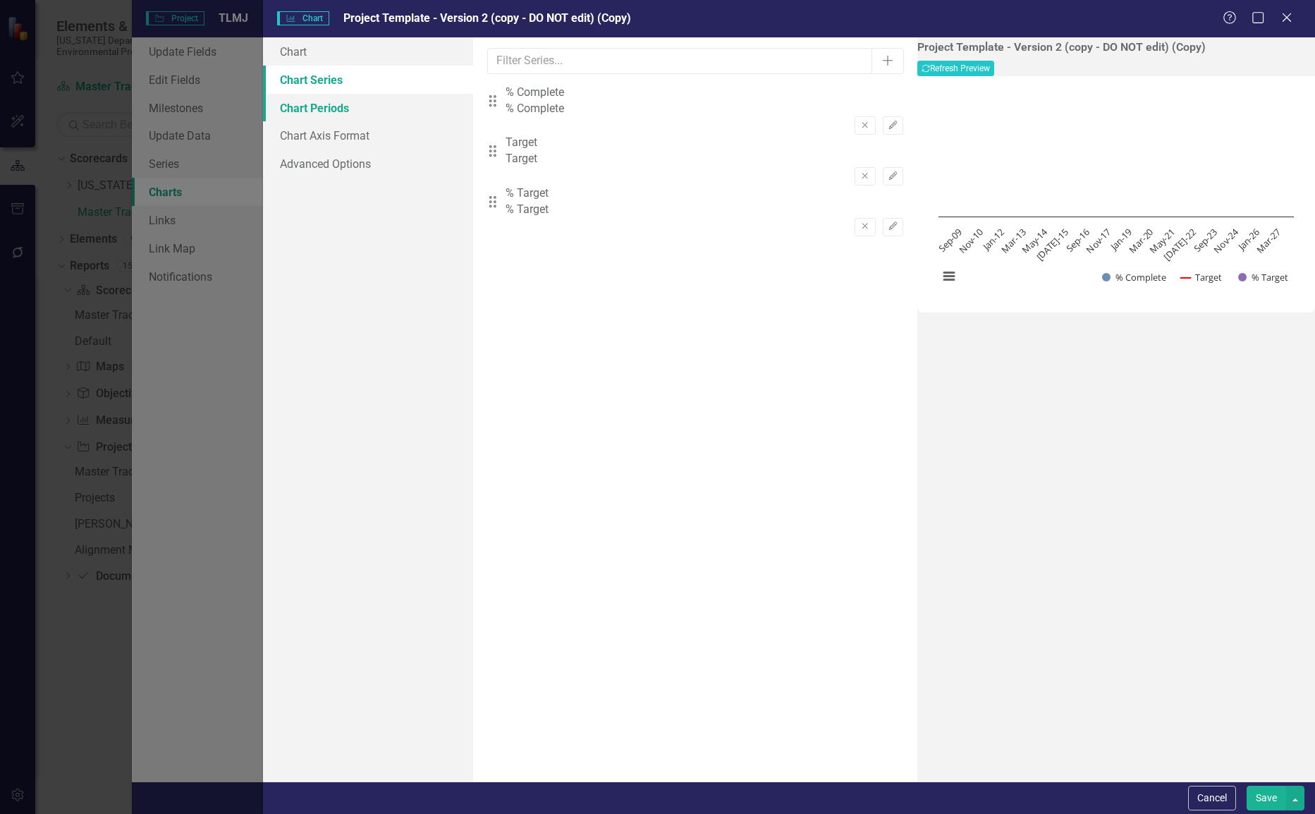
click at [310, 104] on link "Chart Periods" at bounding box center [368, 108] width 210 height 28
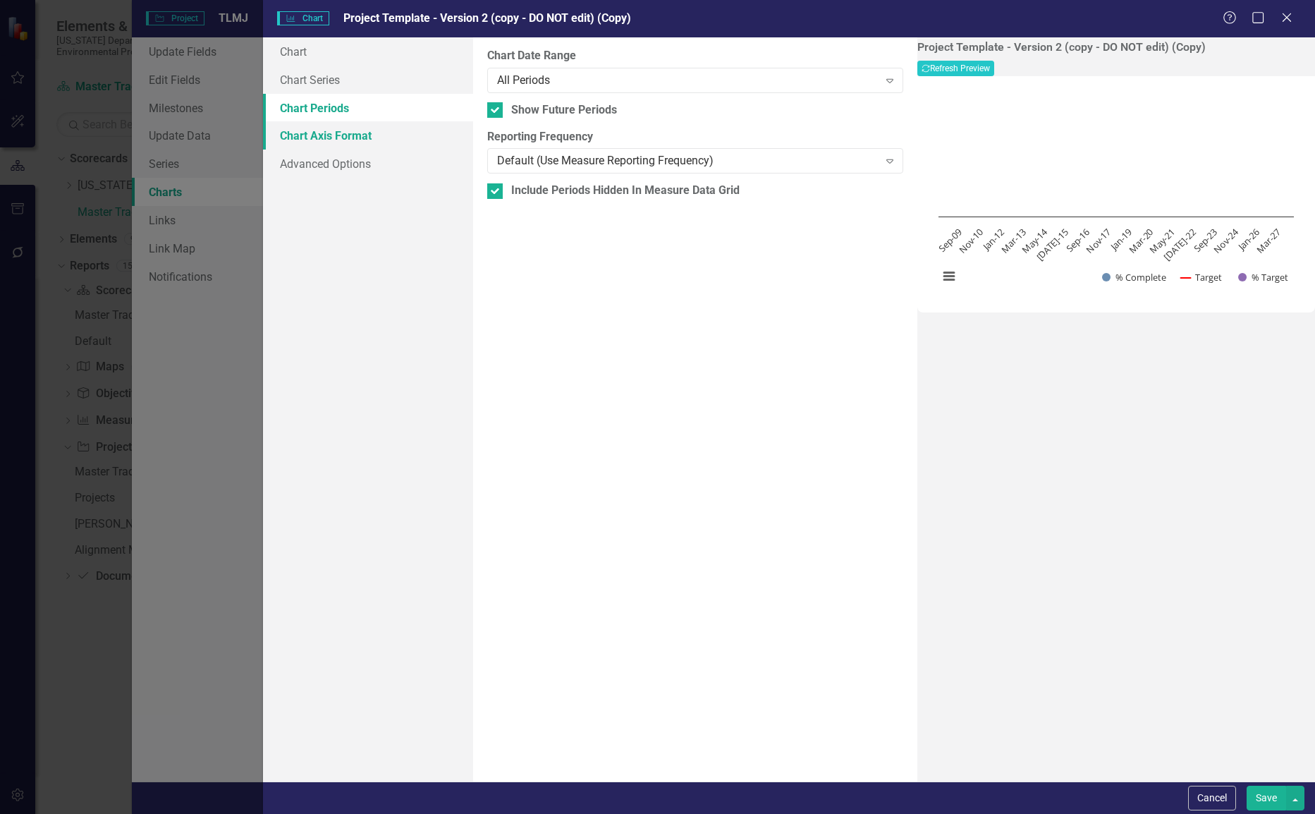
click at [337, 126] on link "Chart Axis Format" at bounding box center [368, 135] width 210 height 28
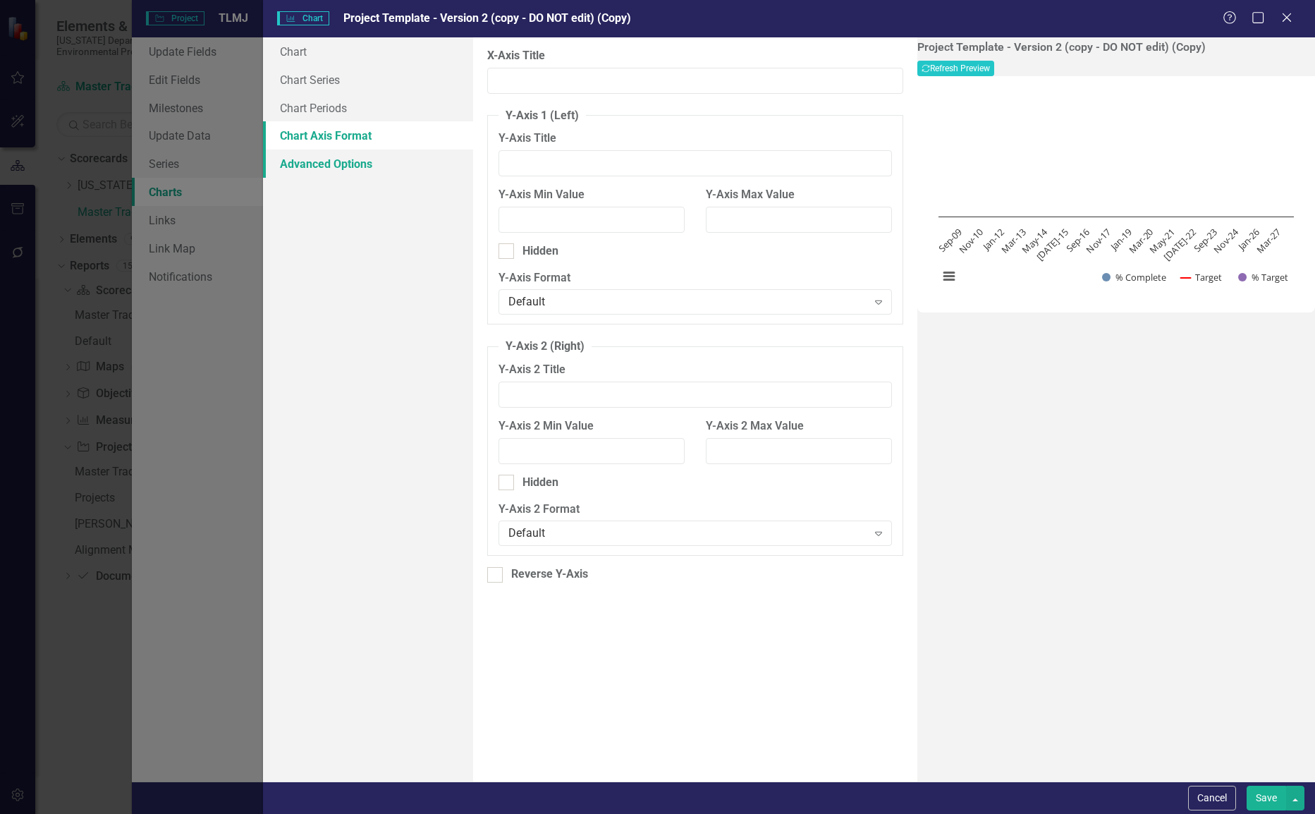
click at [347, 156] on link "Advanced Options" at bounding box center [368, 163] width 210 height 28
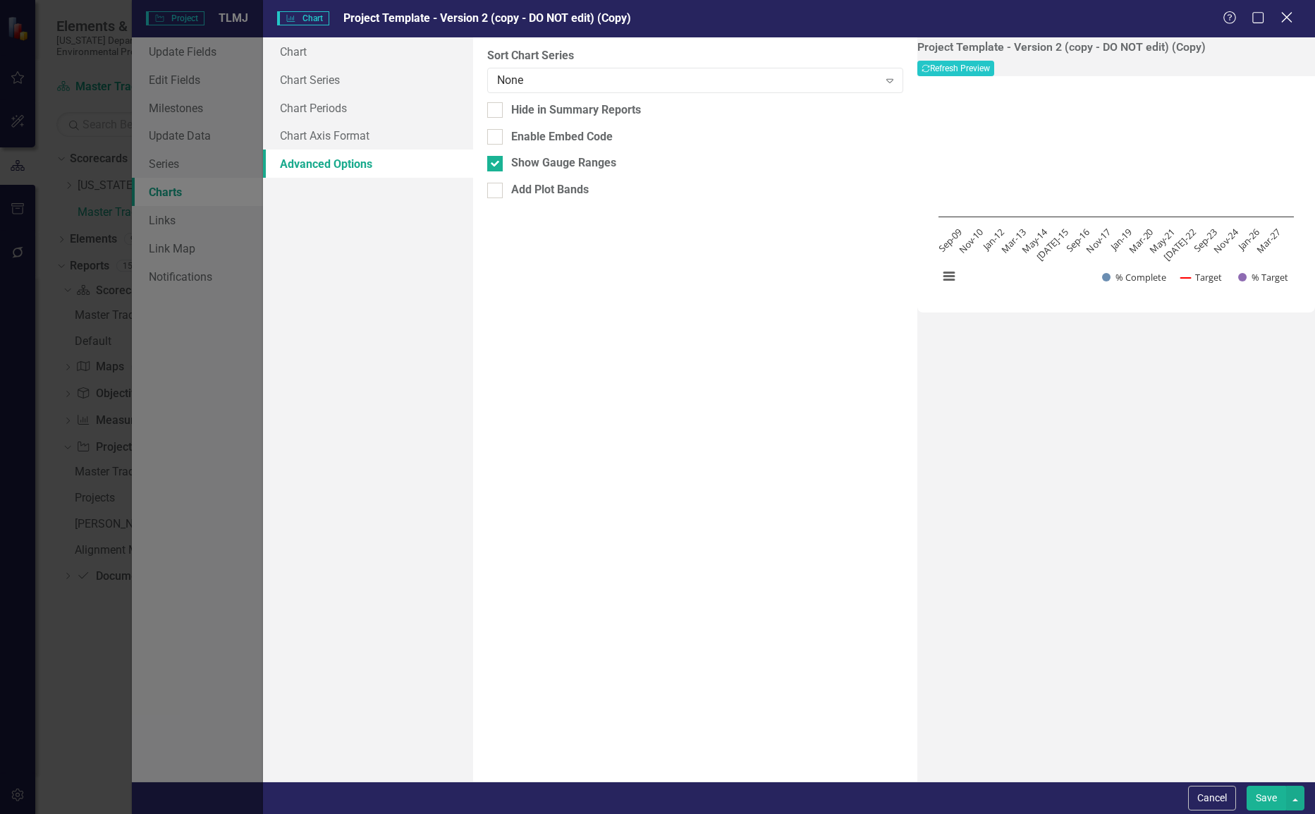
click at [1283, 24] on icon "Close" at bounding box center [1287, 17] width 18 height 13
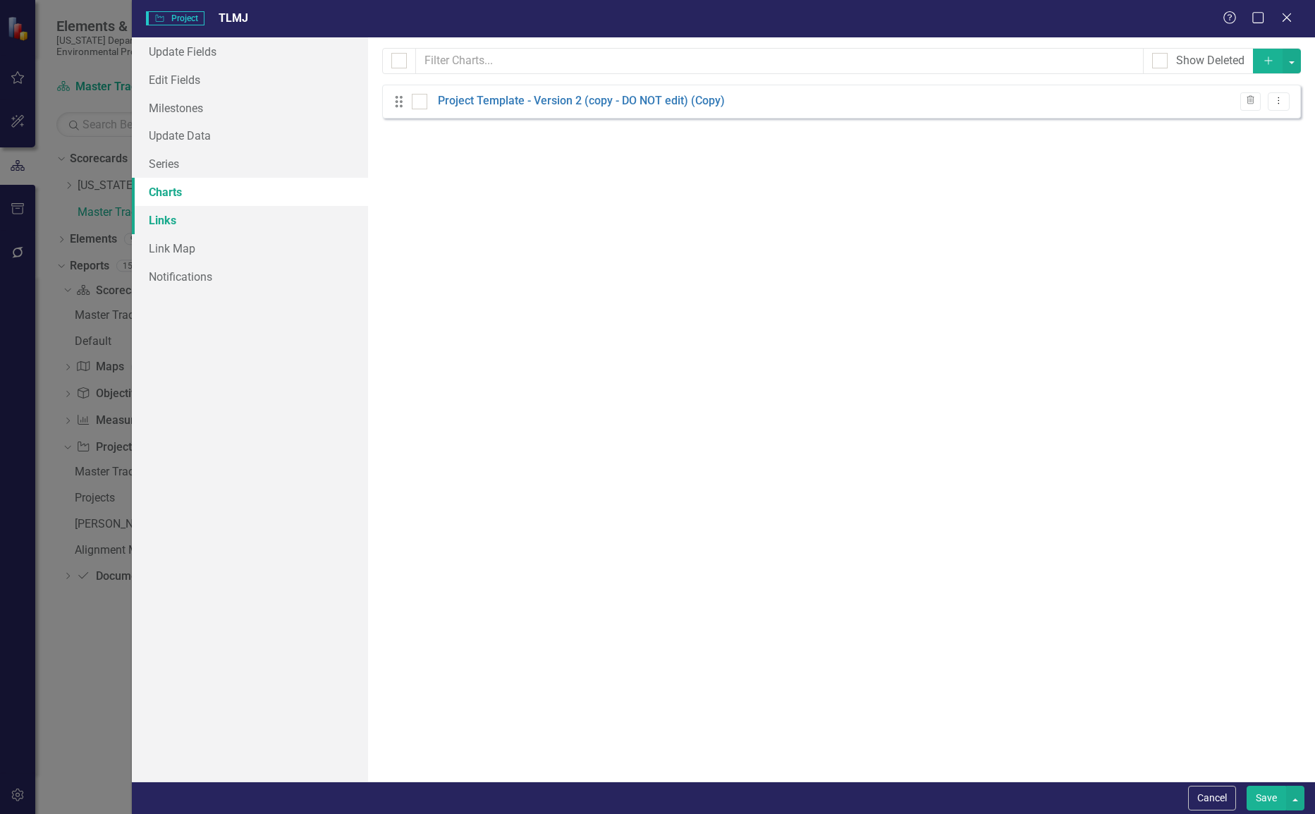
click at [183, 224] on link "Links" at bounding box center [250, 220] width 237 height 28
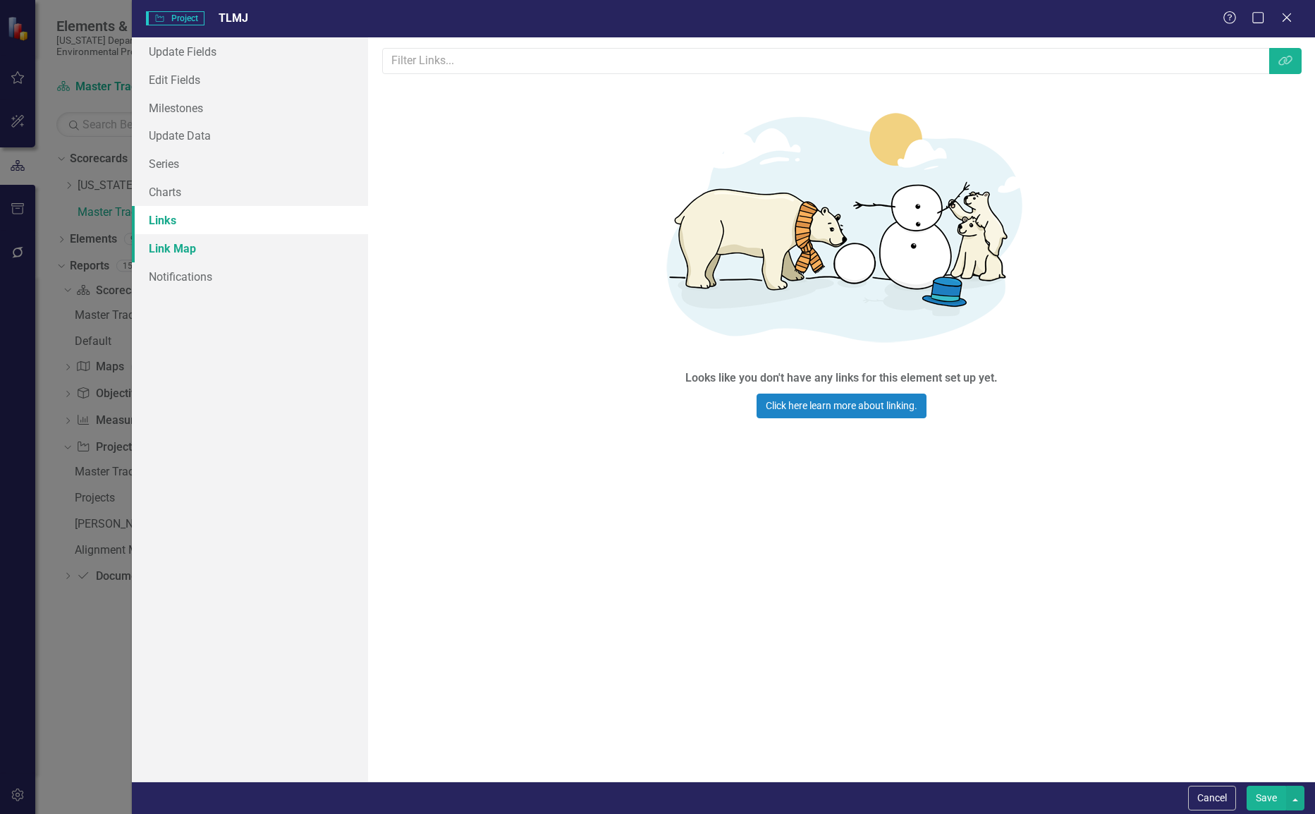
click at [211, 244] on link "Link Map" at bounding box center [250, 248] width 237 height 28
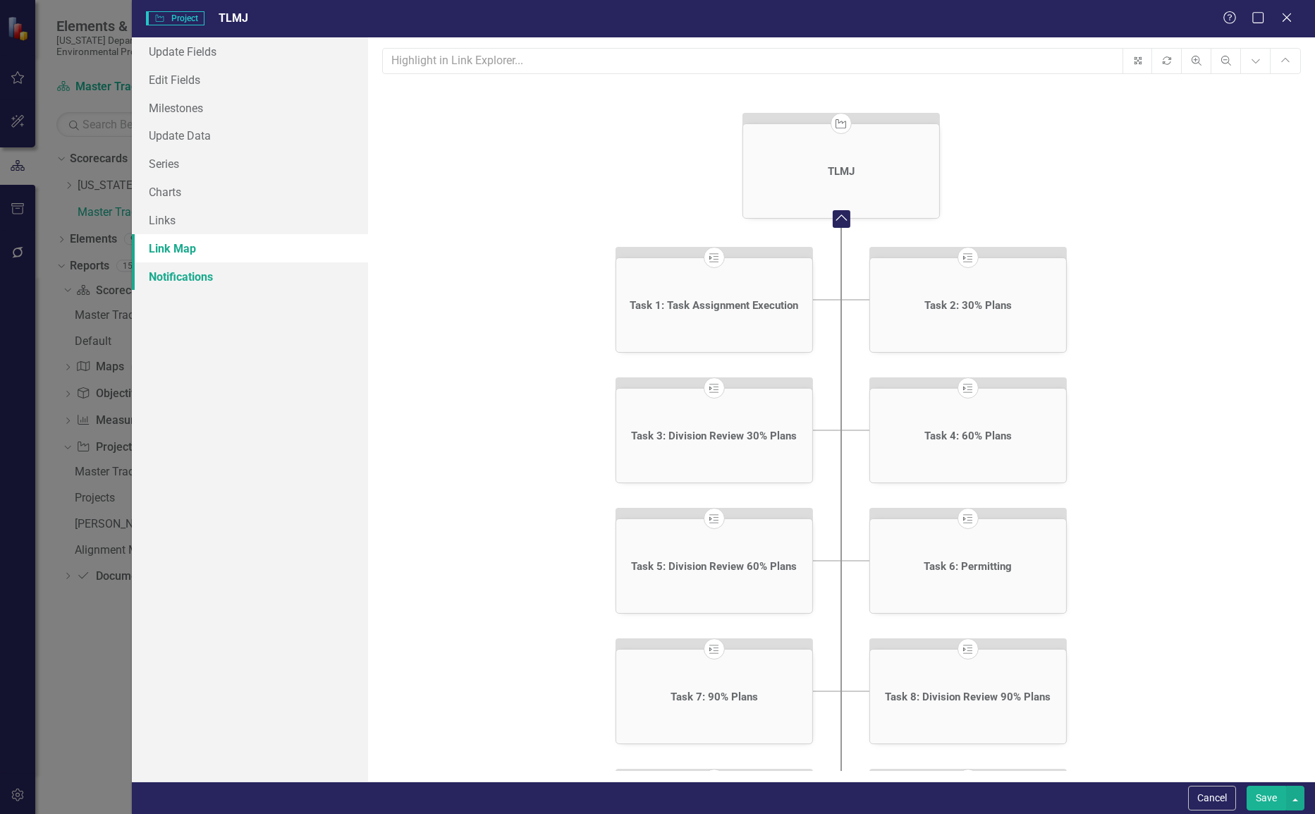
click at [226, 277] on link "Notifications" at bounding box center [250, 276] width 237 height 28
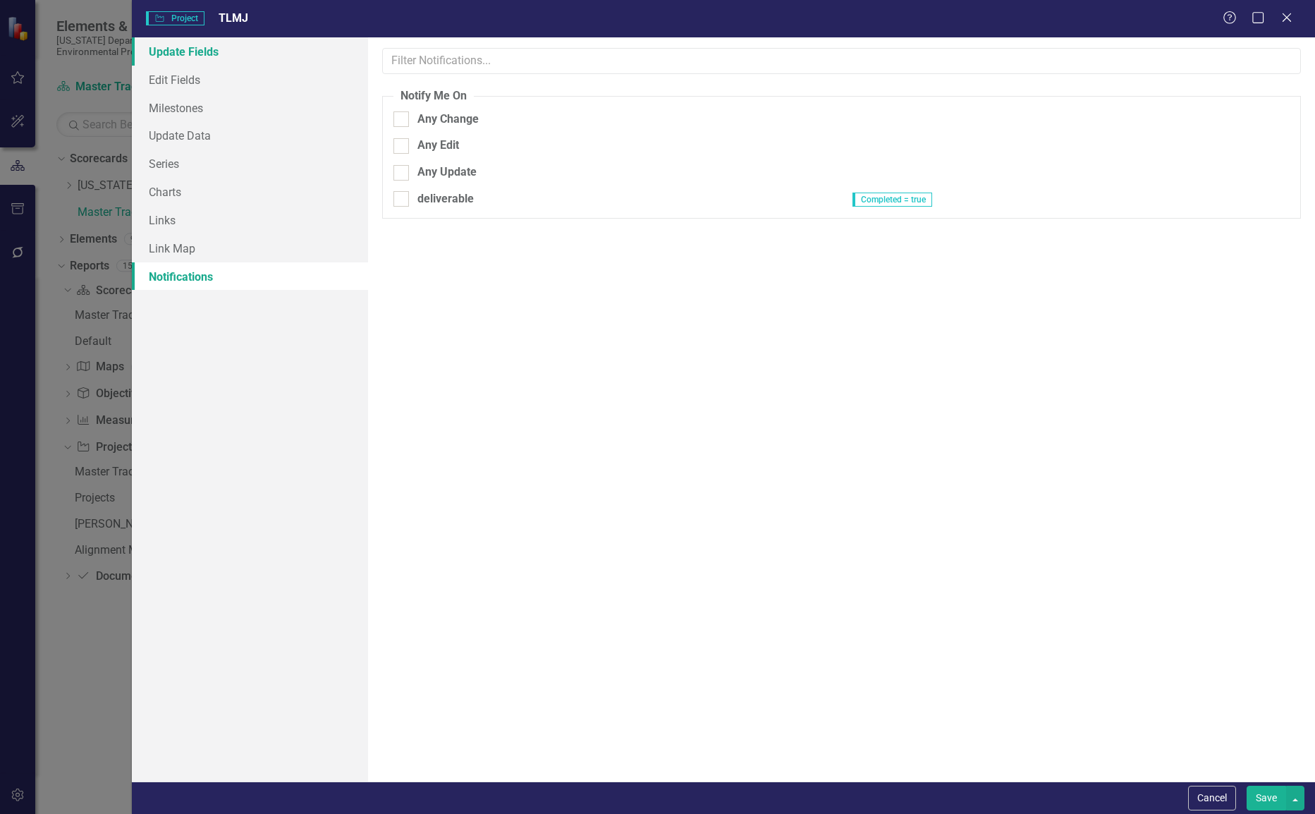
click at [207, 59] on link "Update Fields" at bounding box center [250, 51] width 237 height 28
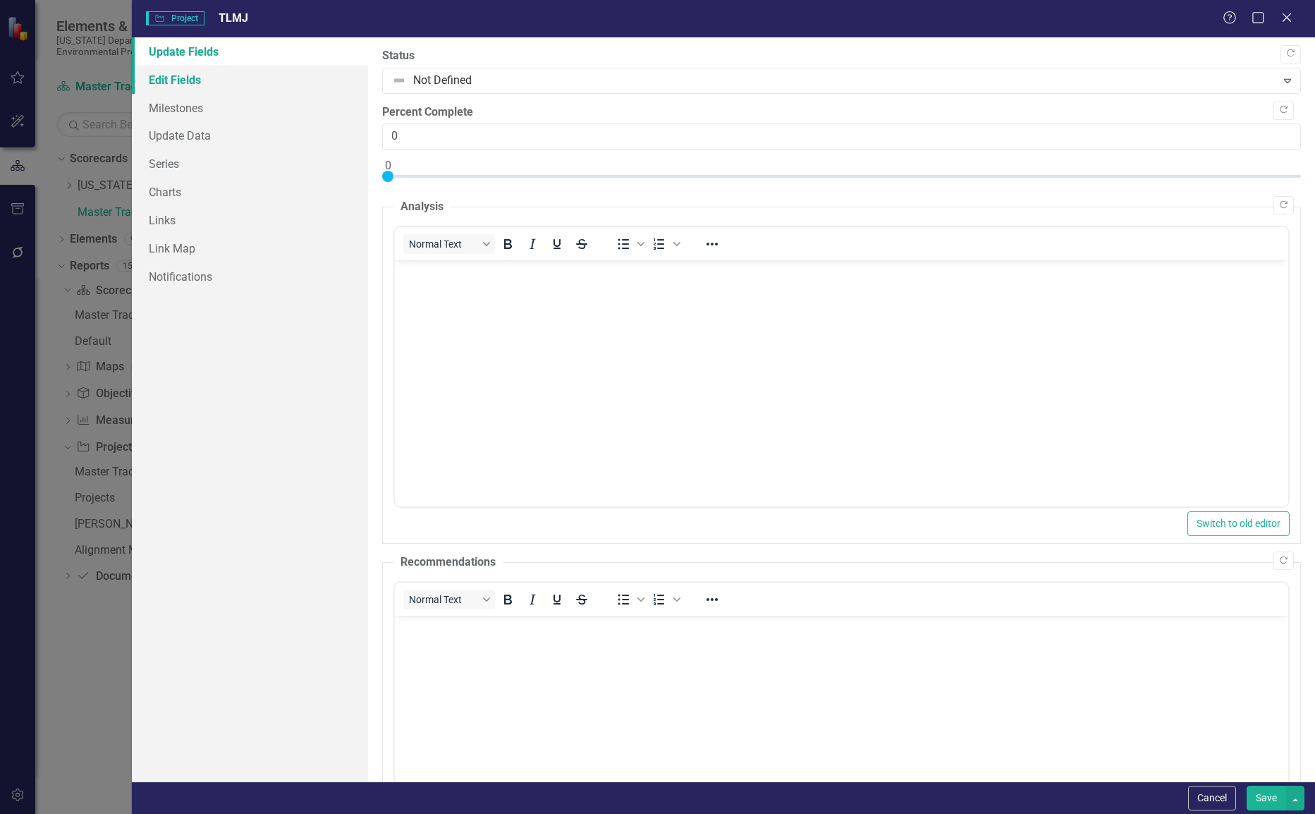
click at [211, 79] on link "Edit Fields" at bounding box center [250, 80] width 237 height 28
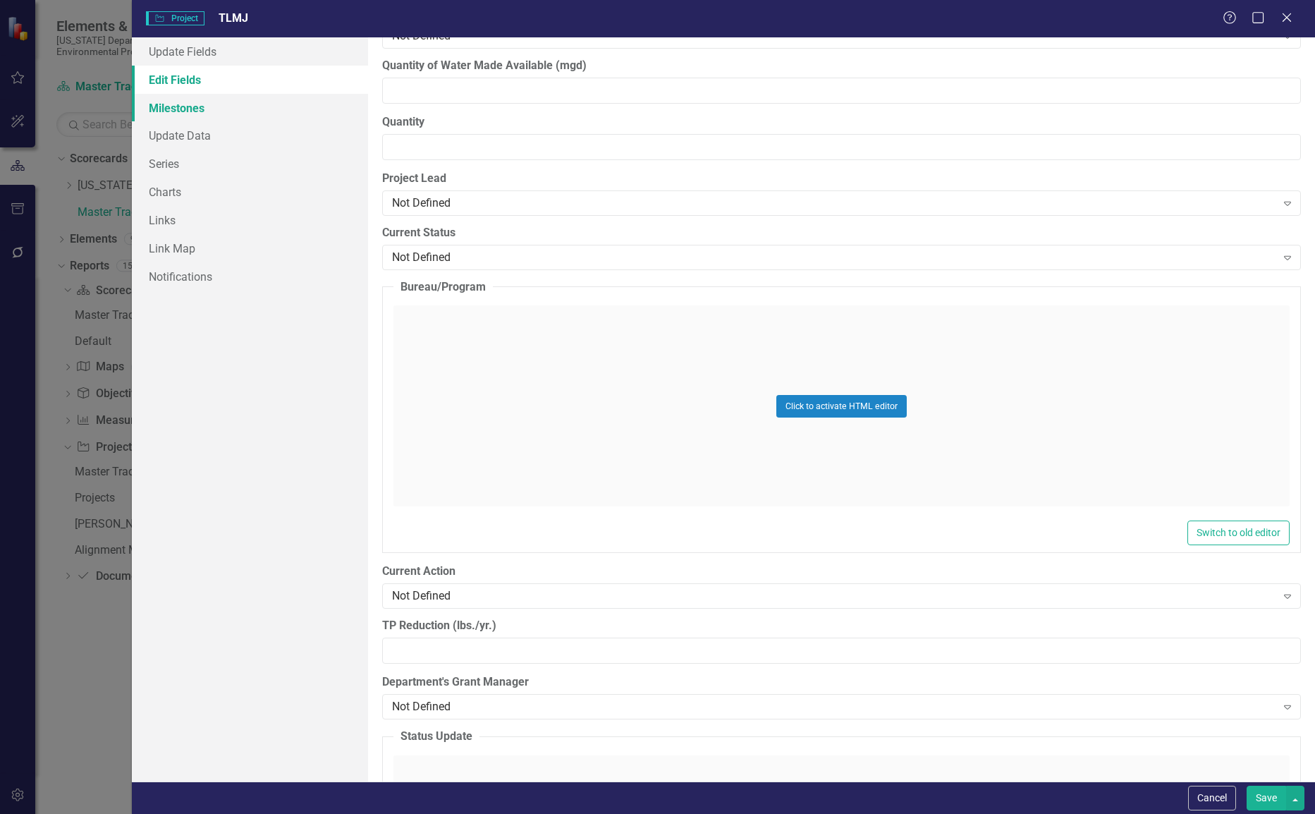
click at [218, 109] on link "Milestones" at bounding box center [250, 108] width 237 height 28
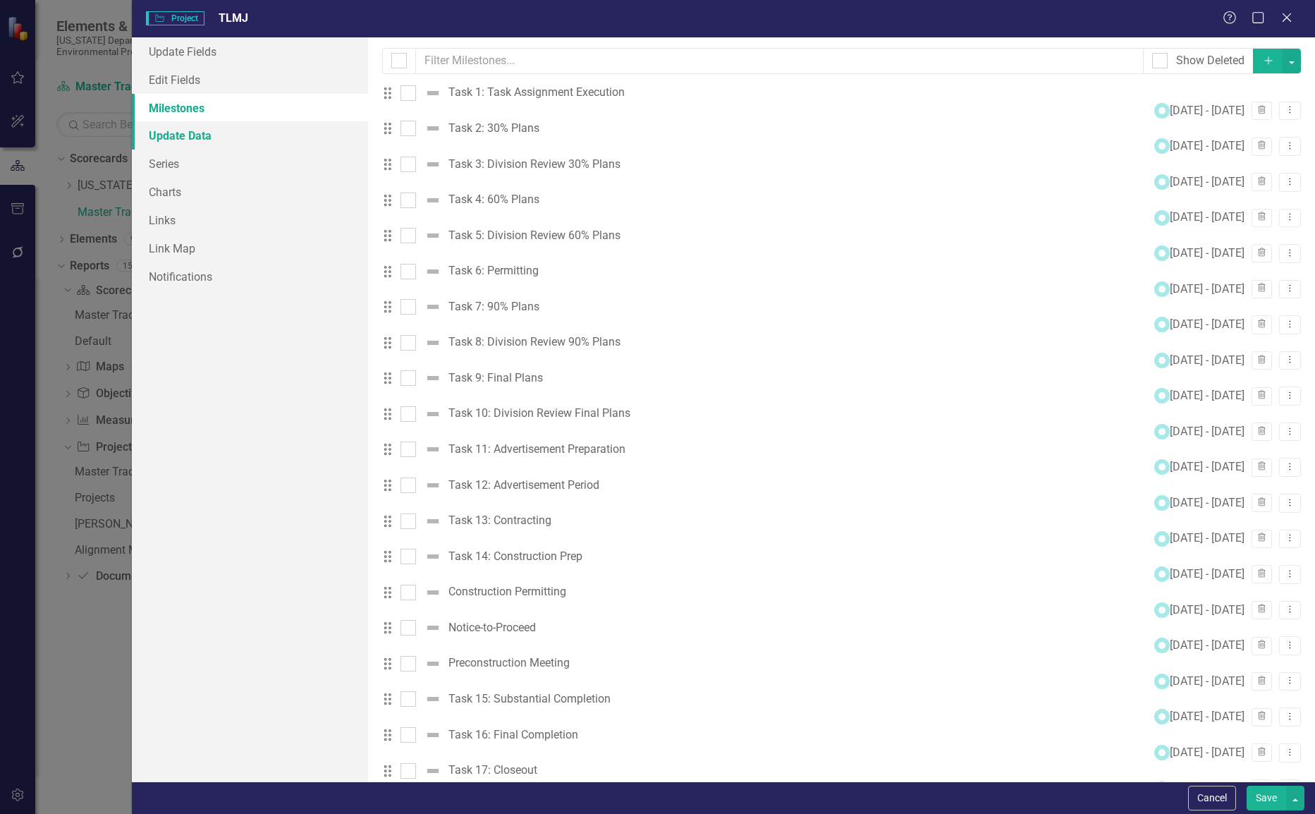
click at [224, 136] on link "Update Data" at bounding box center [250, 135] width 237 height 28
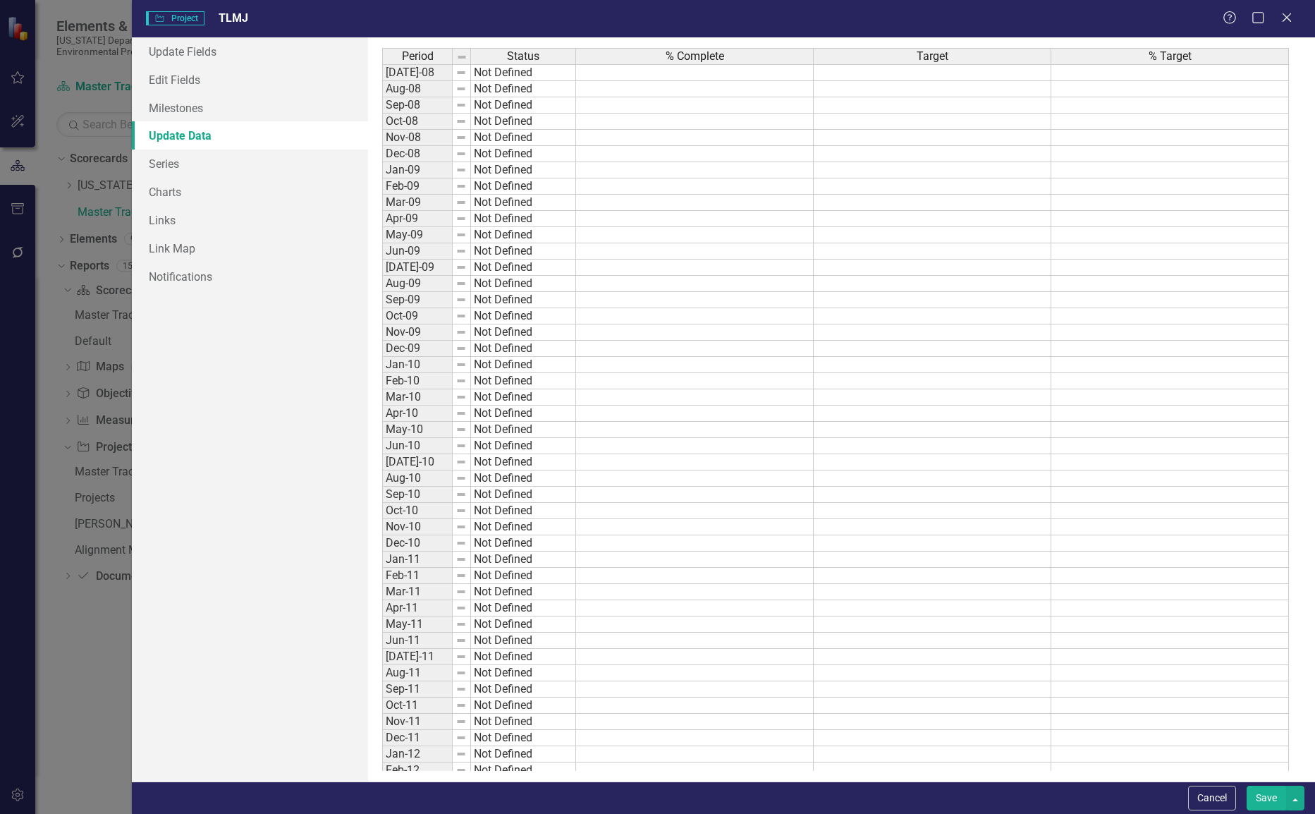
click at [1284, 11] on div "Close" at bounding box center [1287, 19] width 14 height 16
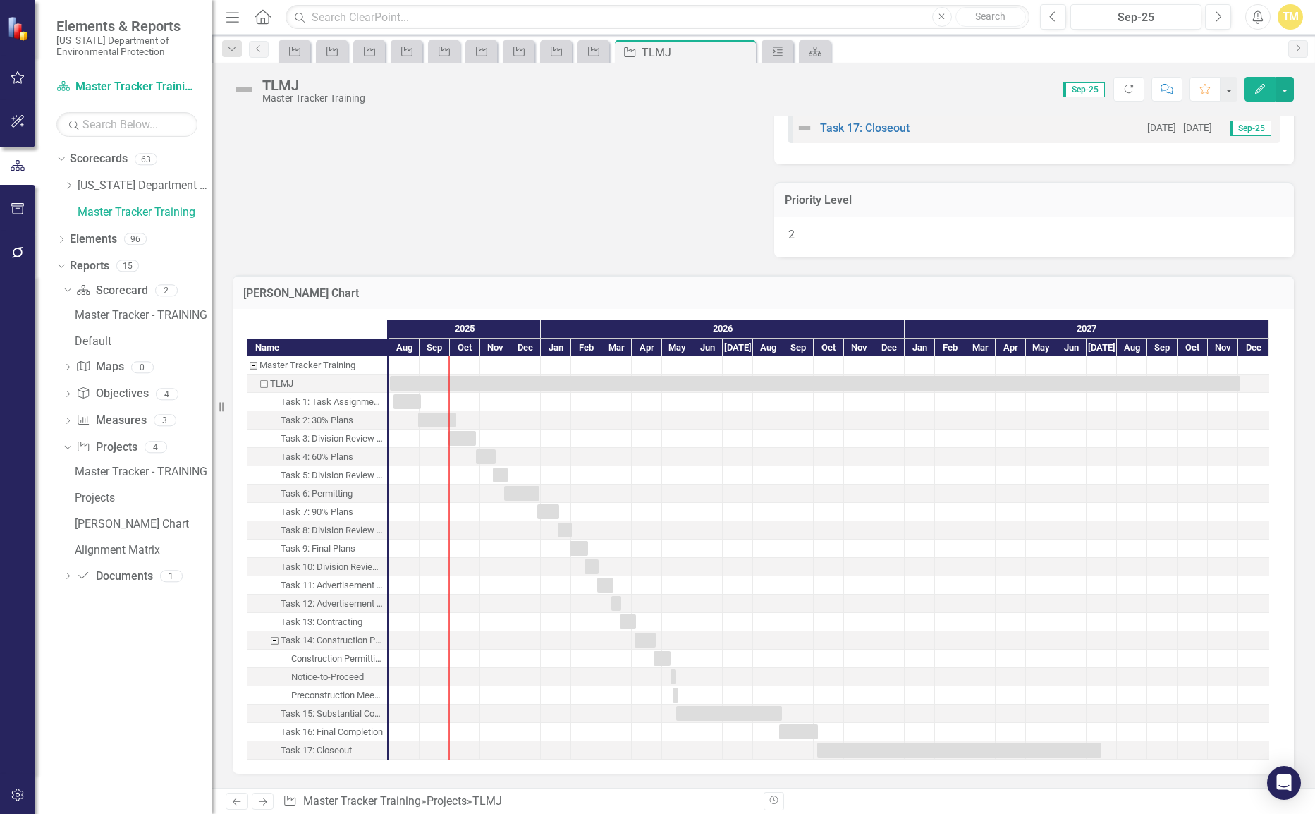
click at [333, 400] on div "Task 1: Task Assignment Execution" at bounding box center [332, 402] width 102 height 18
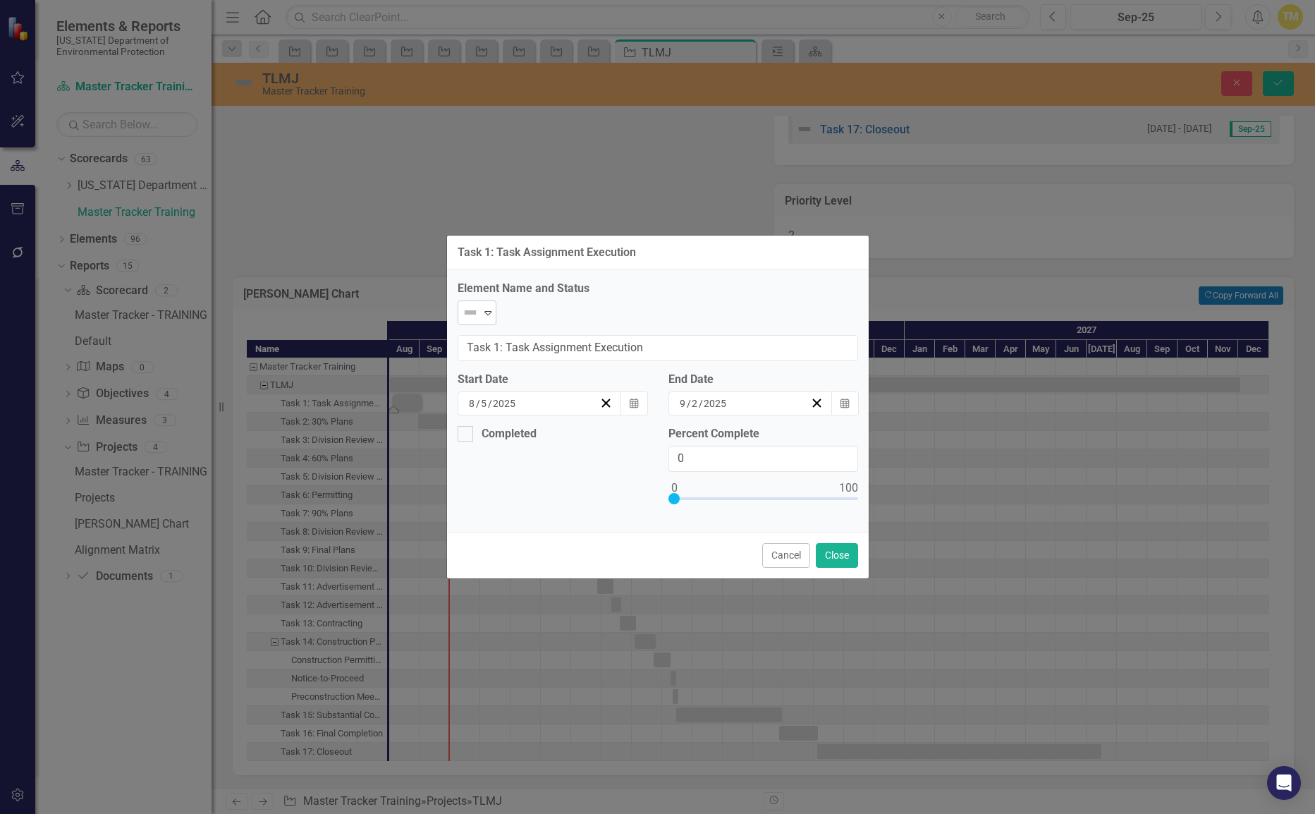
click at [492, 318] on icon "Expand" at bounding box center [488, 312] width 14 height 11
click at [780, 543] on button "Cancel" at bounding box center [786, 555] width 48 height 25
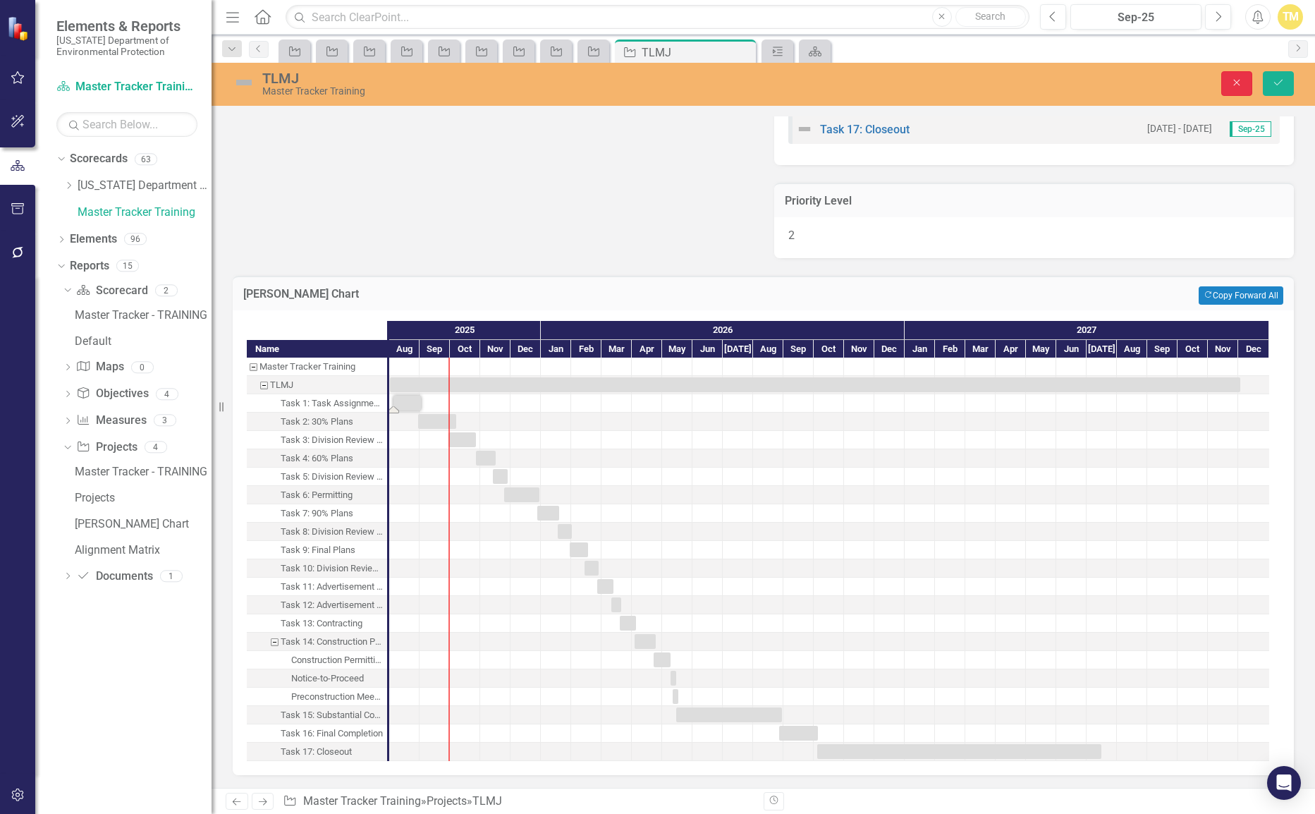
click at [1232, 92] on button "Close" at bounding box center [1236, 83] width 31 height 25
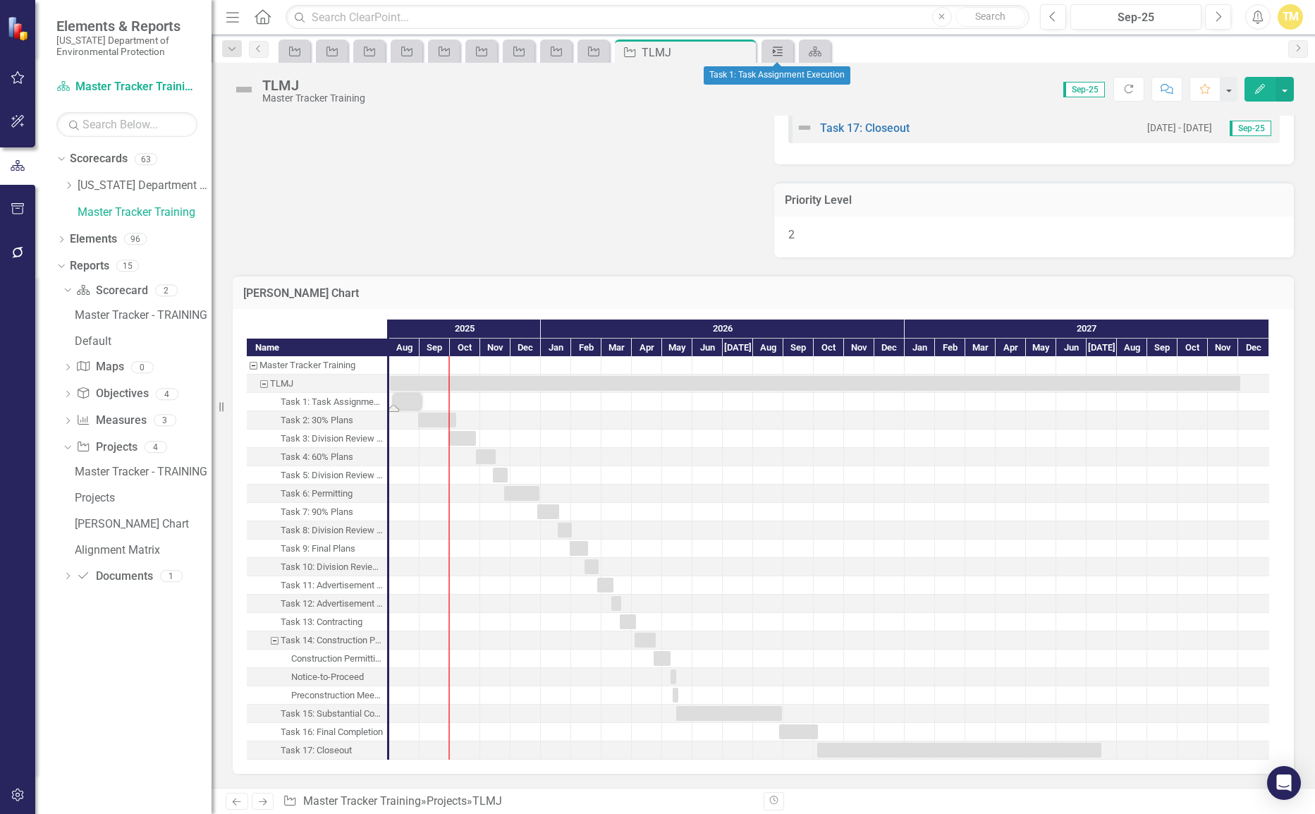
click at [784, 50] on icon "Milestone" at bounding box center [778, 51] width 14 height 11
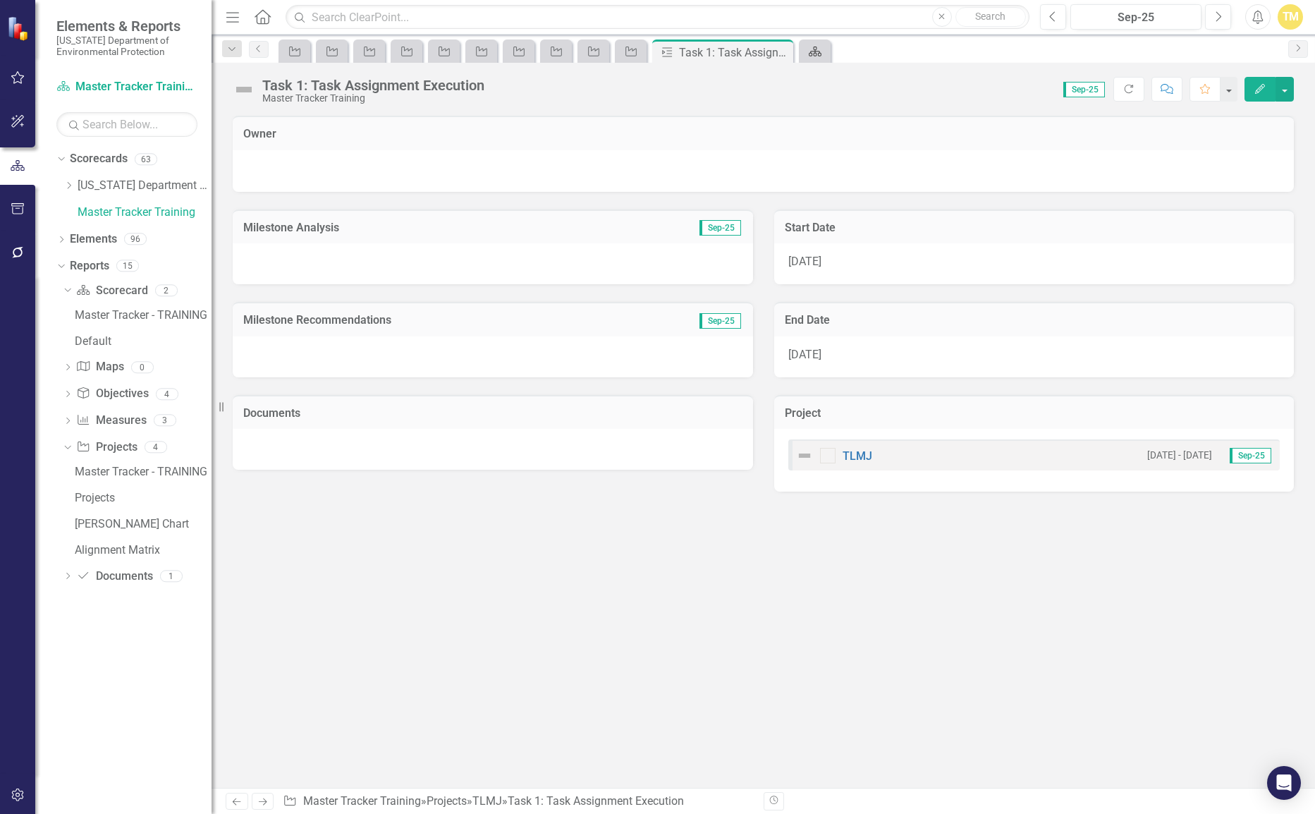
click at [813, 48] on icon "Scorecard" at bounding box center [815, 51] width 14 height 11
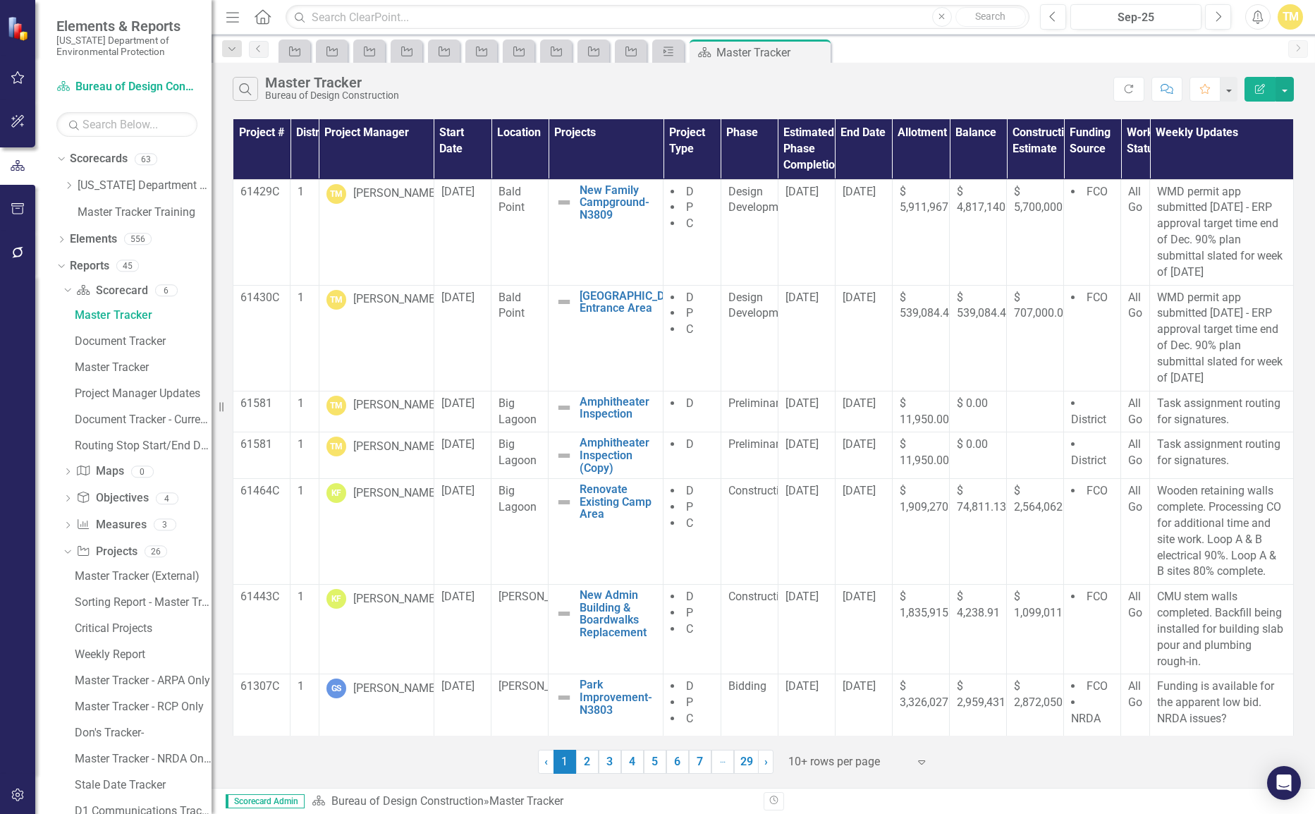
click at [1170, 94] on button "Comment" at bounding box center [1166, 89] width 31 height 25
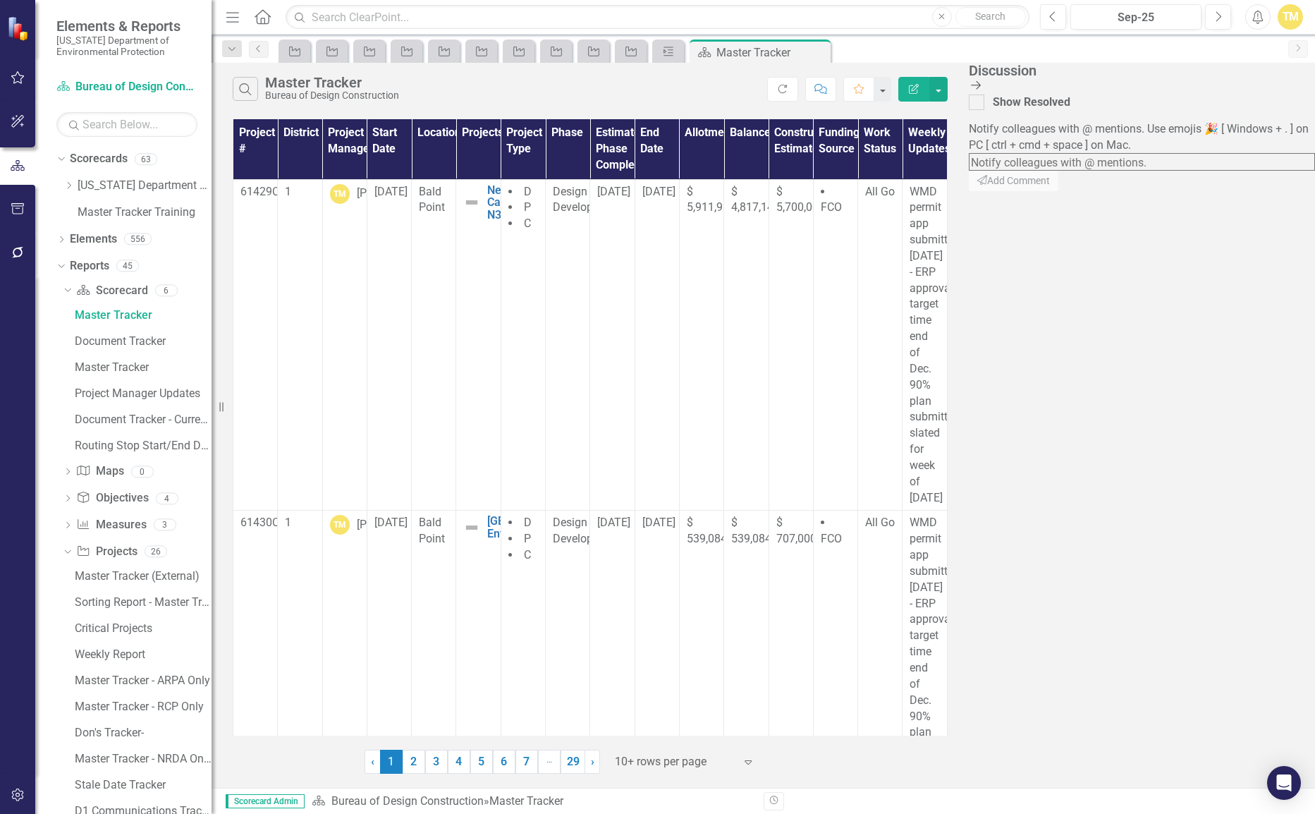
click at [983, 82] on icon "Close Discussion Bar" at bounding box center [976, 85] width 14 height 11
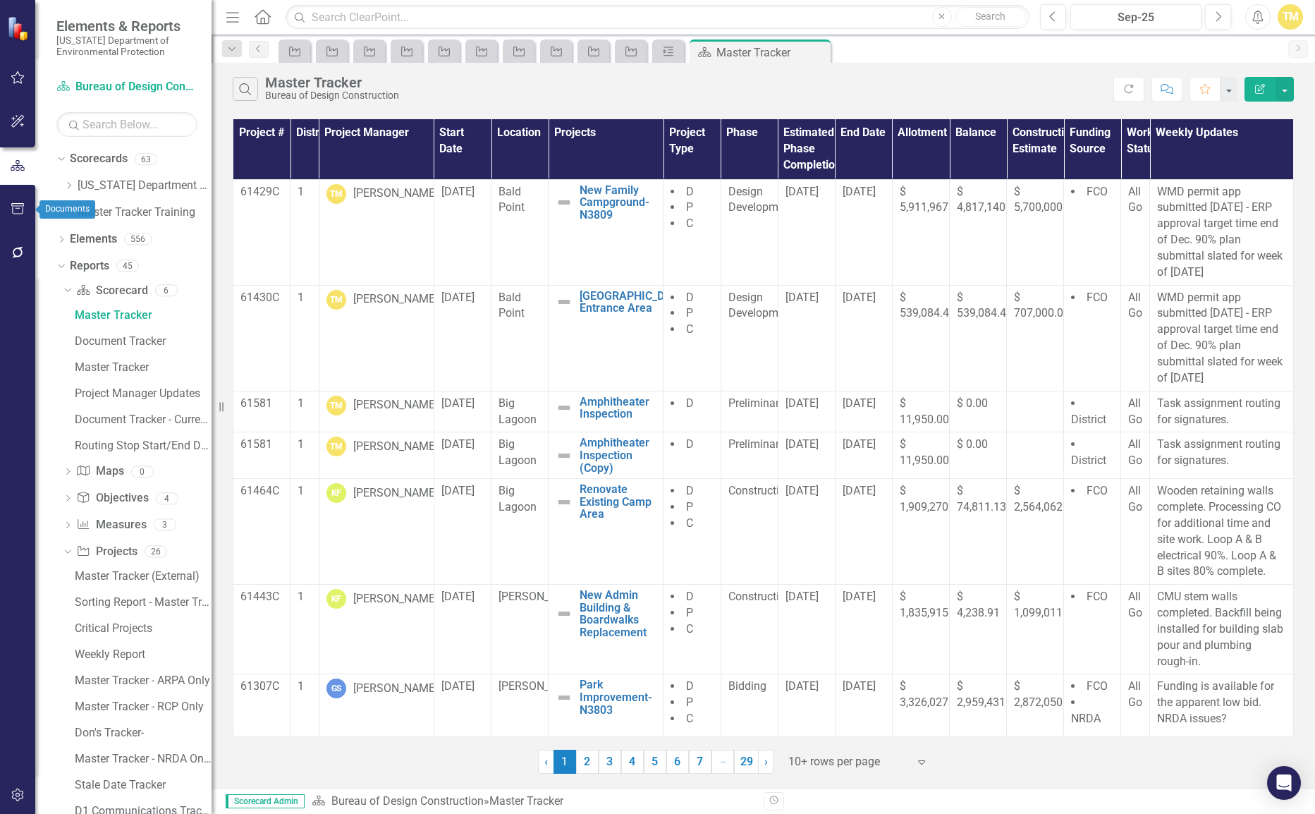
click at [26, 200] on button "button" at bounding box center [18, 210] width 32 height 30
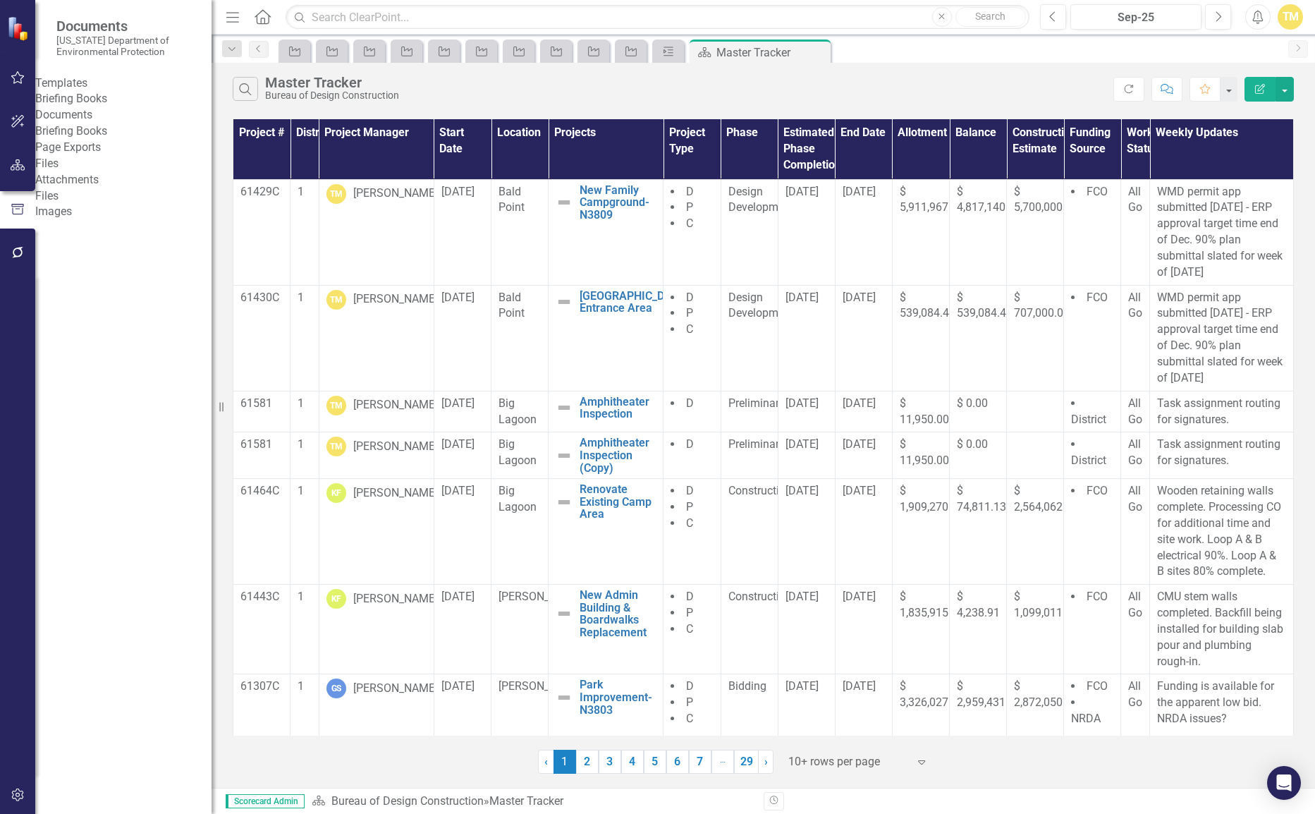
click at [94, 102] on link "Briefing Books" at bounding box center [123, 99] width 176 height 16
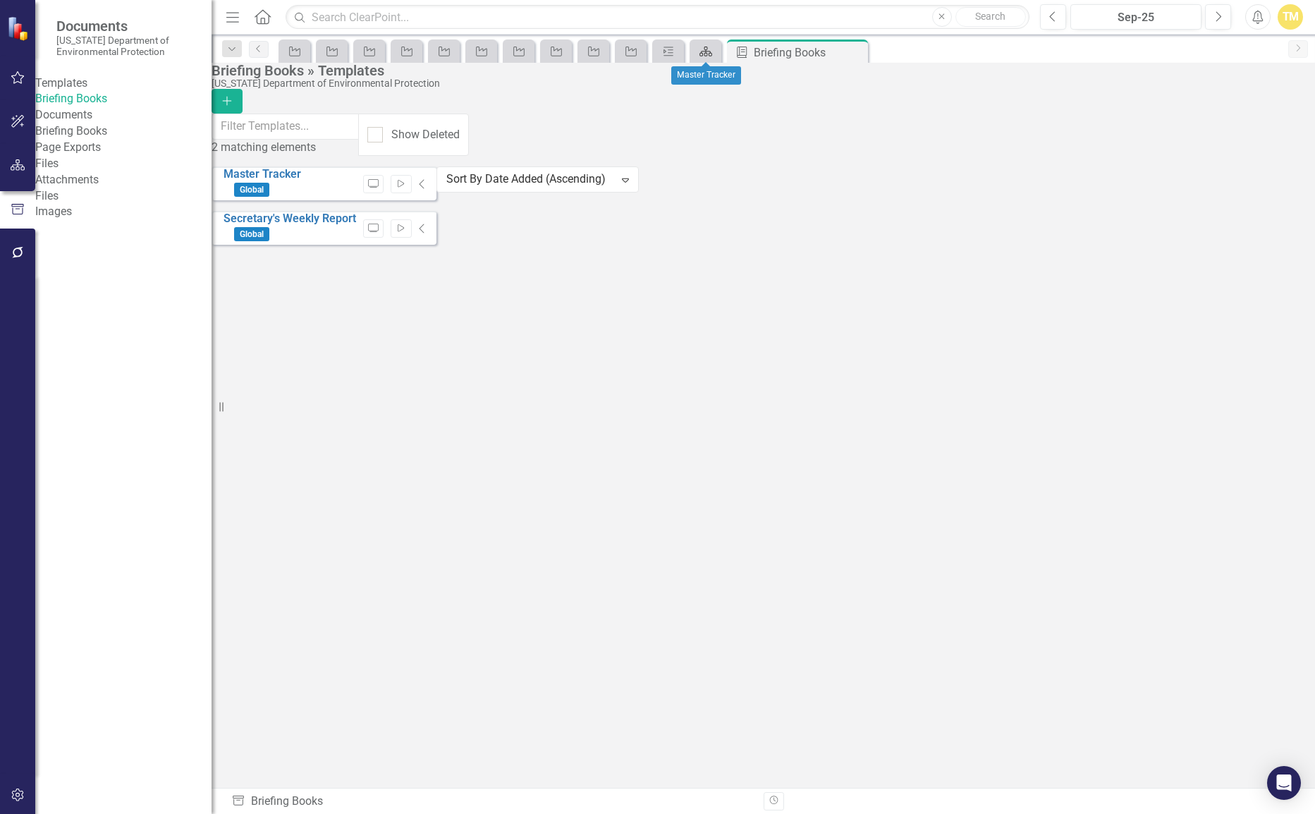
click at [709, 49] on icon "Scorecard" at bounding box center [706, 51] width 14 height 11
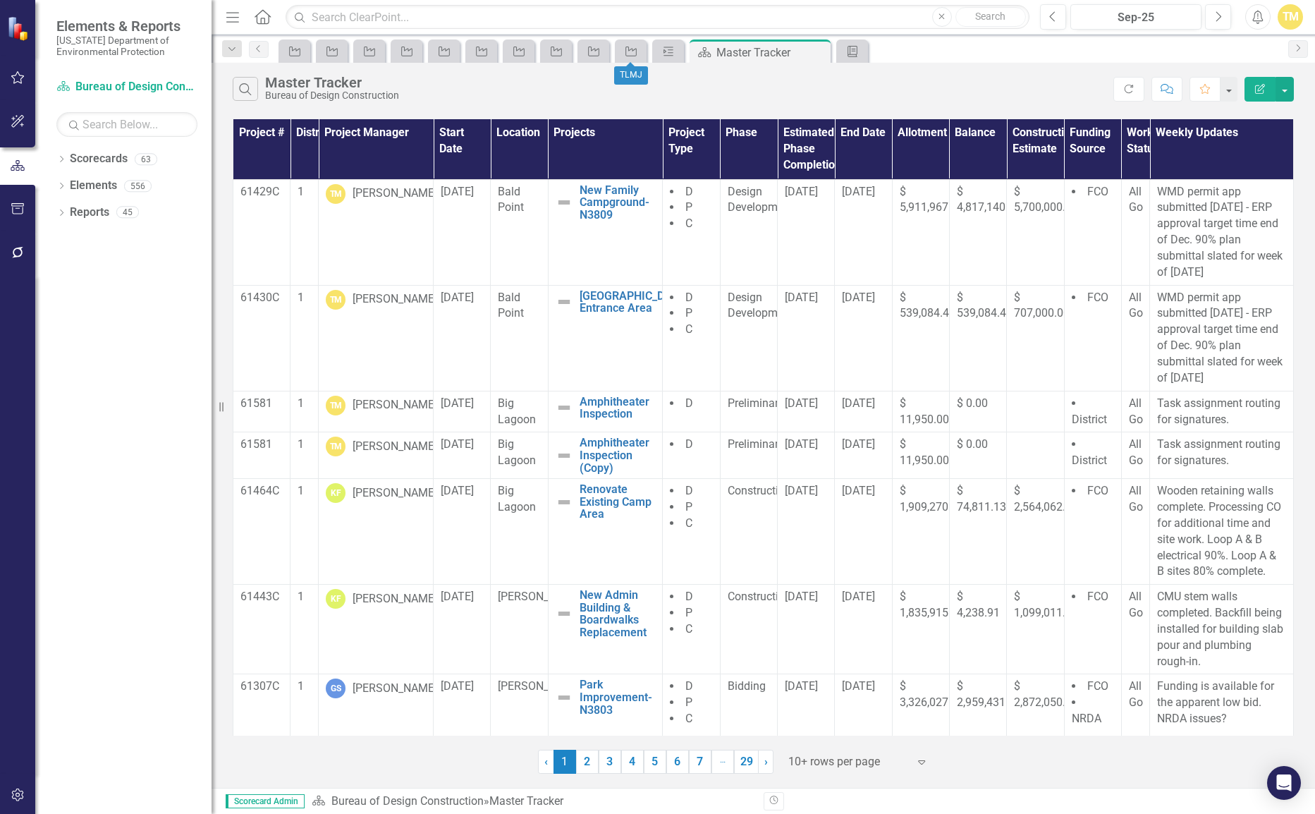
click at [616, 56] on div "Project" at bounding box center [631, 50] width 32 height 23
click at [627, 51] on icon "Project" at bounding box center [631, 51] width 14 height 11
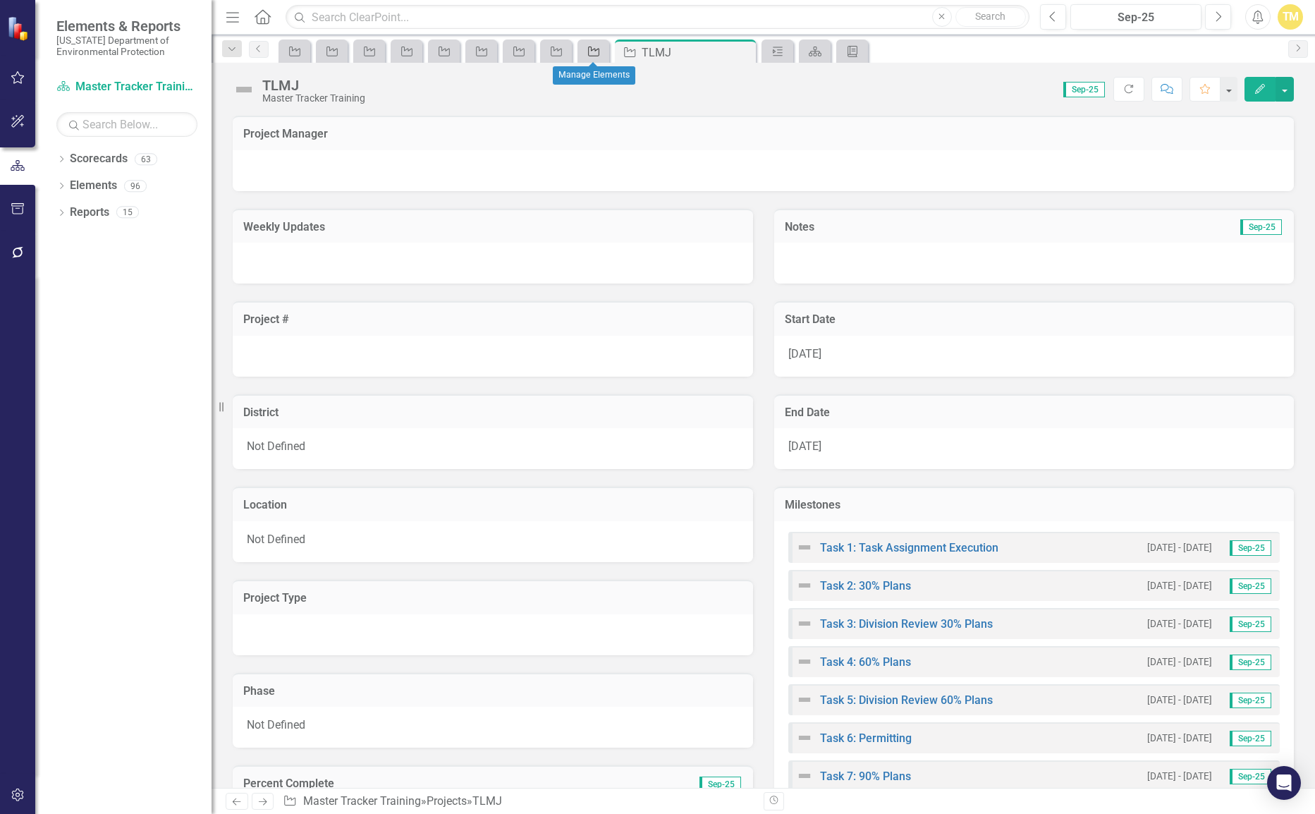
click at [587, 54] on icon "Project" at bounding box center [594, 51] width 14 height 11
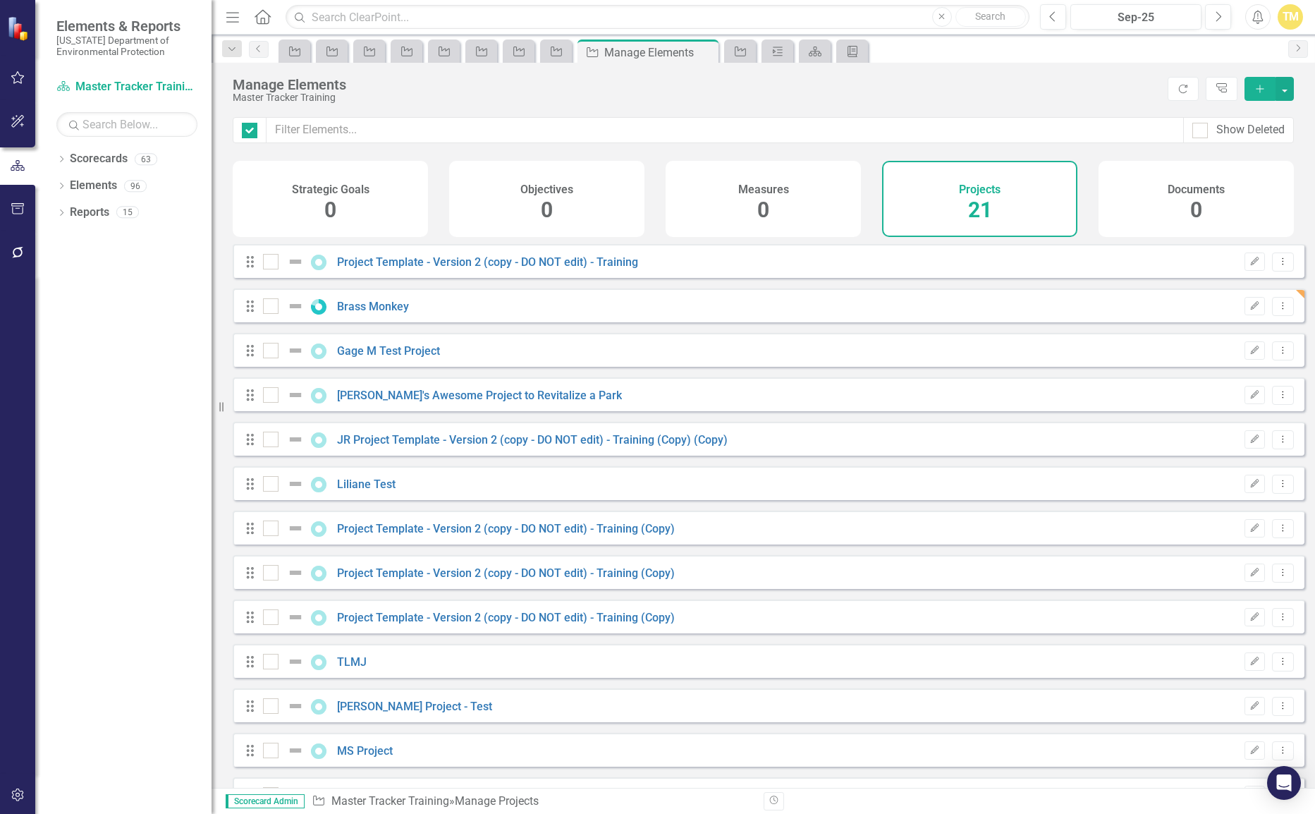
checkbox input "false"
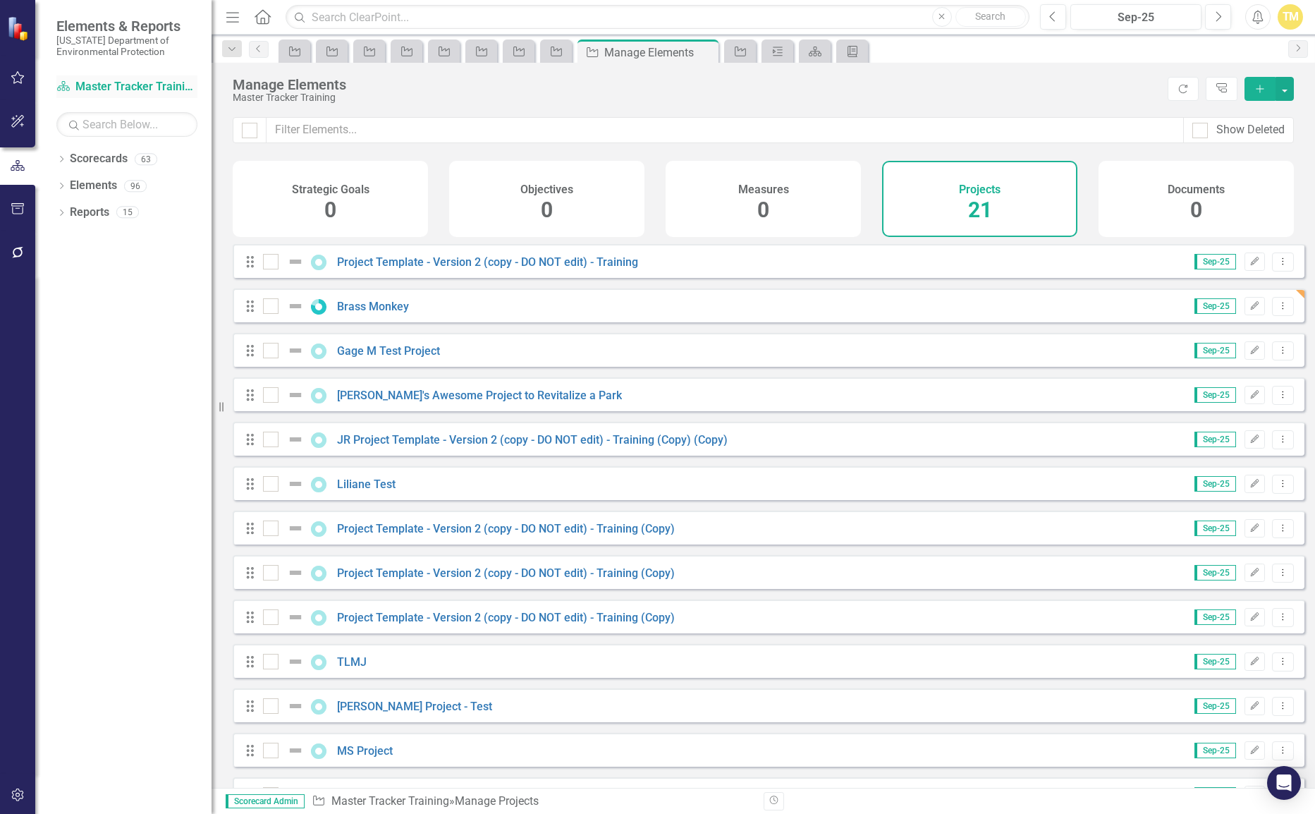
click at [169, 91] on link "Scorecard Master Tracker Training" at bounding box center [126, 87] width 141 height 16
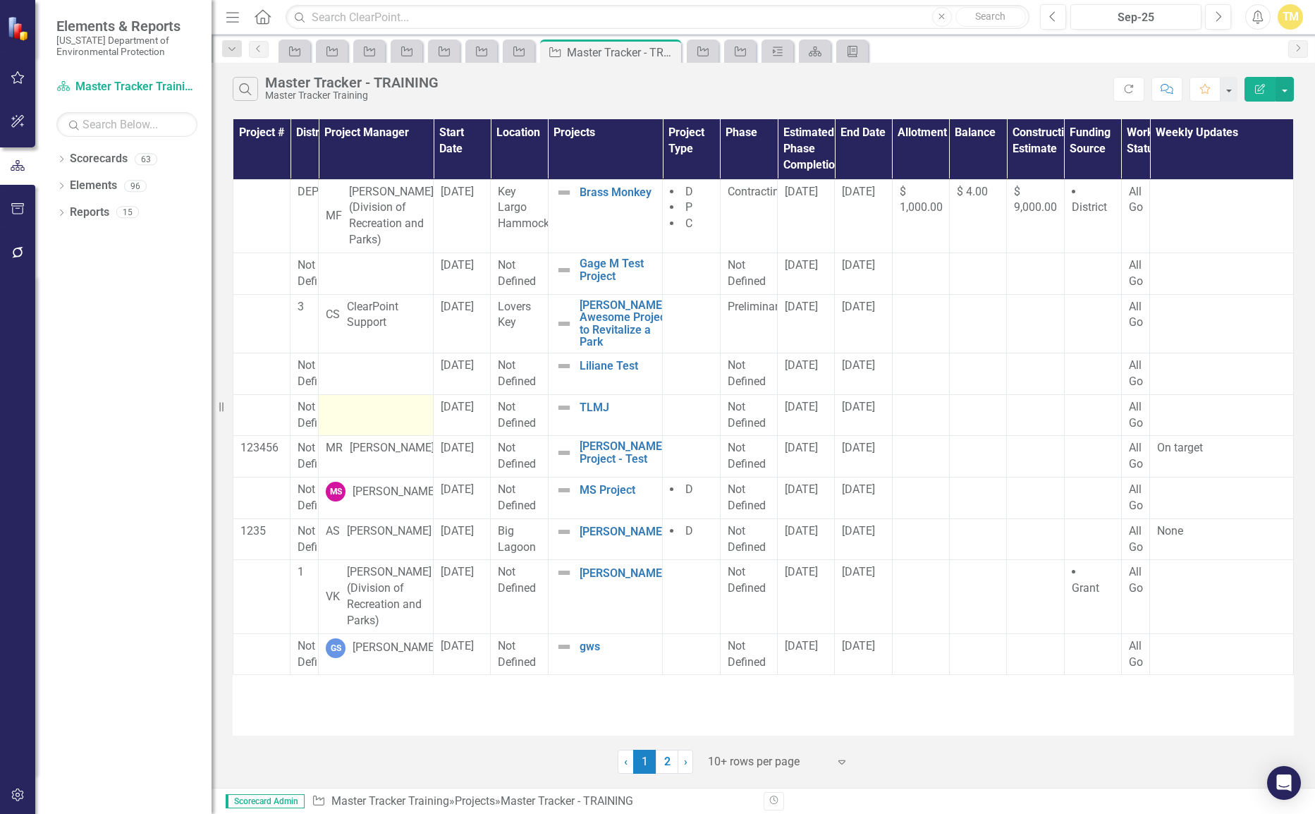
click at [381, 416] on div at bounding box center [376, 407] width 100 height 17
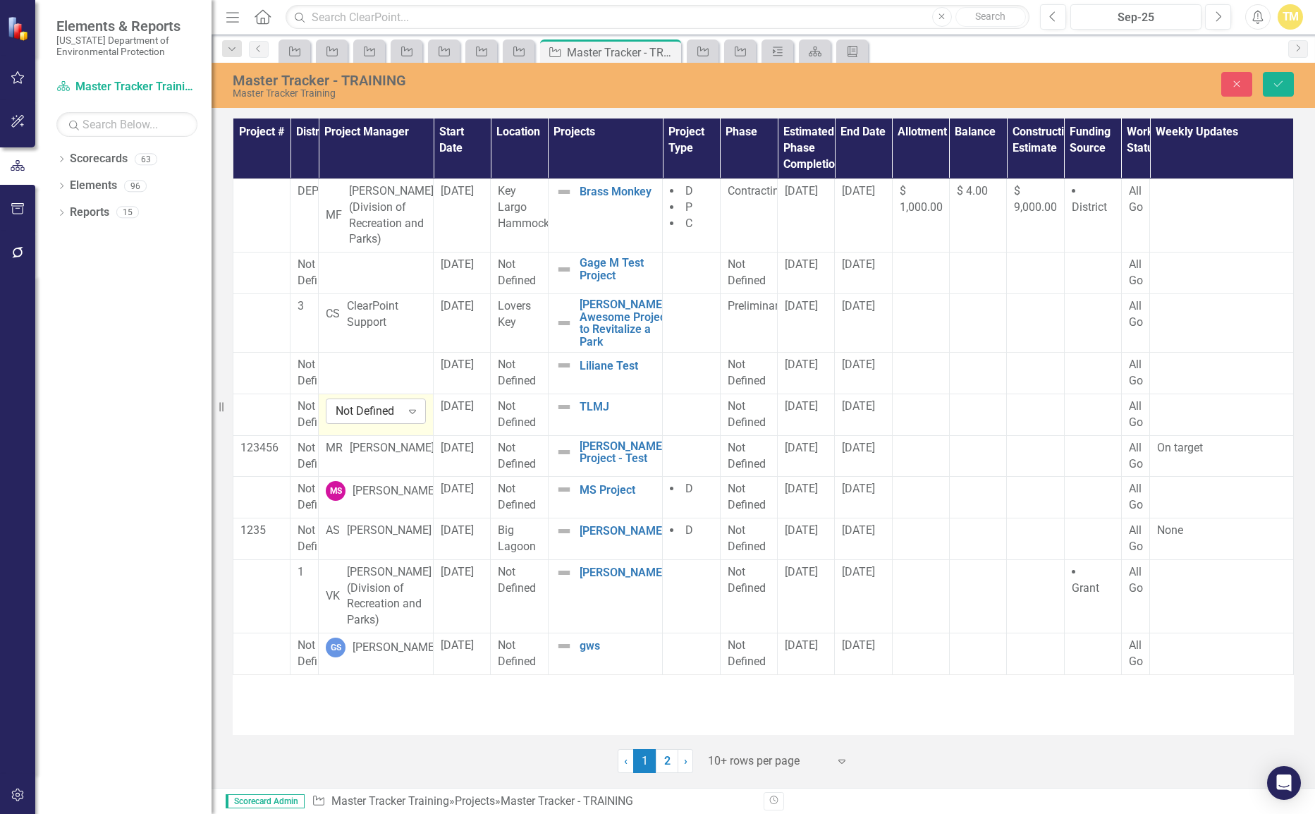
click at [381, 420] on div "Not Defined" at bounding box center [368, 411] width 65 height 16
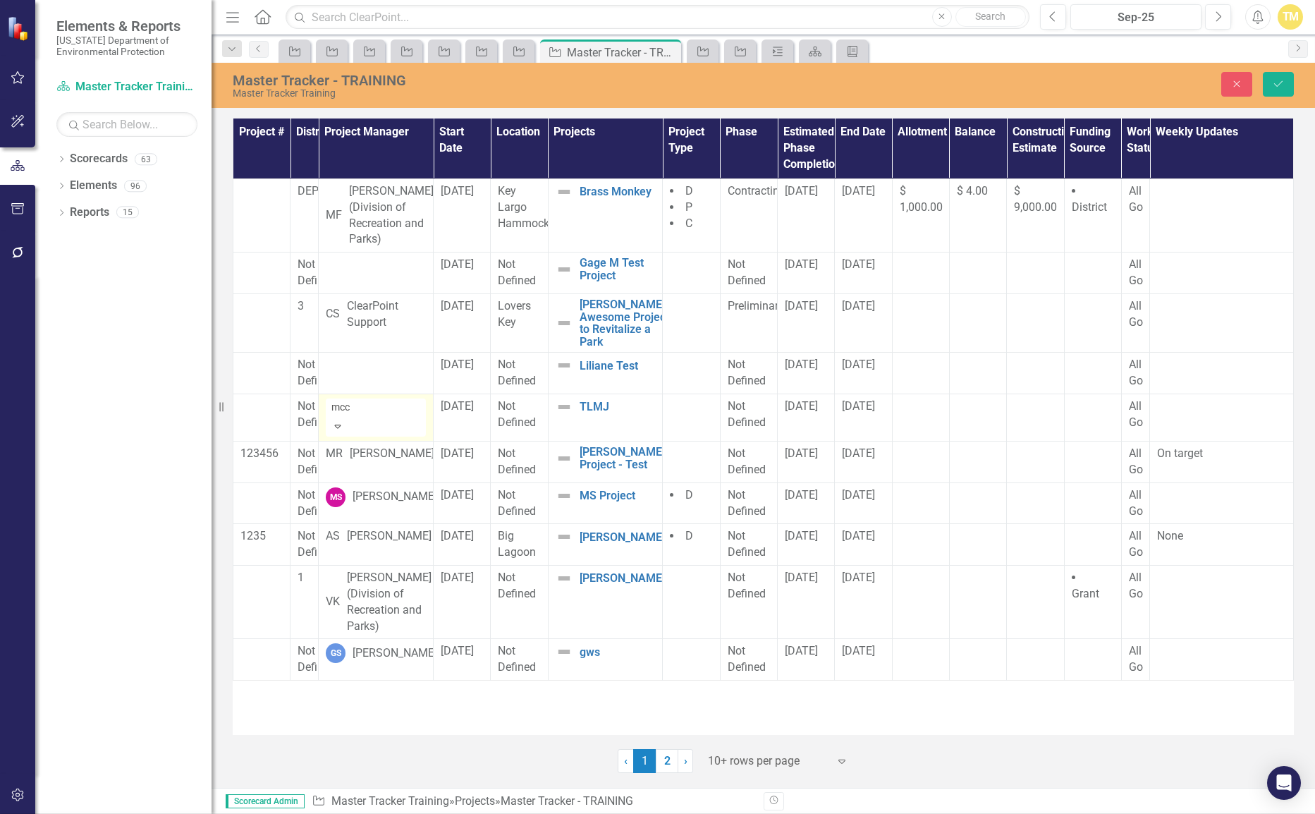
type input "mccu"
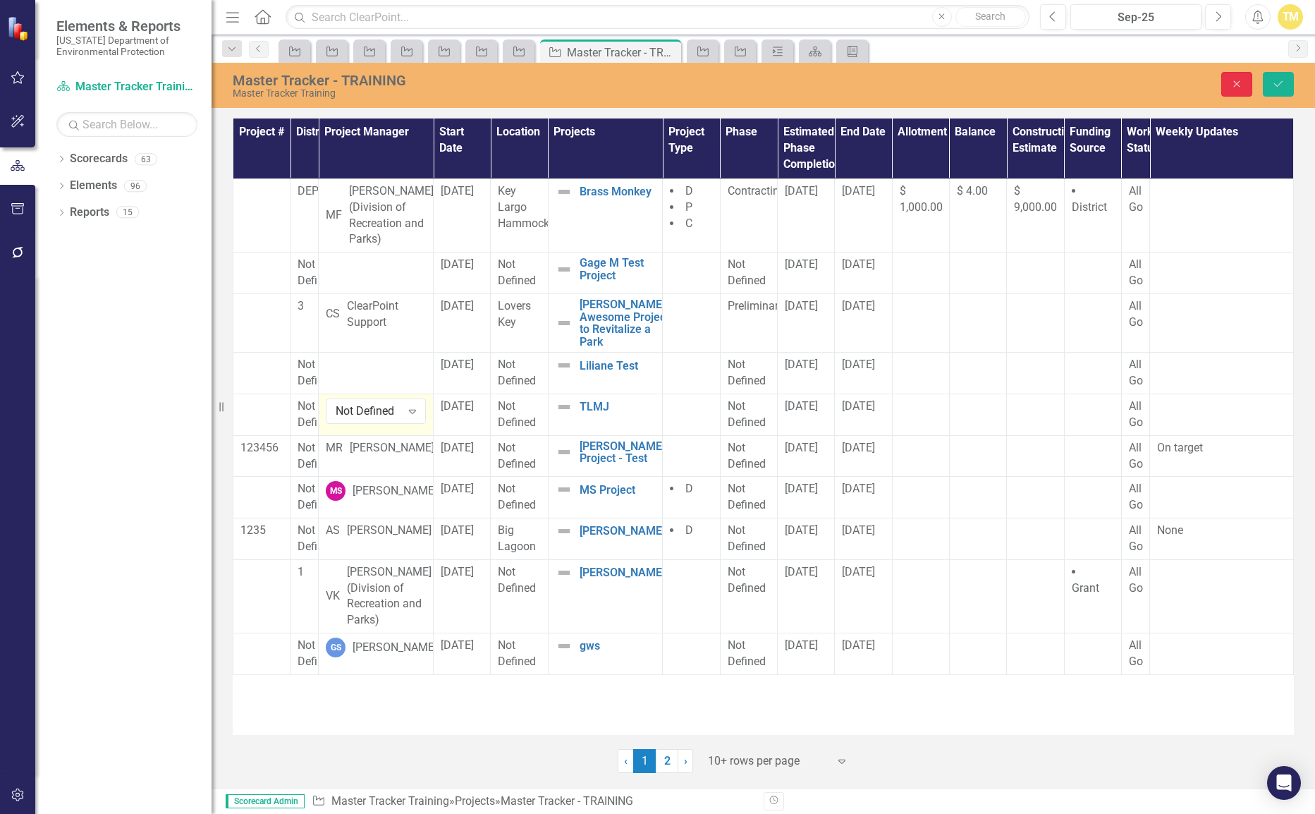
click at [1230, 83] on button "Close" at bounding box center [1236, 84] width 31 height 25
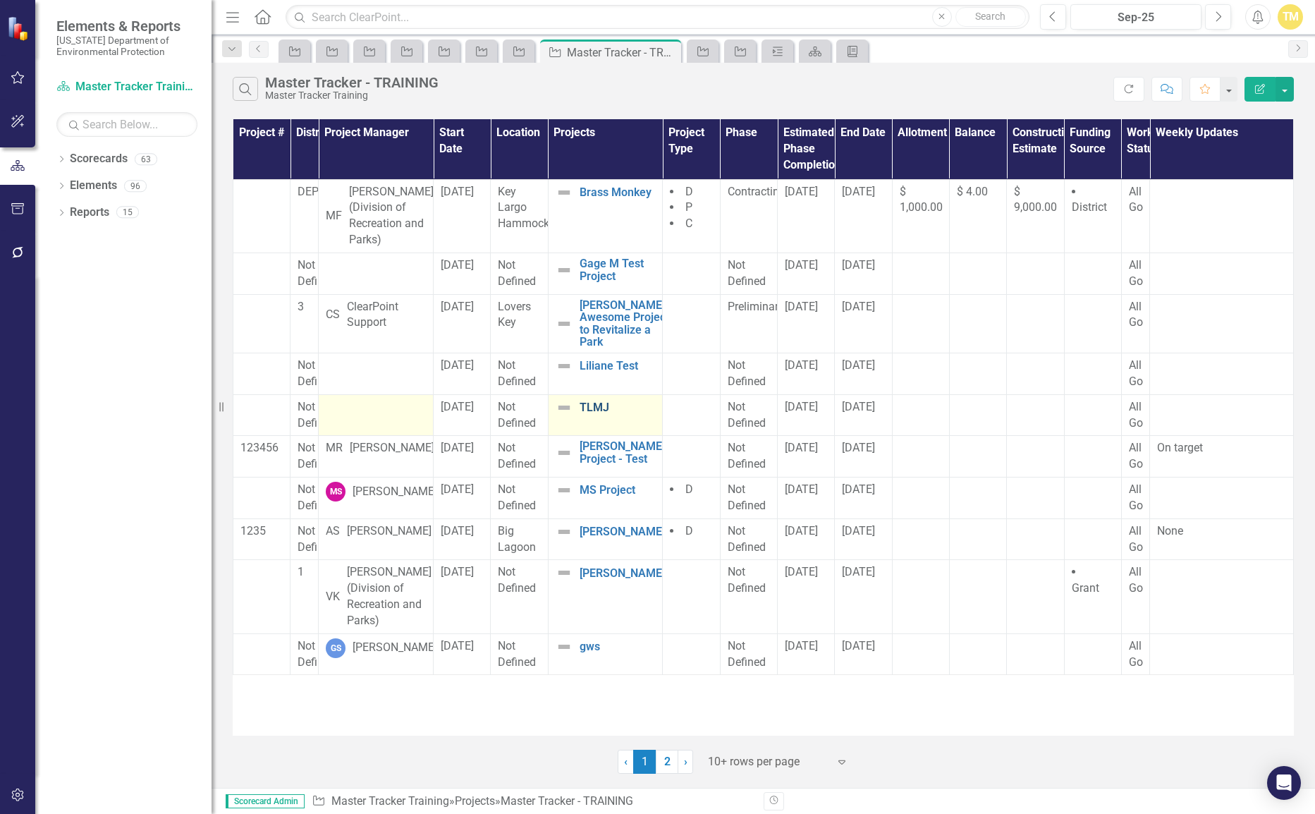
click at [604, 414] on link "TLMJ" at bounding box center [618, 407] width 76 height 13
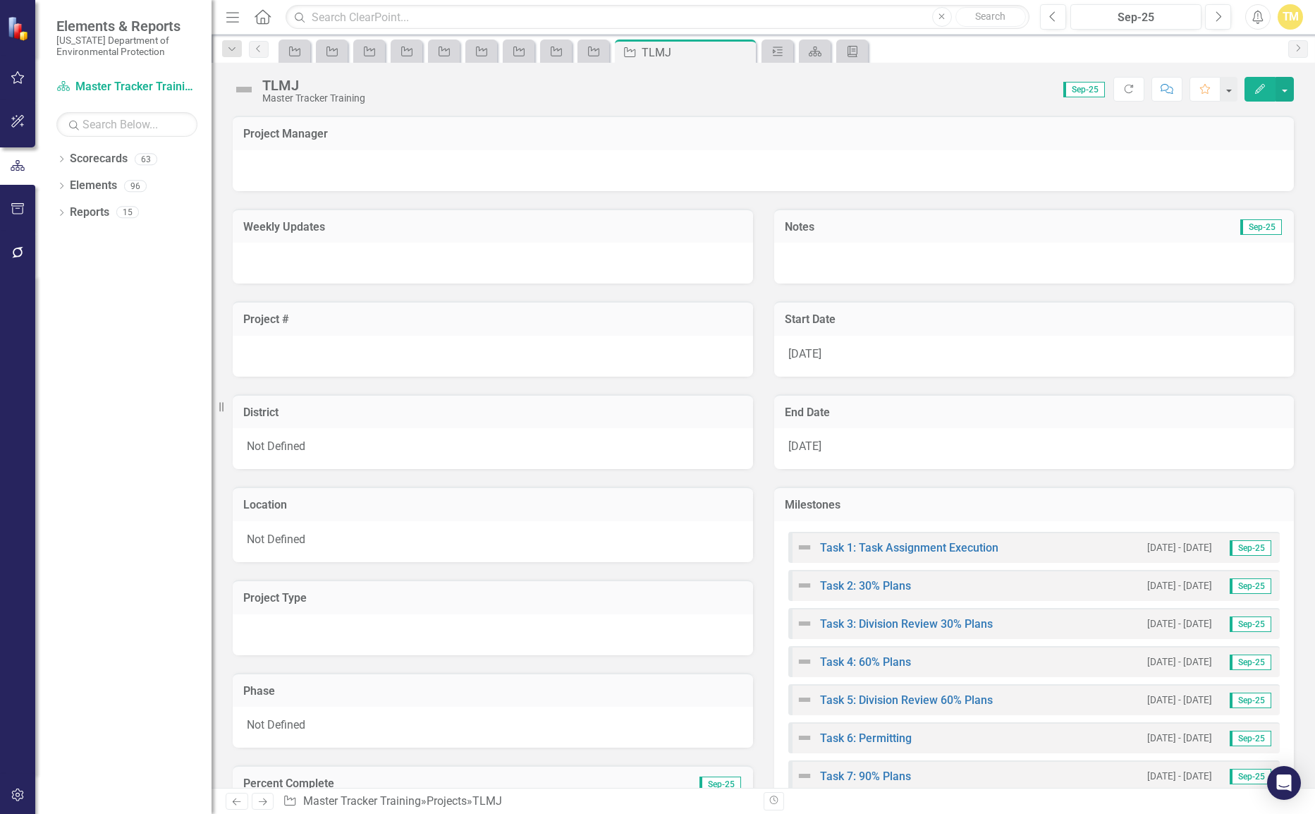
click at [503, 168] on div at bounding box center [763, 170] width 1061 height 41
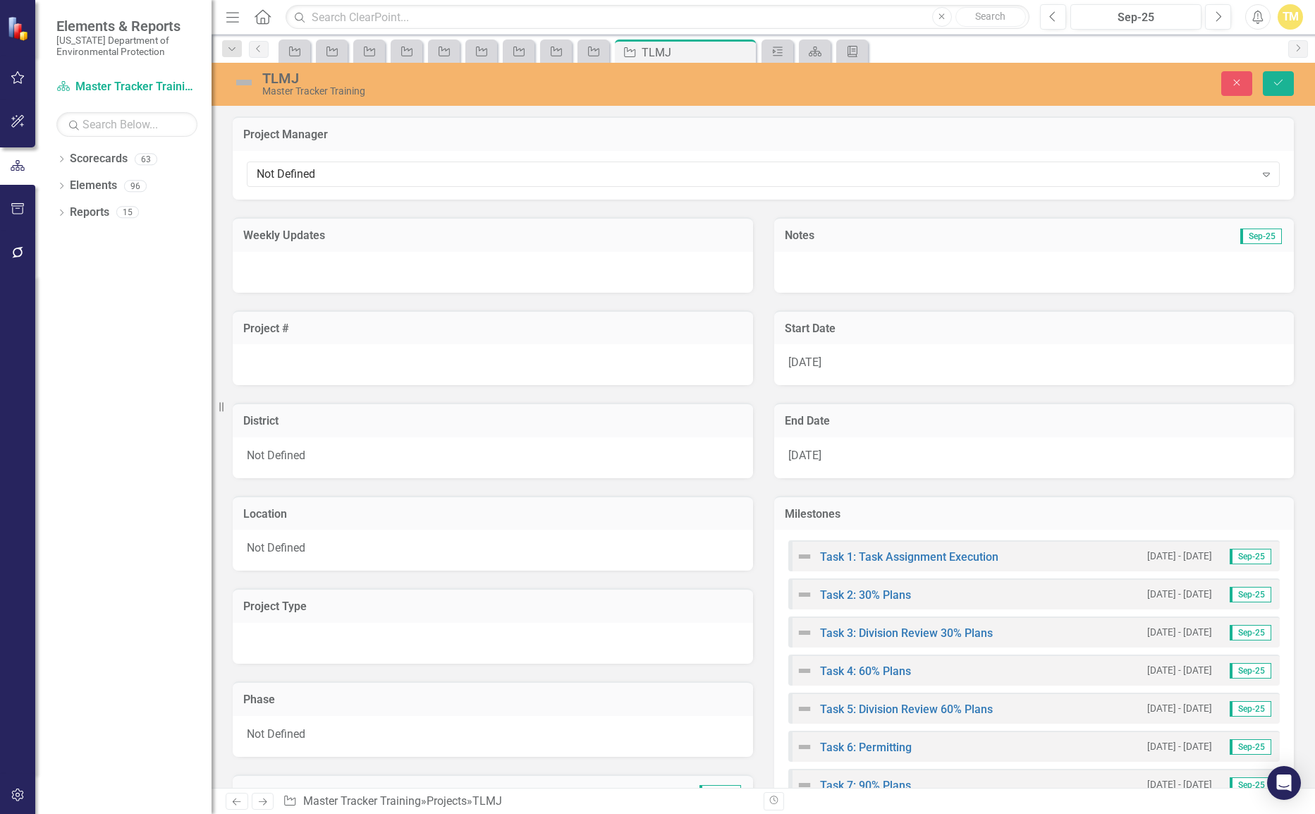
click at [503, 168] on div "Not Defined" at bounding box center [756, 174] width 998 height 16
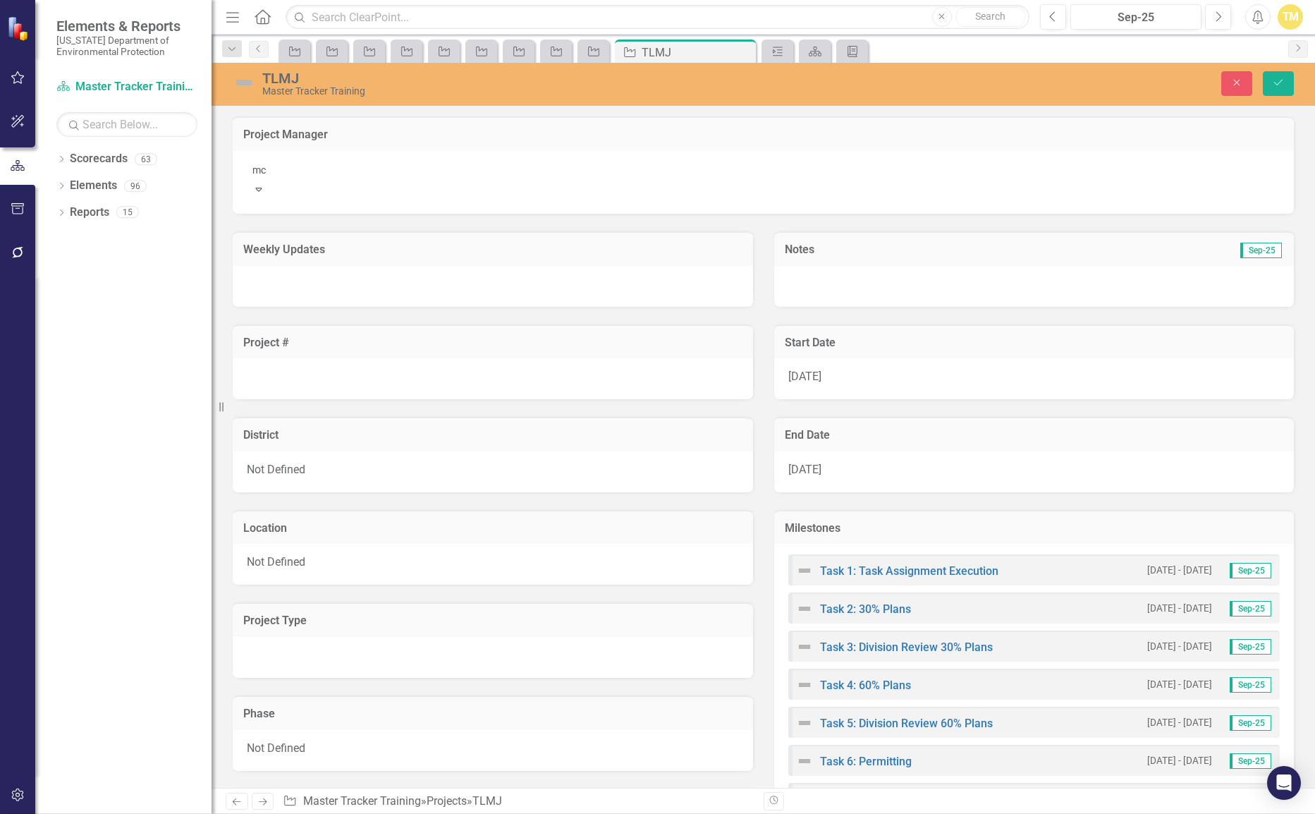
type input "mcc"
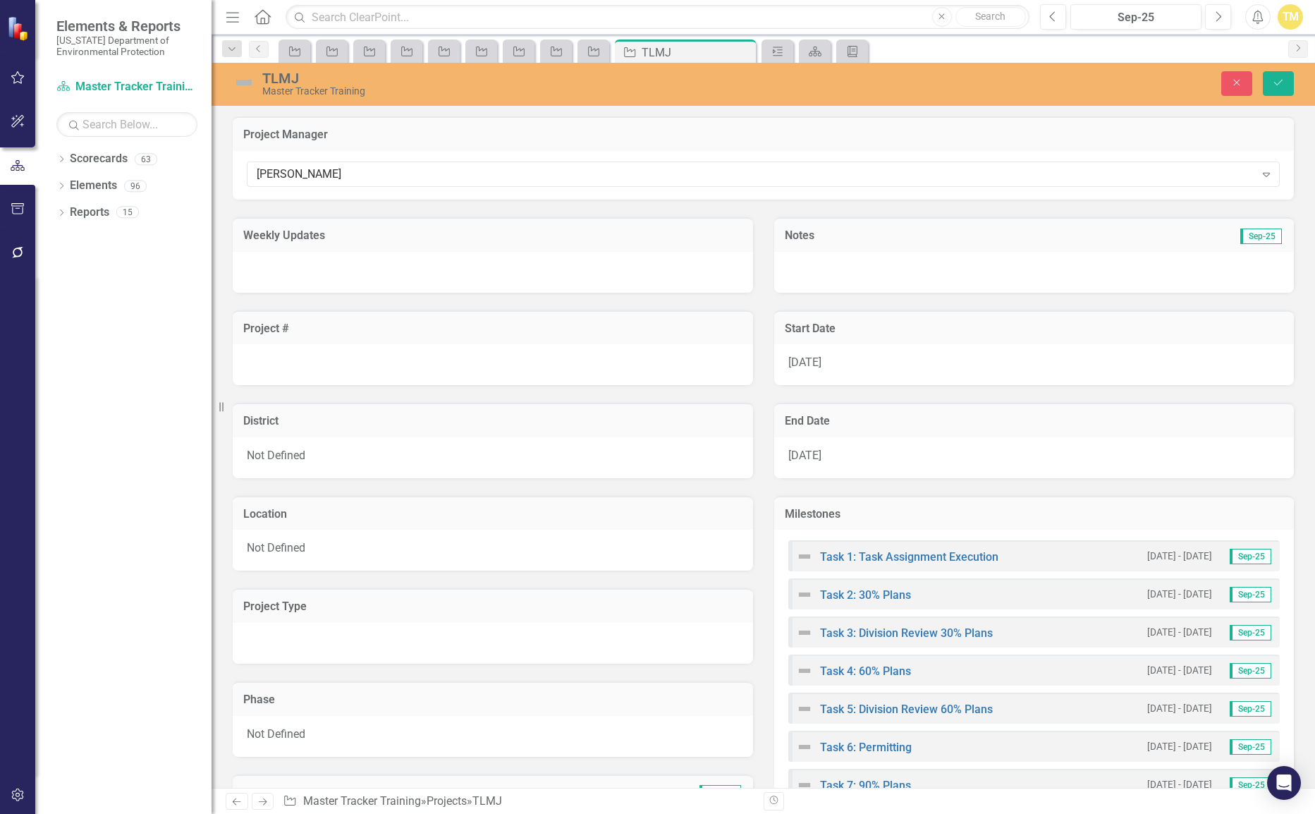
click at [514, 266] on div at bounding box center [493, 272] width 520 height 41
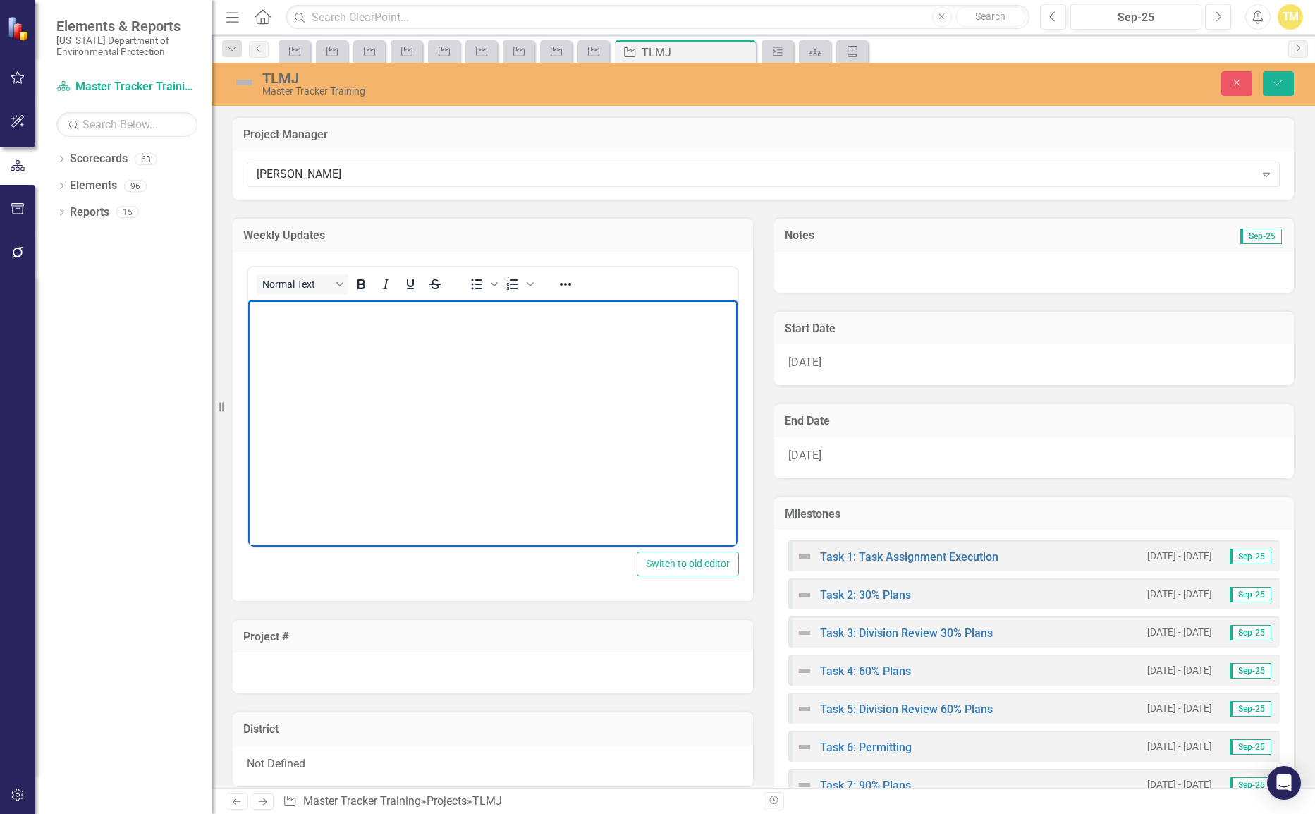
click at [506, 329] on body "Rich Text Area. Press ALT-0 for help." at bounding box center [492, 406] width 489 height 212
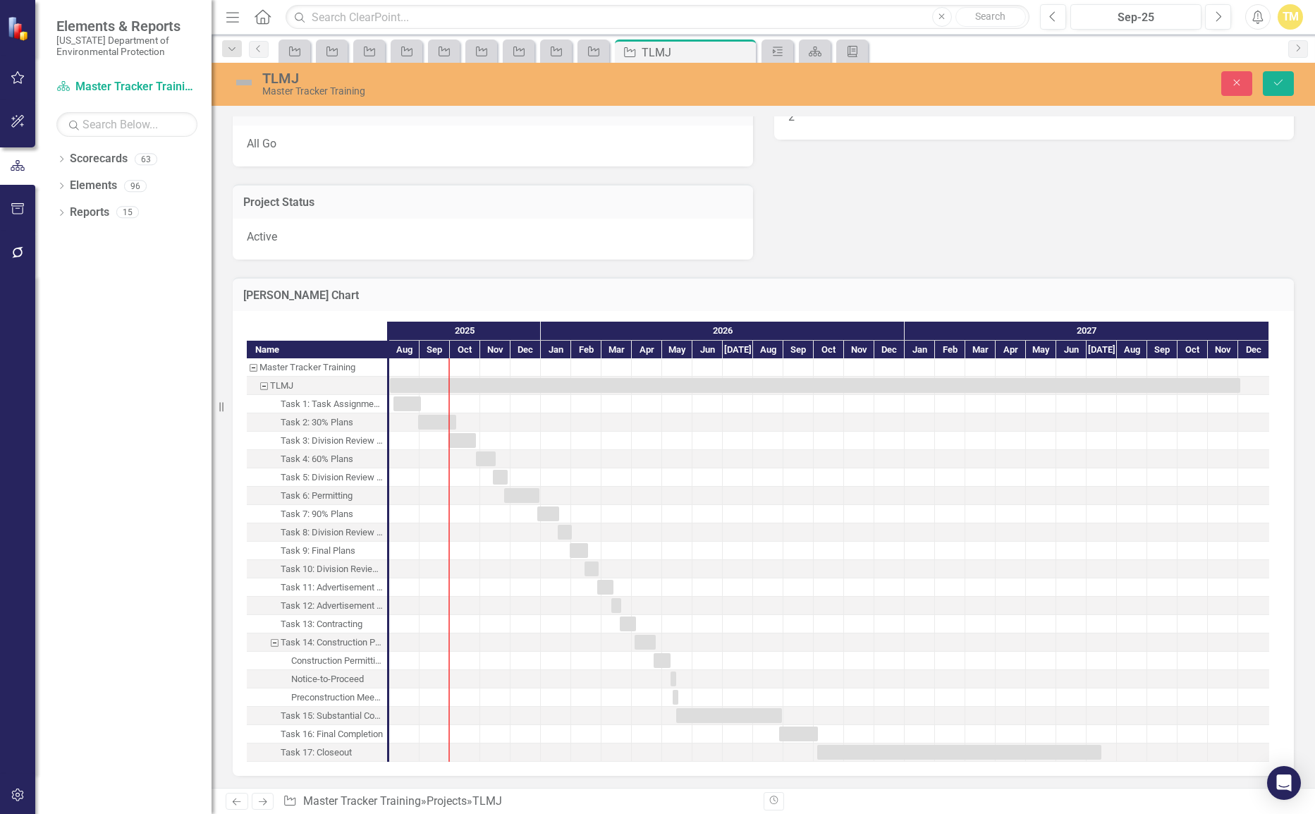
scroll to position [1271, 0]
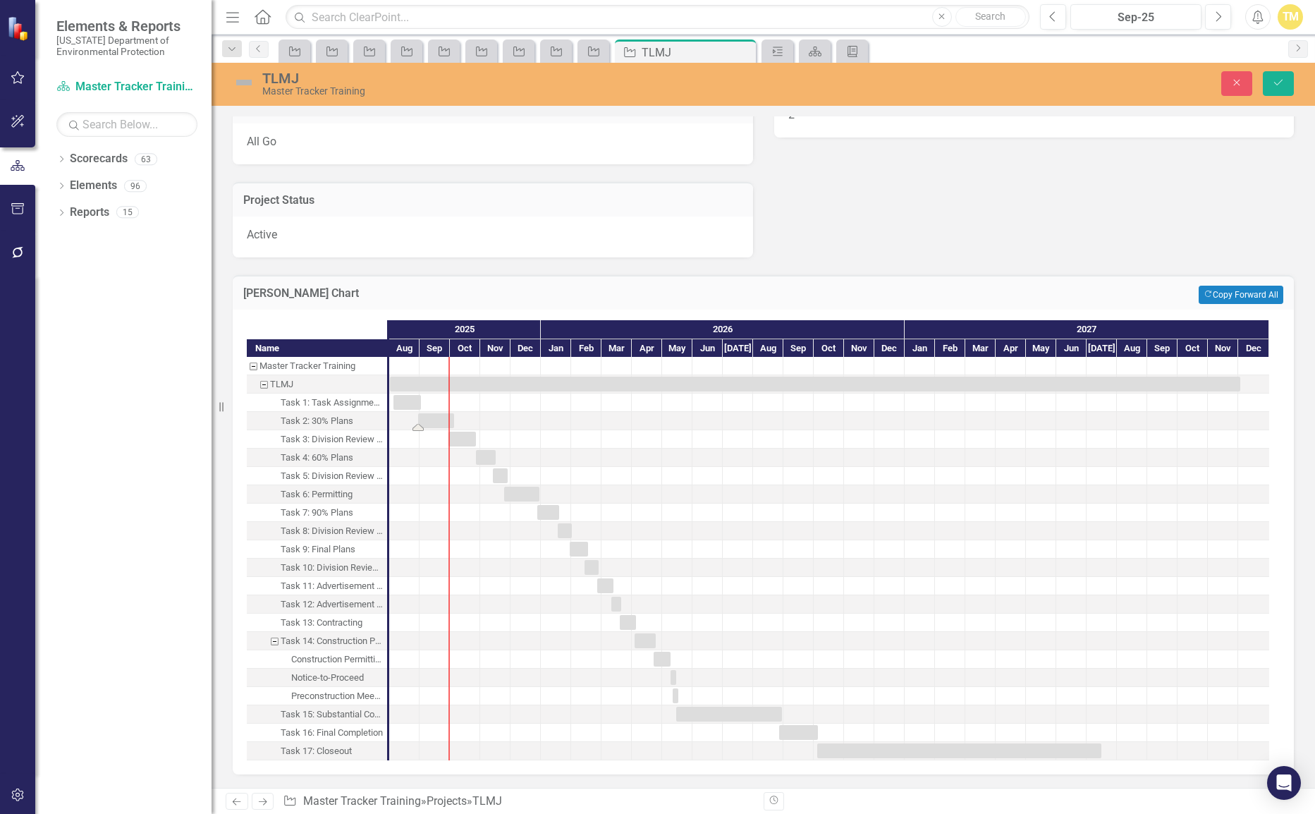
drag, startPoint x: 484, startPoint y: 422, endPoint x: 453, endPoint y: 424, distance: 30.4
click at [24, 80] on icon "button" at bounding box center [18, 77] width 15 height 11
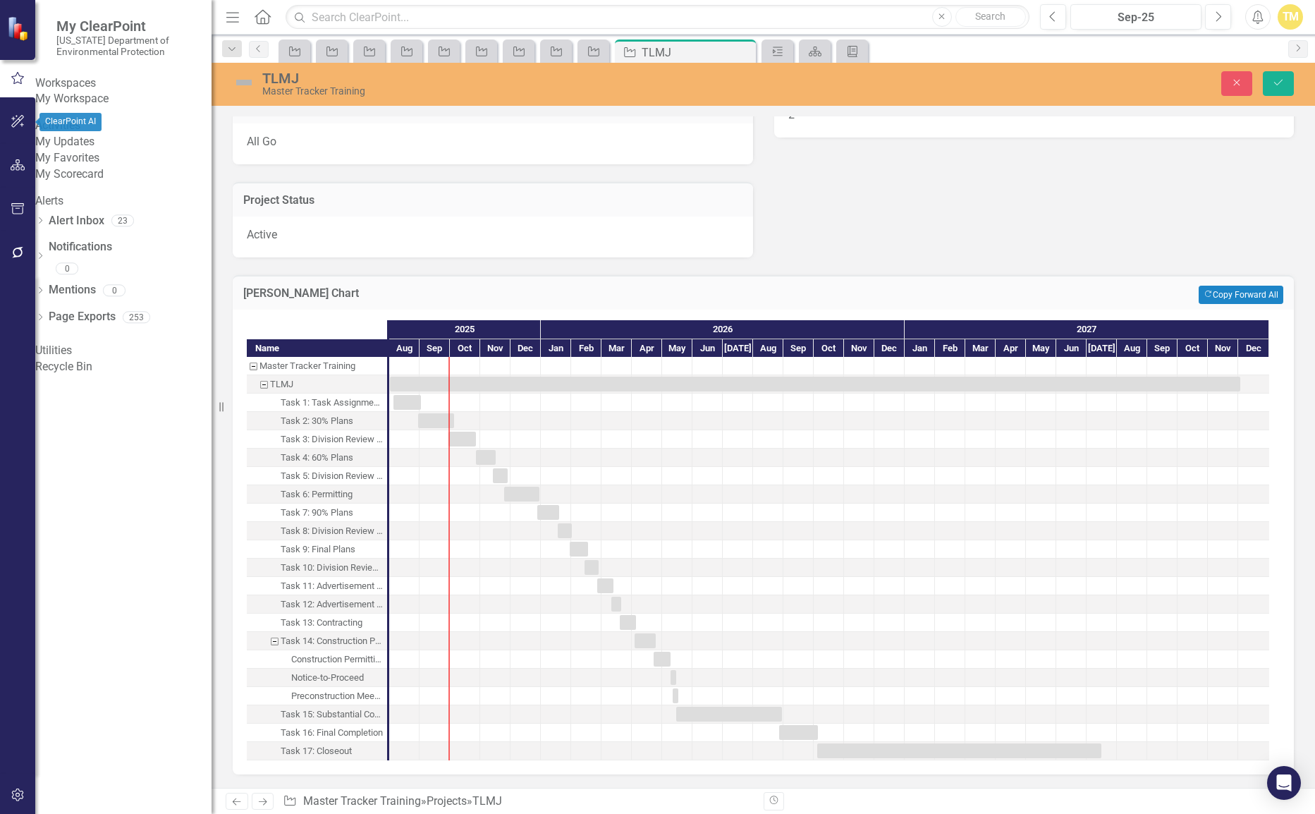
click at [28, 124] on button "button" at bounding box center [18, 122] width 32 height 30
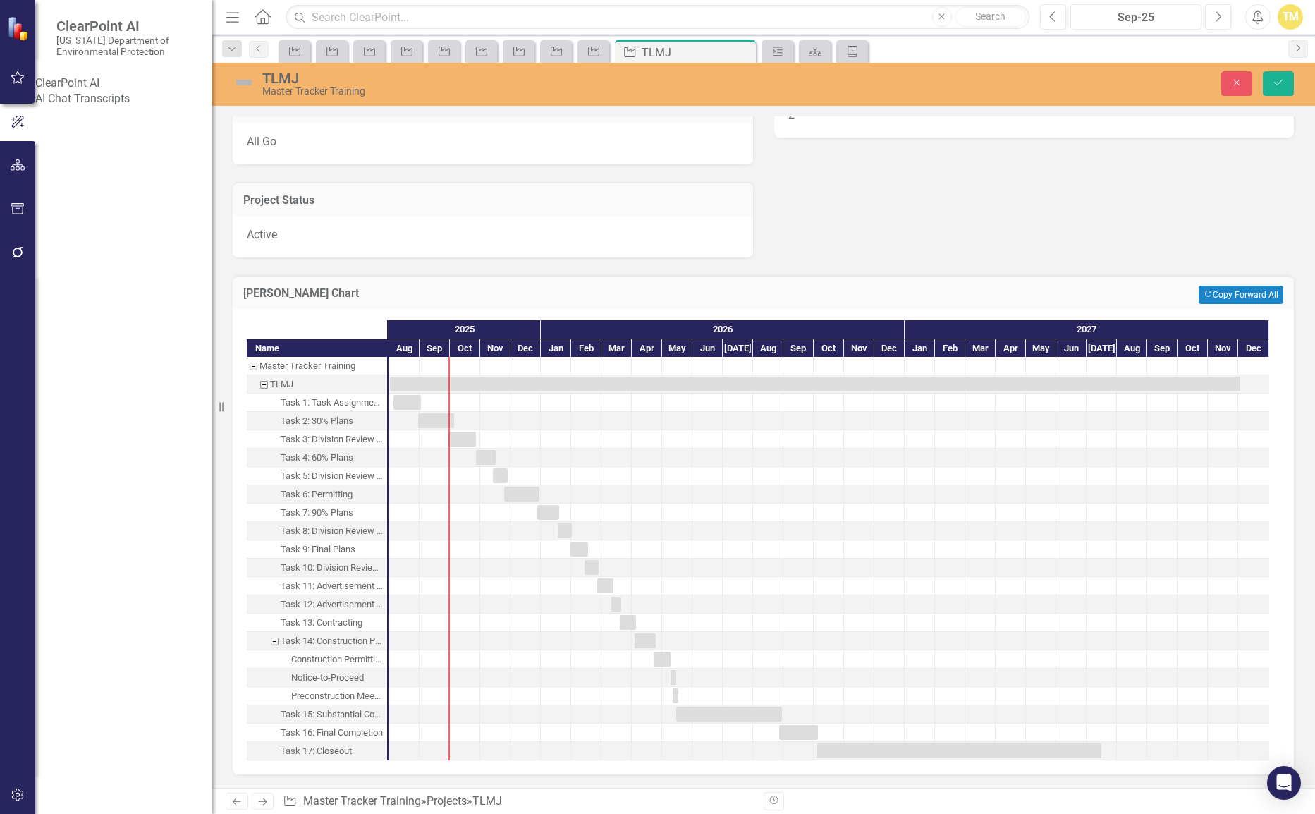
click at [92, 104] on link "AI Chat Transcripts" at bounding box center [123, 99] width 176 height 16
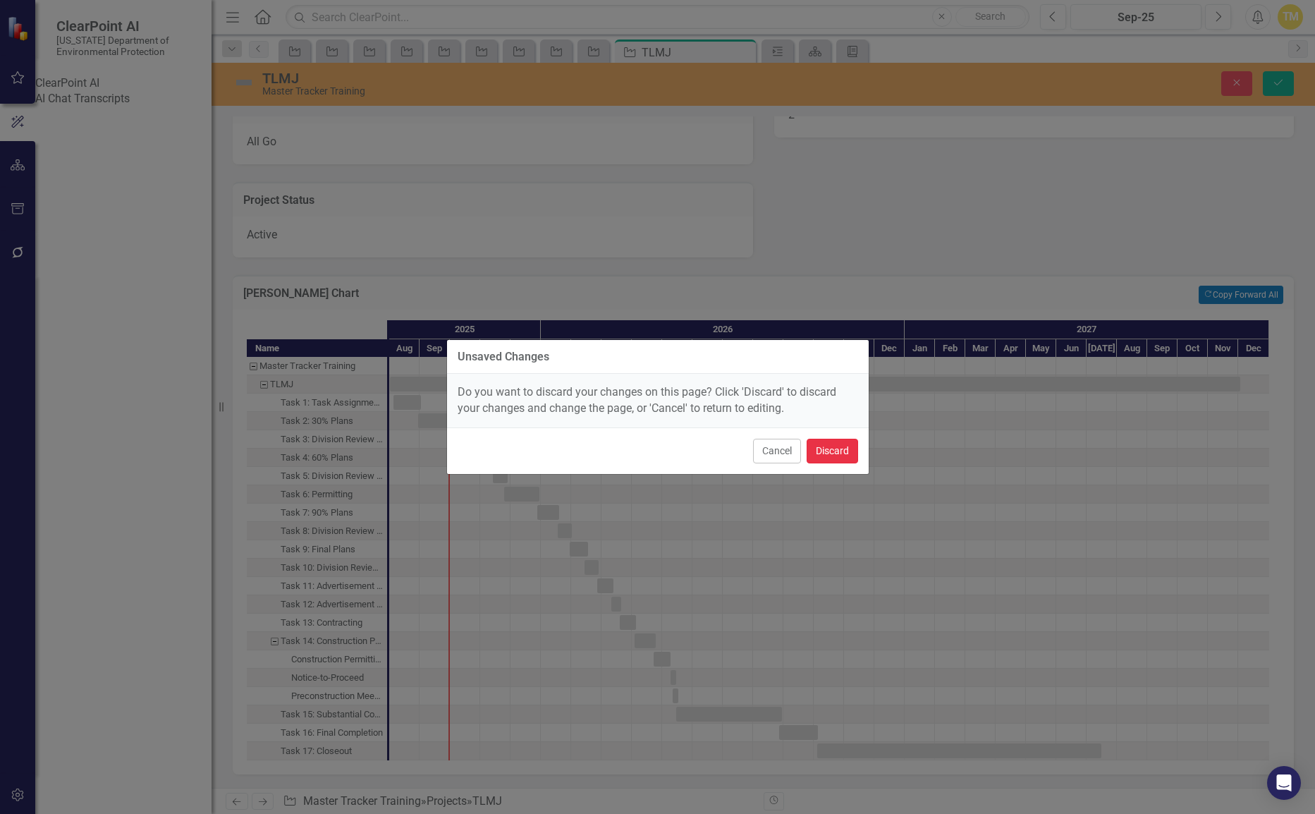
click at [834, 450] on button "Discard" at bounding box center [832, 451] width 51 height 25
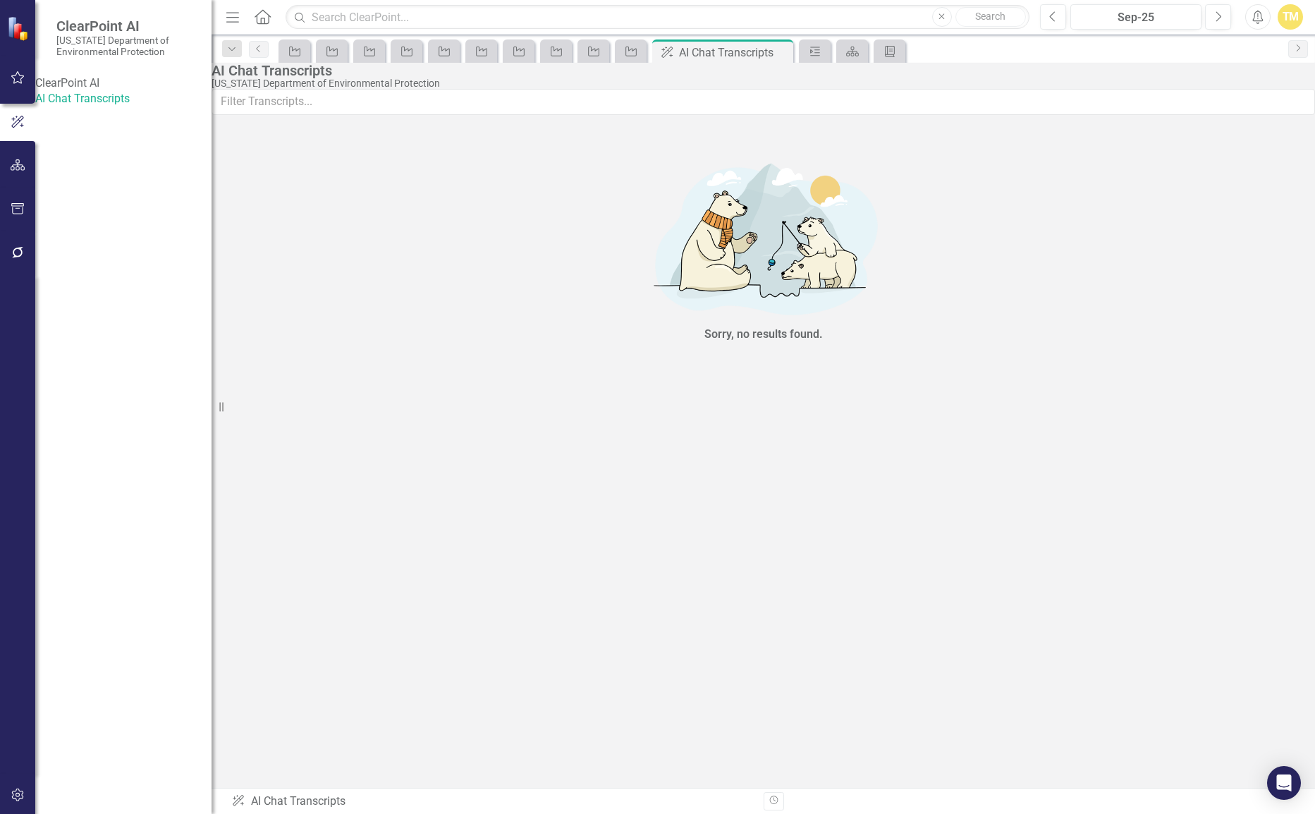
click at [116, 81] on div "ClearPoint AI" at bounding box center [123, 83] width 176 height 16
click at [630, 60] on div "Project" at bounding box center [631, 50] width 32 height 23
click at [630, 56] on icon "Project" at bounding box center [631, 51] width 14 height 11
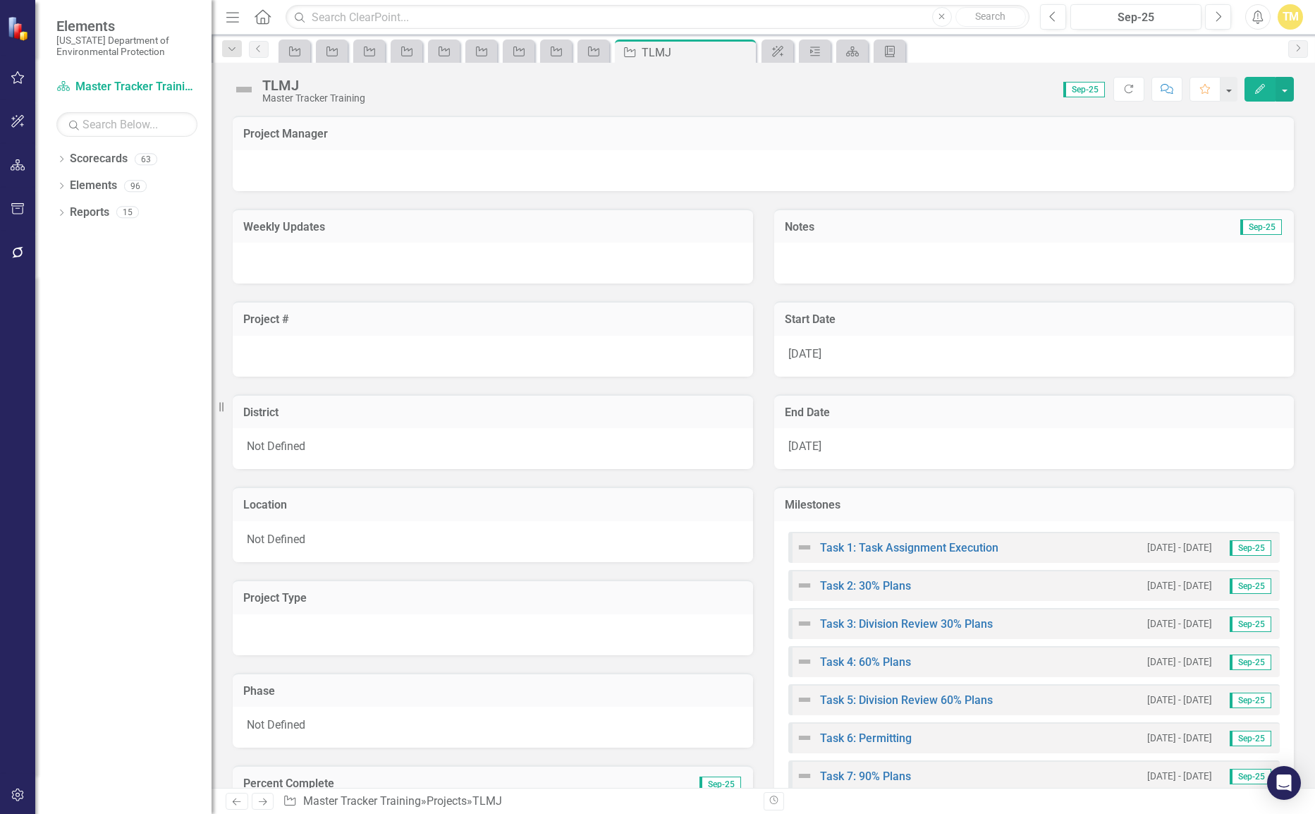
click at [814, 255] on div at bounding box center [1034, 263] width 520 height 41
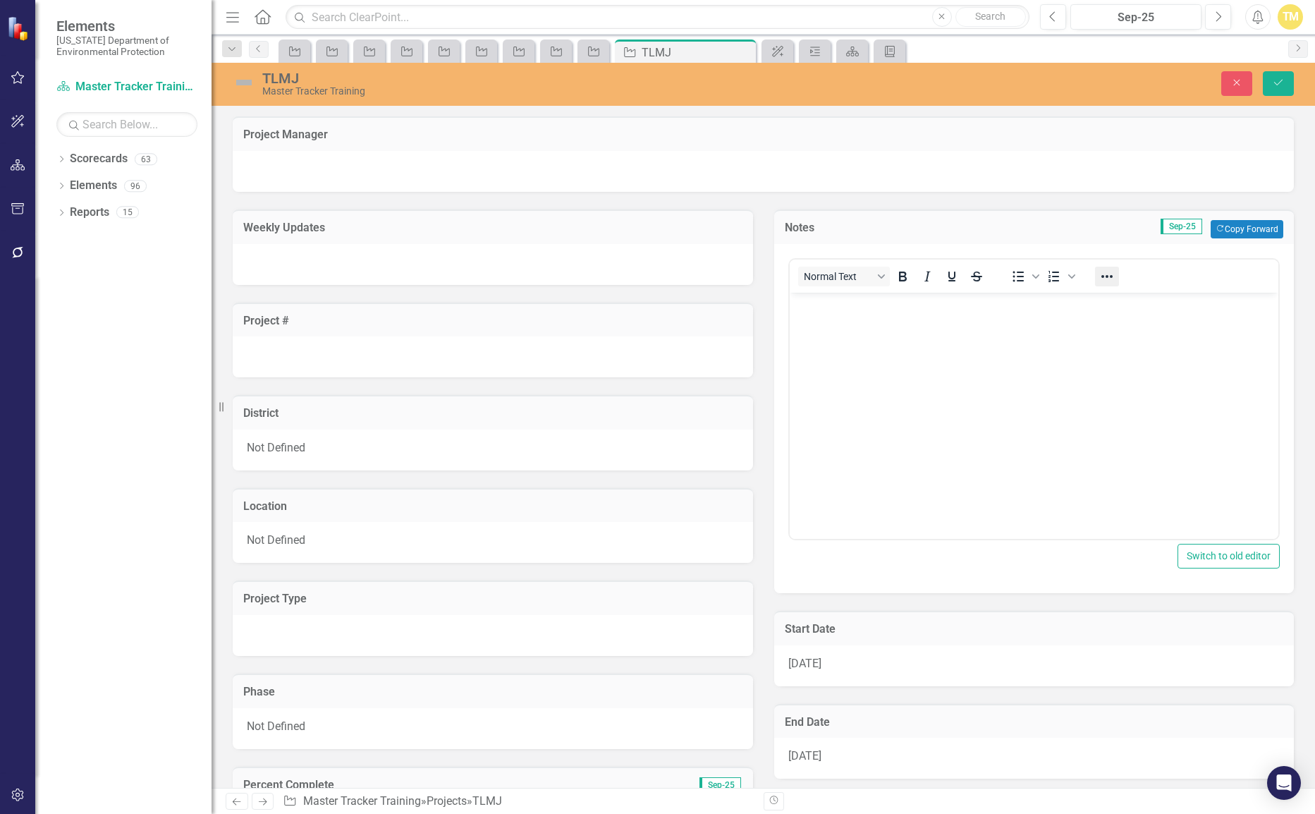
click at [1108, 278] on icon "Reveal or hide additional toolbar items" at bounding box center [1106, 276] width 17 height 17
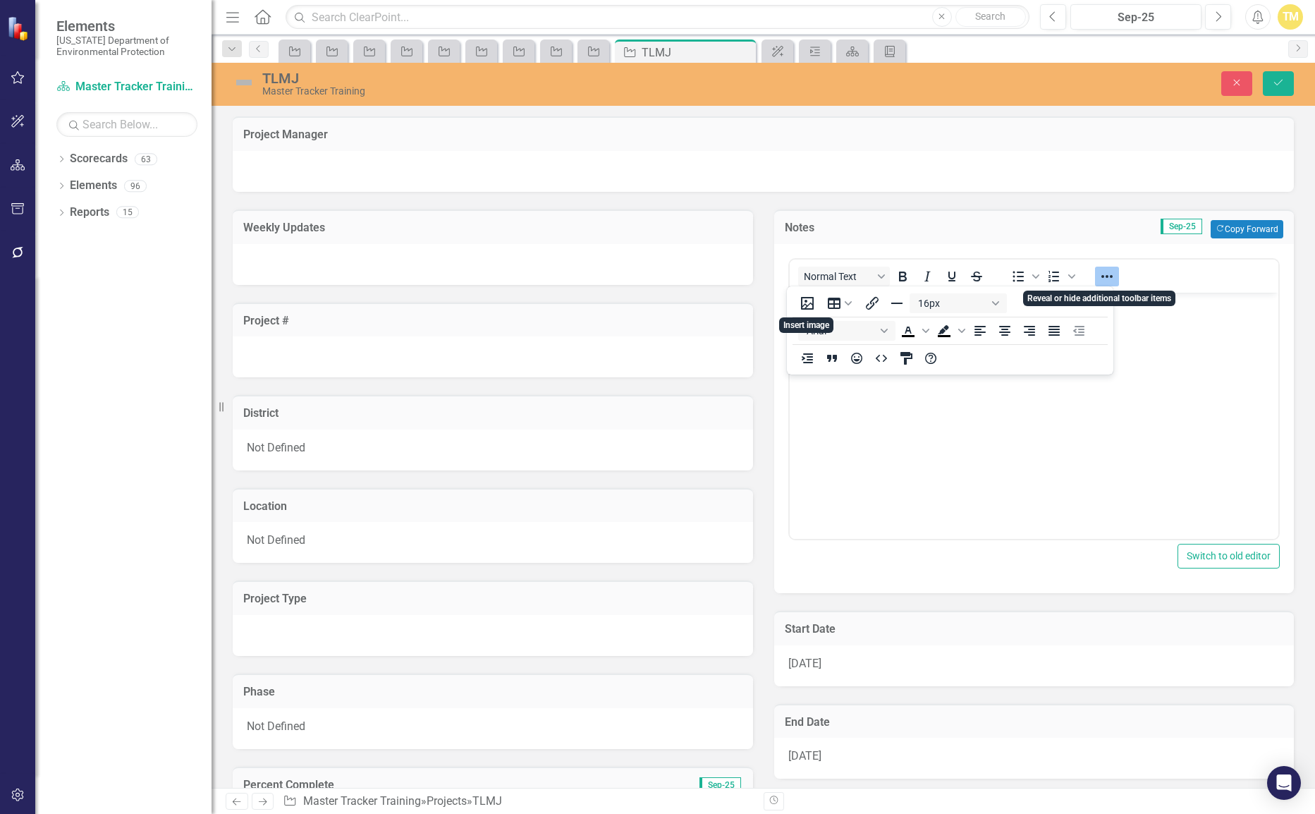
click at [1108, 278] on icon "Reveal or hide additional toolbar items" at bounding box center [1106, 276] width 17 height 17
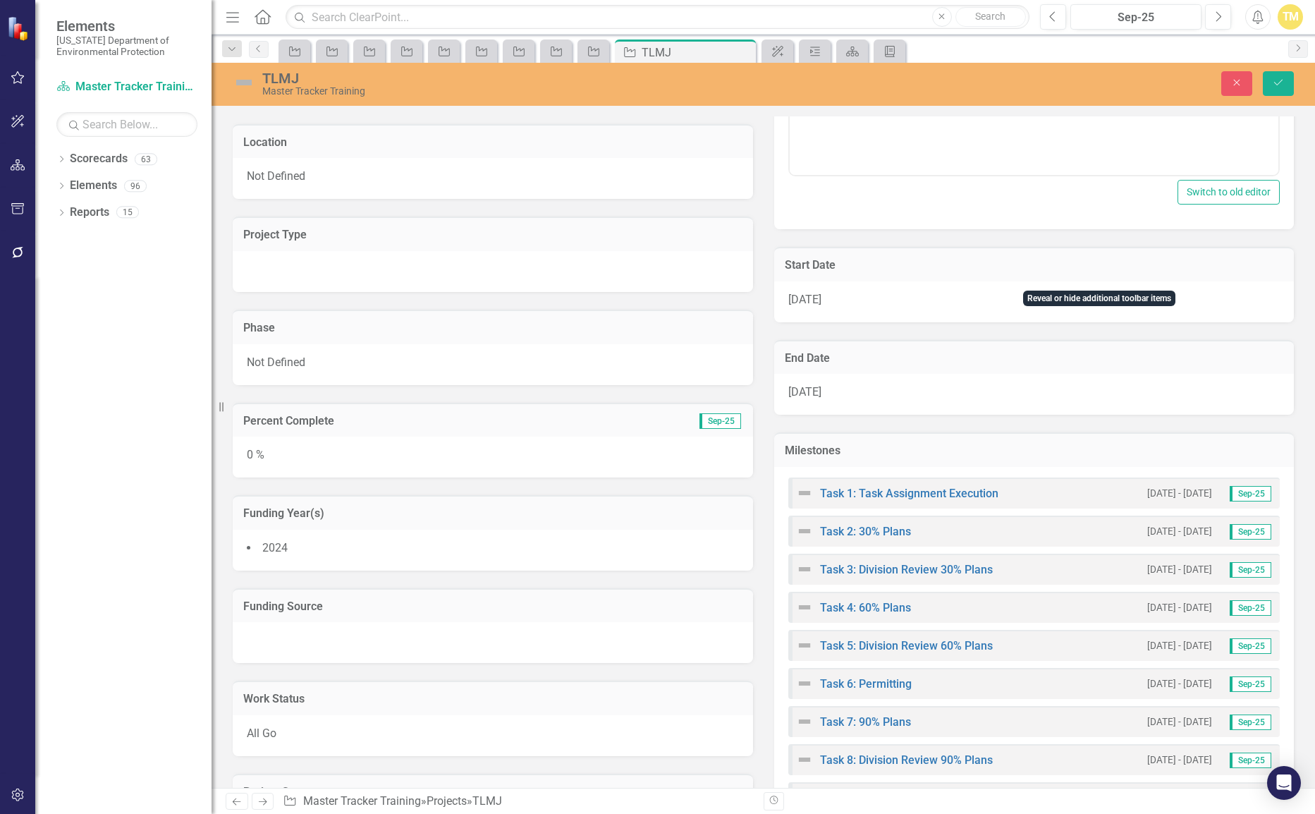
scroll to position [423, 0]
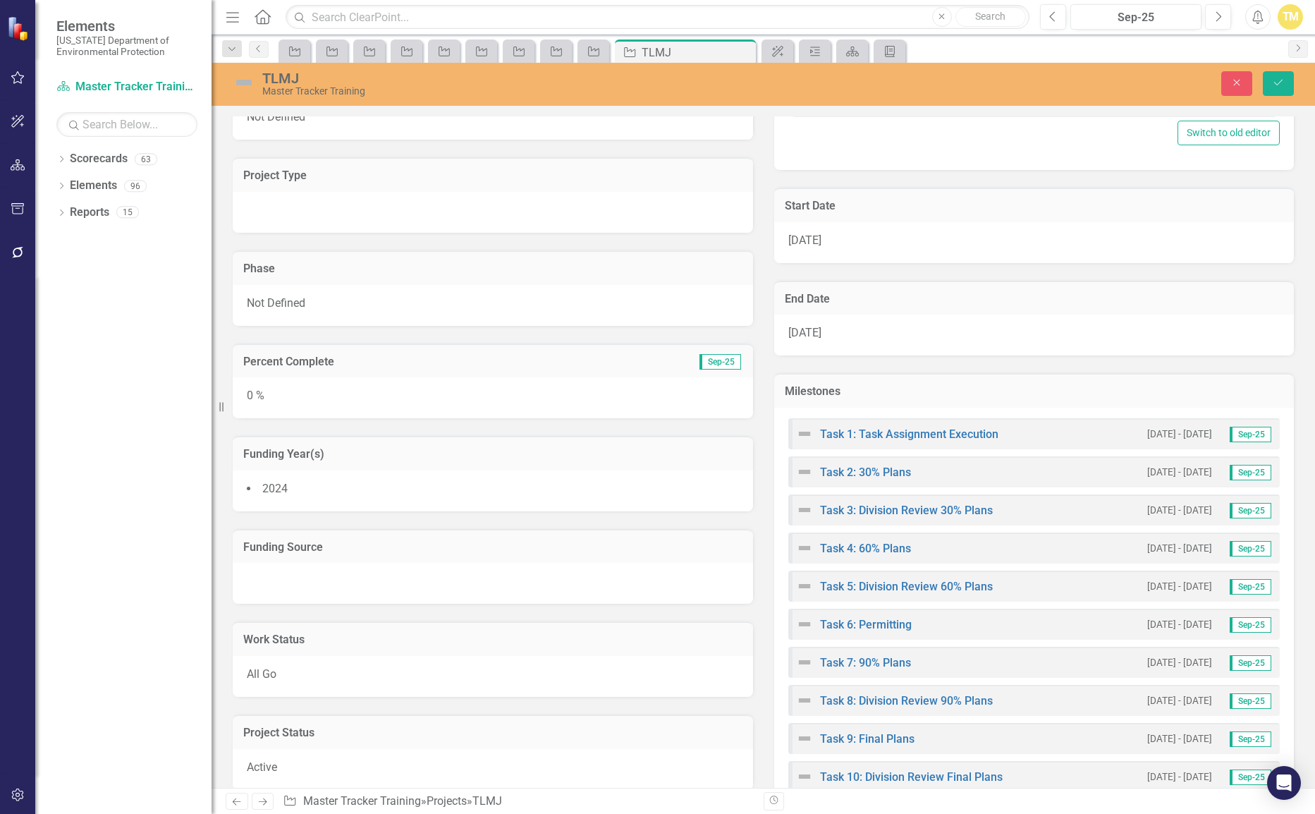
click at [849, 399] on td "Milestones" at bounding box center [1034, 393] width 499 height 18
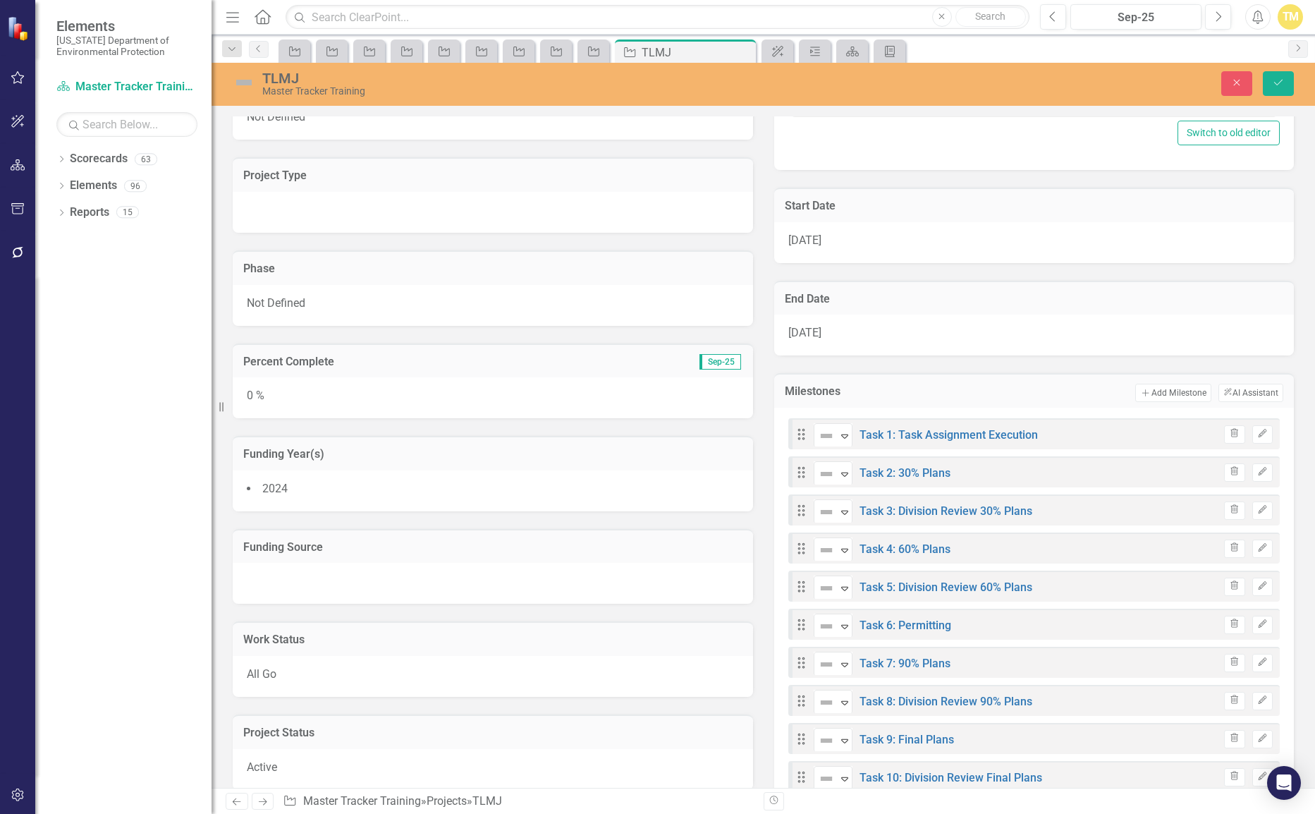
click at [934, 297] on h3 "End Date" at bounding box center [1034, 299] width 499 height 13
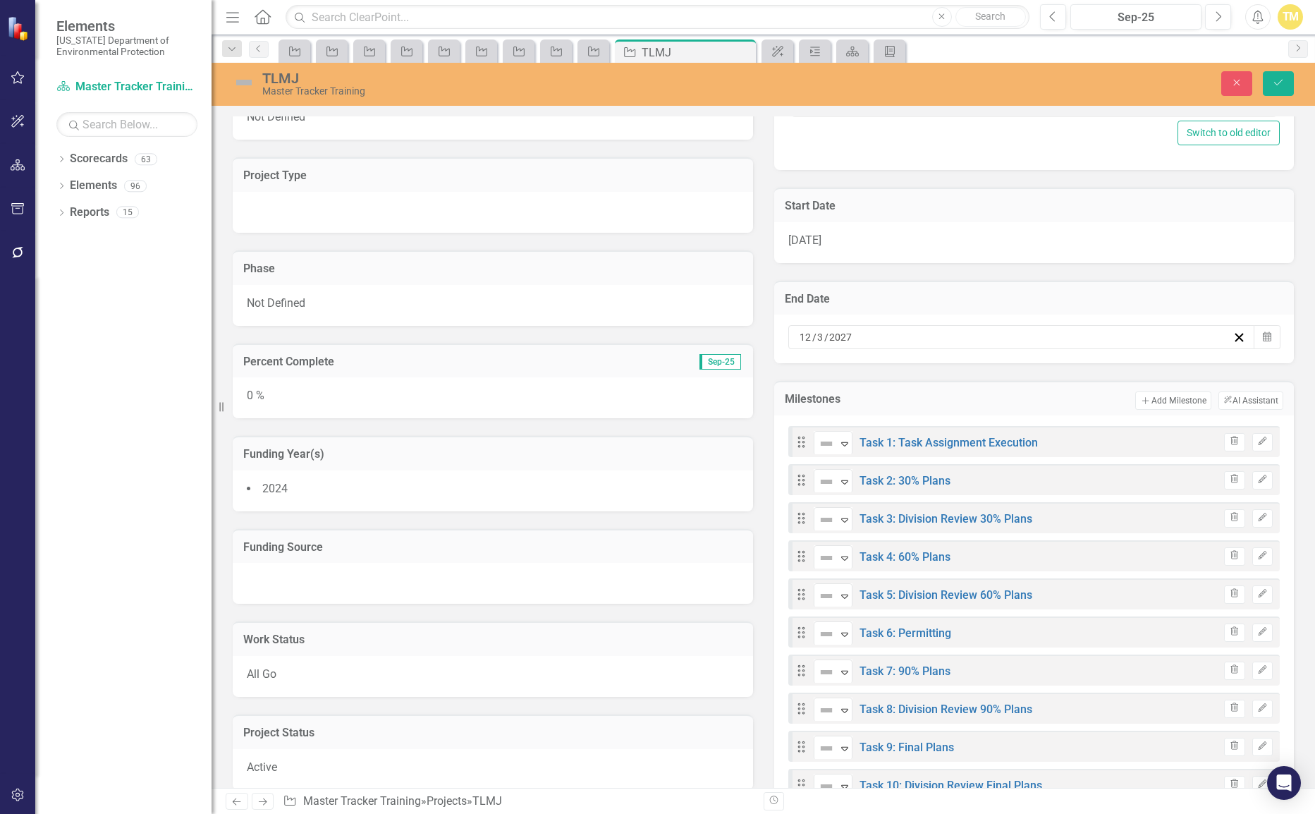
click at [900, 204] on h3 "Start Date" at bounding box center [1034, 206] width 499 height 13
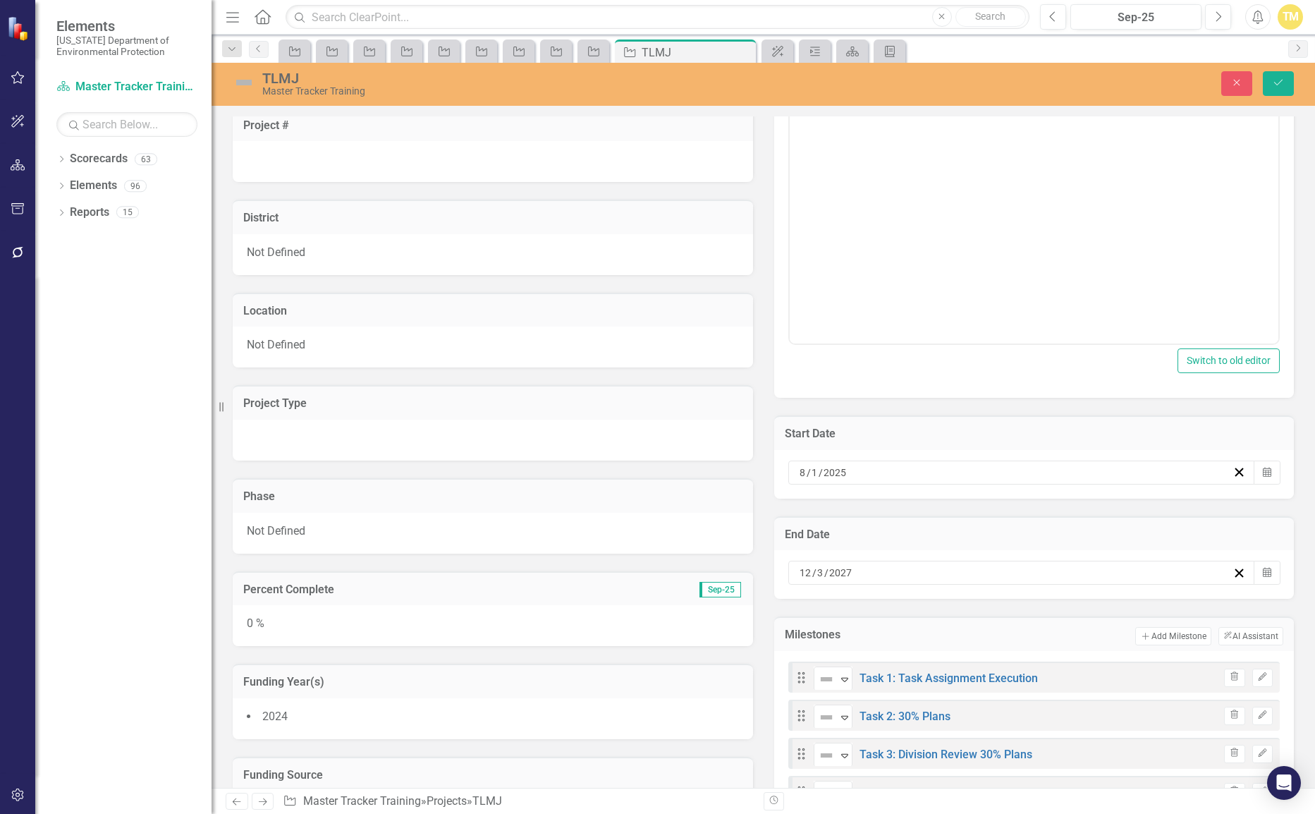
scroll to position [0, 0]
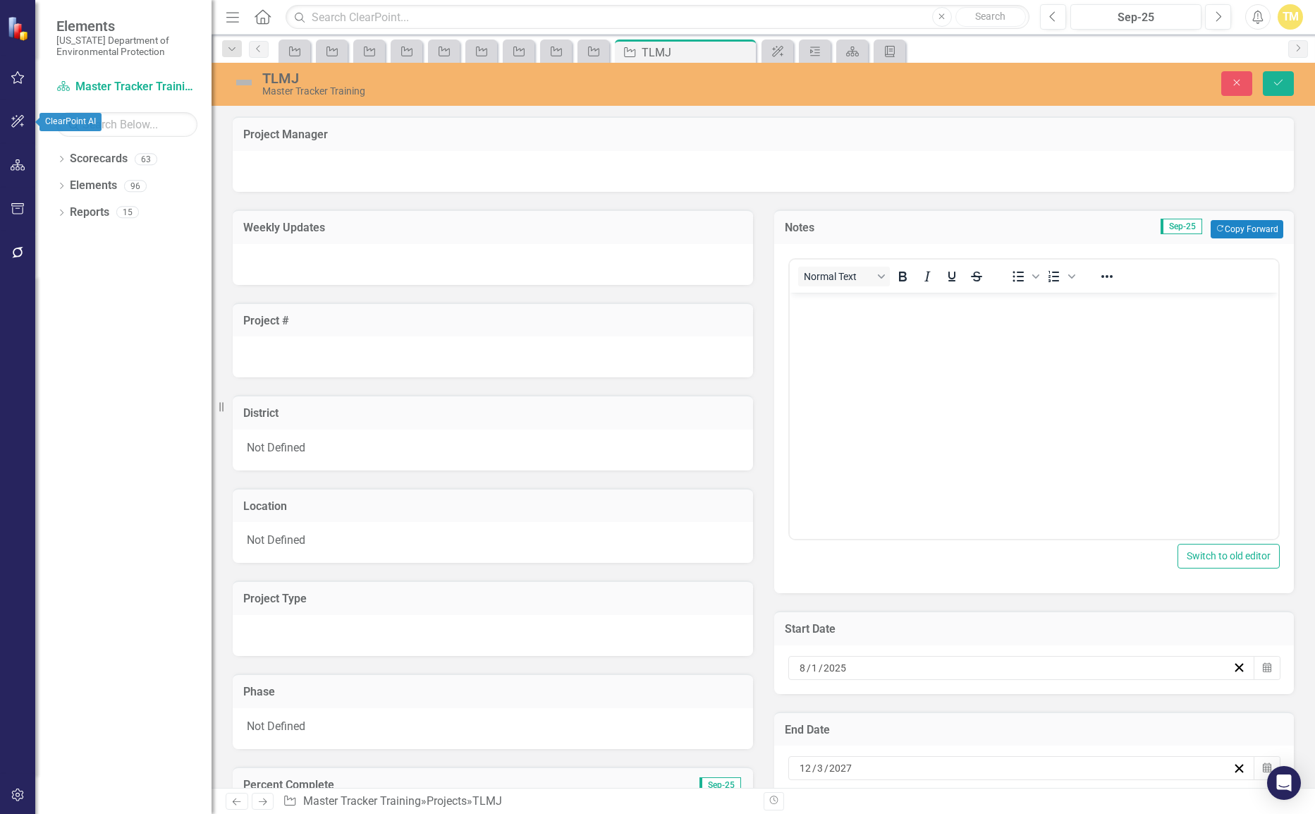
click at [23, 124] on icon "button" at bounding box center [18, 121] width 15 height 11
click at [1231, 83] on icon "Close" at bounding box center [1236, 83] width 13 height 10
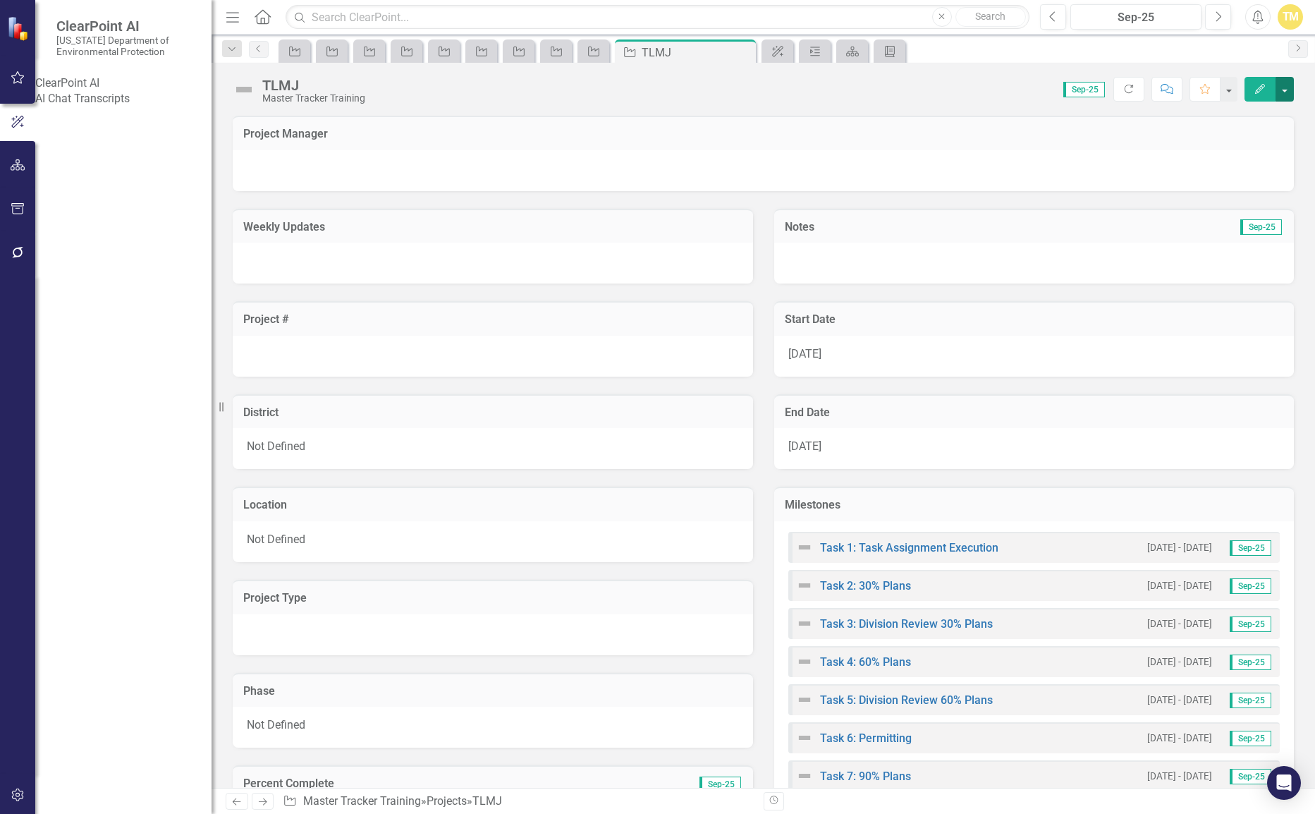
click at [1282, 97] on button "button" at bounding box center [1284, 89] width 18 height 25
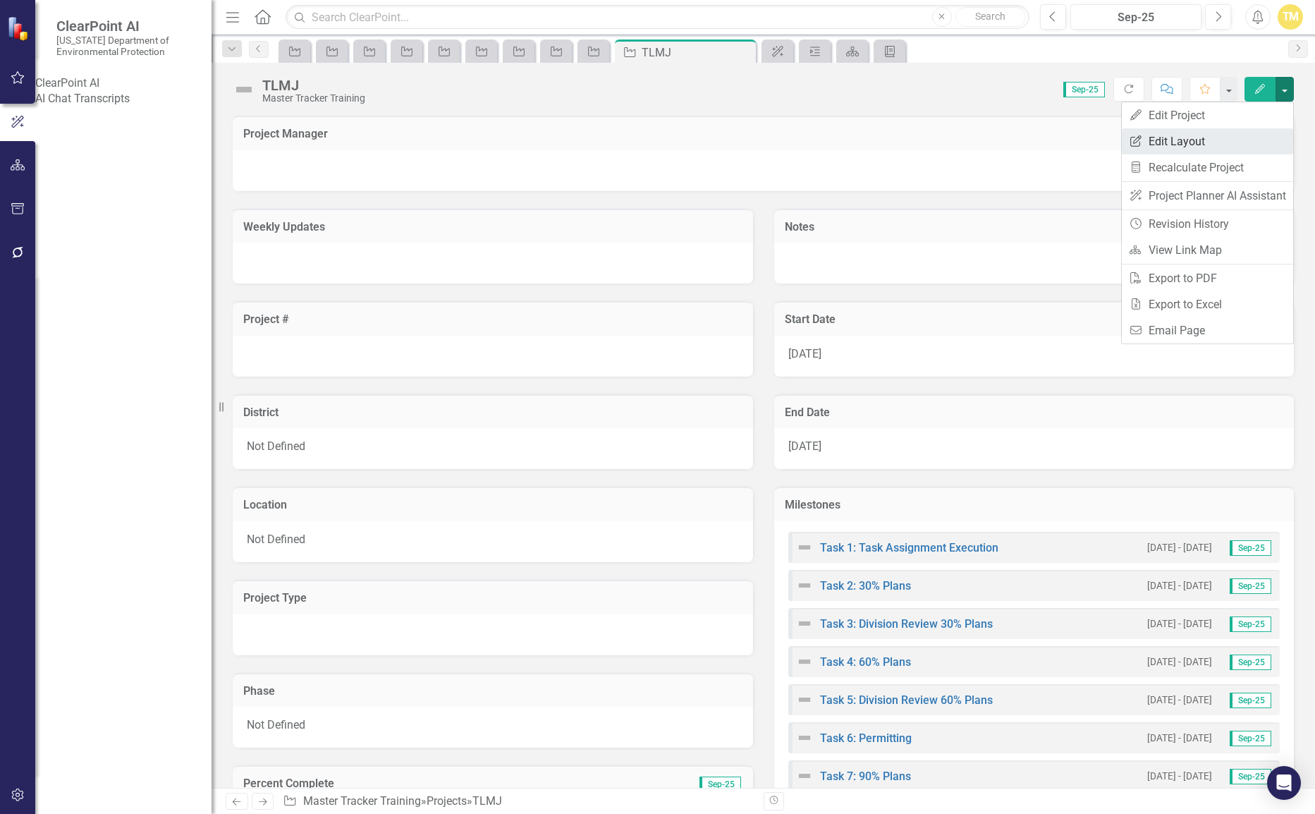
click at [1182, 145] on link "Edit Report Edit Layout" at bounding box center [1207, 141] width 171 height 26
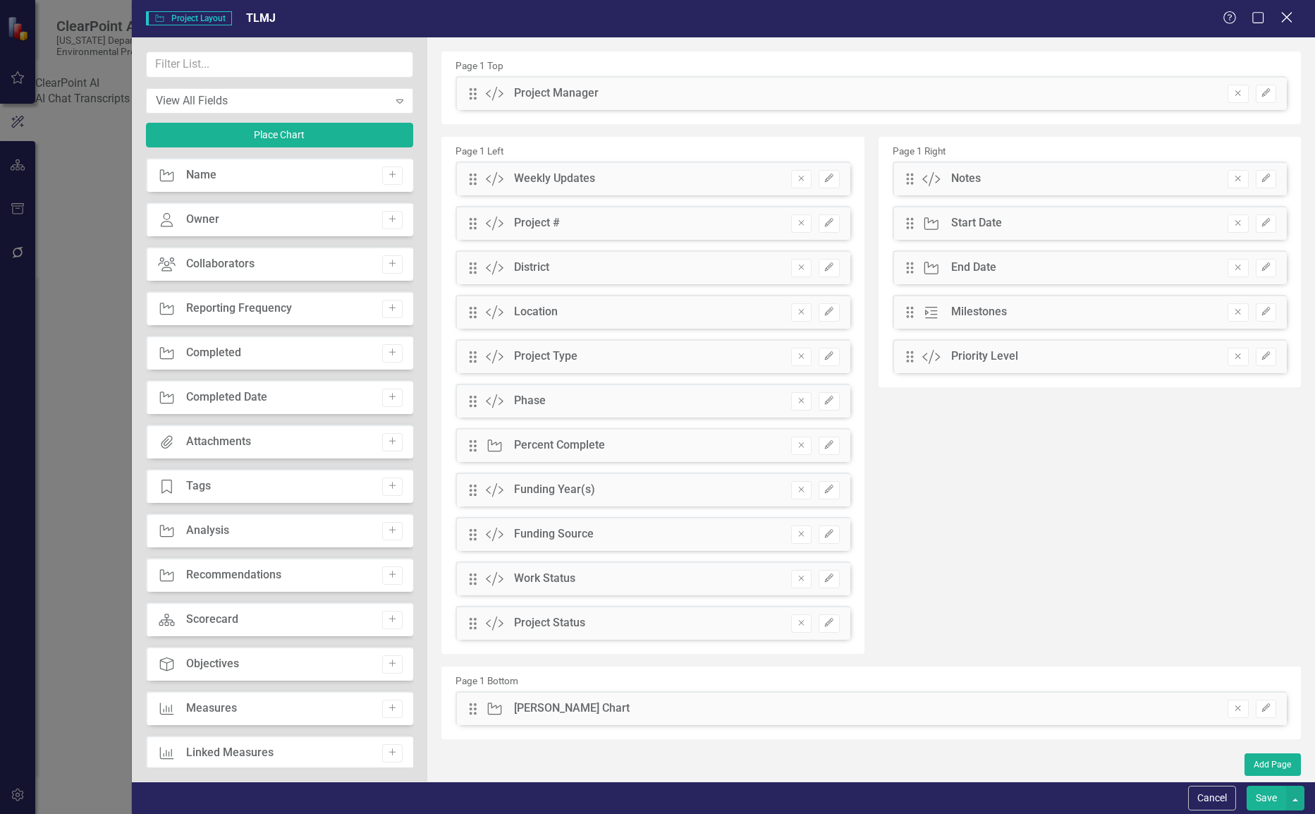
click at [1290, 20] on icon at bounding box center [1286, 17] width 11 height 11
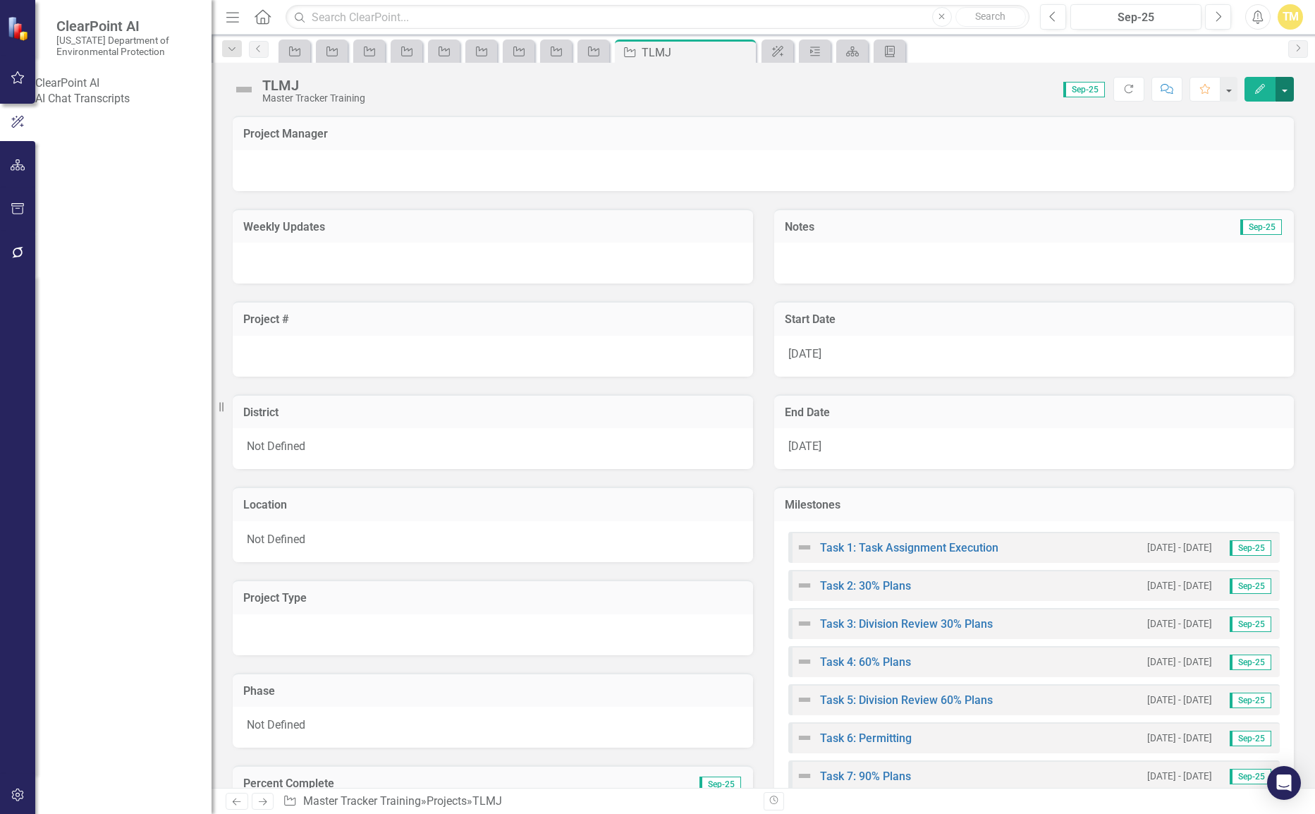
click at [1284, 91] on button "button" at bounding box center [1284, 89] width 18 height 25
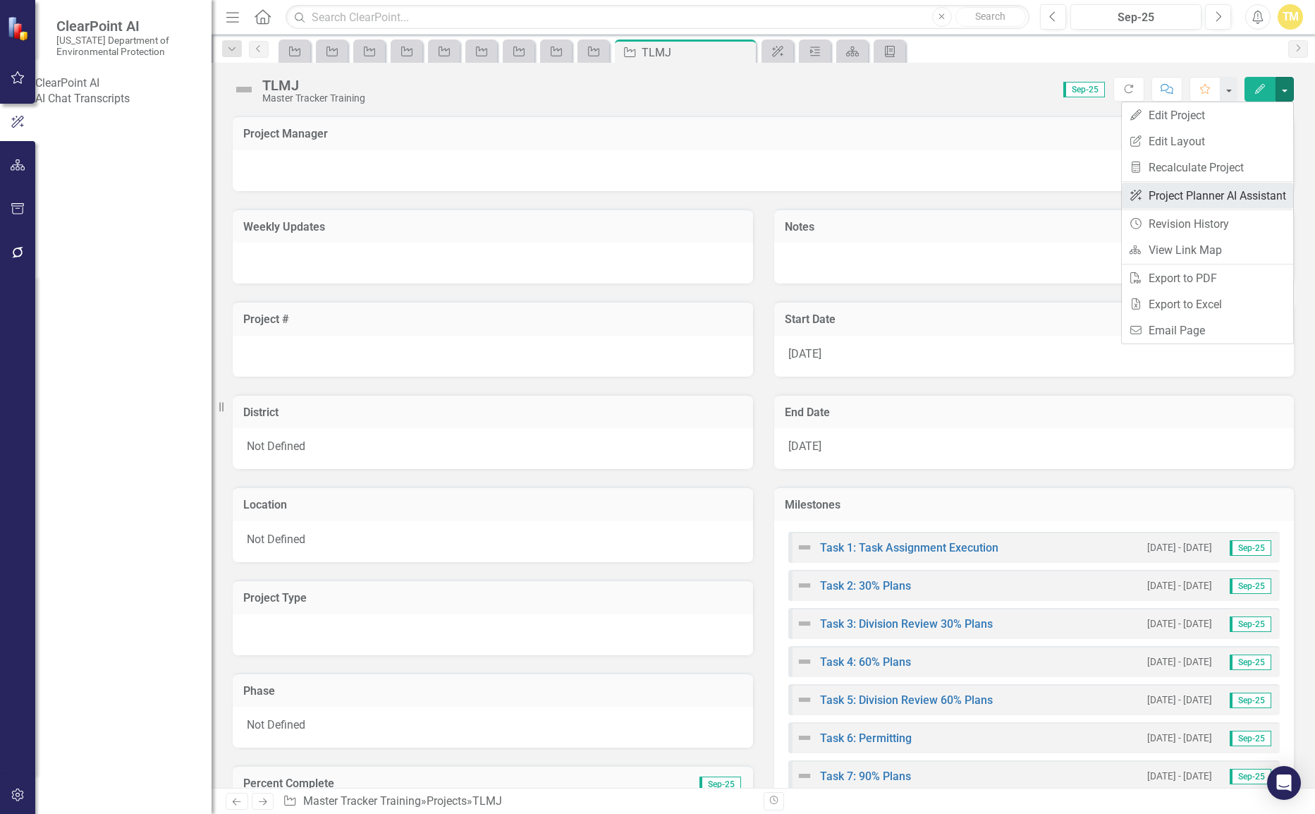
click at [1251, 190] on link "ClearPoint AI Project Planner AI Assistant" at bounding box center [1207, 196] width 171 height 26
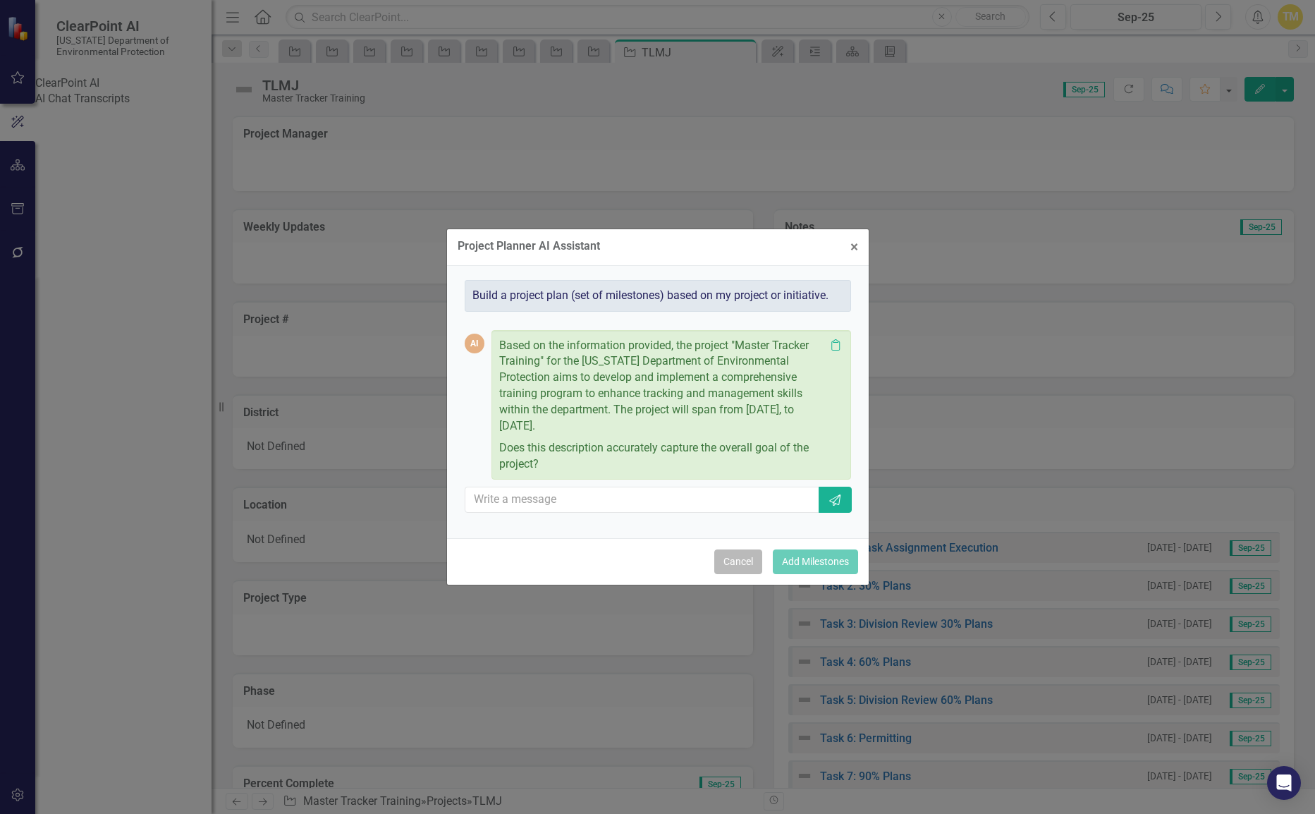
click at [739, 563] on button "Cancel" at bounding box center [738, 561] width 48 height 25
